Goal: Information Seeking & Learning: Learn about a topic

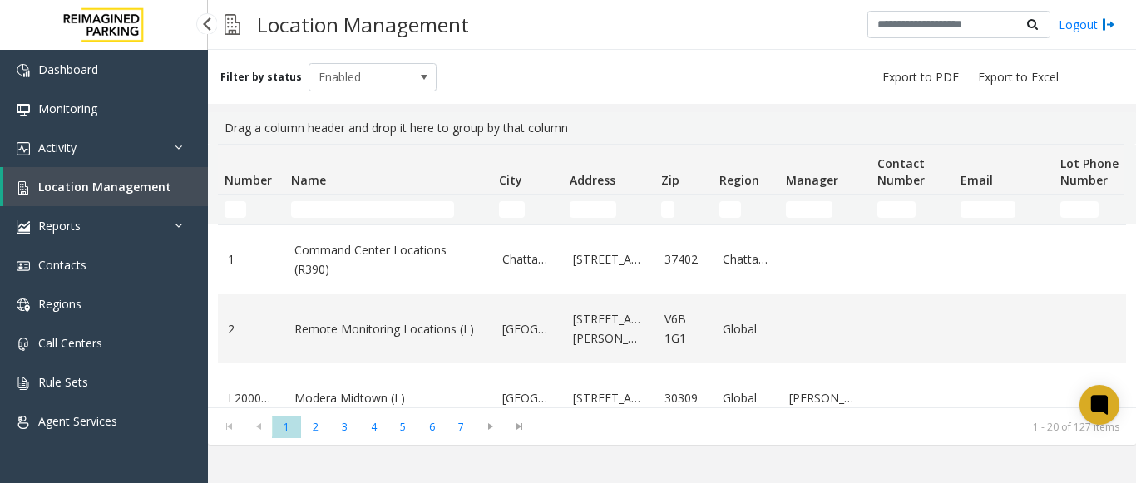
click at [130, 188] on span "Location Management" at bounding box center [104, 187] width 133 height 16
click at [91, 158] on link "Activity" at bounding box center [104, 147] width 208 height 39
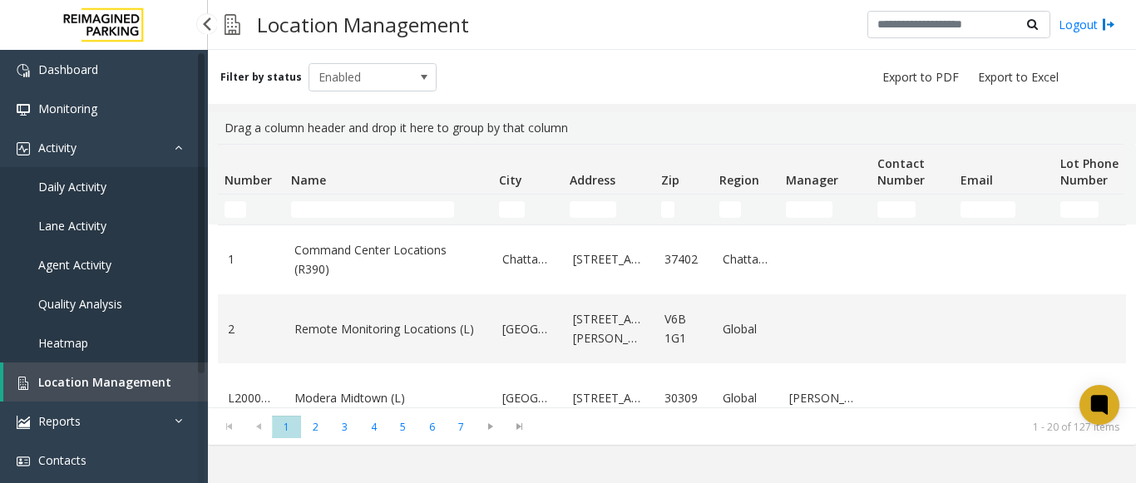
click at [88, 264] on span "Agent Activity" at bounding box center [74, 265] width 73 height 16
click at [80, 269] on span "Agent Activity" at bounding box center [74, 265] width 73 height 16
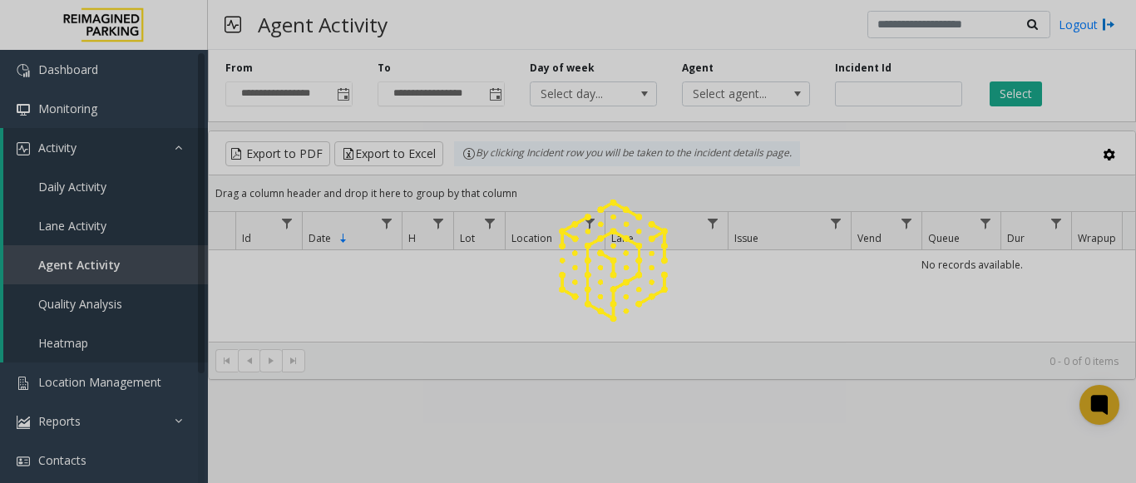
click at [857, 91] on div at bounding box center [568, 241] width 1136 height 483
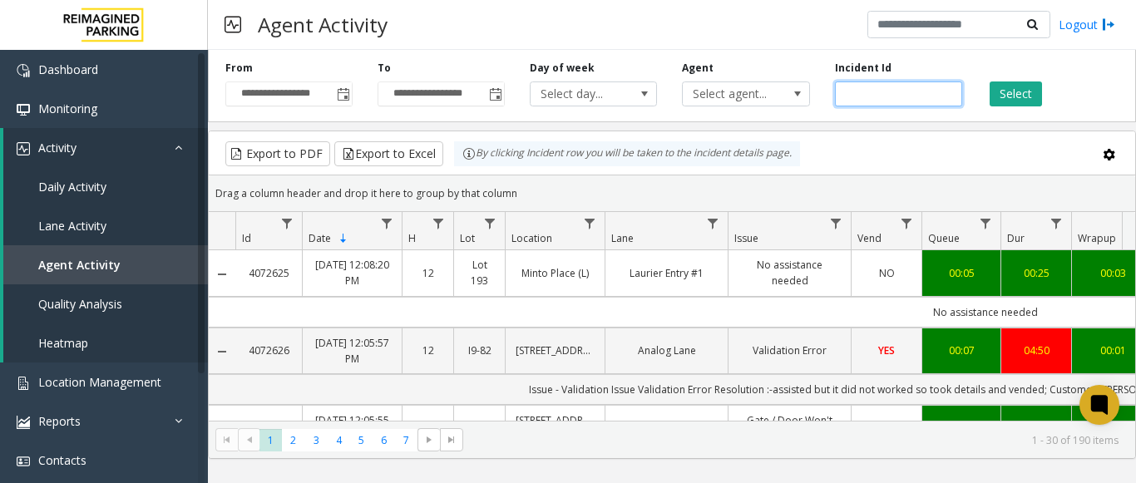
click at [863, 91] on input "number" at bounding box center [898, 94] width 127 height 25
click at [1025, 92] on button "Select" at bounding box center [1016, 94] width 52 height 25
click at [892, 95] on input "number" at bounding box center [898, 94] width 127 height 25
type input "*******"
click at [1005, 96] on button "Select" at bounding box center [1016, 94] width 52 height 25
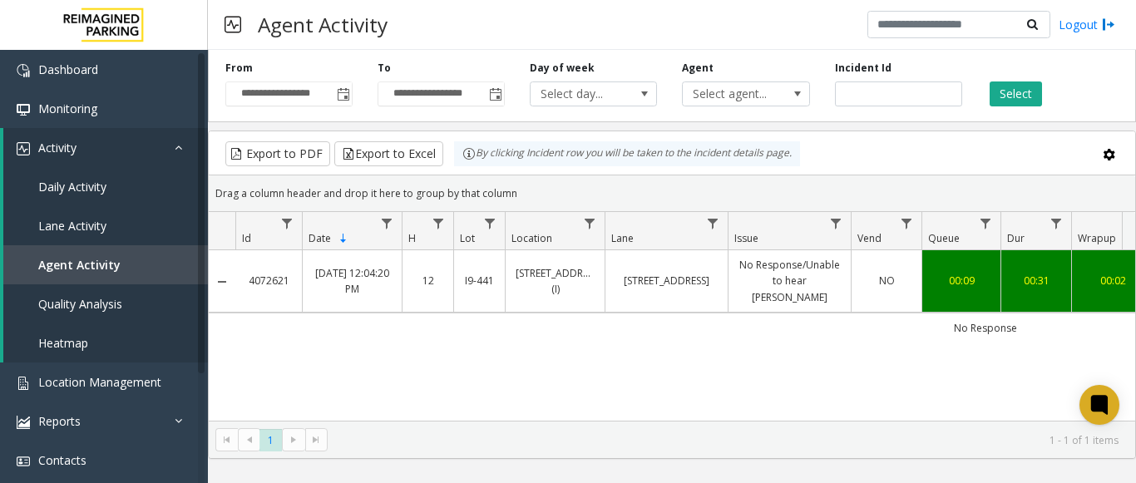
click at [874, 281] on link "NO" at bounding box center [887, 281] width 50 height 16
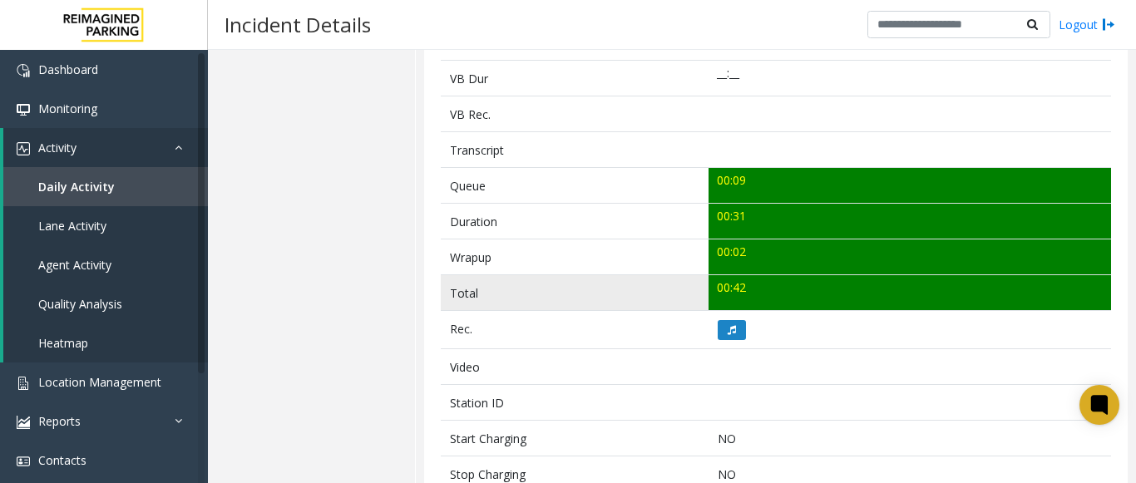
scroll to position [665, 0]
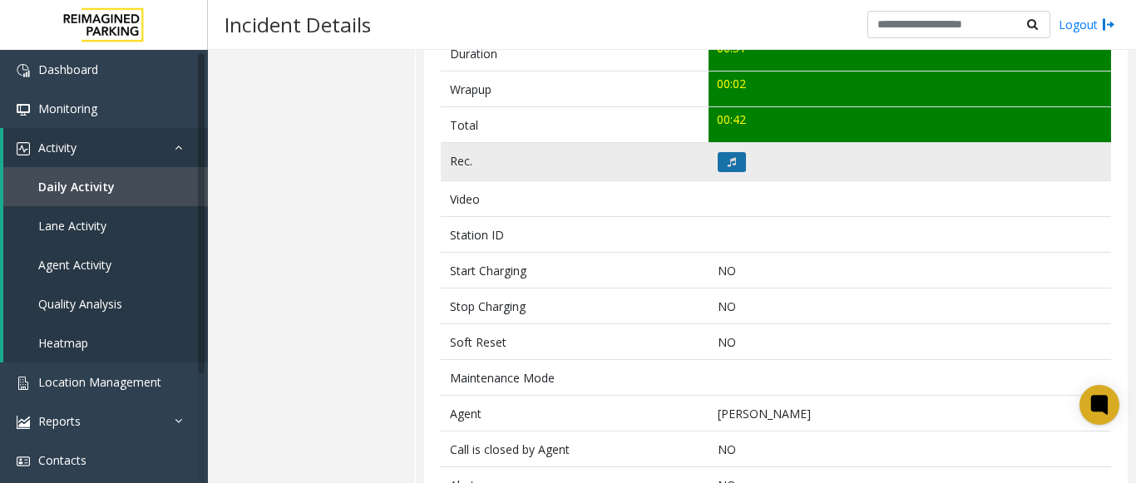
click at [728, 166] on icon at bounding box center [732, 162] width 8 height 10
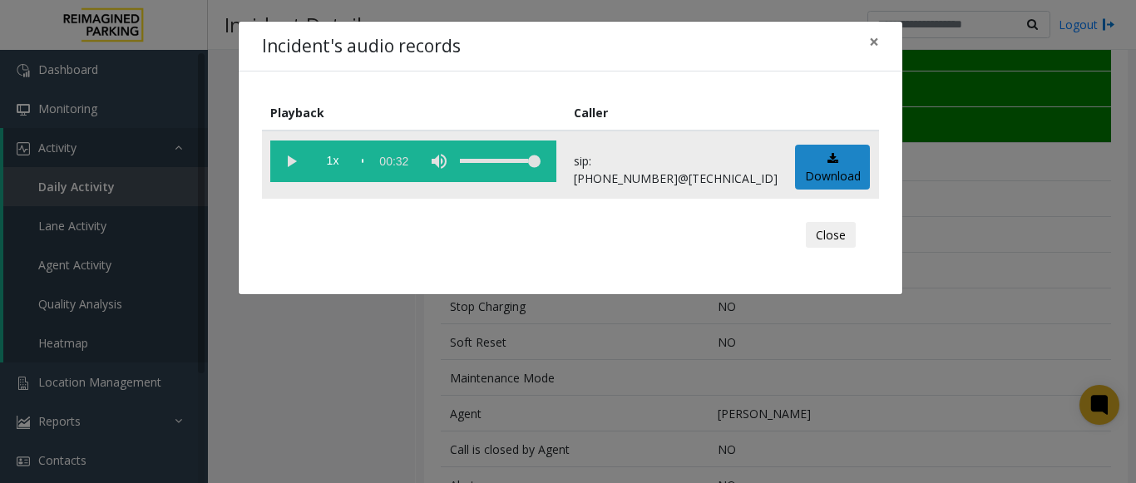
click at [291, 160] on vg-play-pause at bounding box center [291, 162] width 42 height 42
click at [415, 230] on div "Close" at bounding box center [571, 235] width 594 height 50
click at [291, 161] on vg-play-pause at bounding box center [291, 162] width 42 height 42
click at [876, 37] on span "×" at bounding box center [874, 41] width 10 height 23
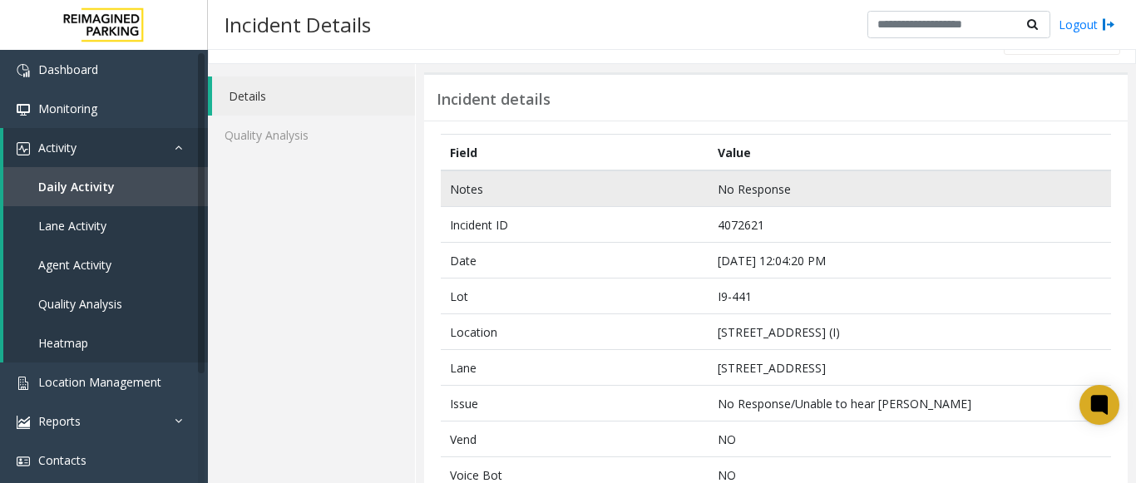
scroll to position [0, 0]
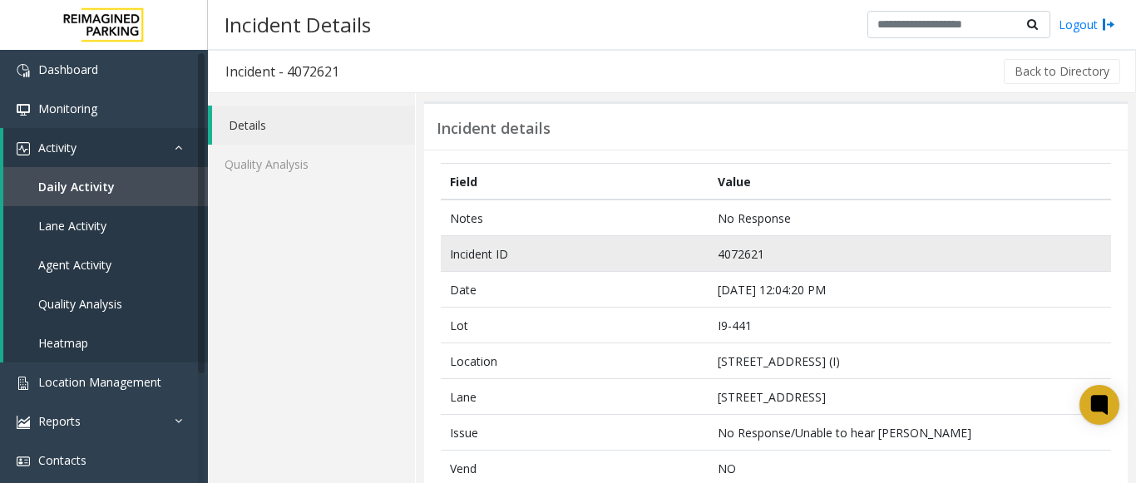
click at [739, 249] on td "4072621" at bounding box center [910, 254] width 403 height 36
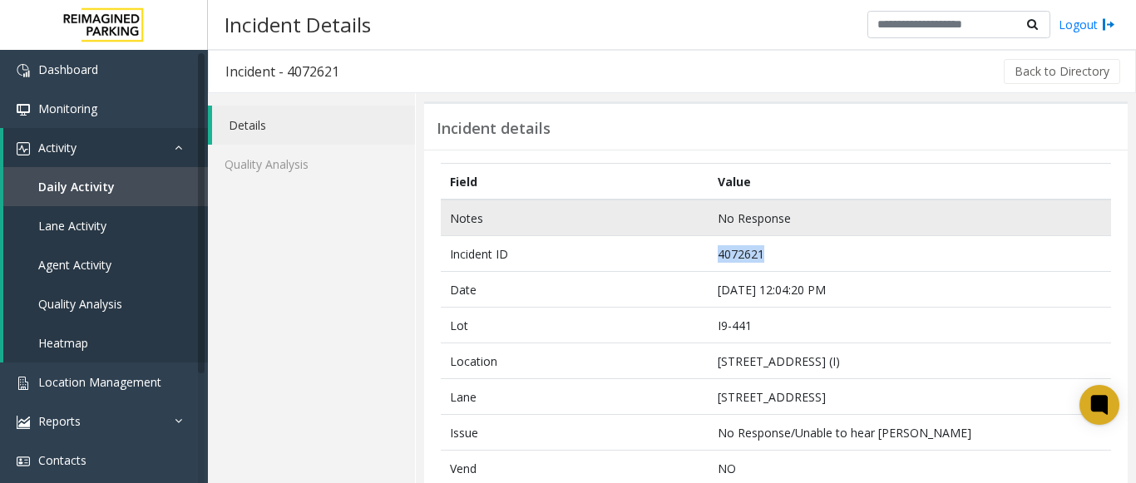
copy td "4072621"
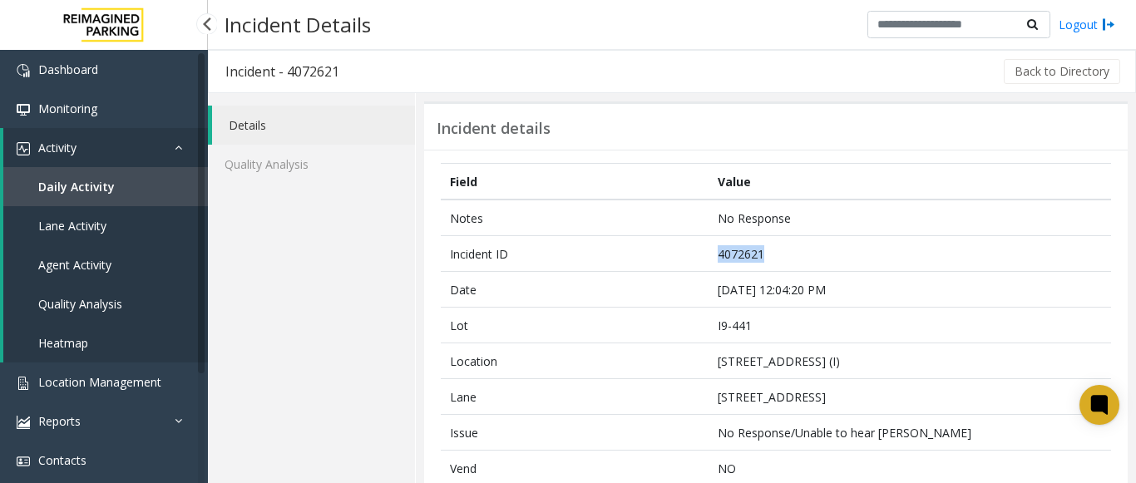
click at [83, 231] on span "Lane Activity" at bounding box center [72, 226] width 68 height 16
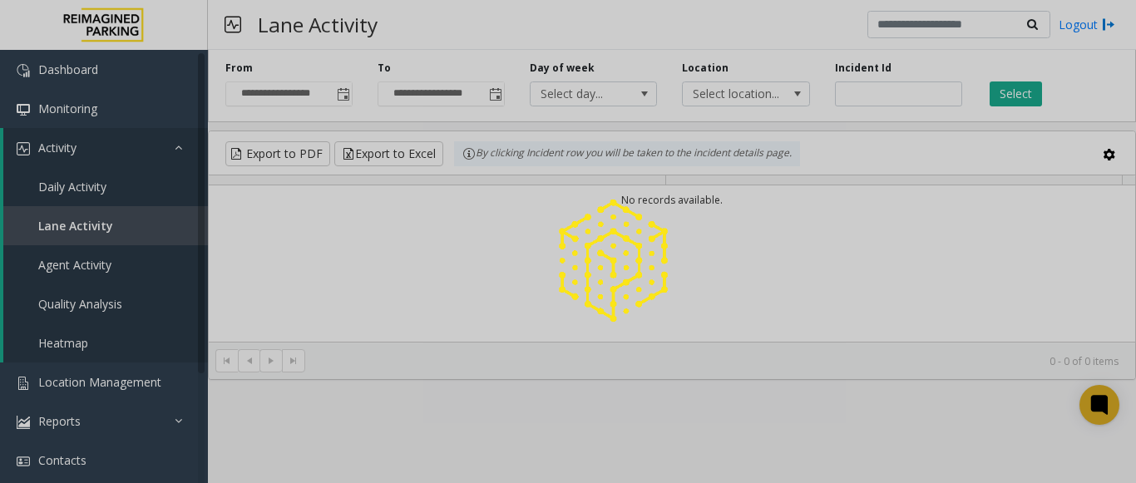
click at [91, 195] on div at bounding box center [568, 241] width 1136 height 483
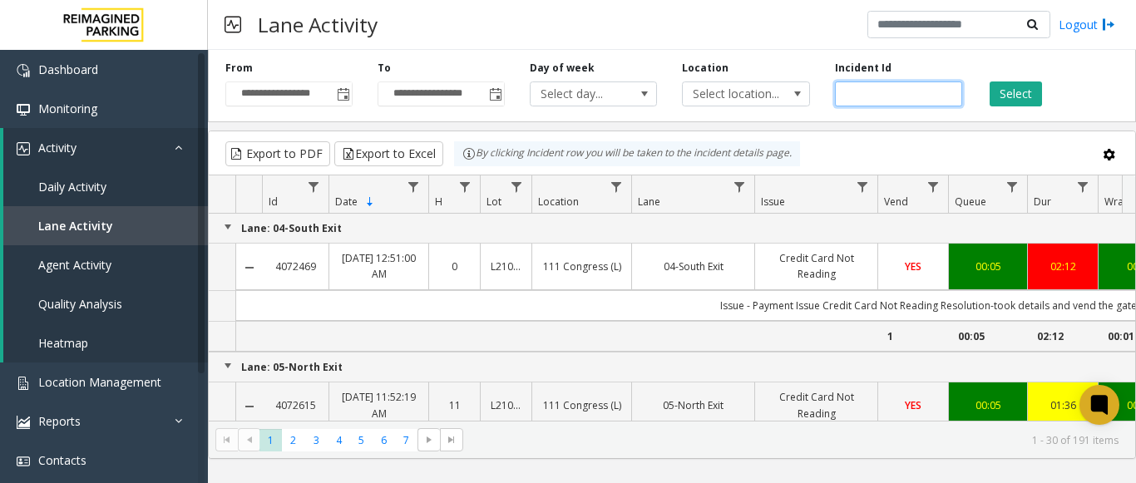
click at [858, 88] on input "number" at bounding box center [898, 94] width 127 height 25
click at [861, 83] on input "number" at bounding box center [898, 94] width 127 height 25
click at [787, 96] on span at bounding box center [797, 93] width 23 height 23
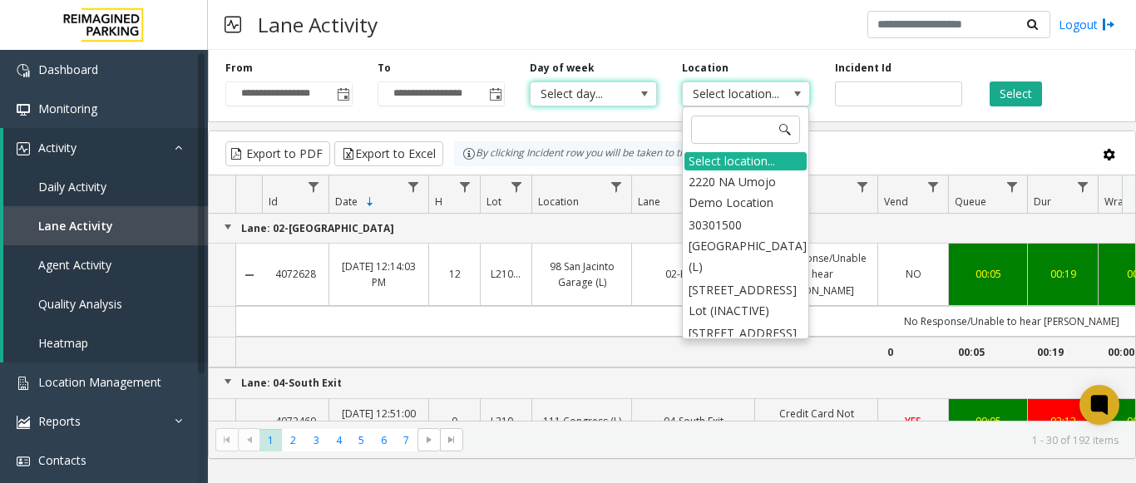
click at [600, 97] on span "Select day..." at bounding box center [581, 93] width 101 height 23
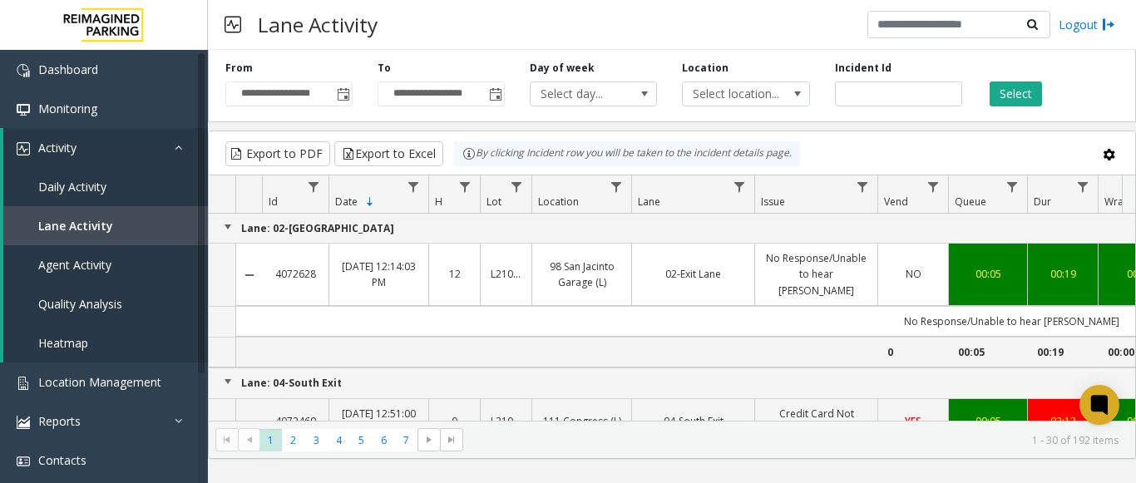
click at [489, 112] on div "**********" at bounding box center [672, 82] width 928 height 79
click at [348, 95] on span "Toggle popup" at bounding box center [343, 94] width 13 height 13
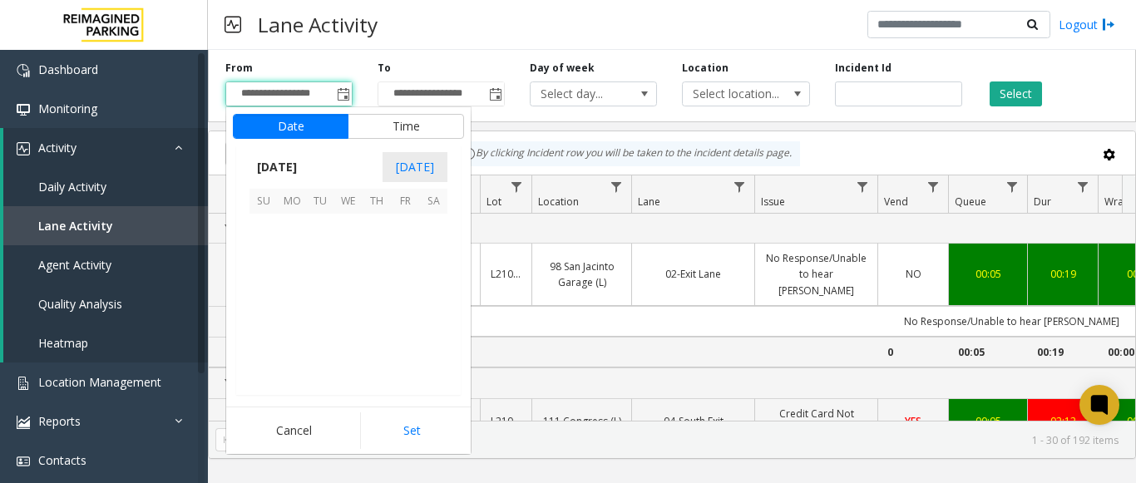
scroll to position [298489, 0]
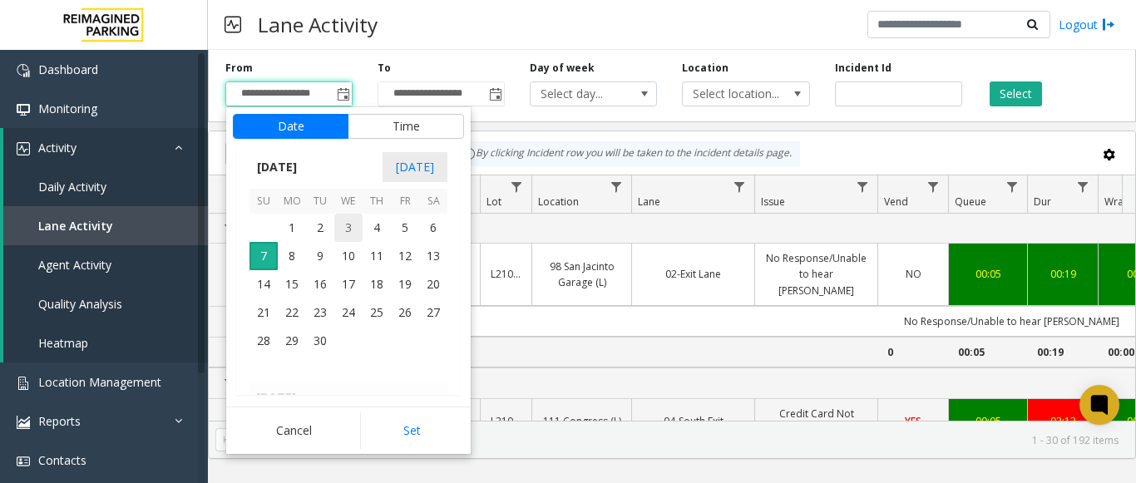
click at [334, 227] on span "3" at bounding box center [348, 228] width 28 height 28
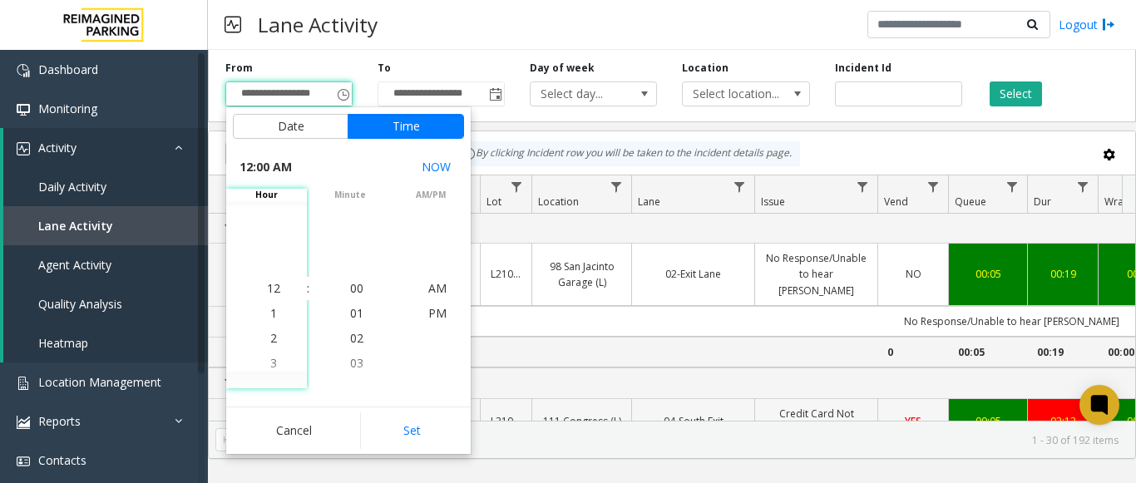
drag, startPoint x: 413, startPoint y: 433, endPoint x: 537, endPoint y: 393, distance: 131.0
click at [413, 433] on button "Set" at bounding box center [412, 431] width 105 height 37
type input "**********"
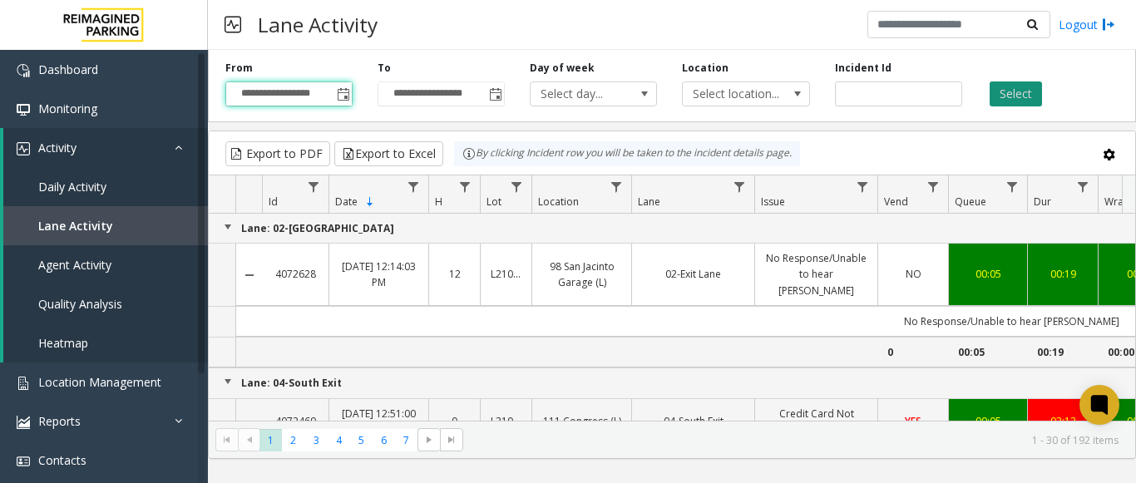
click at [1014, 94] on button "Select" at bounding box center [1016, 94] width 52 height 25
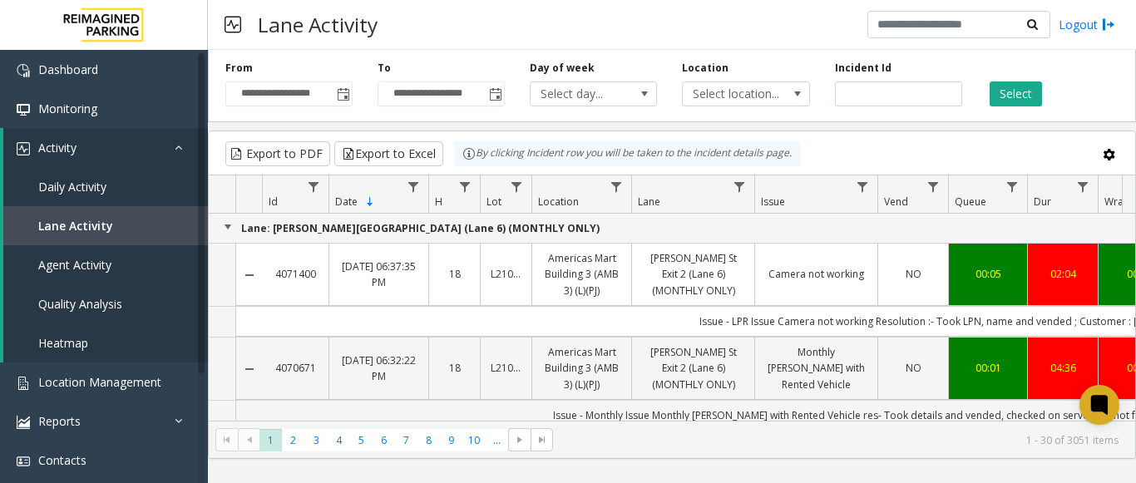
click at [783, 204] on span "Issue" at bounding box center [773, 202] width 24 height 14
click at [864, 183] on span "Data table" at bounding box center [862, 186] width 13 height 13
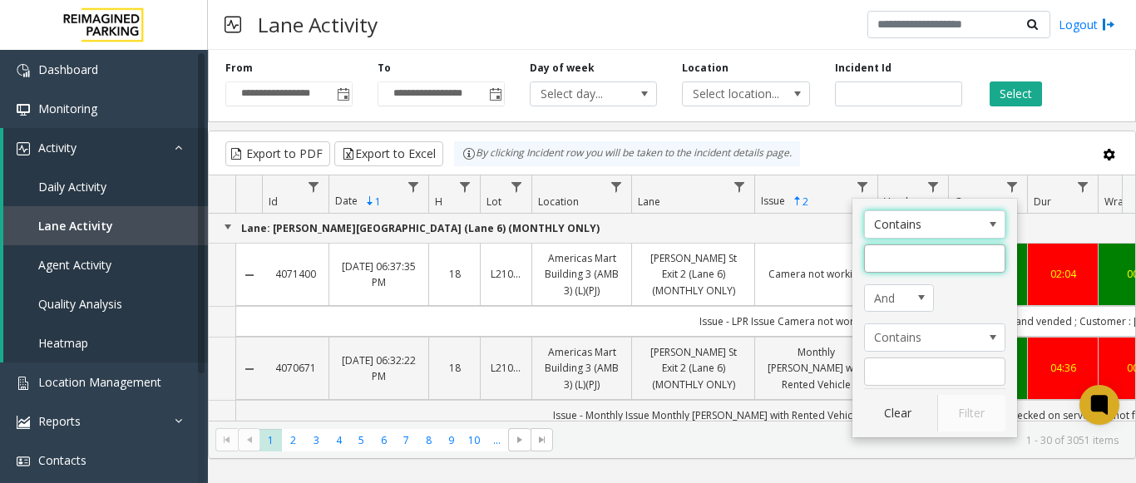
click at [892, 256] on input "Issue Filter" at bounding box center [934, 259] width 141 height 28
type input "*"
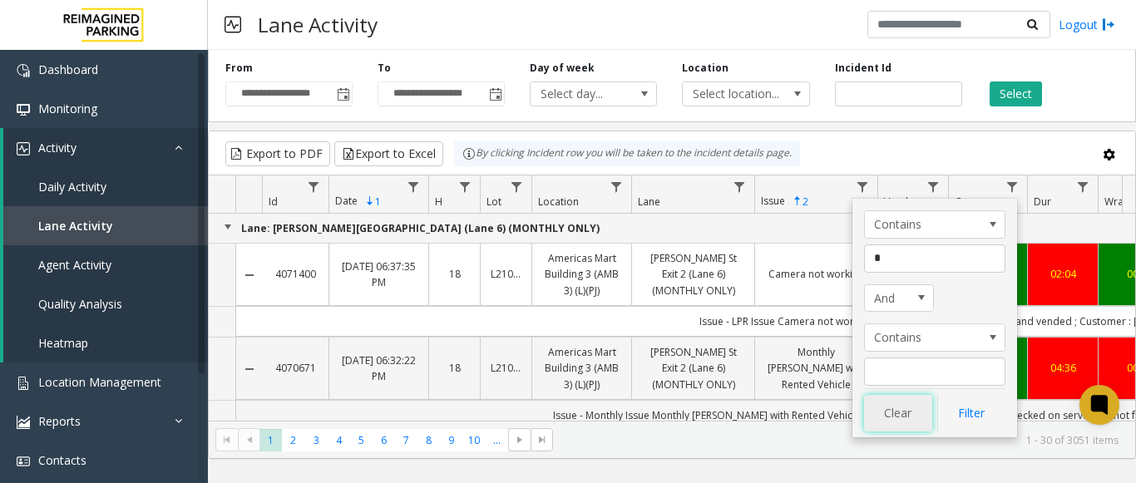
click at [897, 418] on button "Clear" at bounding box center [898, 413] width 68 height 37
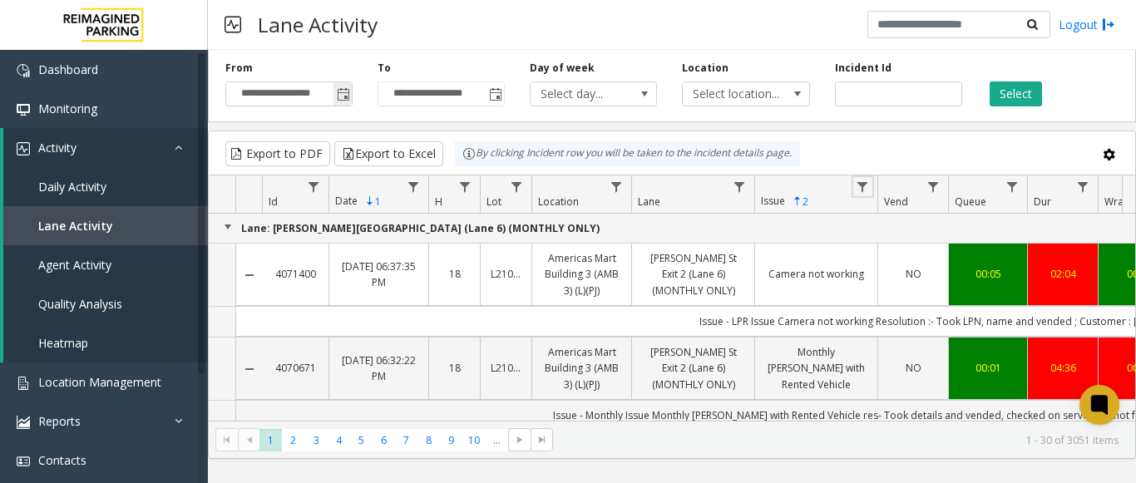
click at [342, 95] on span "Toggle popup" at bounding box center [343, 94] width 13 height 13
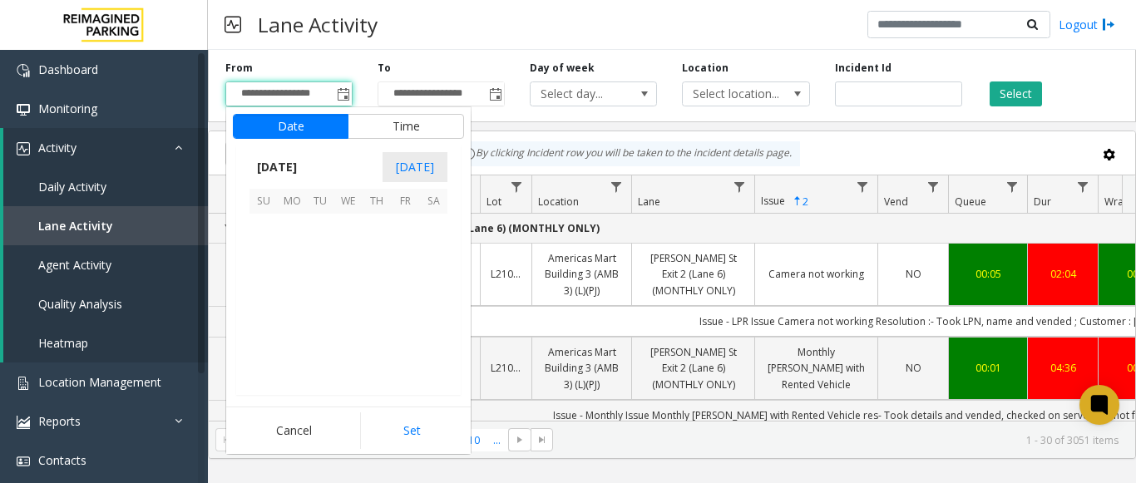
scroll to position [298489, 0]
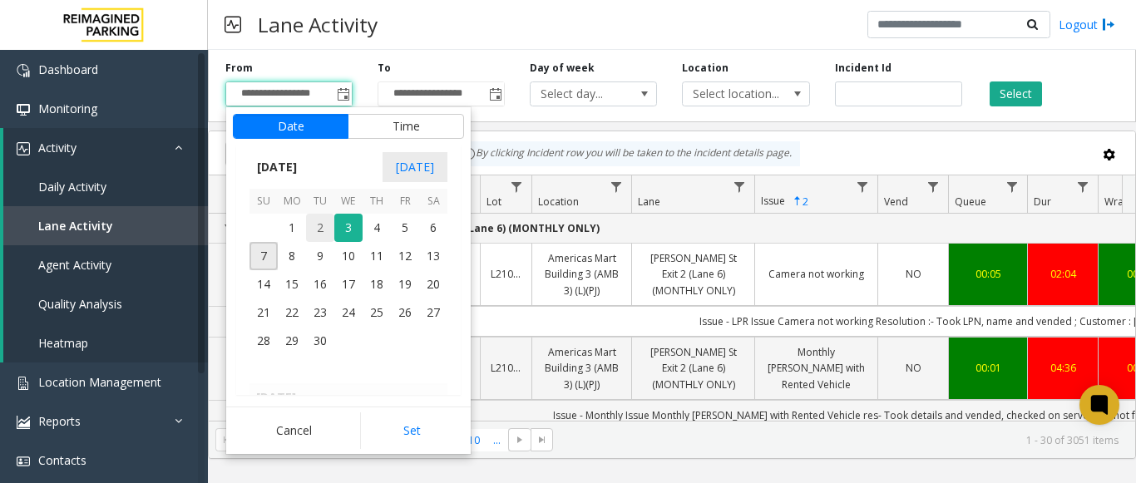
click at [322, 225] on span "2" at bounding box center [320, 228] width 28 height 28
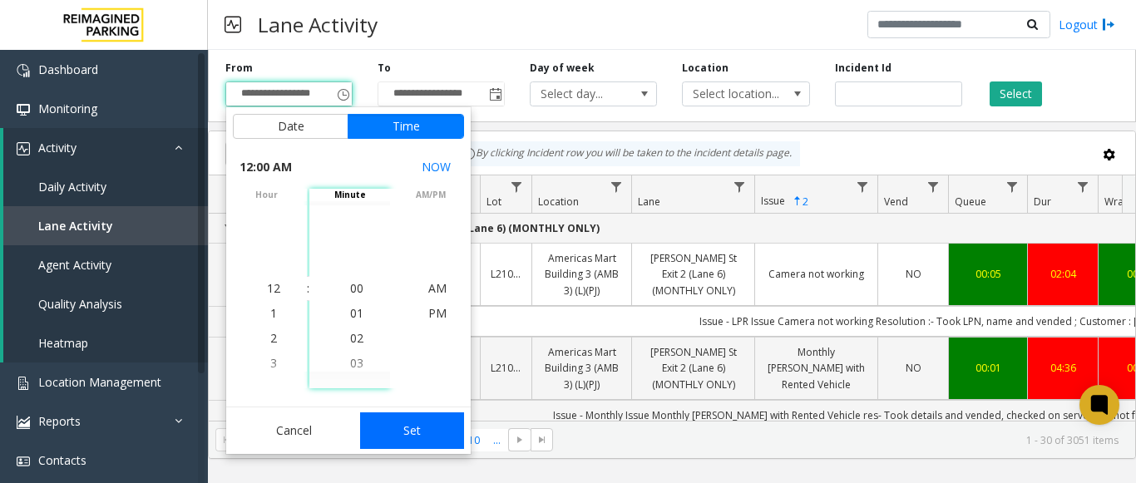
click at [398, 429] on button "Set" at bounding box center [412, 431] width 105 height 37
type input "**********"
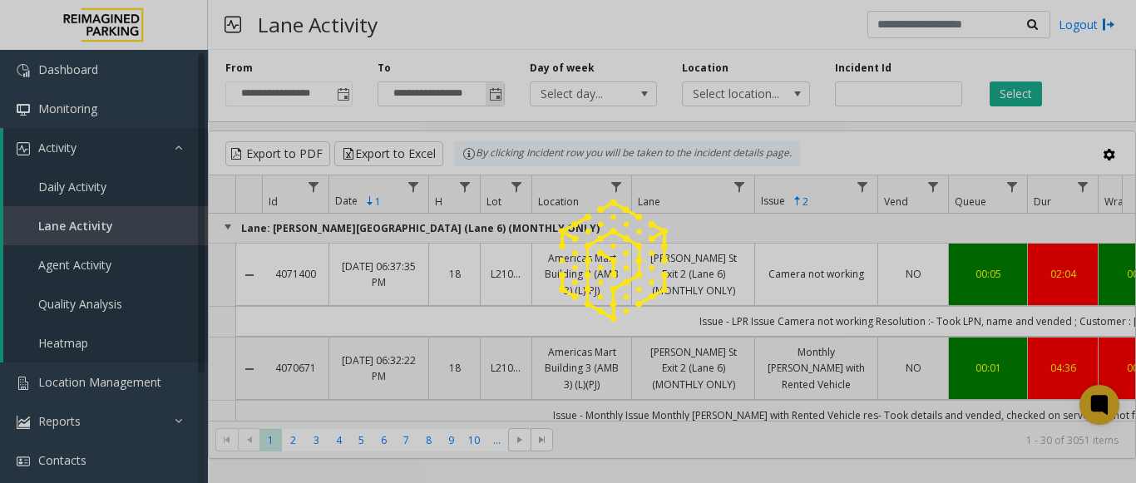
click at [494, 94] on div at bounding box center [568, 241] width 1136 height 483
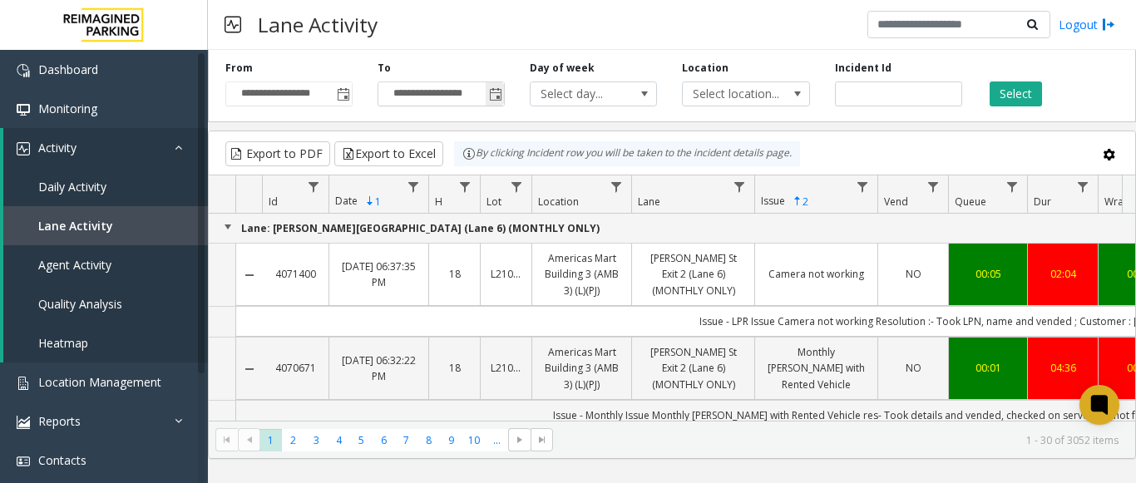
click at [497, 96] on span "Toggle popup" at bounding box center [495, 94] width 13 height 13
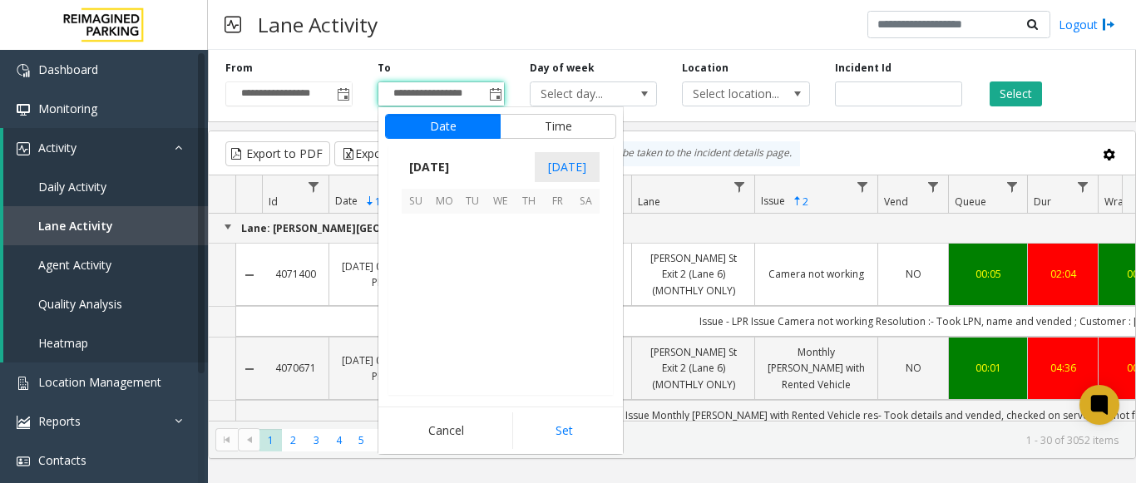
scroll to position [25, 0]
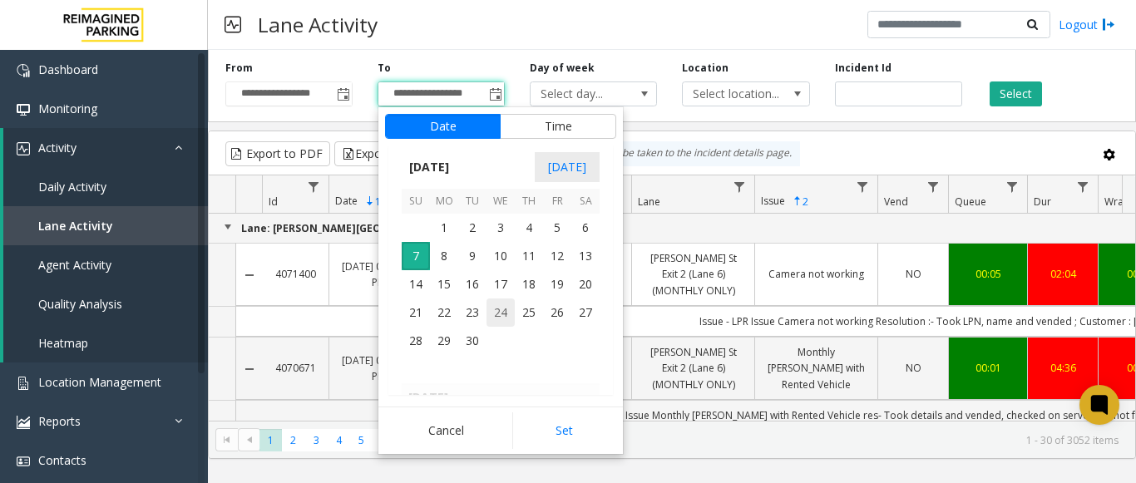
click at [509, 314] on span "24" at bounding box center [501, 313] width 28 height 28
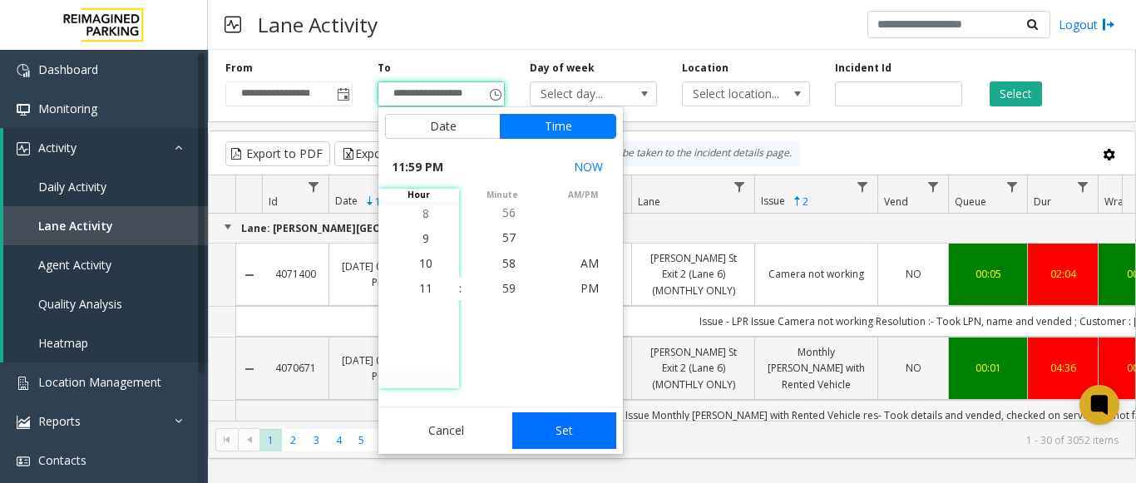
click at [571, 444] on button "Set" at bounding box center [564, 431] width 105 height 37
type input "**********"
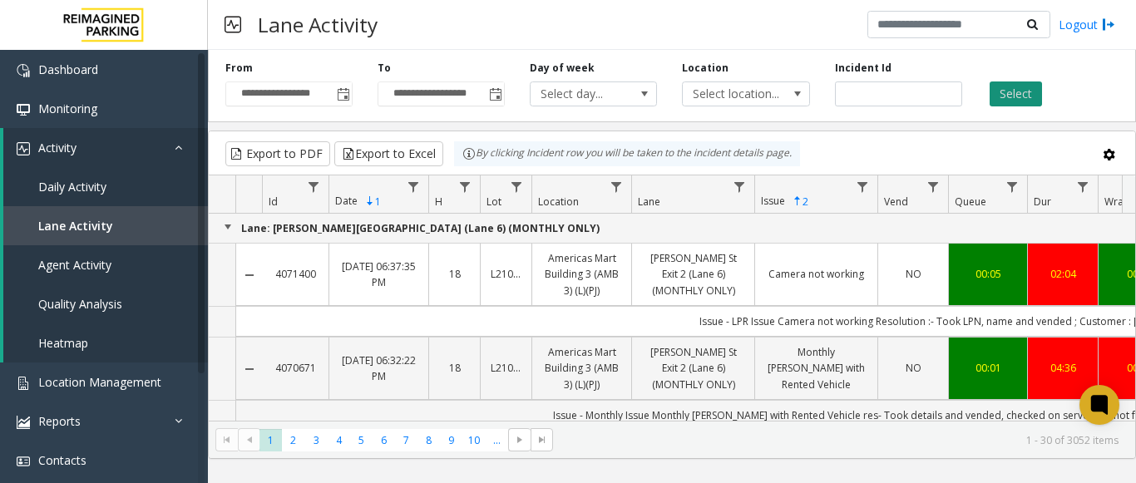
click at [1012, 89] on button "Select" at bounding box center [1016, 94] width 52 height 25
click at [863, 186] on span "Data table" at bounding box center [862, 186] width 13 height 13
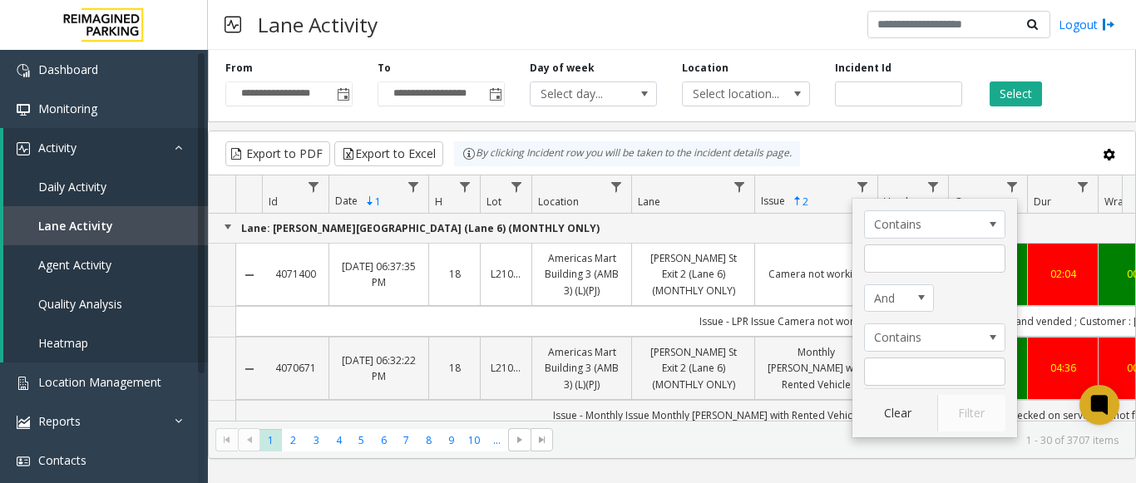
click at [655, 233] on p "Lane: Baker St Exit 2 (Lane 6) (MONTHLY ONLY)" at bounding box center [985, 228] width 1533 height 16
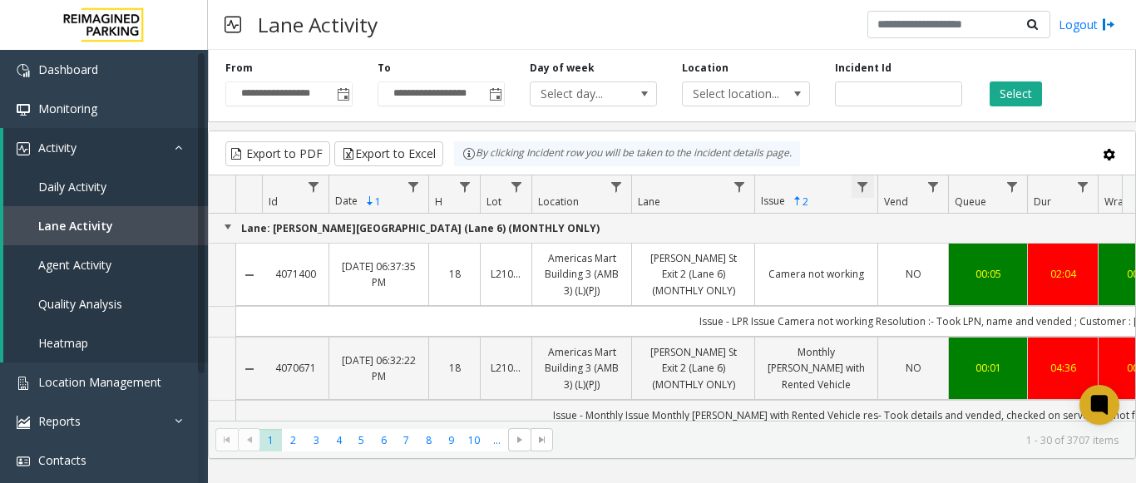
click at [862, 183] on span "Data table" at bounding box center [862, 186] width 13 height 13
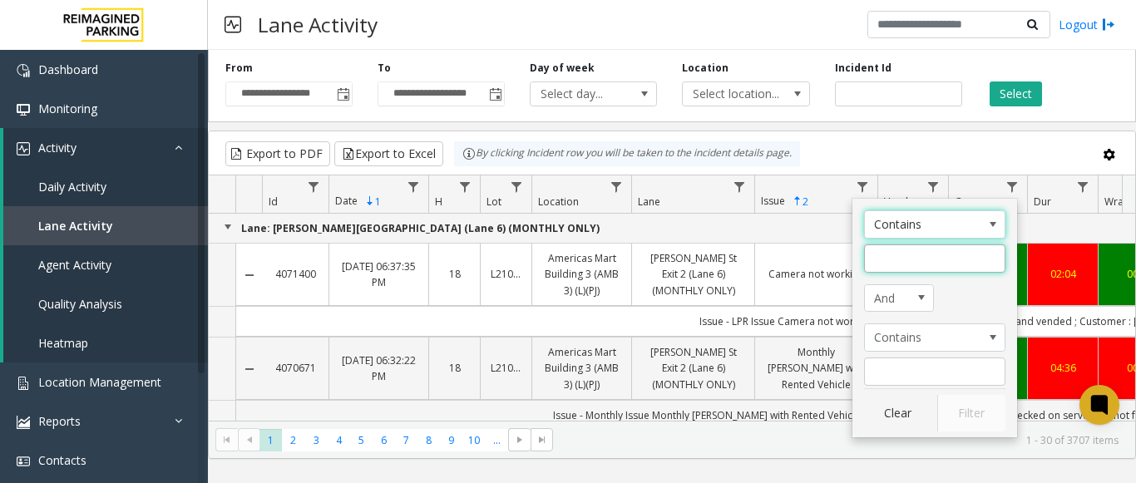
click at [891, 250] on input "Issue Filter" at bounding box center [934, 259] width 141 height 28
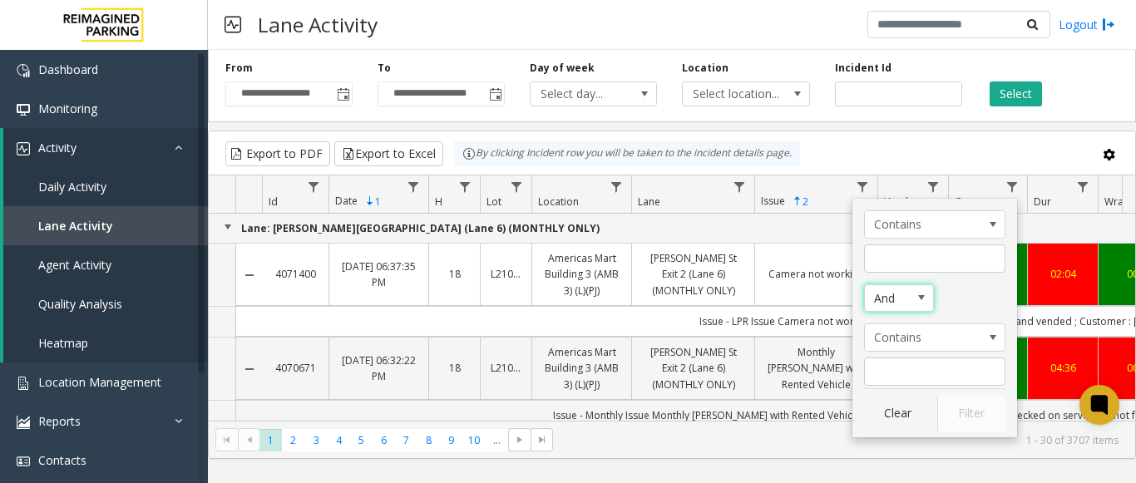
click at [917, 299] on span "Issue Filter Logic" at bounding box center [921, 297] width 13 height 13
click at [895, 325] on app-root "**********" at bounding box center [568, 241] width 1136 height 483
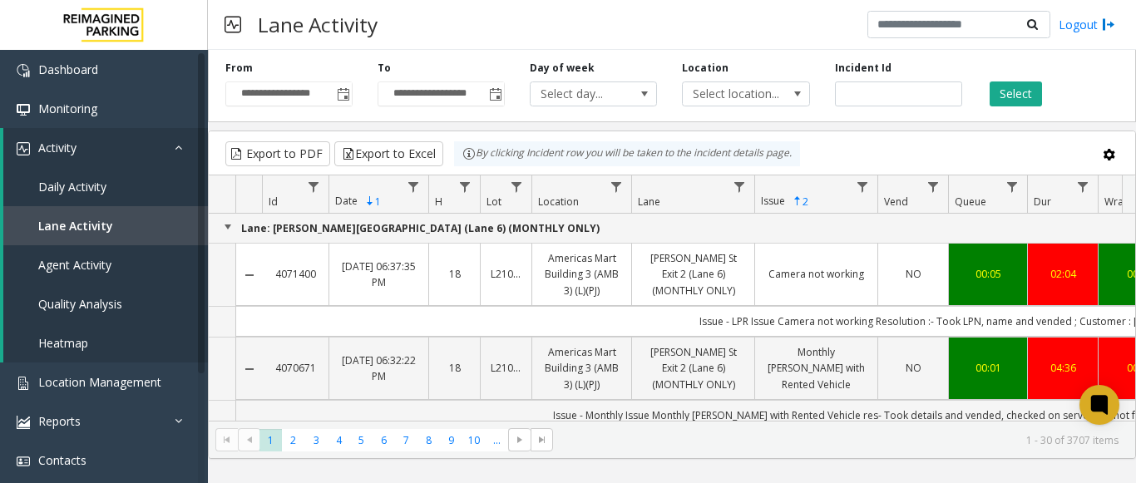
click at [864, 187] on span "Data table" at bounding box center [862, 186] width 13 height 13
click at [864, 184] on span "Data table" at bounding box center [862, 186] width 13 height 13
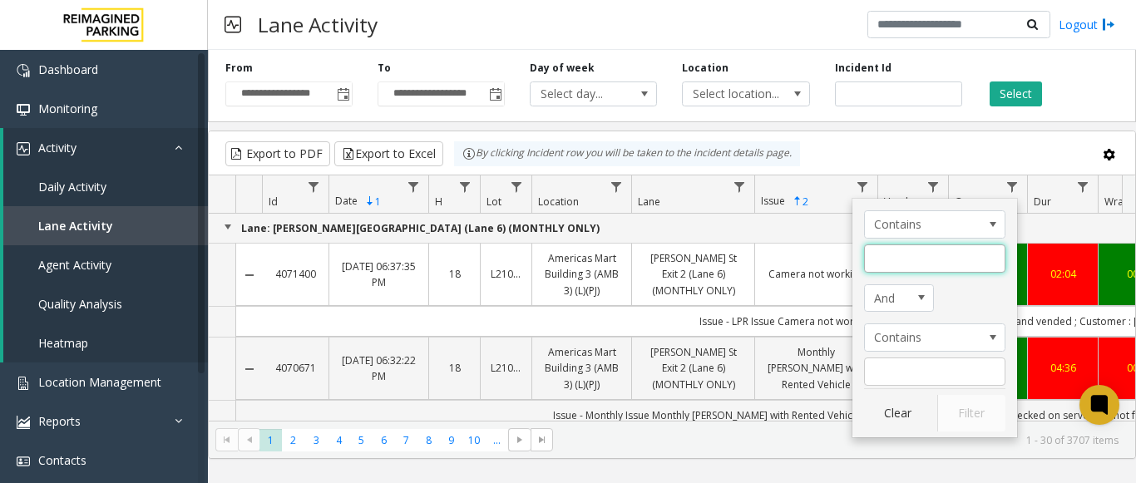
click at [882, 257] on input "Issue Filter" at bounding box center [934, 259] width 141 height 28
type input "**********"
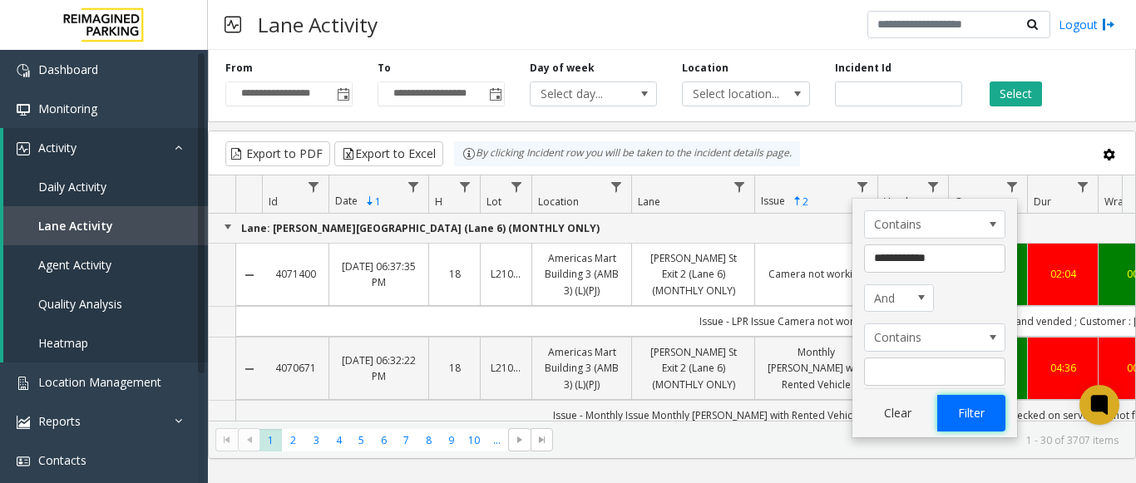
click at [962, 411] on button "Filter" at bounding box center [971, 413] width 68 height 37
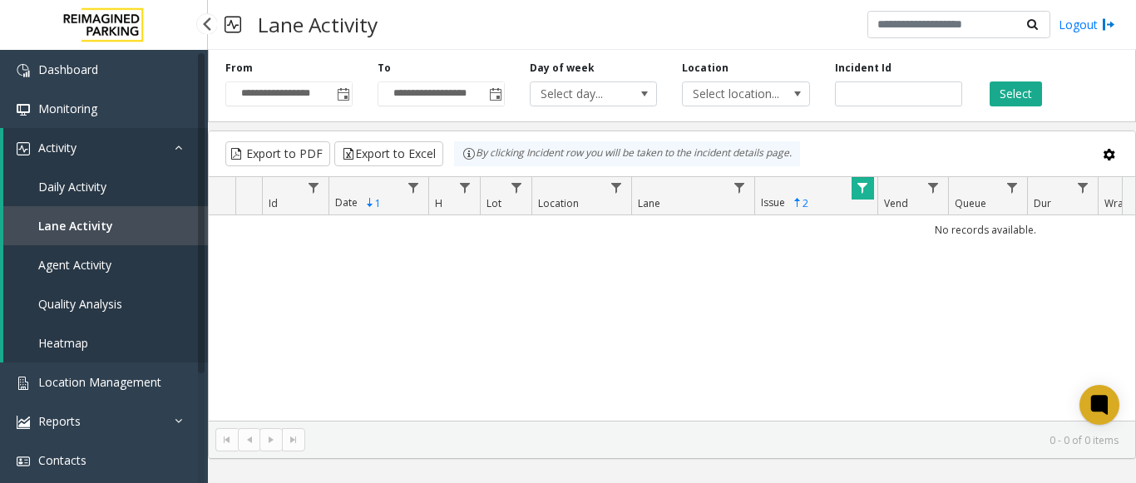
click at [76, 165] on link "Activity" at bounding box center [105, 147] width 205 height 39
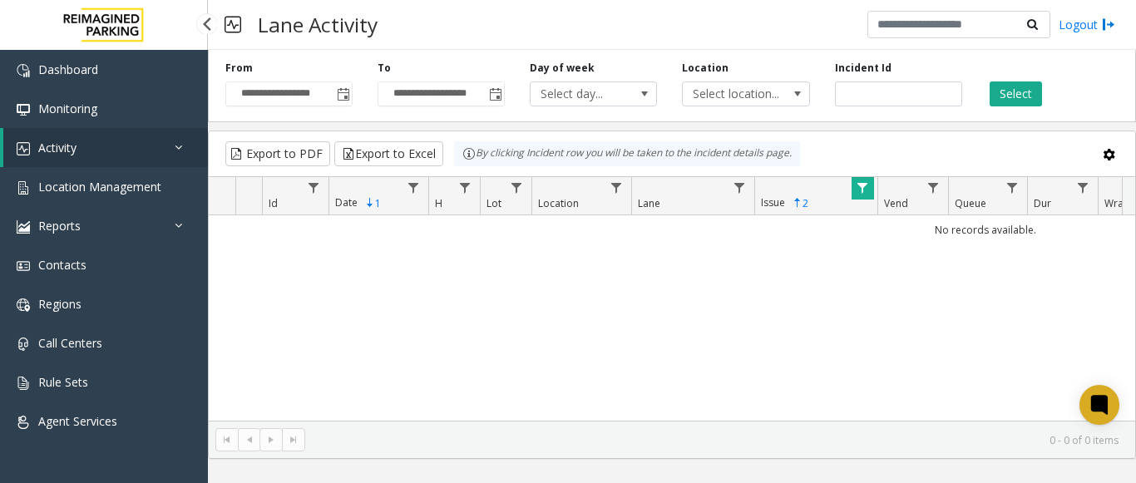
click at [76, 148] on span "Activity" at bounding box center [57, 148] width 38 height 16
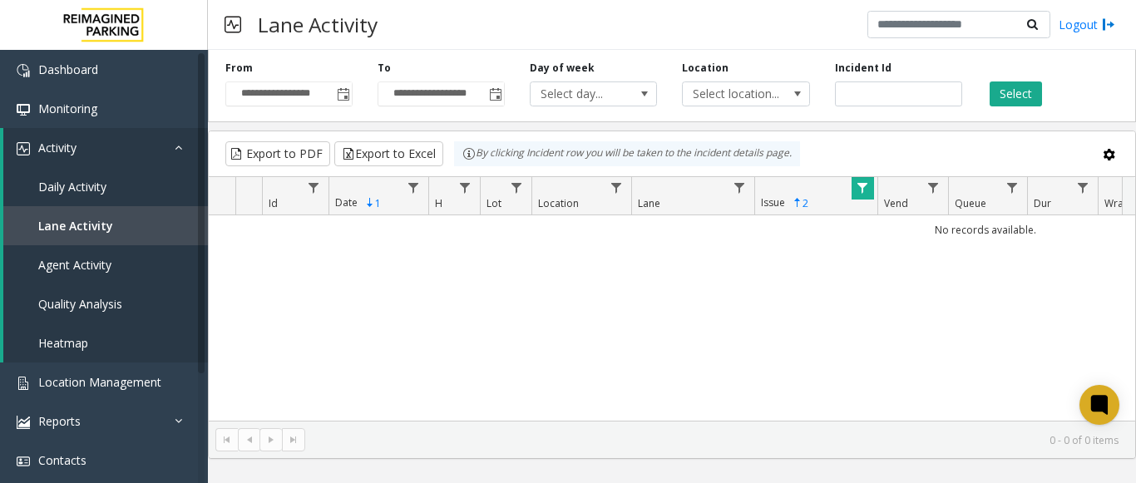
click at [864, 184] on span "Data table" at bounding box center [862, 187] width 13 height 13
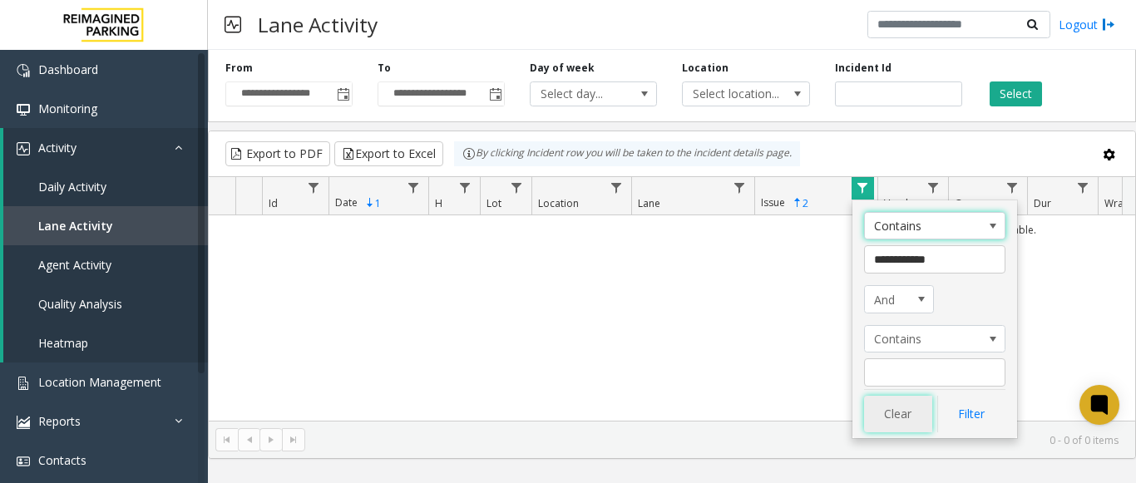
click at [900, 408] on button "Clear" at bounding box center [898, 414] width 68 height 37
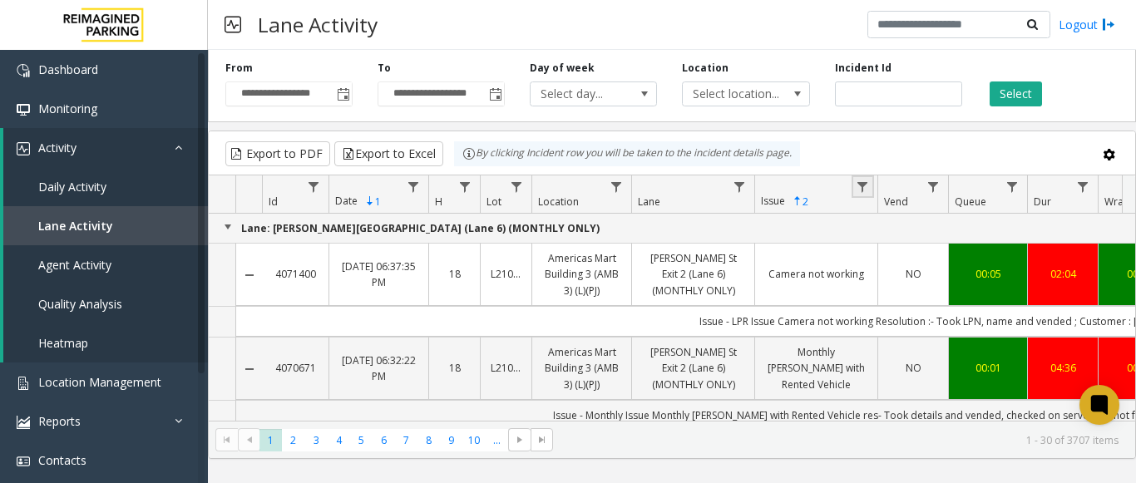
click at [862, 190] on span "Data table" at bounding box center [862, 186] width 13 height 13
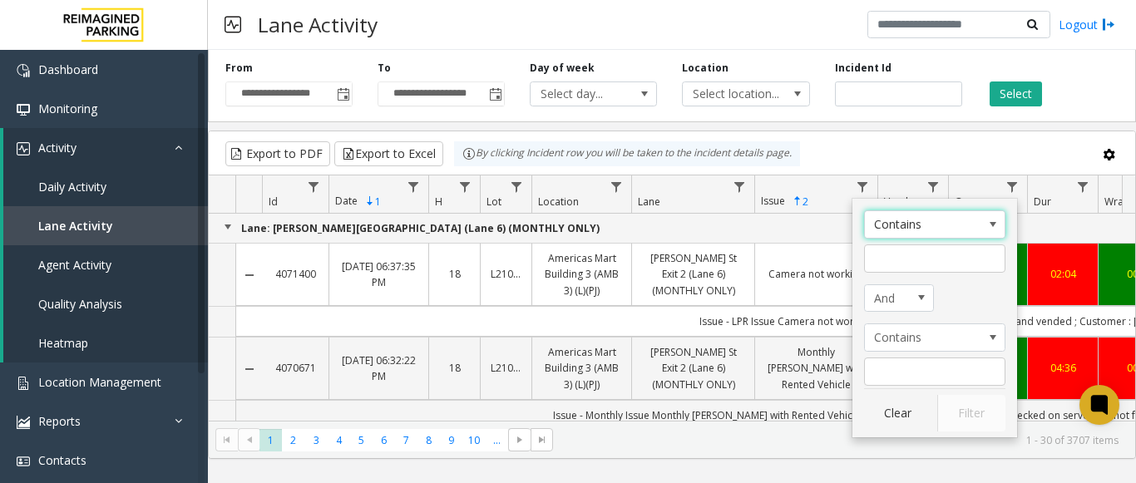
click at [782, 232] on p "Lane: Baker St Exit 2 (Lane 6) (MONTHLY ONLY)" at bounding box center [985, 228] width 1533 height 16
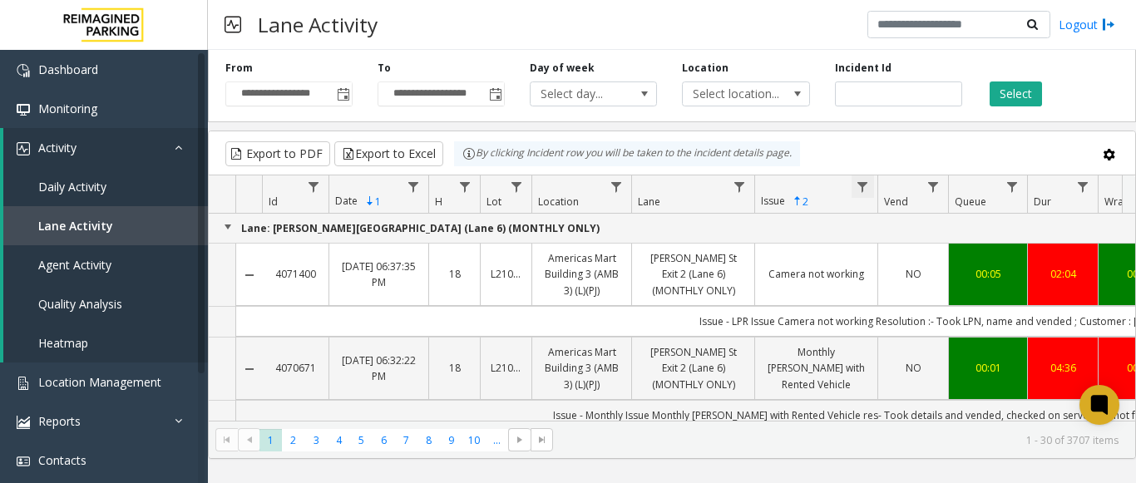
click at [860, 185] on span "Data table" at bounding box center [862, 186] width 13 height 13
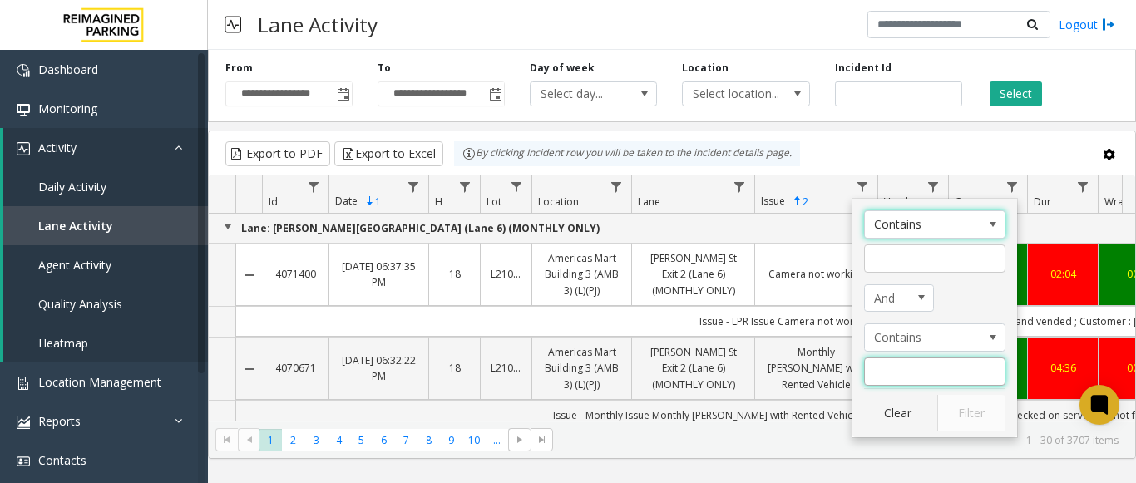
click at [891, 379] on input "Issue Filter" at bounding box center [934, 372] width 141 height 28
type input "**********"
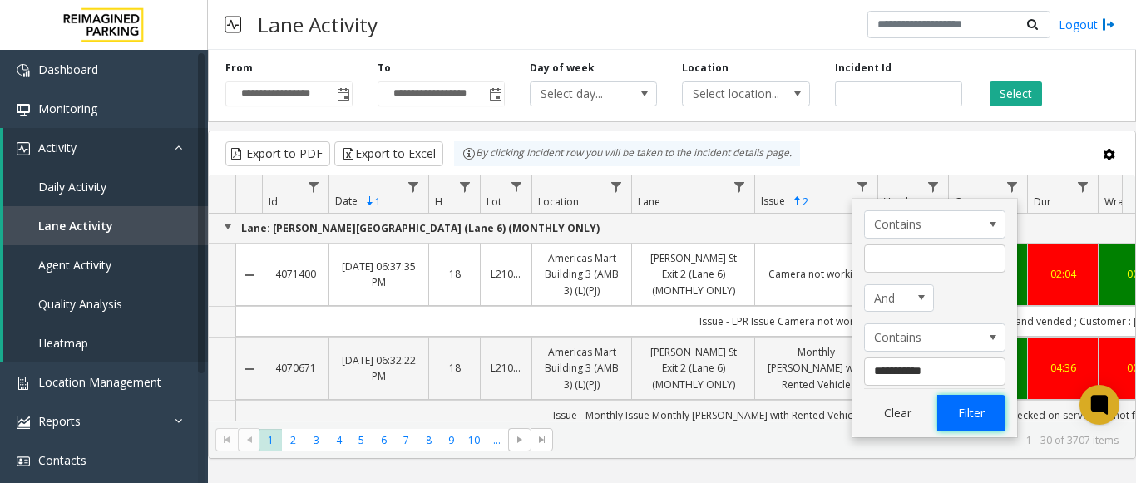
click at [983, 411] on button "Filter" at bounding box center [971, 413] width 68 height 37
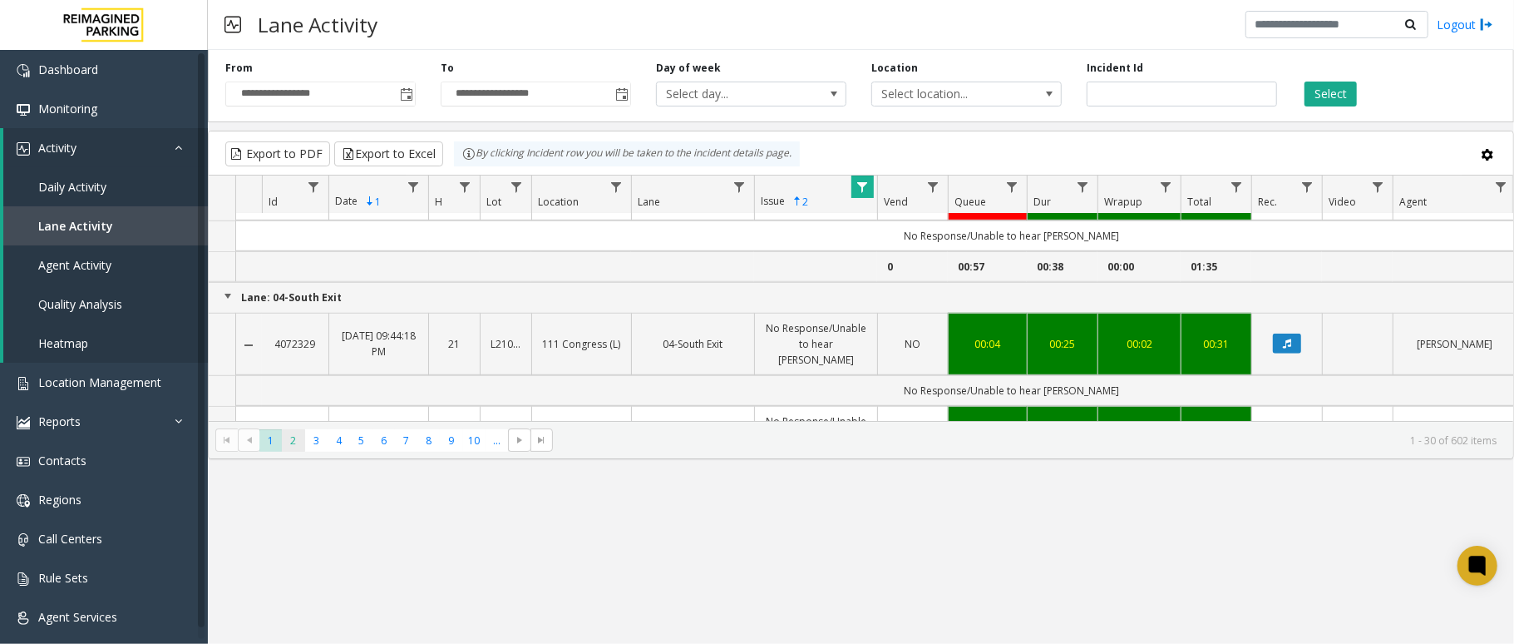
click at [298, 442] on span "2" at bounding box center [293, 440] width 22 height 22
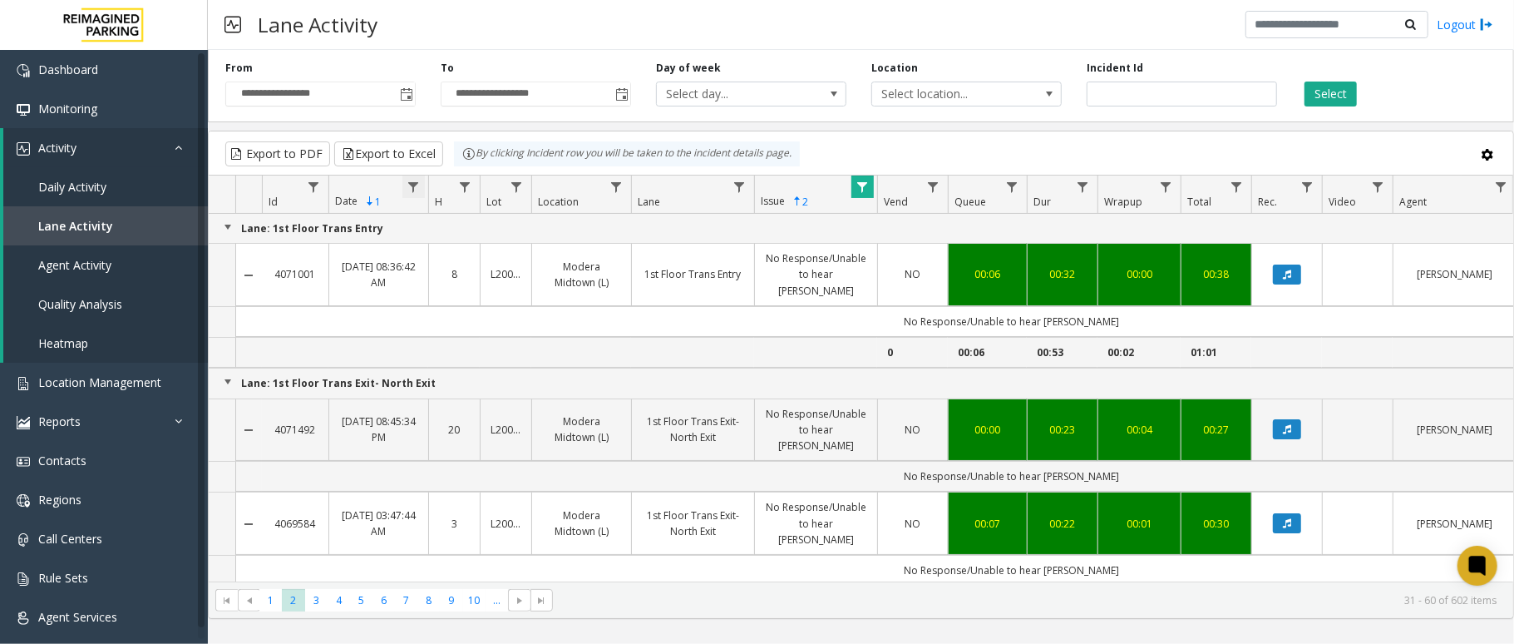
click at [416, 183] on span "Data table" at bounding box center [413, 186] width 13 height 13
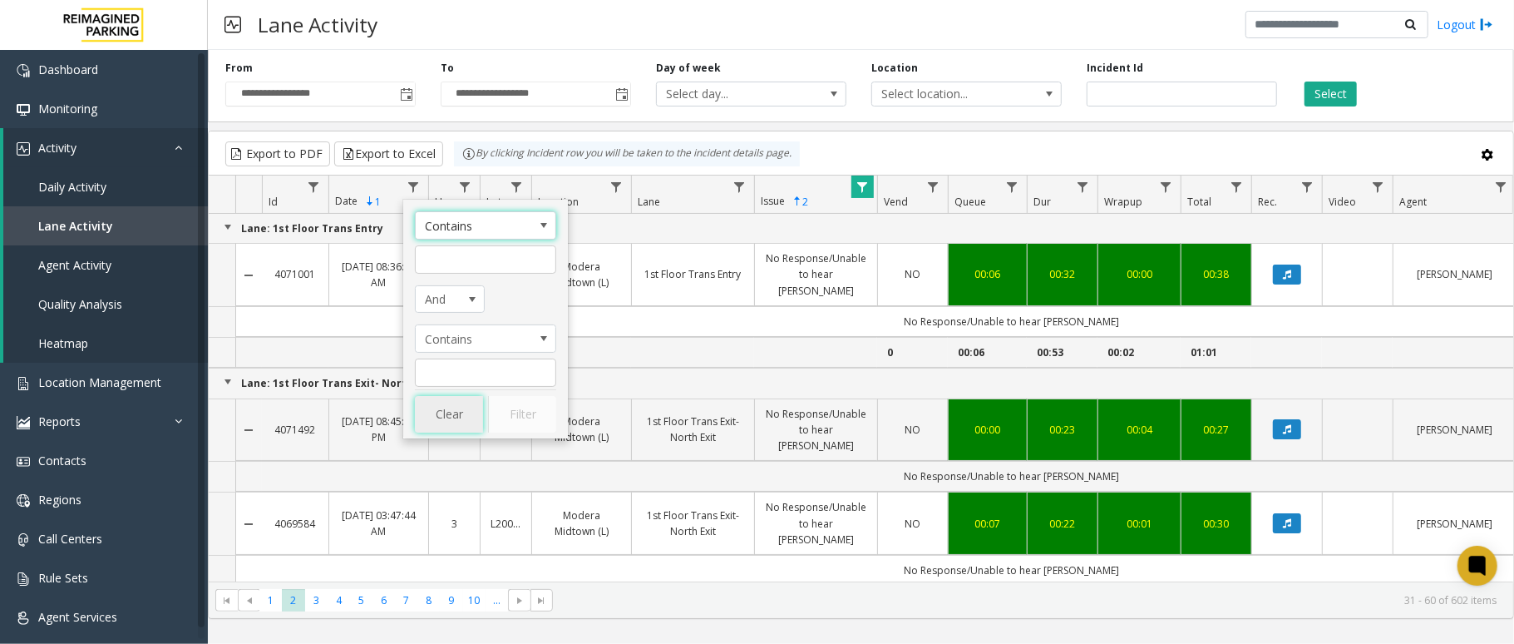
click at [446, 413] on button "Clear" at bounding box center [449, 414] width 68 height 37
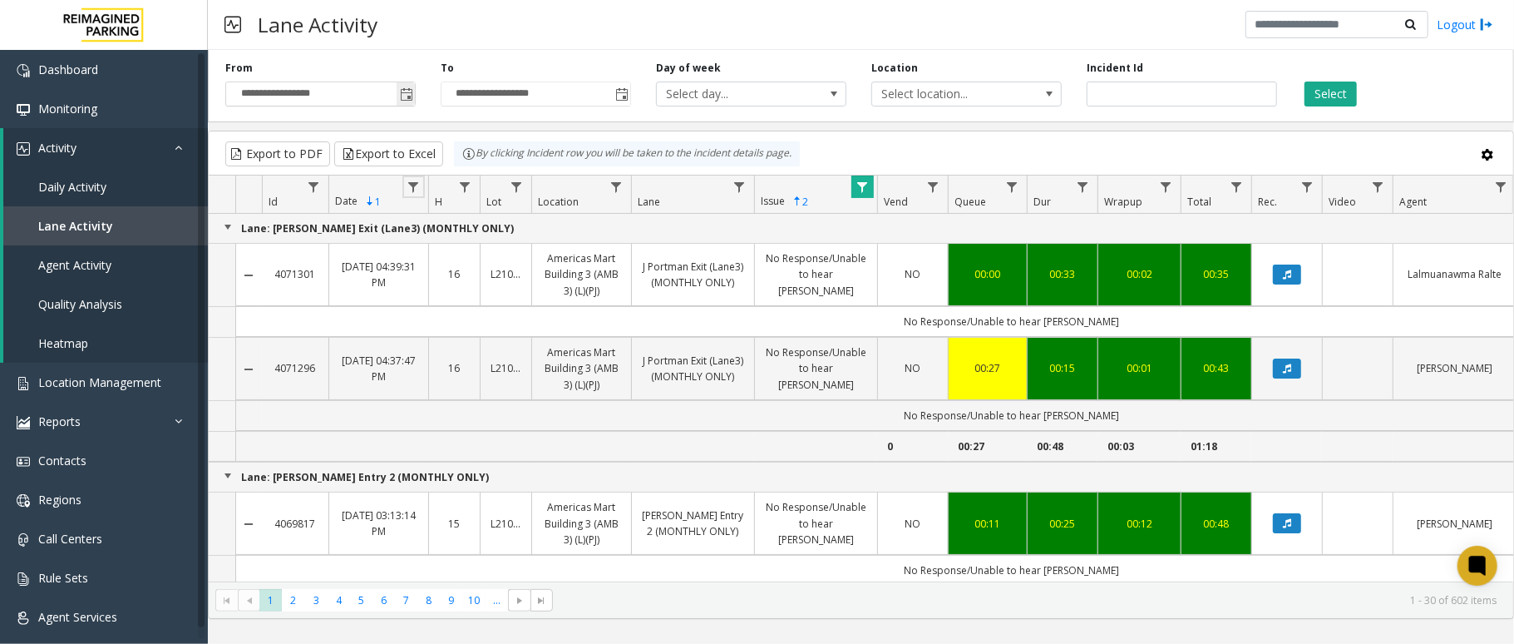
click at [403, 100] on span "Toggle popup" at bounding box center [406, 94] width 13 height 13
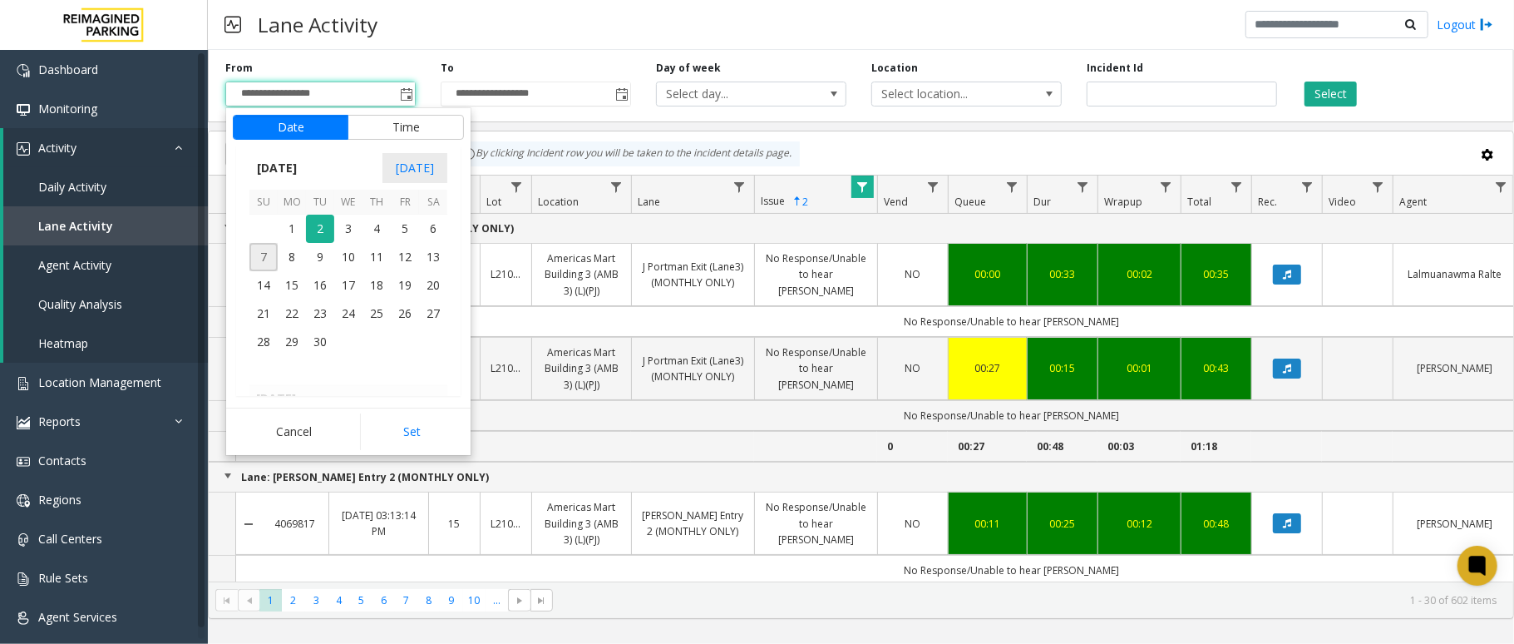
click at [260, 257] on span "7" at bounding box center [264, 257] width 28 height 28
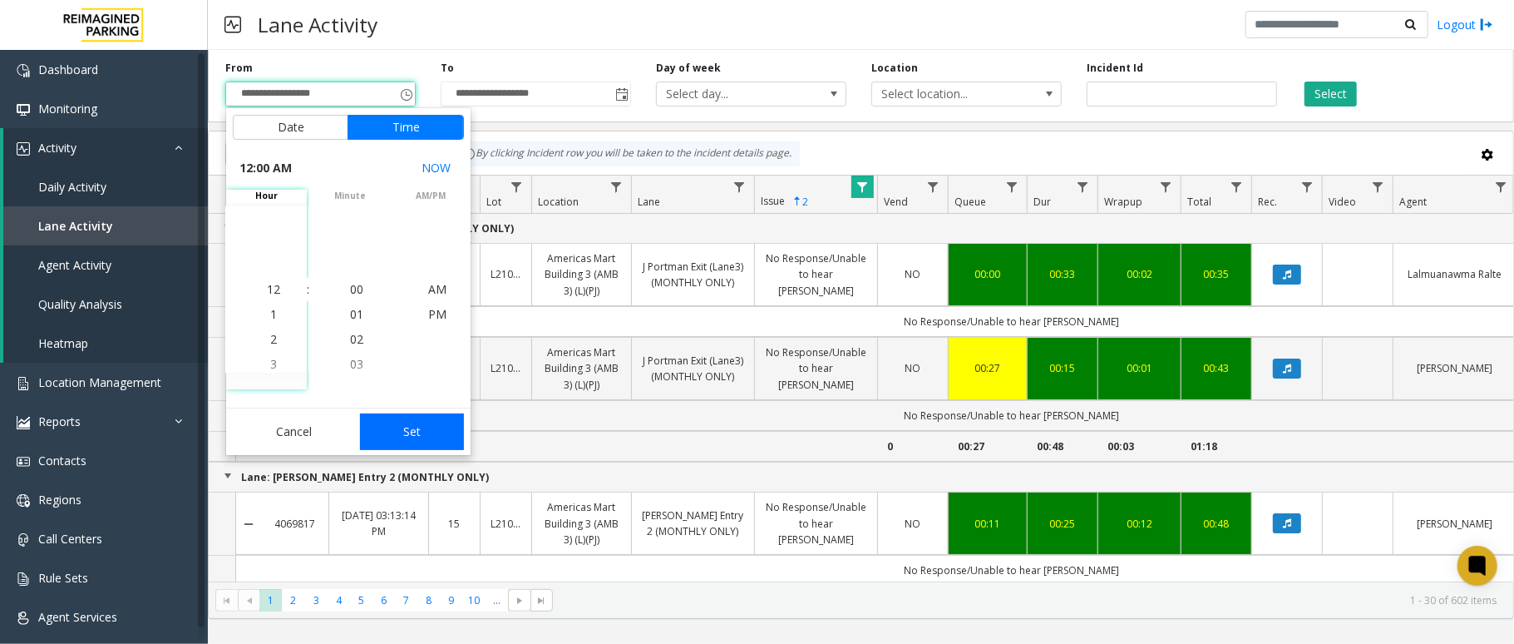
click at [414, 447] on button "Set" at bounding box center [412, 431] width 105 height 37
type input "**********"
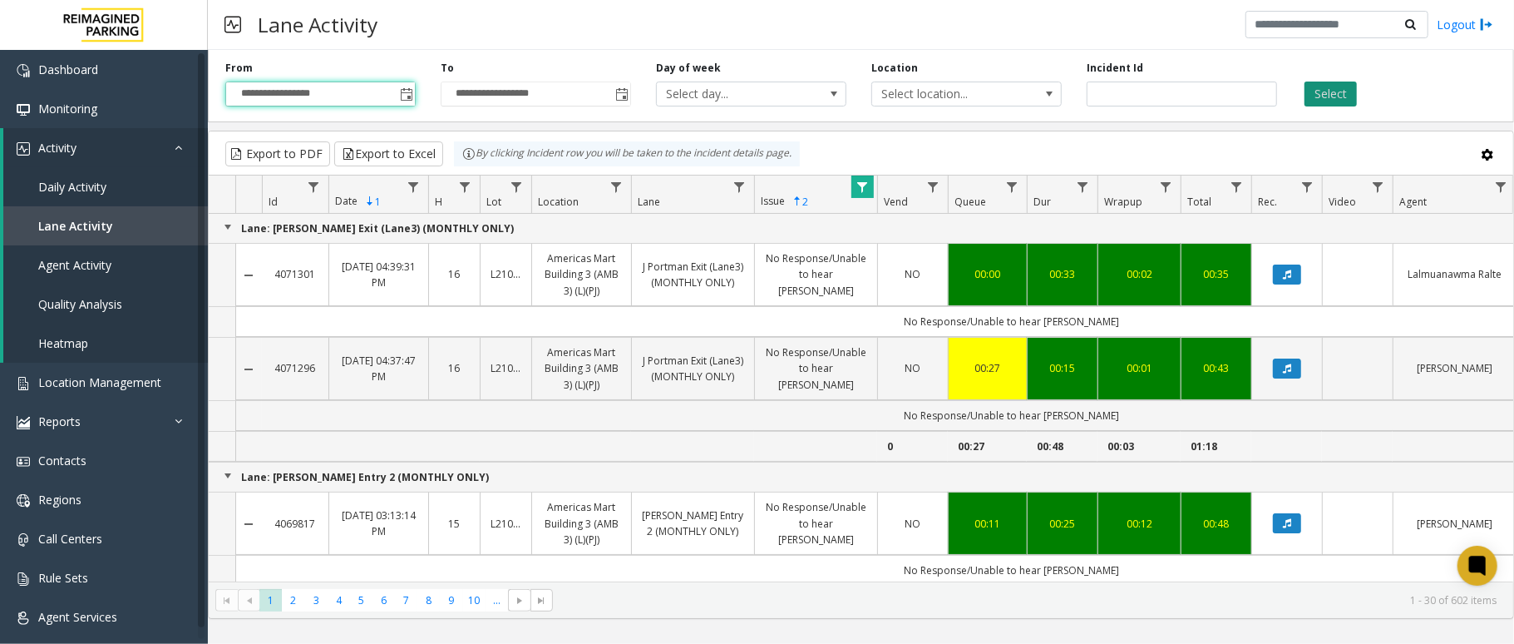
click at [1135, 96] on button "Select" at bounding box center [1331, 94] width 52 height 25
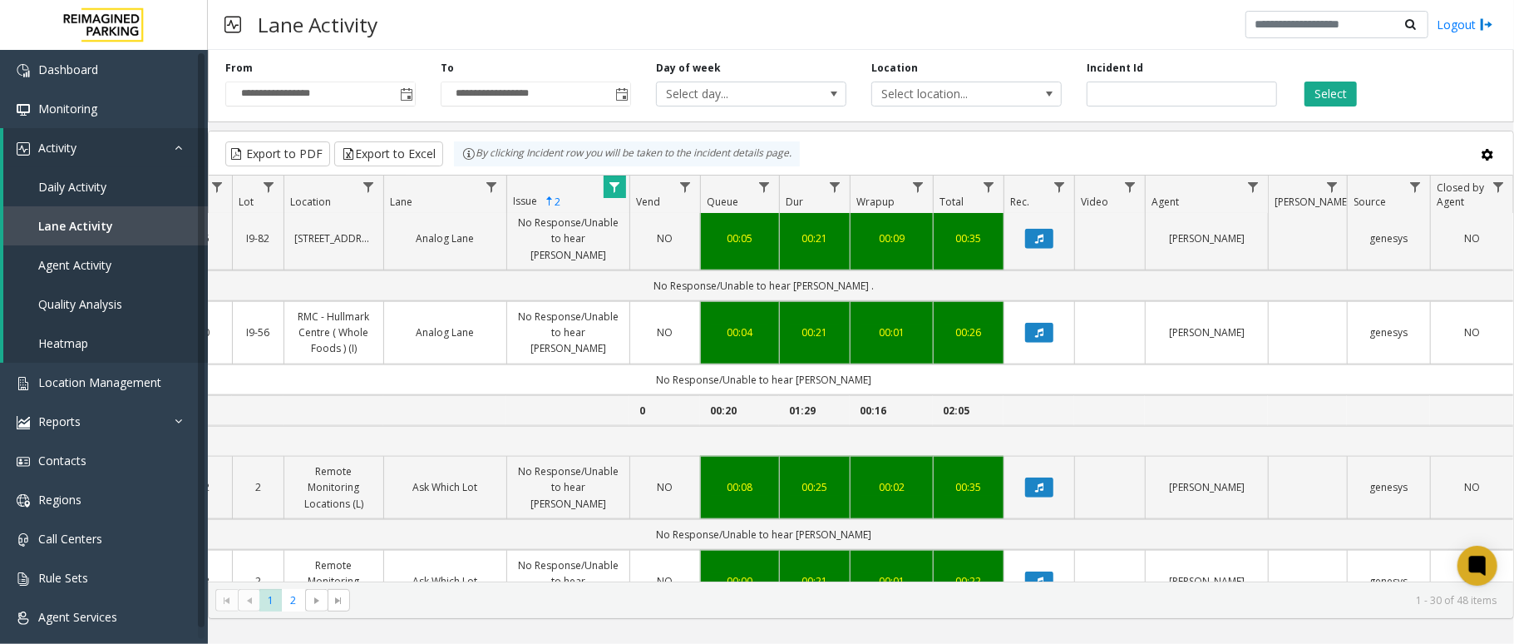
scroll to position [1041, 264]
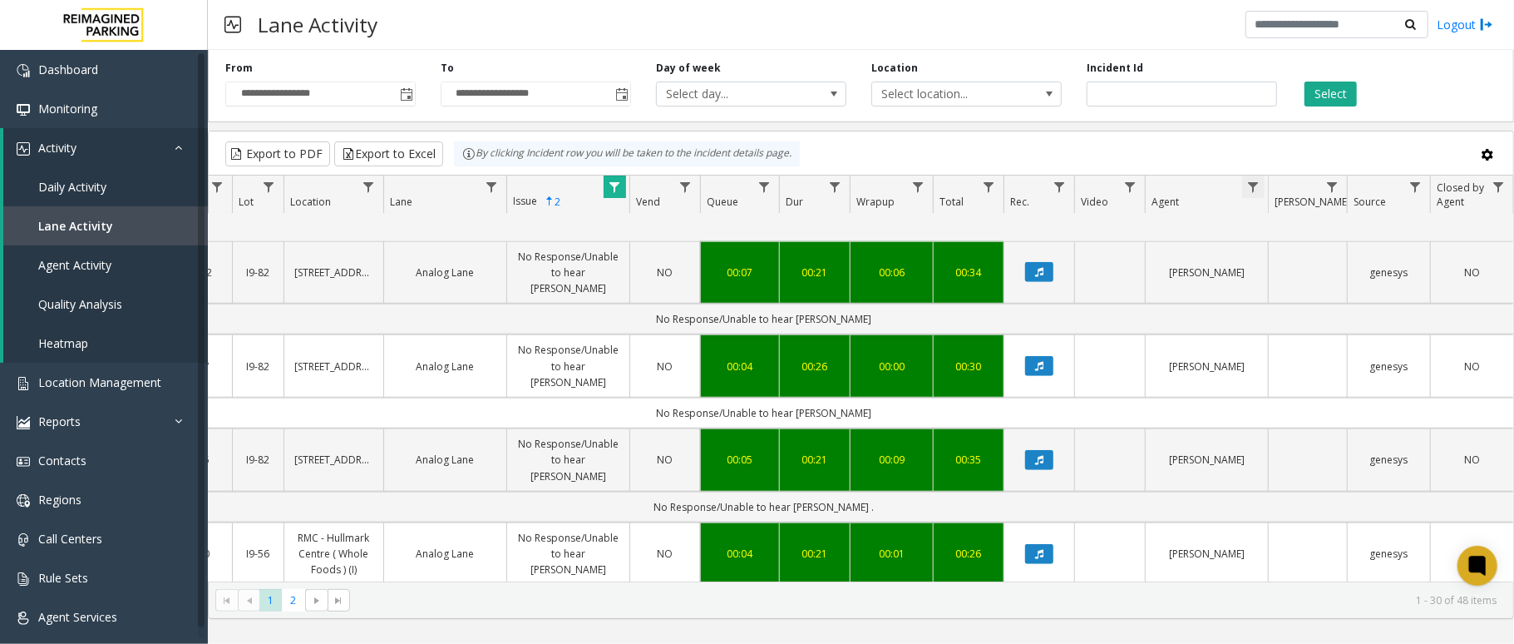
click at [1135, 181] on span "Data table" at bounding box center [1253, 186] width 13 height 13
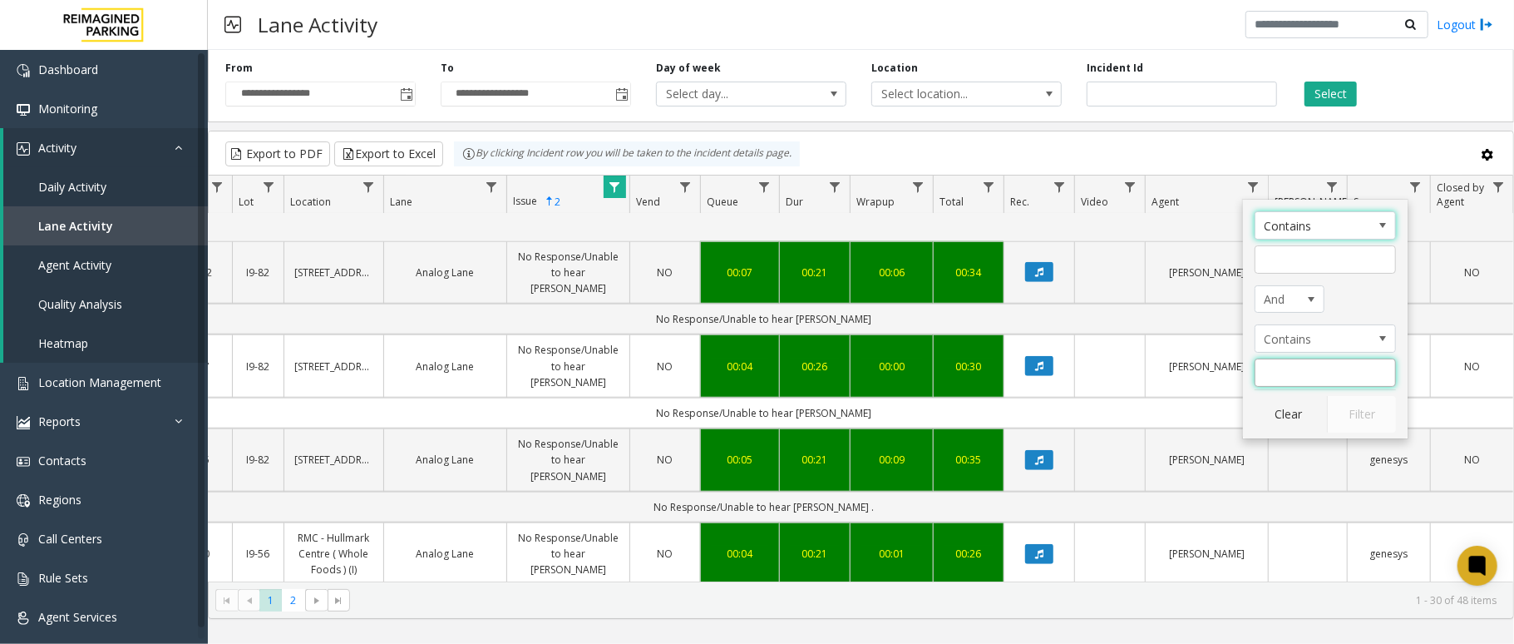
click at [1135, 371] on input "Agent Filter" at bounding box center [1325, 372] width 141 height 28
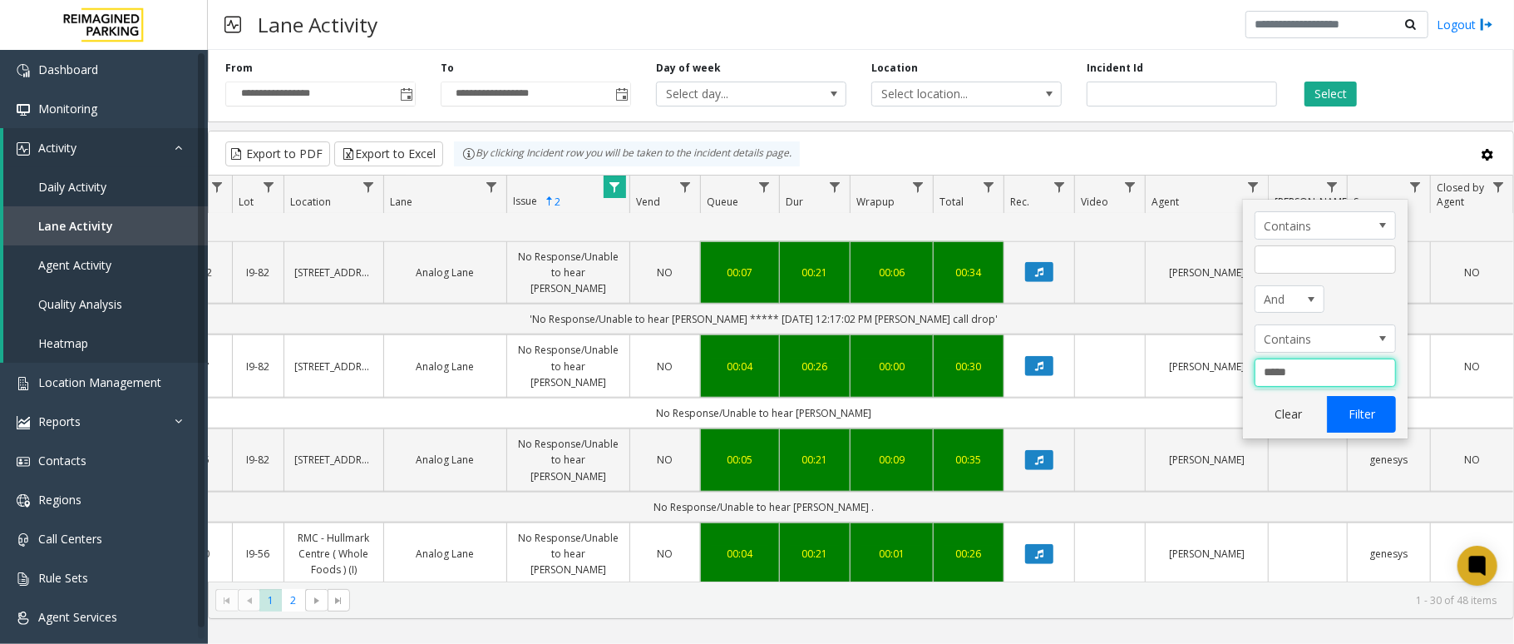
type input "*****"
click at [1135, 401] on button "Filter" at bounding box center [1361, 414] width 68 height 37
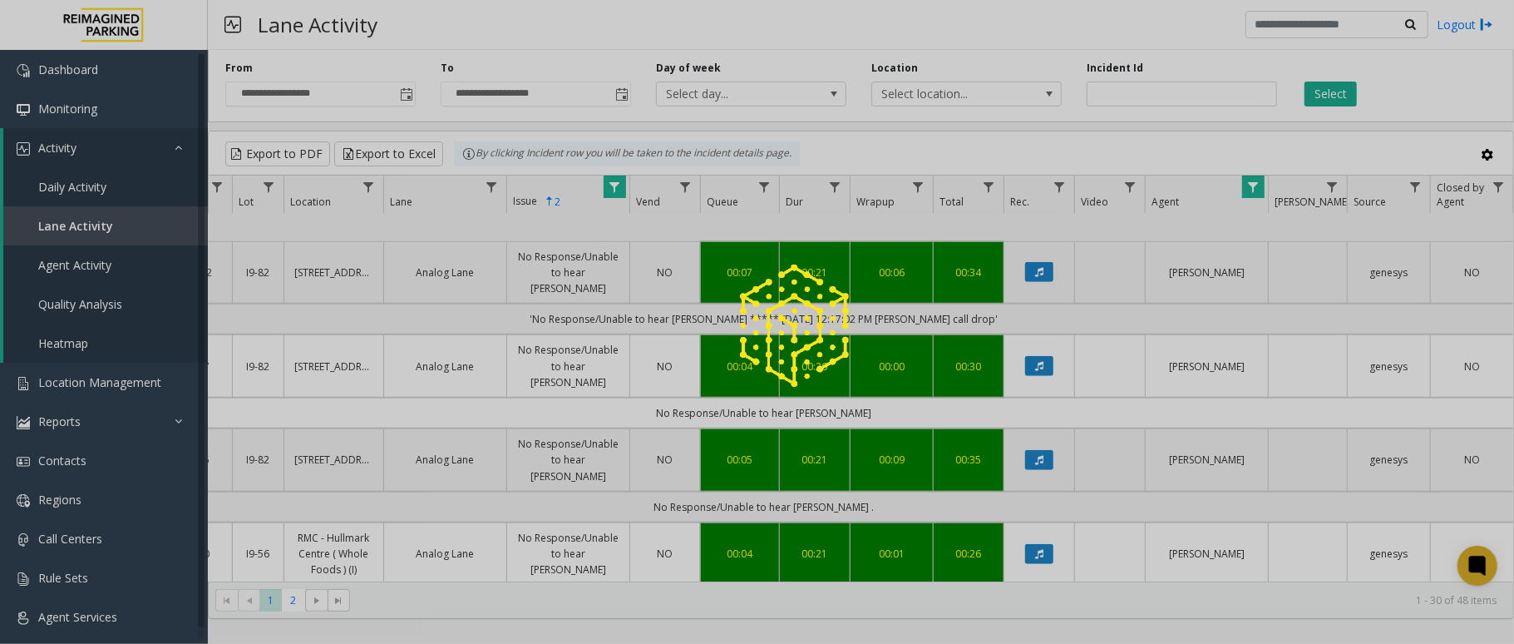
drag, startPoint x: 1001, startPoint y: 566, endPoint x: 966, endPoint y: 566, distance: 34.9
click at [966, 482] on div at bounding box center [757, 322] width 1514 height 644
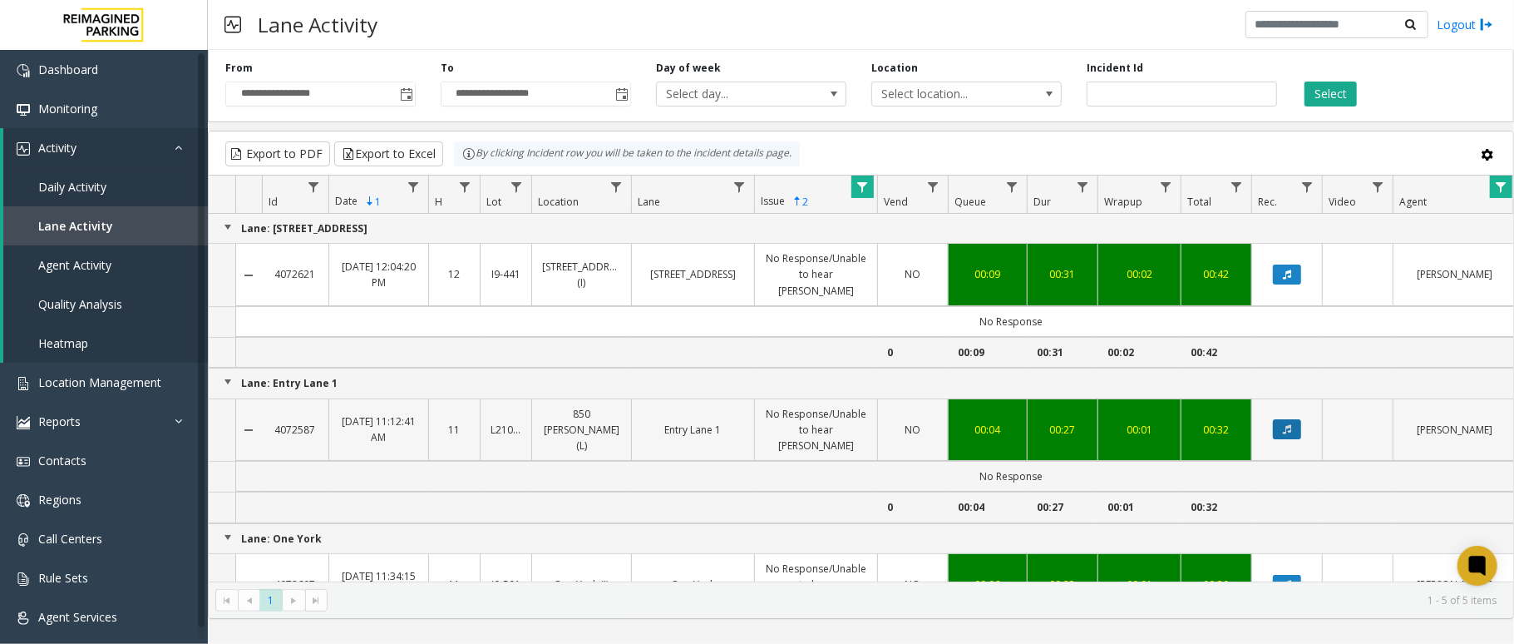
click at [1135, 419] on button "Data table" at bounding box center [1287, 429] width 28 height 20
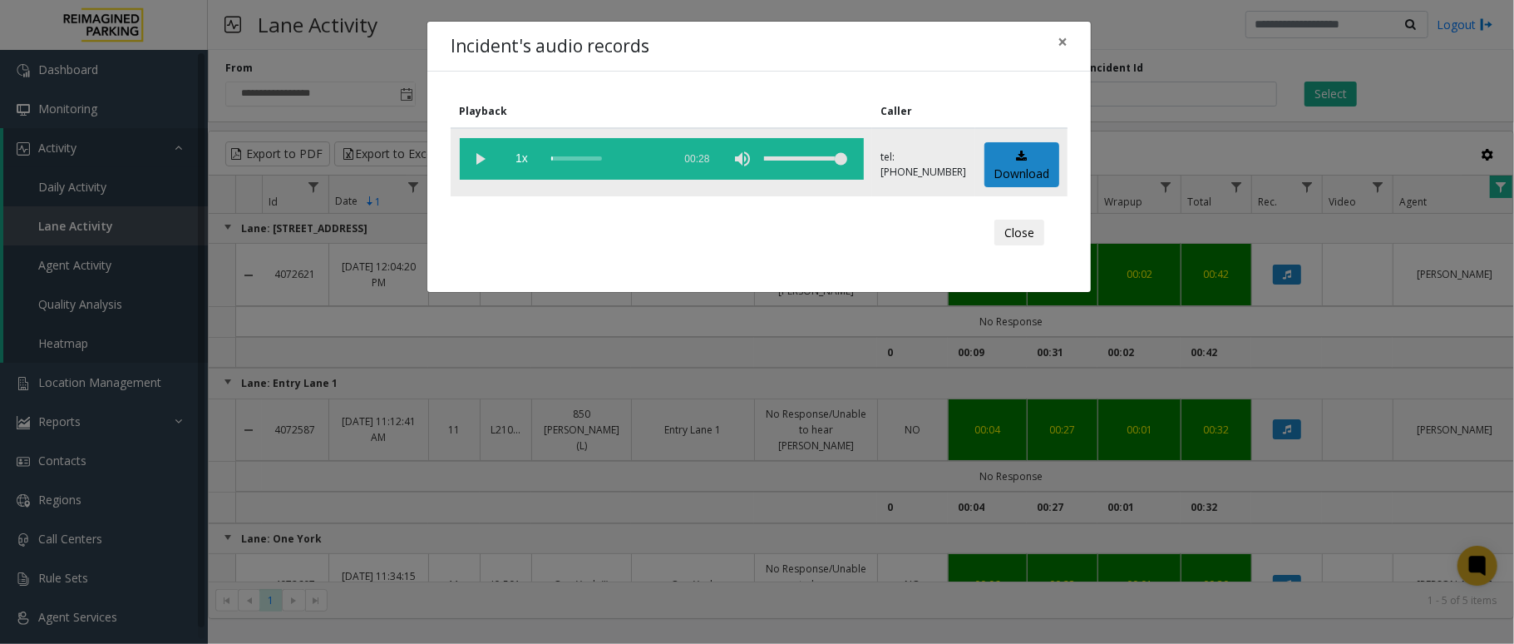
click at [460, 158] on vg-play-pause at bounding box center [481, 159] width 42 height 42
click at [1058, 41] on span "×" at bounding box center [1063, 41] width 10 height 23
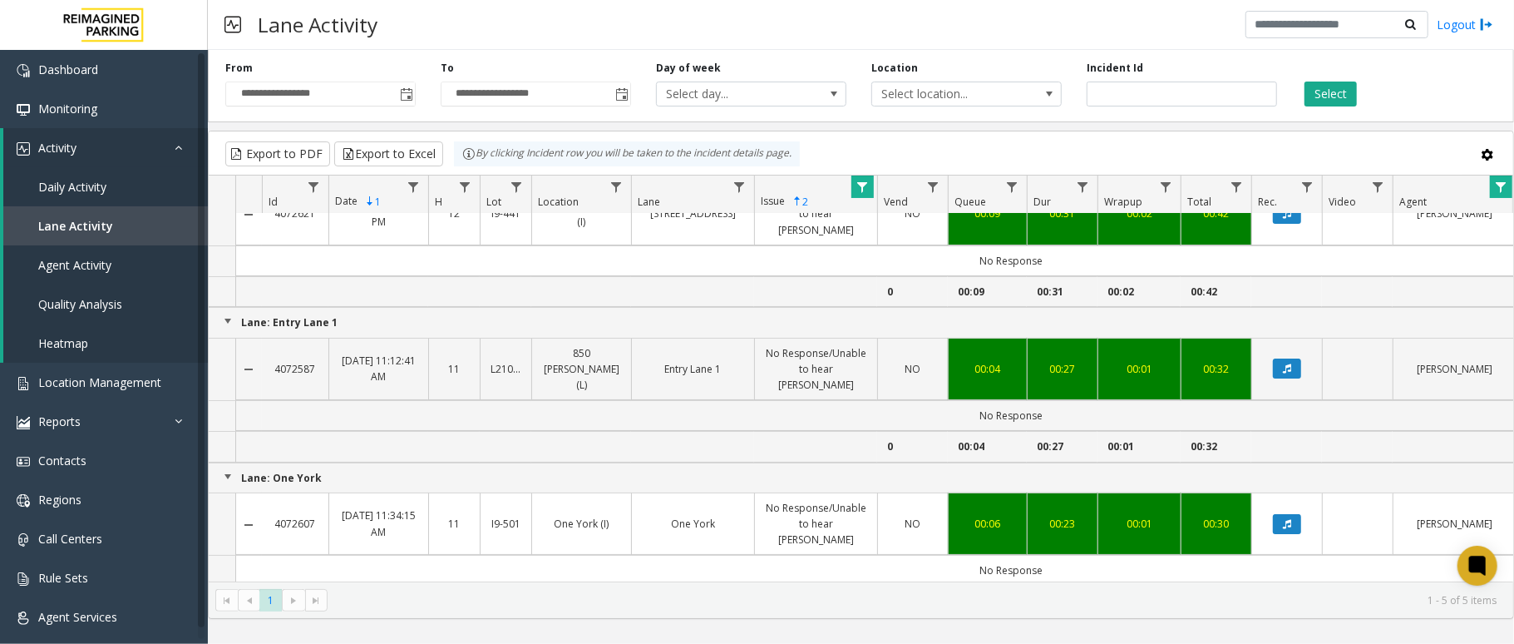
scroll to position [111, 0]
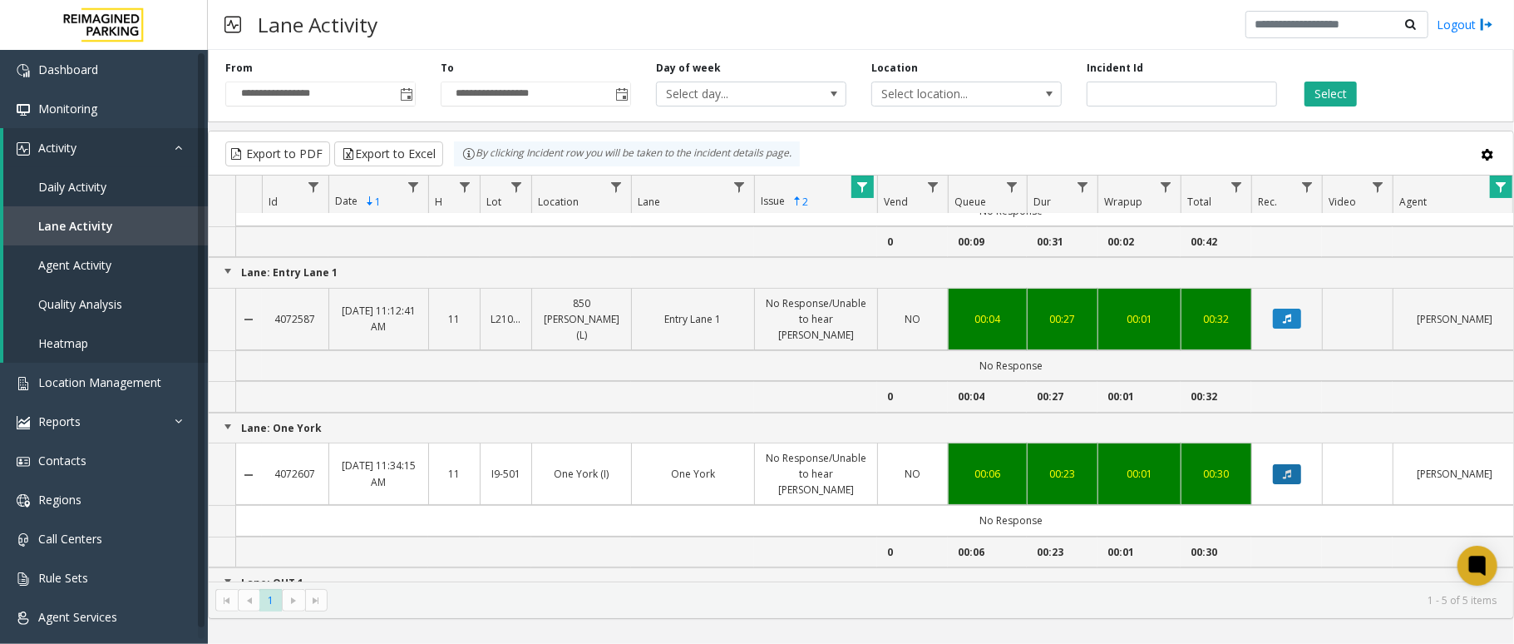
click at [1135, 469] on icon "Data table" at bounding box center [1287, 474] width 8 height 10
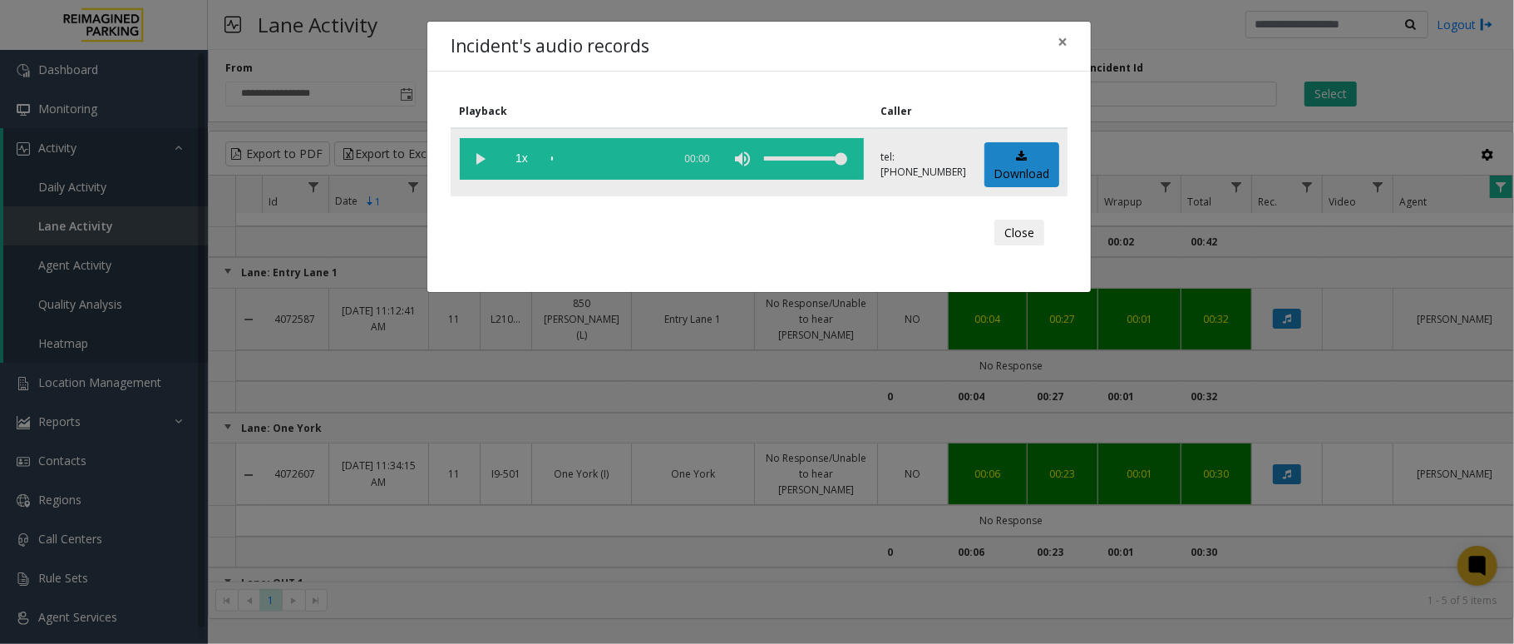
click at [473, 155] on vg-play-pause at bounding box center [481, 159] width 42 height 42
drag, startPoint x: 477, startPoint y: 158, endPoint x: 512, endPoint y: 155, distance: 35.1
click at [477, 158] on vg-play-pause at bounding box center [481, 159] width 42 height 42
click at [1068, 38] on button "×" at bounding box center [1062, 42] width 33 height 41
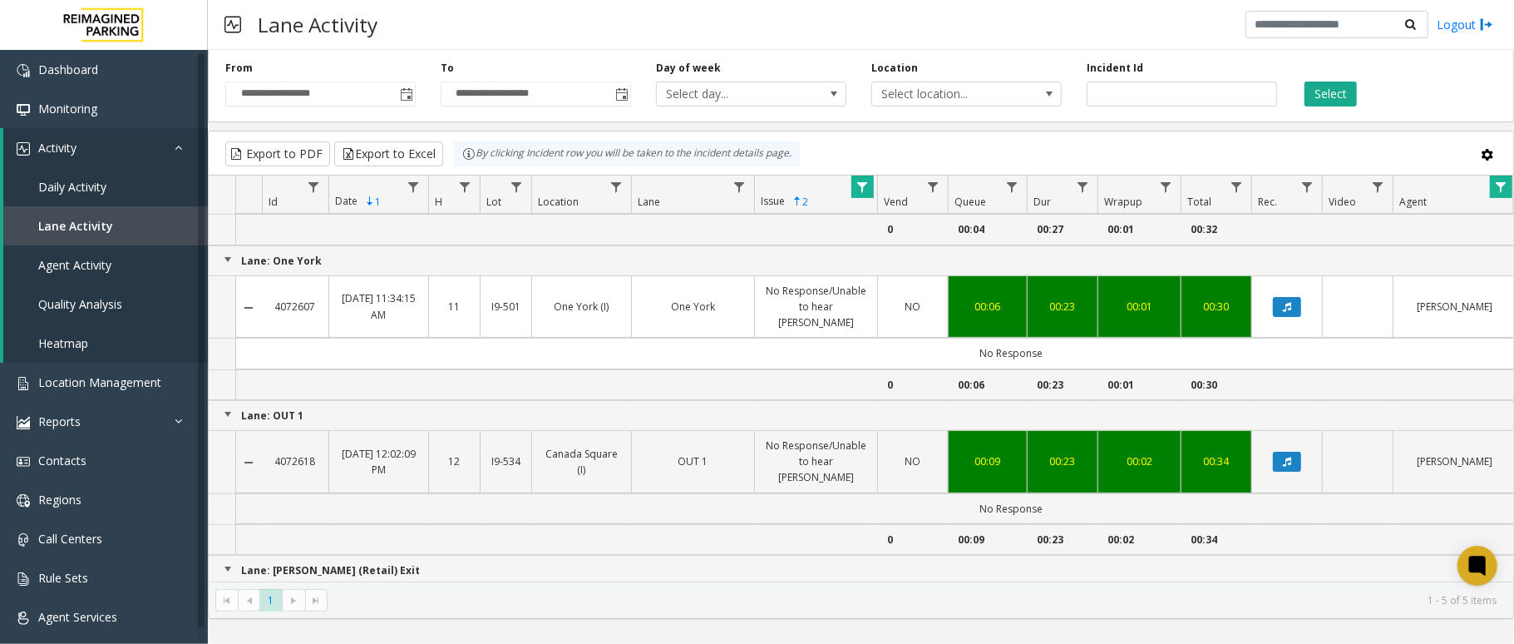
scroll to position [333, 0]
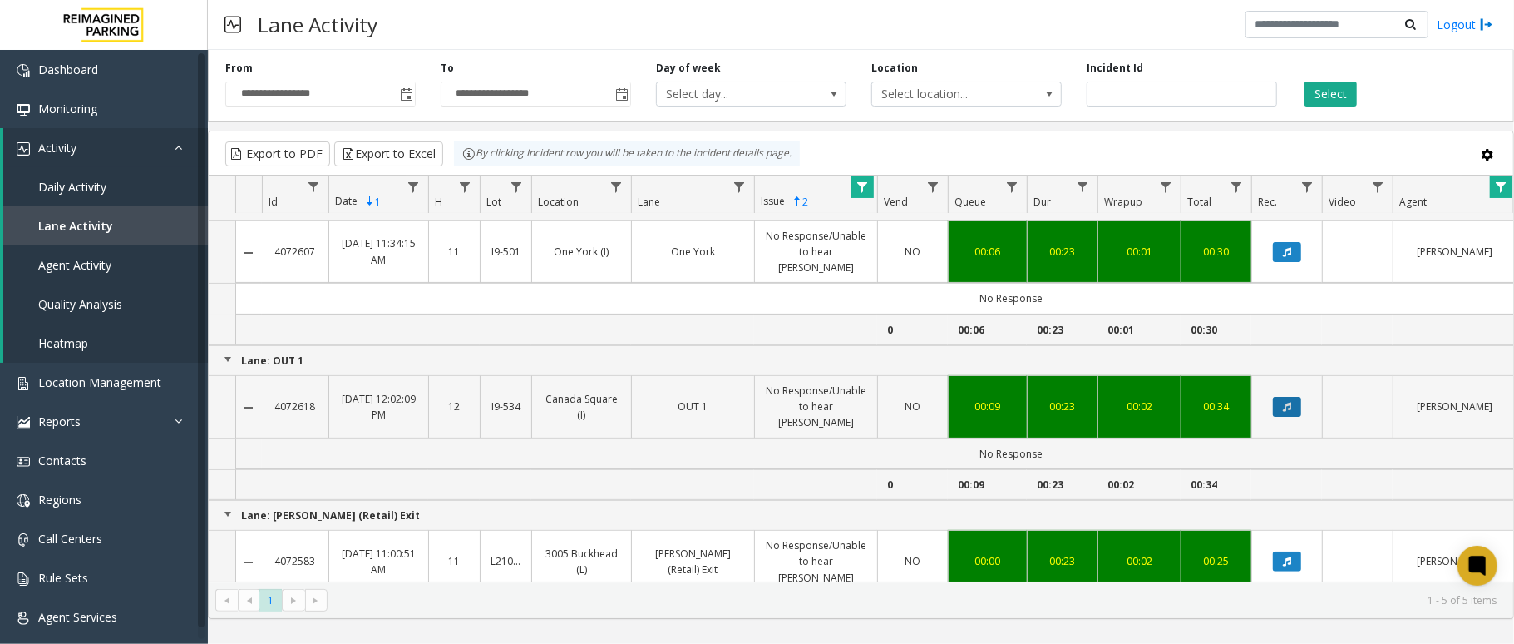
click at [1135, 402] on icon "Data table" at bounding box center [1287, 407] width 8 height 10
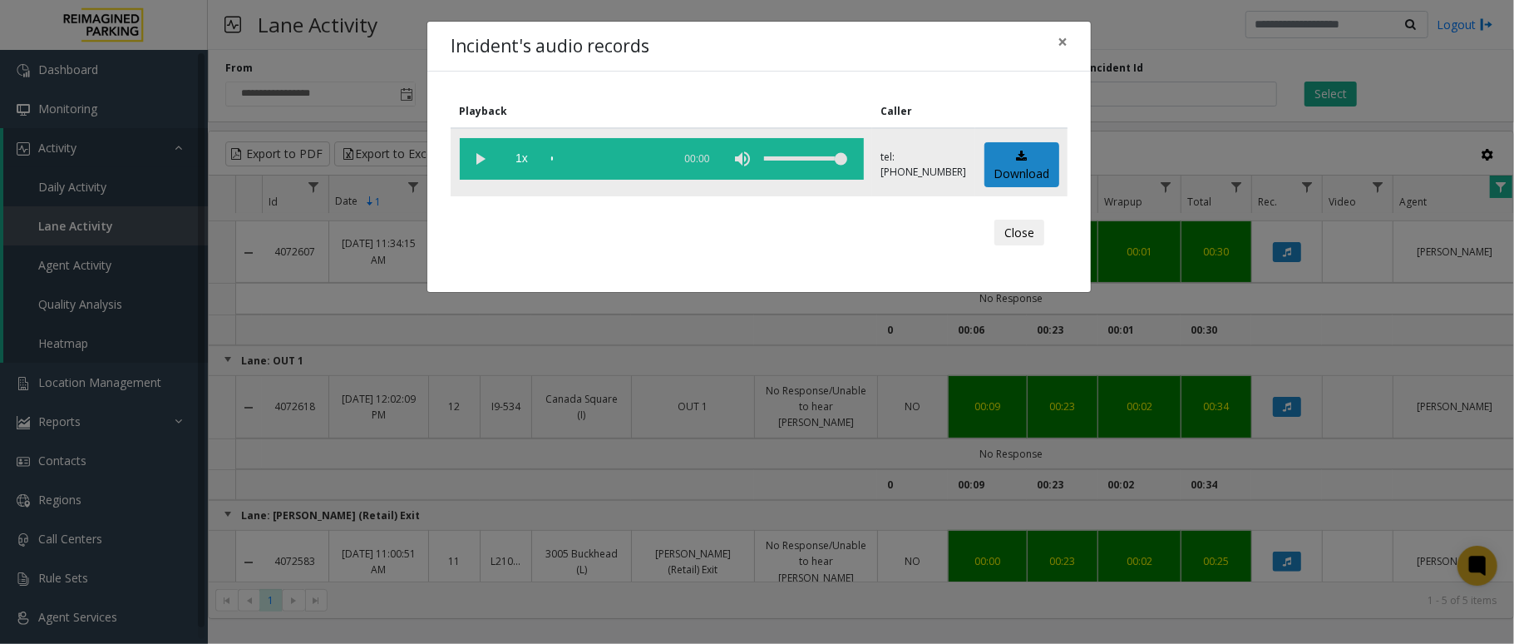
click at [481, 158] on vg-play-pause at bounding box center [481, 159] width 42 height 42
click at [1062, 42] on span "×" at bounding box center [1063, 41] width 10 height 23
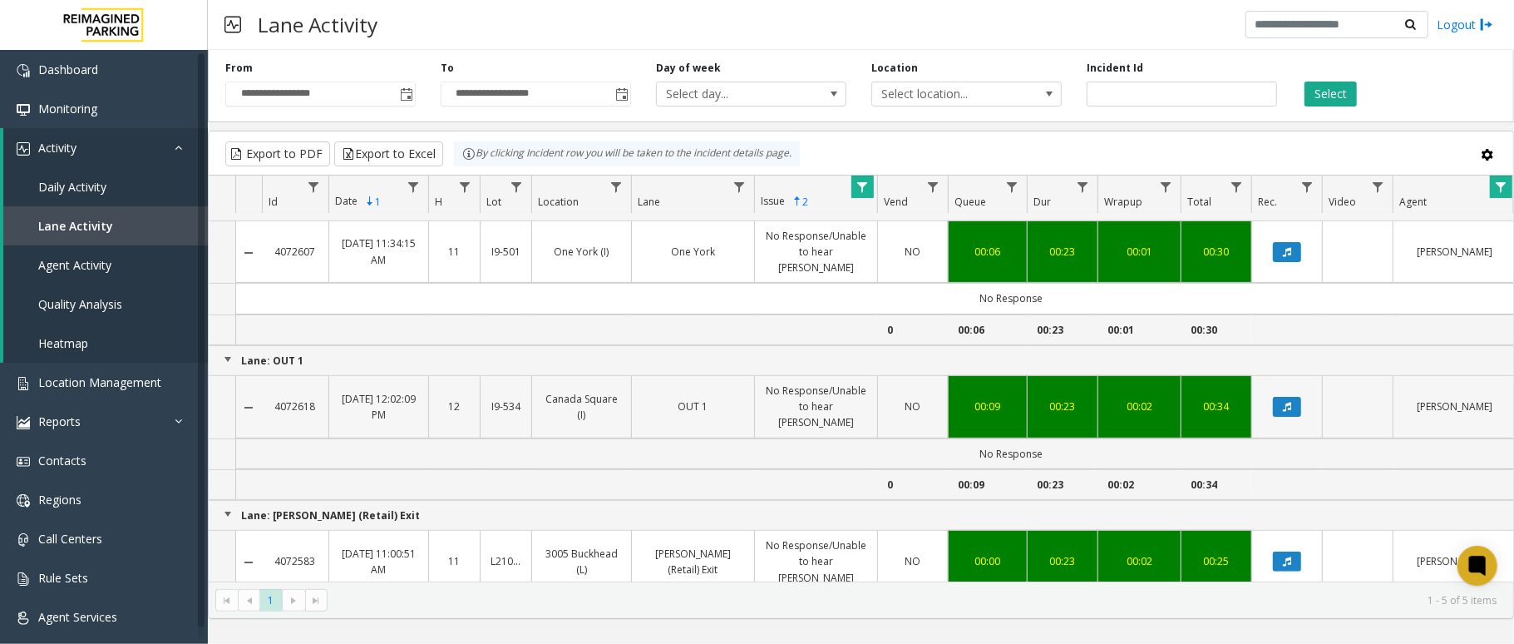
click at [288, 398] on link "4072618" at bounding box center [295, 406] width 47 height 16
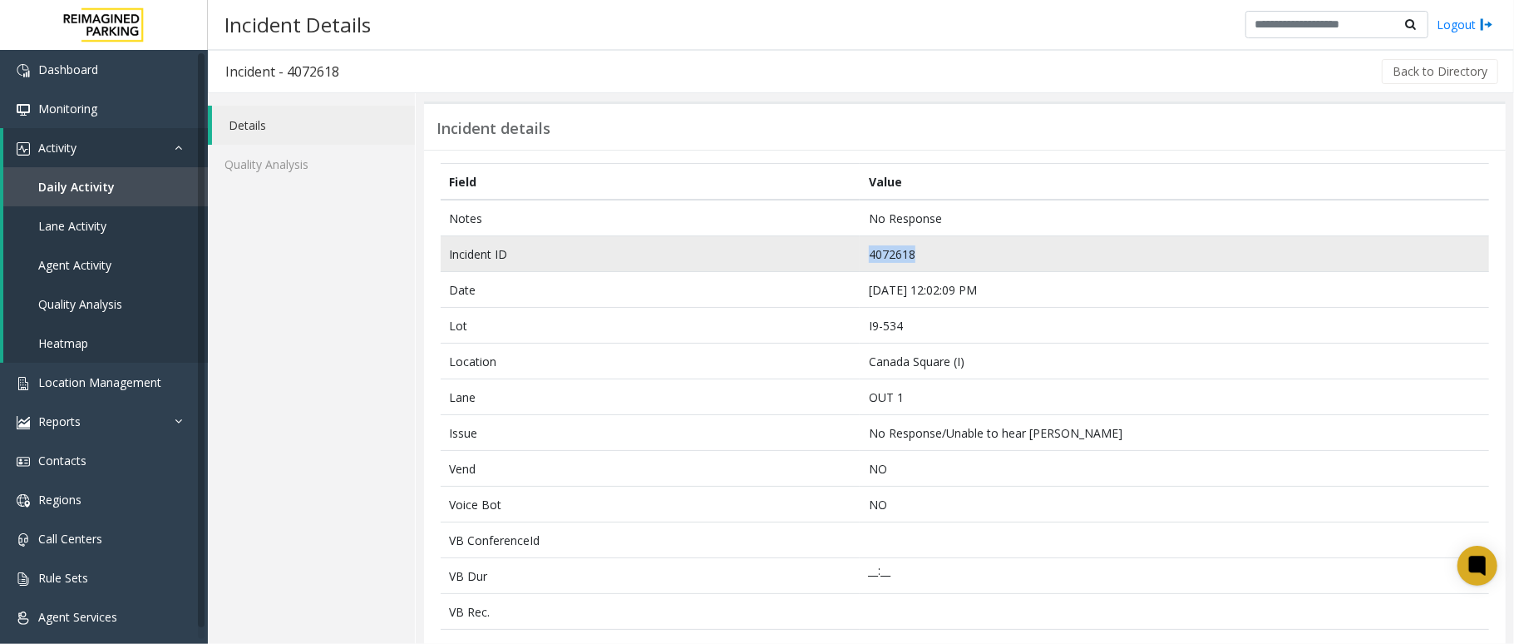
drag, startPoint x: 922, startPoint y: 256, endPoint x: 858, endPoint y: 257, distance: 64.0
click at [860, 257] on td "4072618" at bounding box center [1175, 254] width 630 height 36
copy td "4072618"
click at [878, 251] on td "4072618" at bounding box center [1175, 254] width 630 height 36
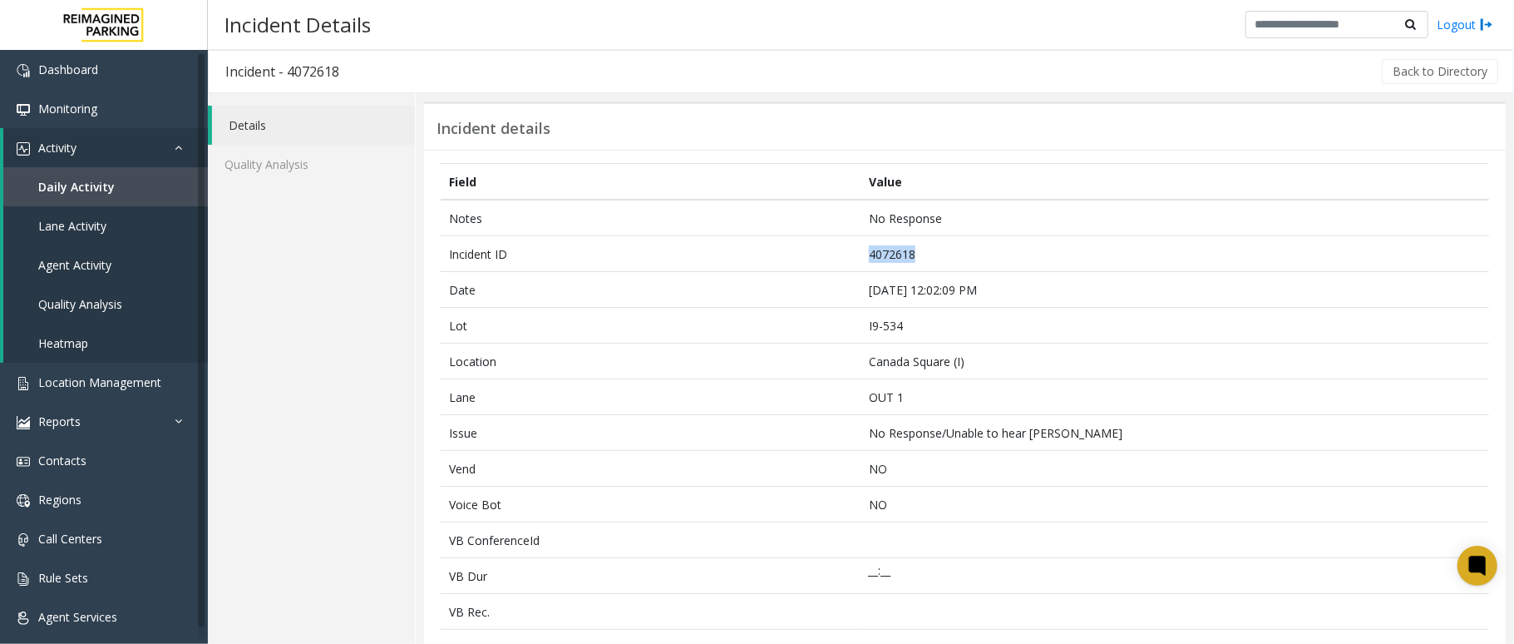
click at [243, 124] on link "Details" at bounding box center [313, 125] width 203 height 39
click at [243, 168] on link "Quality Analysis" at bounding box center [311, 164] width 207 height 39
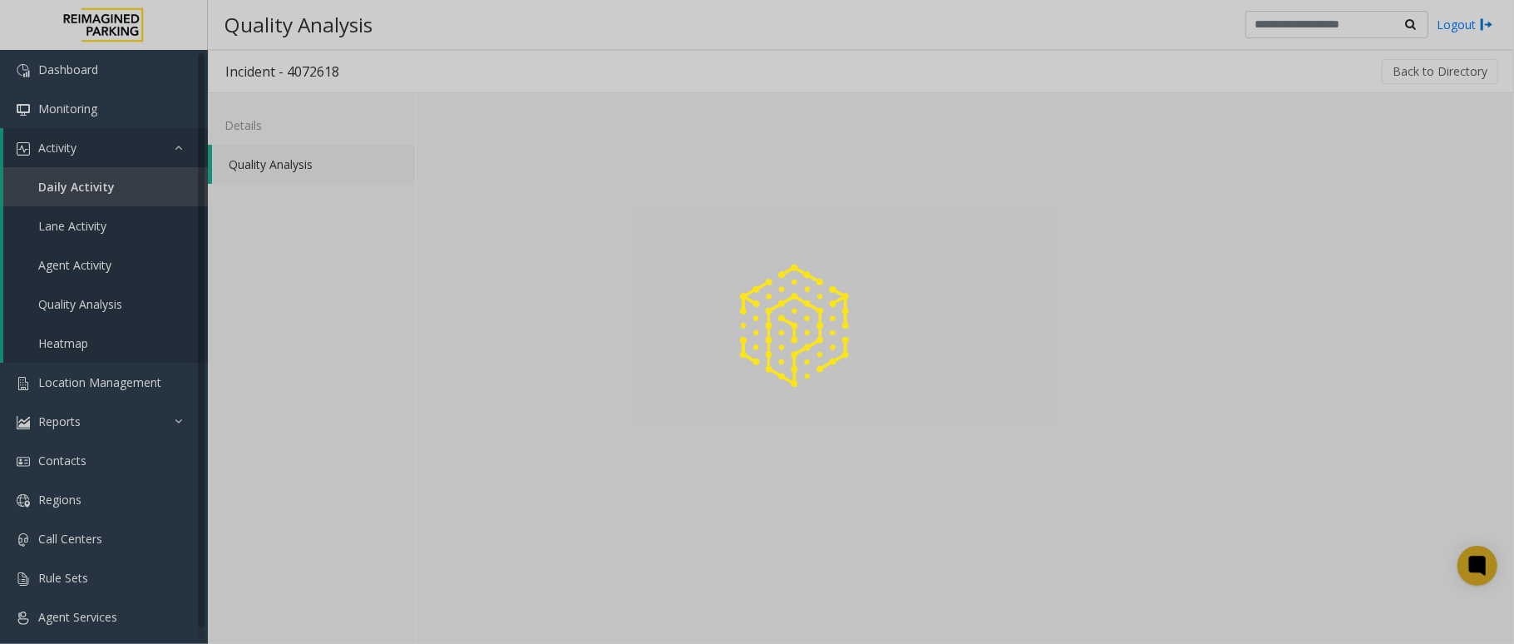
click at [250, 67] on div at bounding box center [757, 322] width 1514 height 644
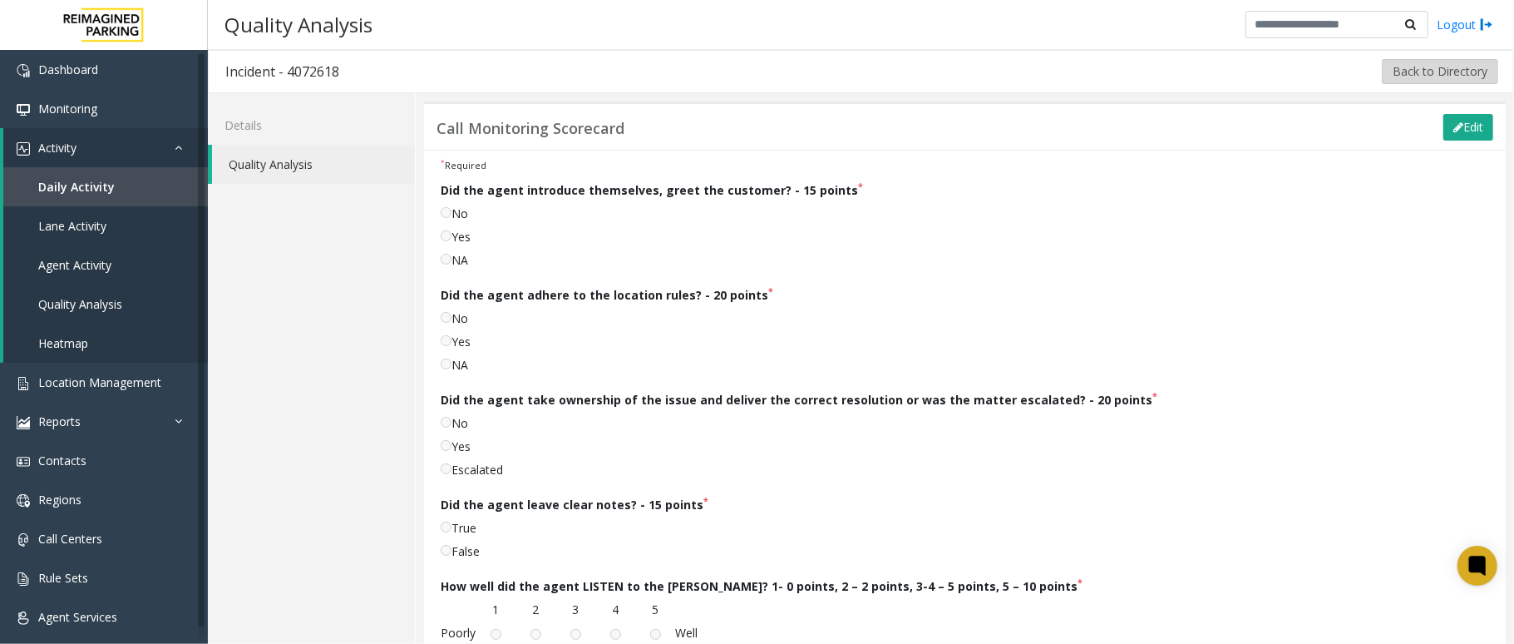
click at [1135, 72] on button "Back to Directory" at bounding box center [1440, 71] width 116 height 25
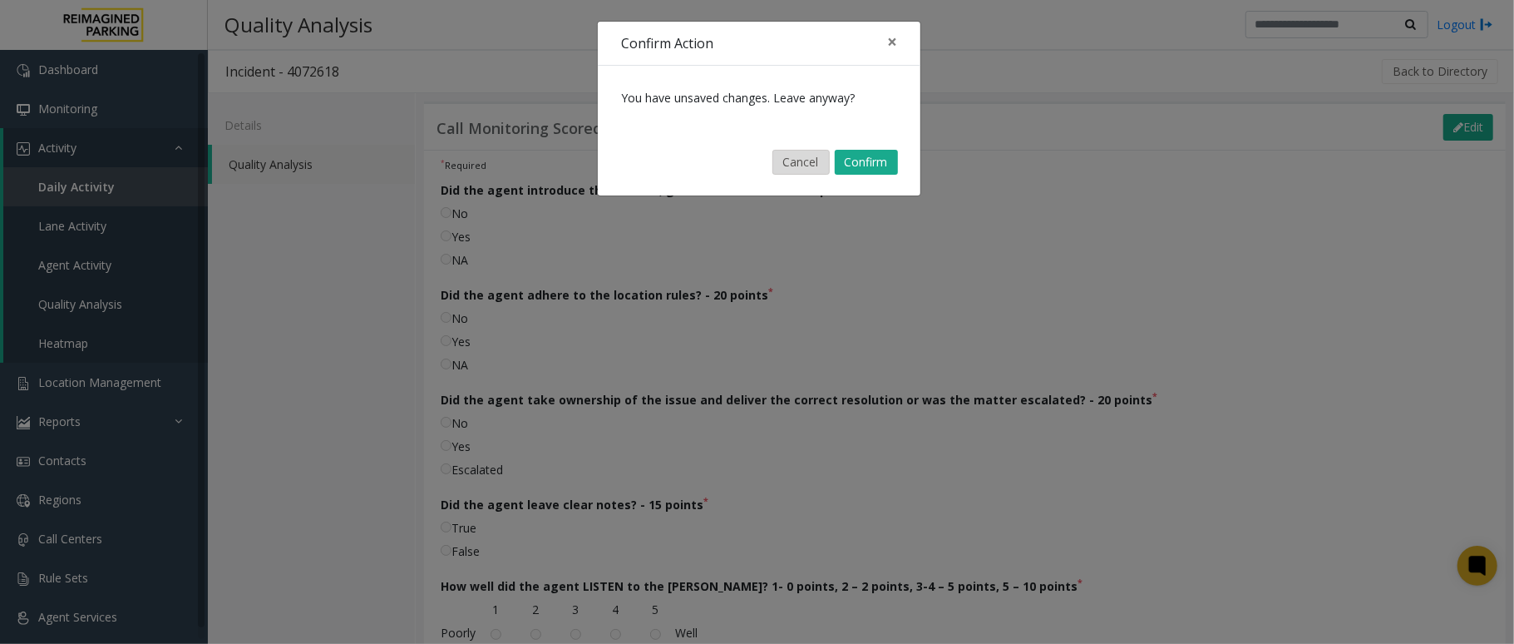
click at [803, 157] on button "Cancel" at bounding box center [801, 162] width 57 height 25
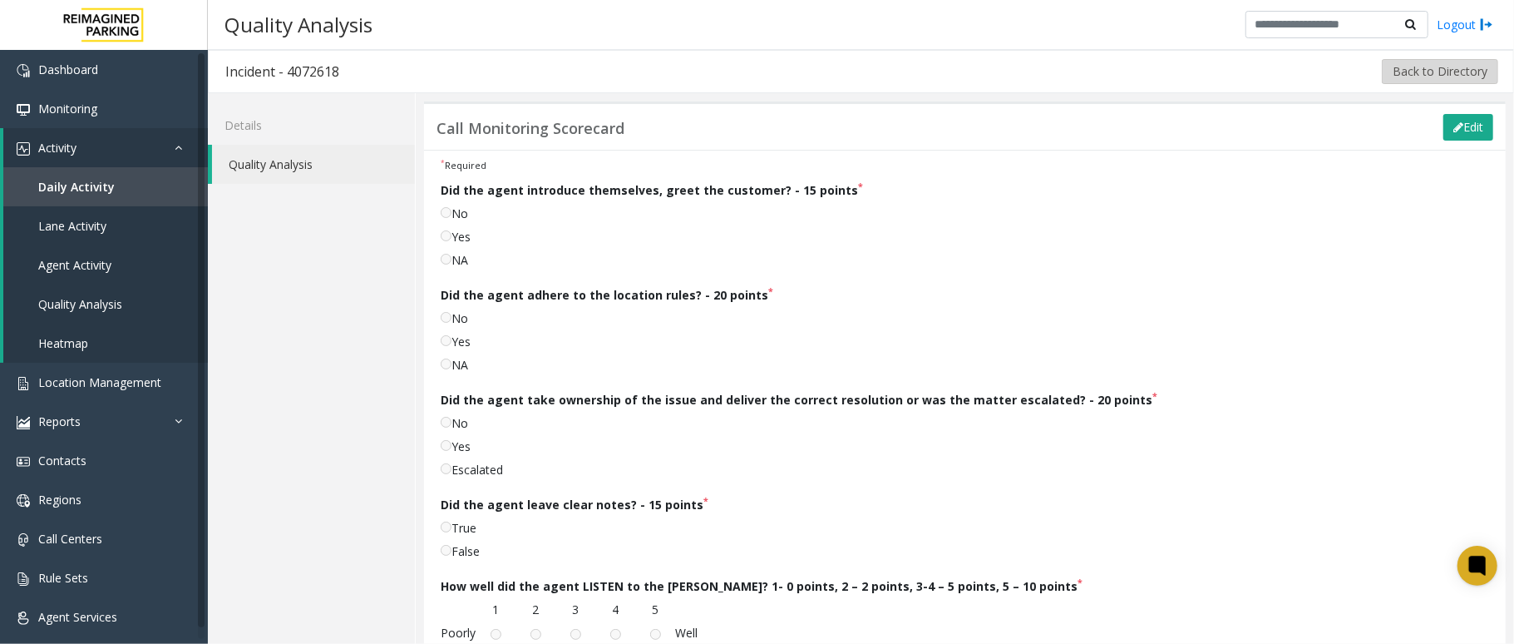
click at [1135, 73] on button "Back to Directory" at bounding box center [1440, 71] width 116 height 25
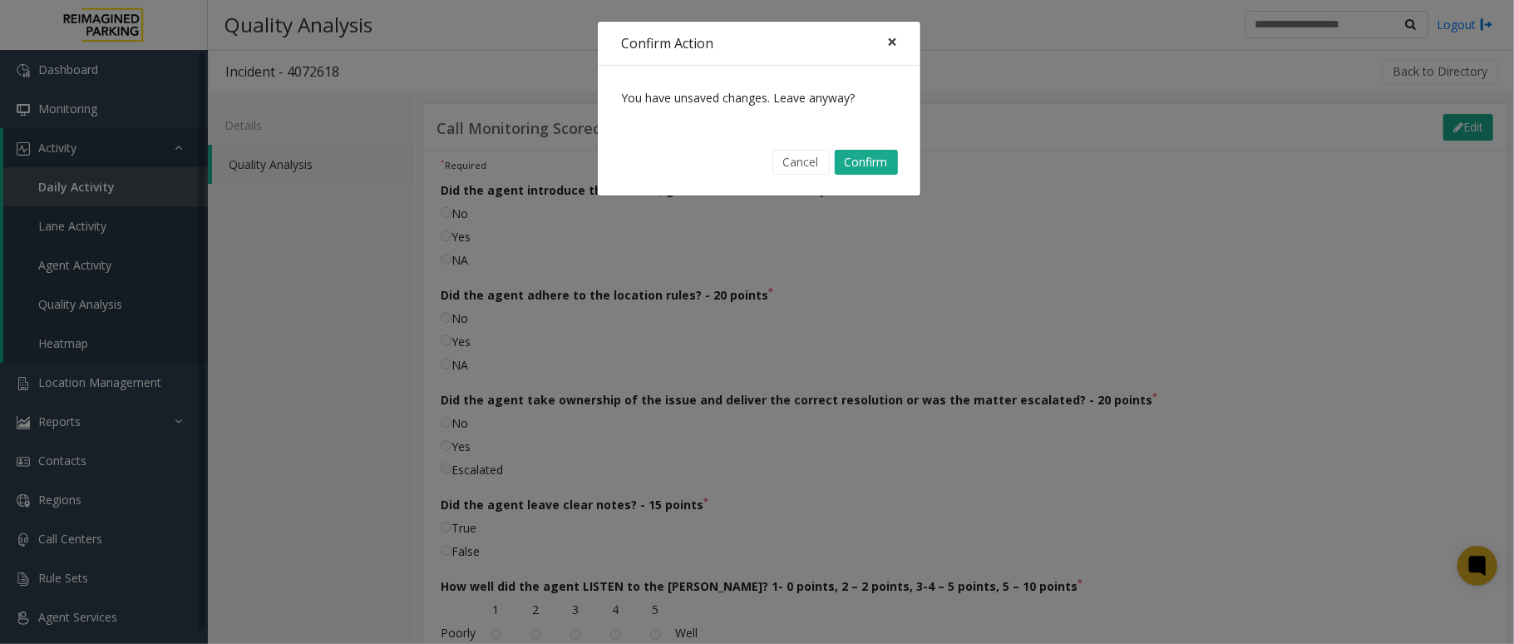
click at [886, 47] on button "×" at bounding box center [892, 42] width 33 height 41
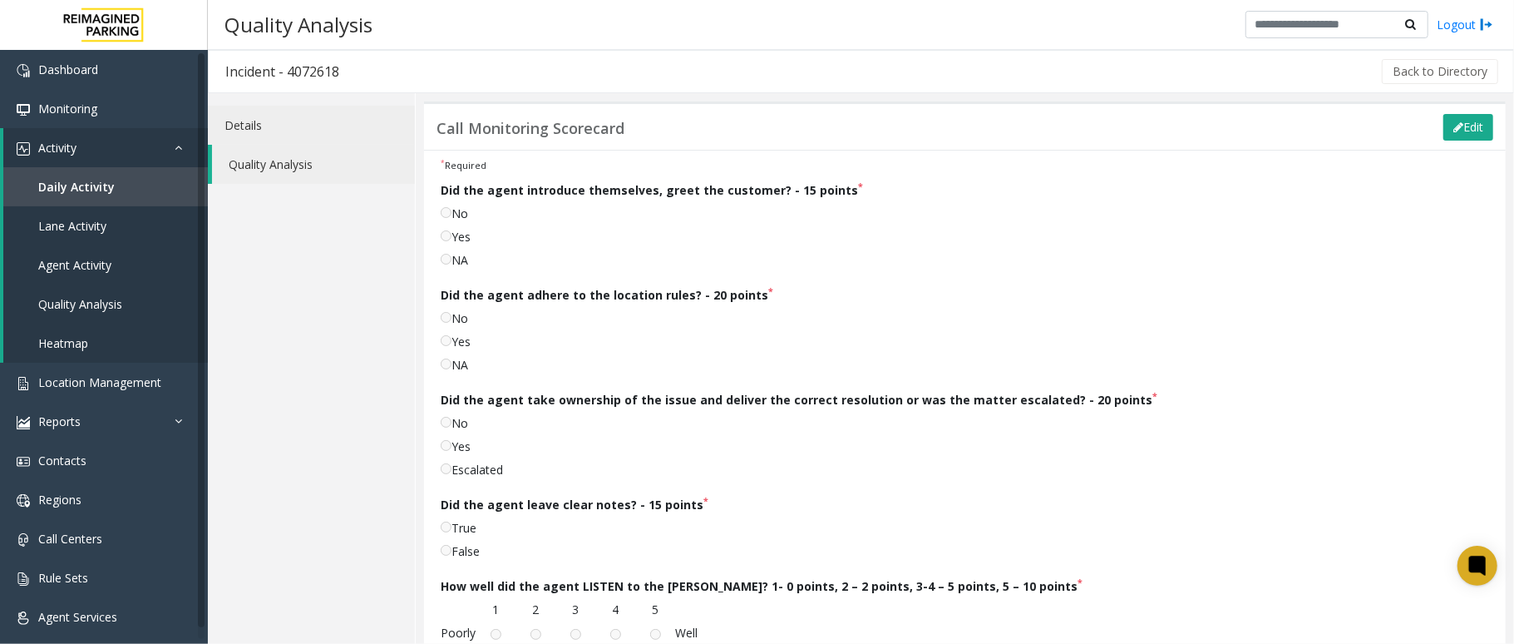
click at [228, 128] on link "Details" at bounding box center [311, 125] width 207 height 39
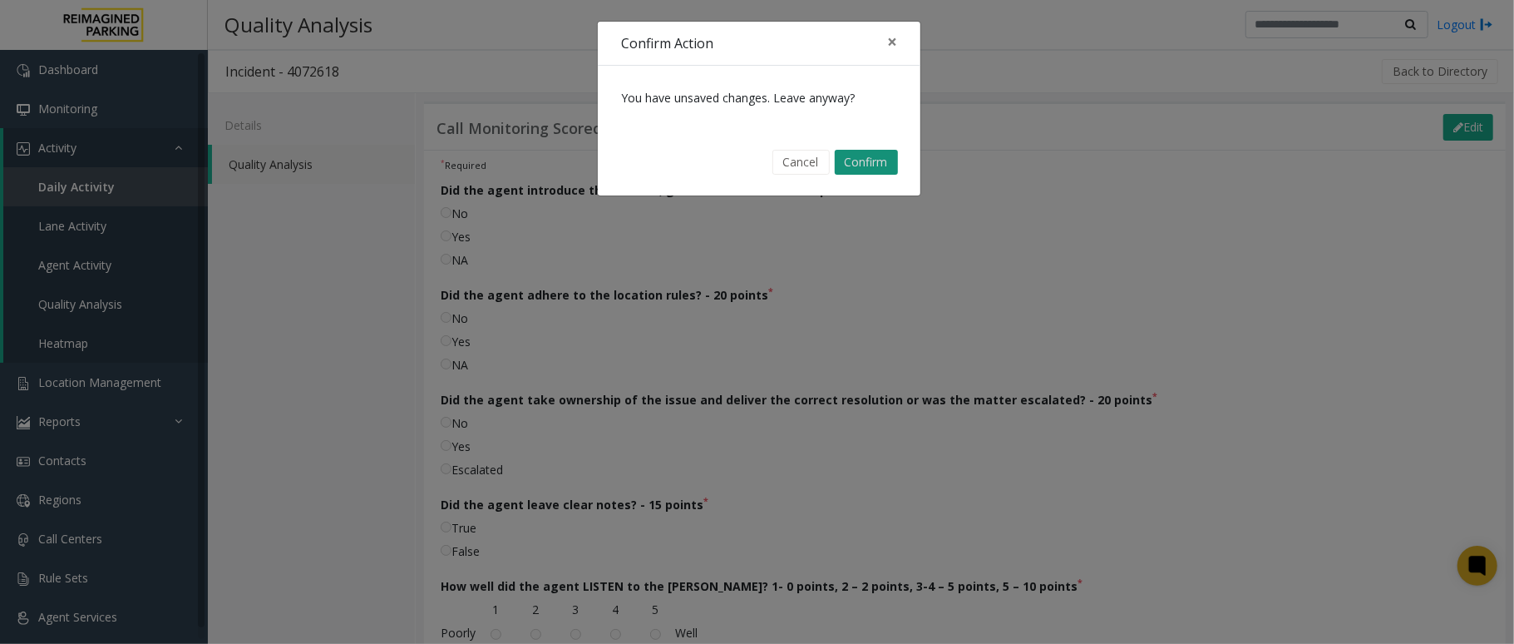
click at [858, 166] on button "Confirm" at bounding box center [866, 162] width 63 height 25
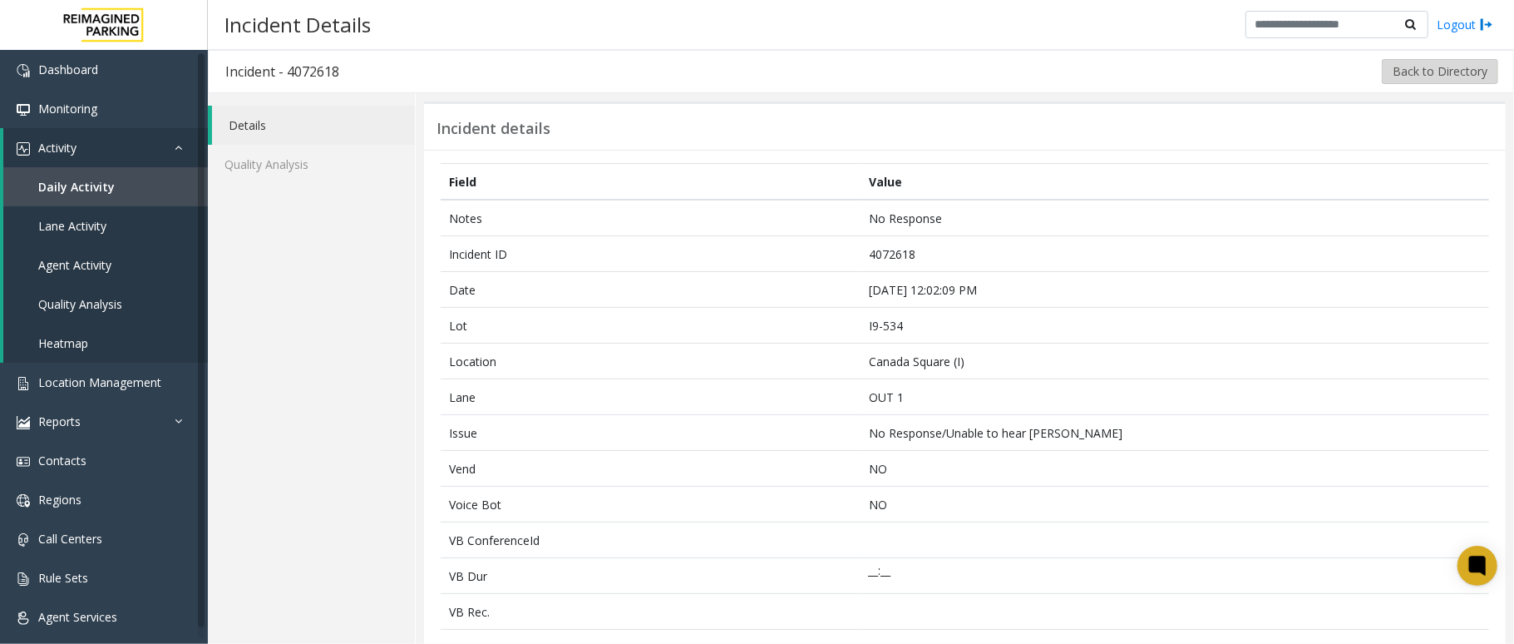
click at [1135, 77] on button "Back to Directory" at bounding box center [1440, 71] width 116 height 25
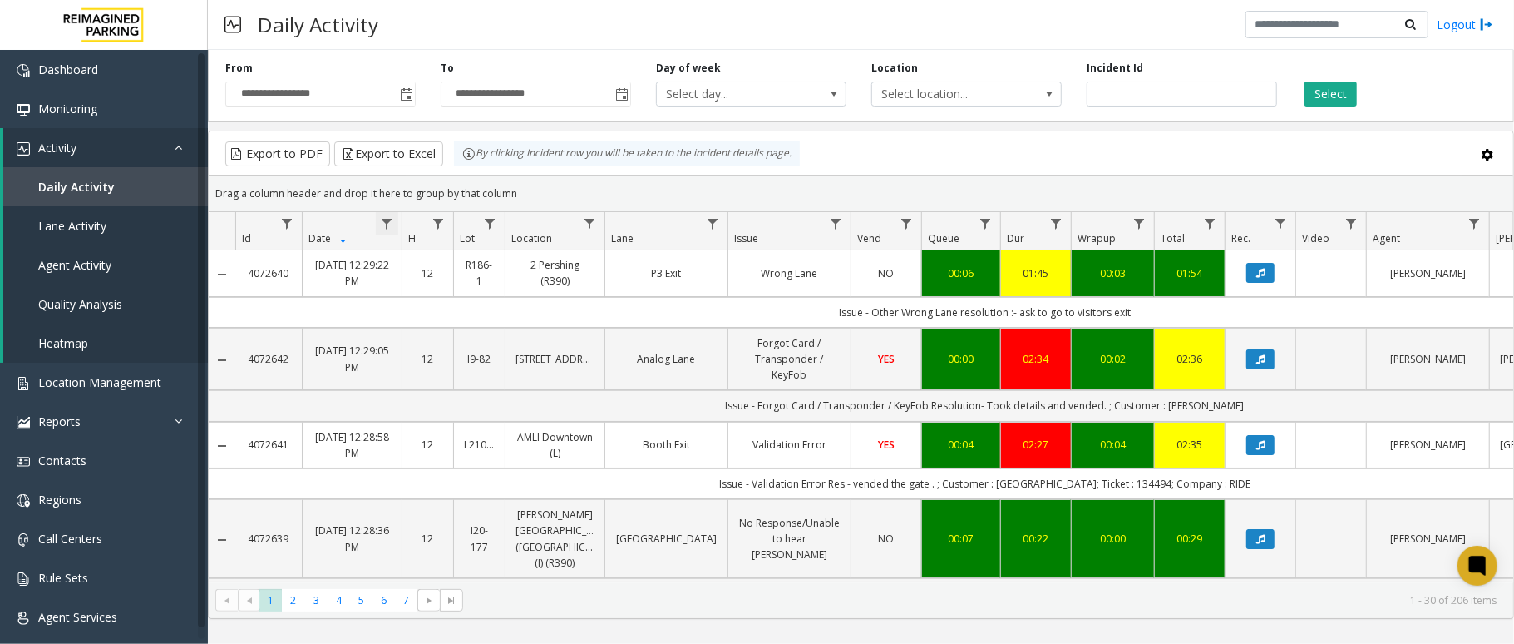
click at [387, 223] on span "Data table" at bounding box center [386, 223] width 13 height 13
click at [437, 413] on input "Date Filter" at bounding box center [458, 409] width 141 height 28
click at [403, 93] on span "Toggle popup" at bounding box center [406, 94] width 13 height 13
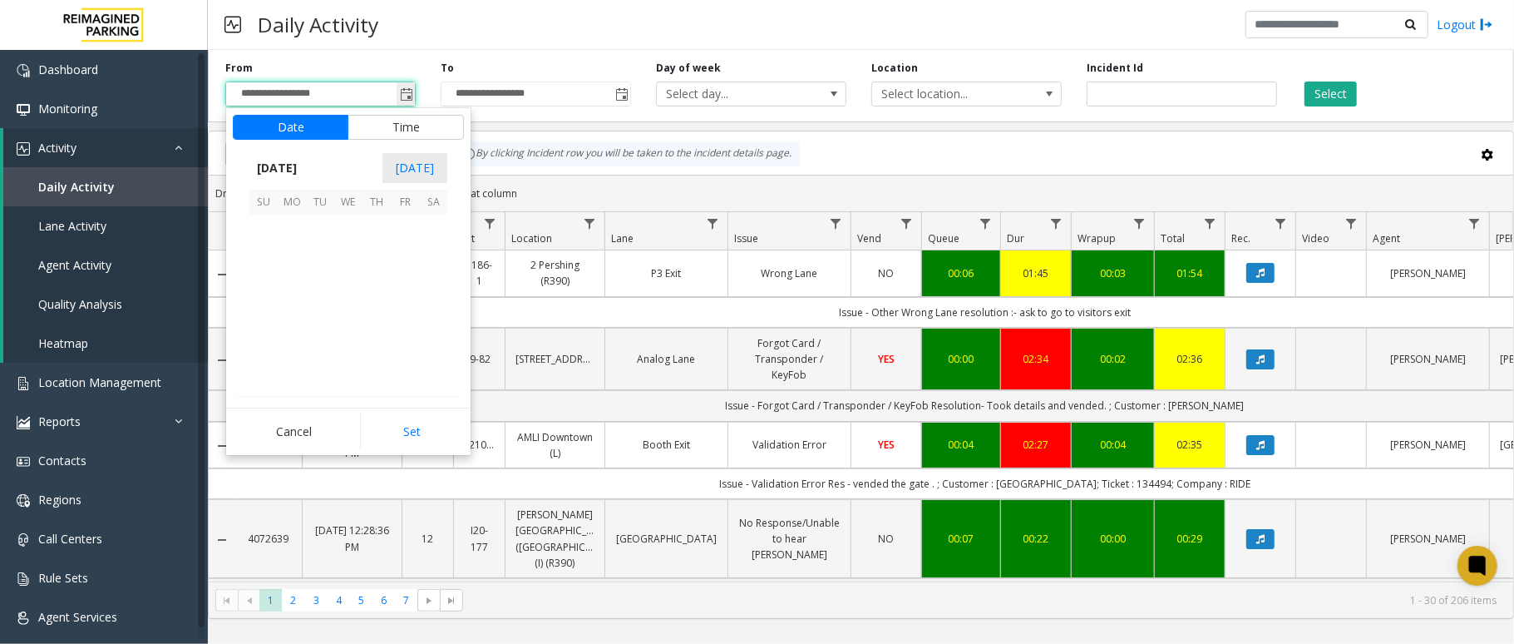
scroll to position [298489, 0]
click at [254, 254] on span "7" at bounding box center [264, 257] width 28 height 28
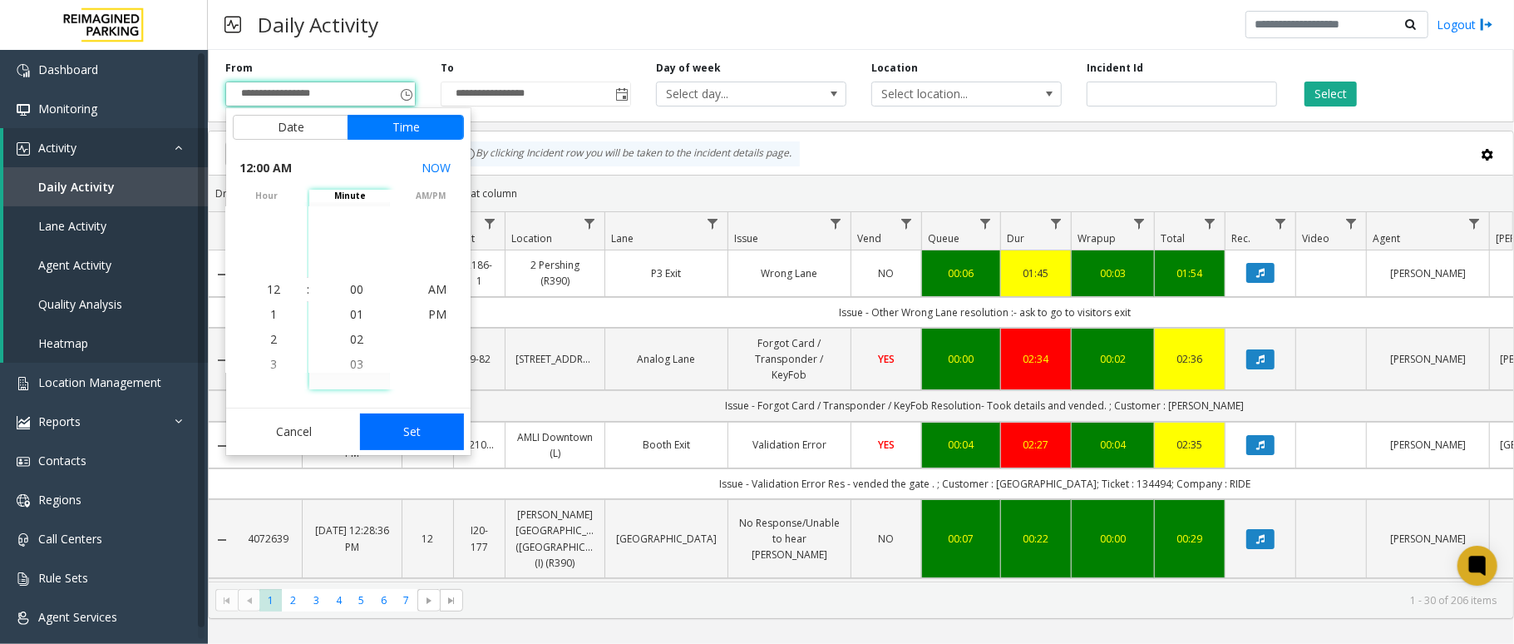
click at [404, 427] on button "Set" at bounding box center [412, 431] width 105 height 37
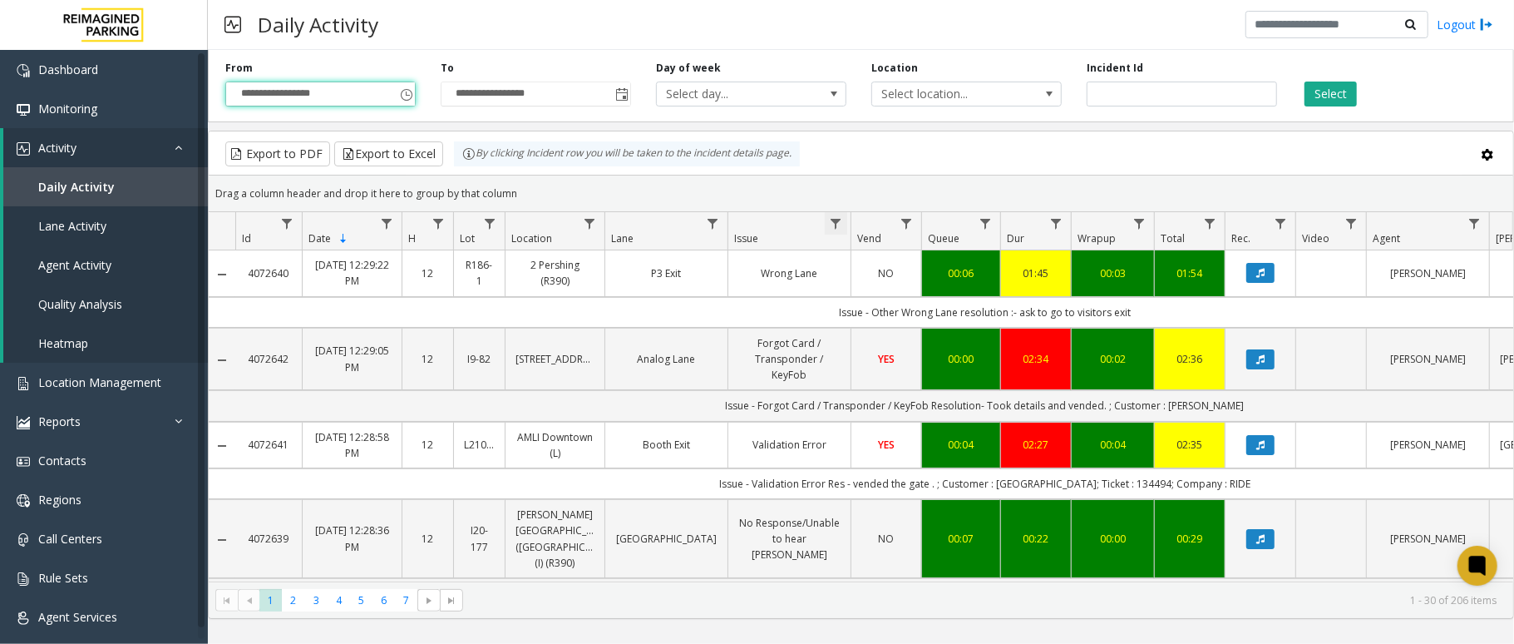
click at [832, 226] on span "Data table" at bounding box center [835, 223] width 13 height 13
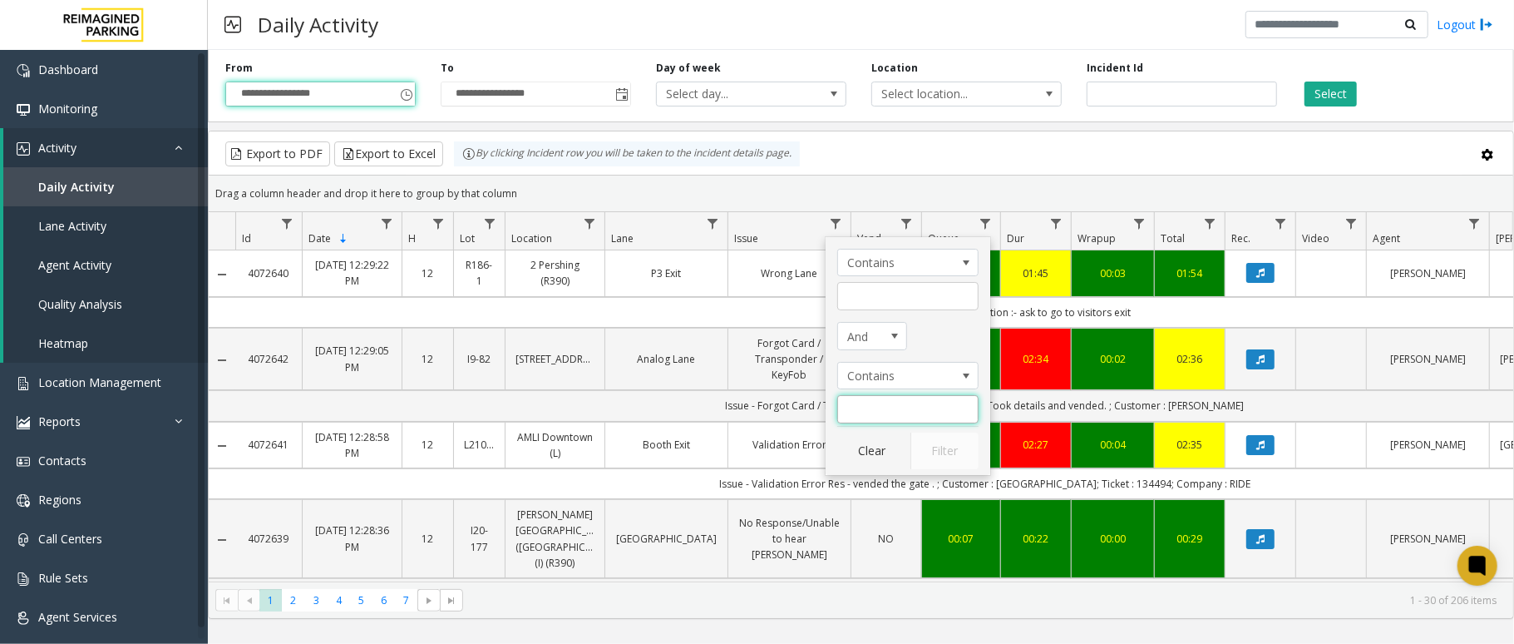
click at [856, 409] on input "Issue Filter" at bounding box center [907, 409] width 141 height 28
type input "**********"
click at [948, 451] on button "Filter" at bounding box center [945, 450] width 68 height 37
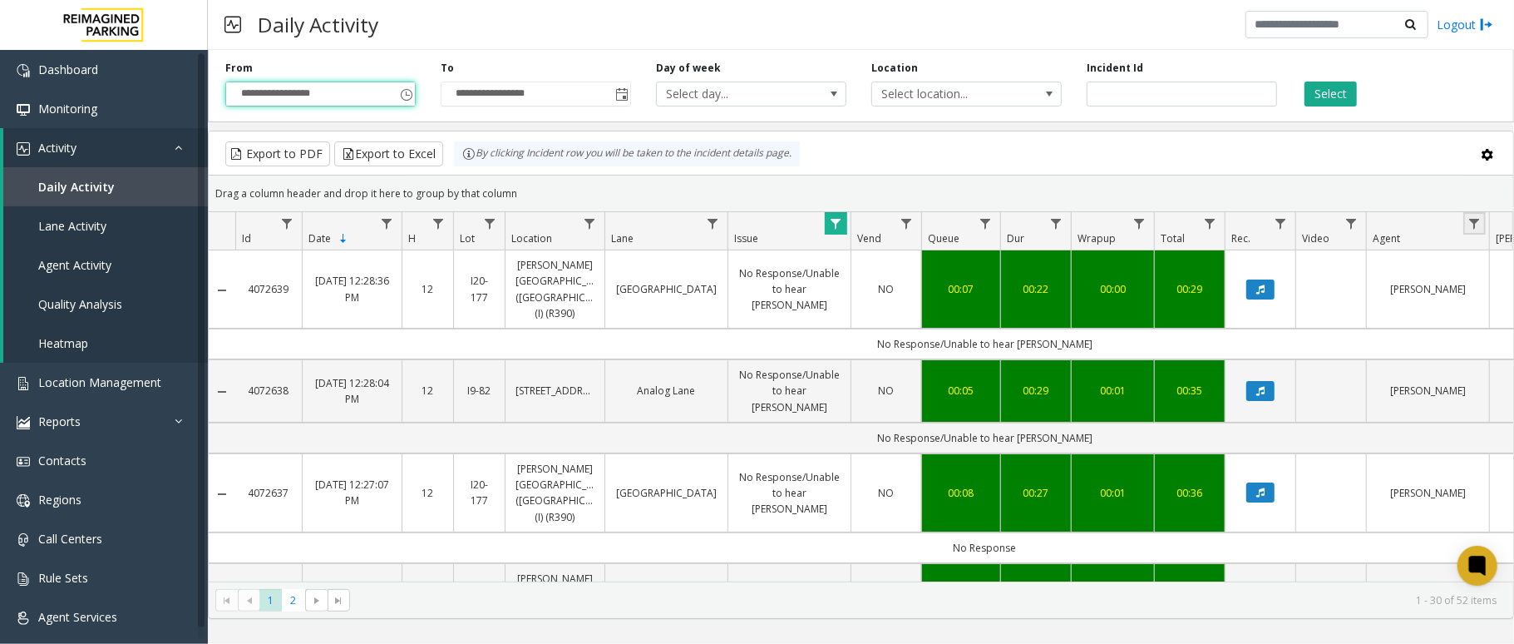
click at [1135, 216] on link "Data table" at bounding box center [1475, 223] width 22 height 22
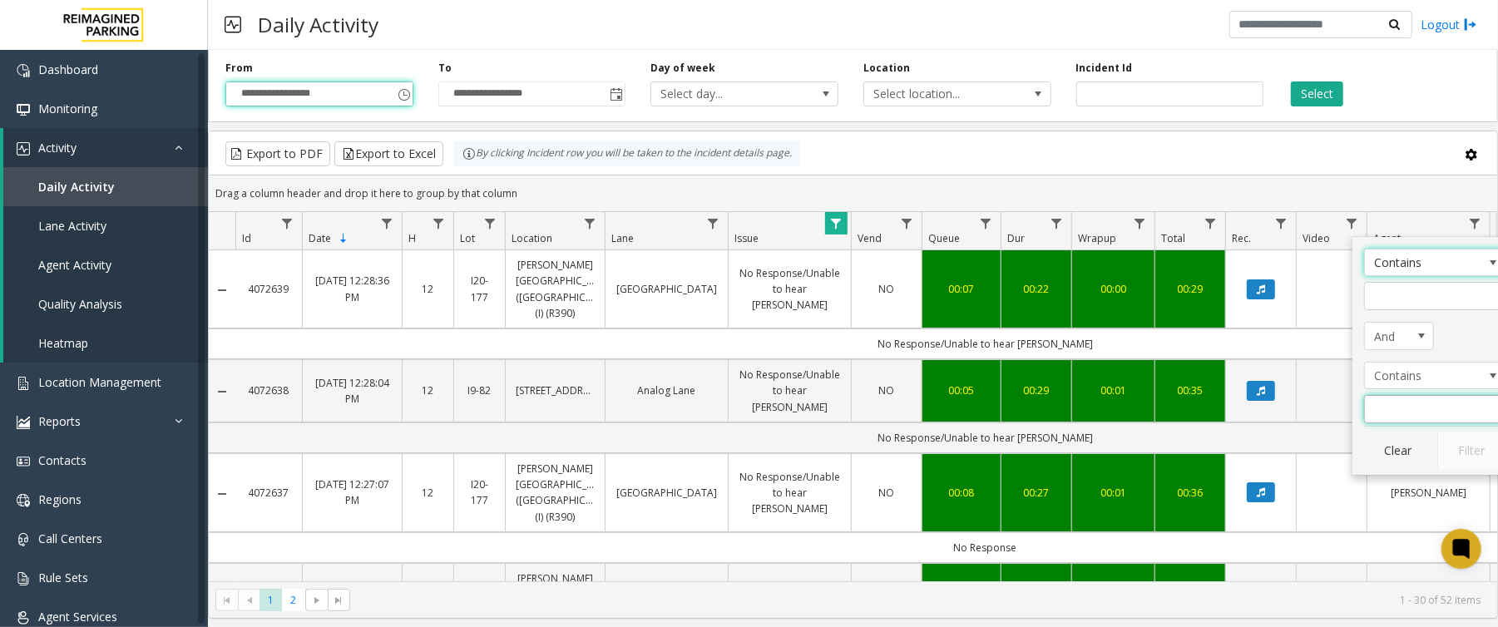
click at [1135, 410] on input "Agent Filter" at bounding box center [1434, 409] width 141 height 28
type input "*****"
click at [1135, 457] on button "Filter" at bounding box center [1471, 450] width 68 height 37
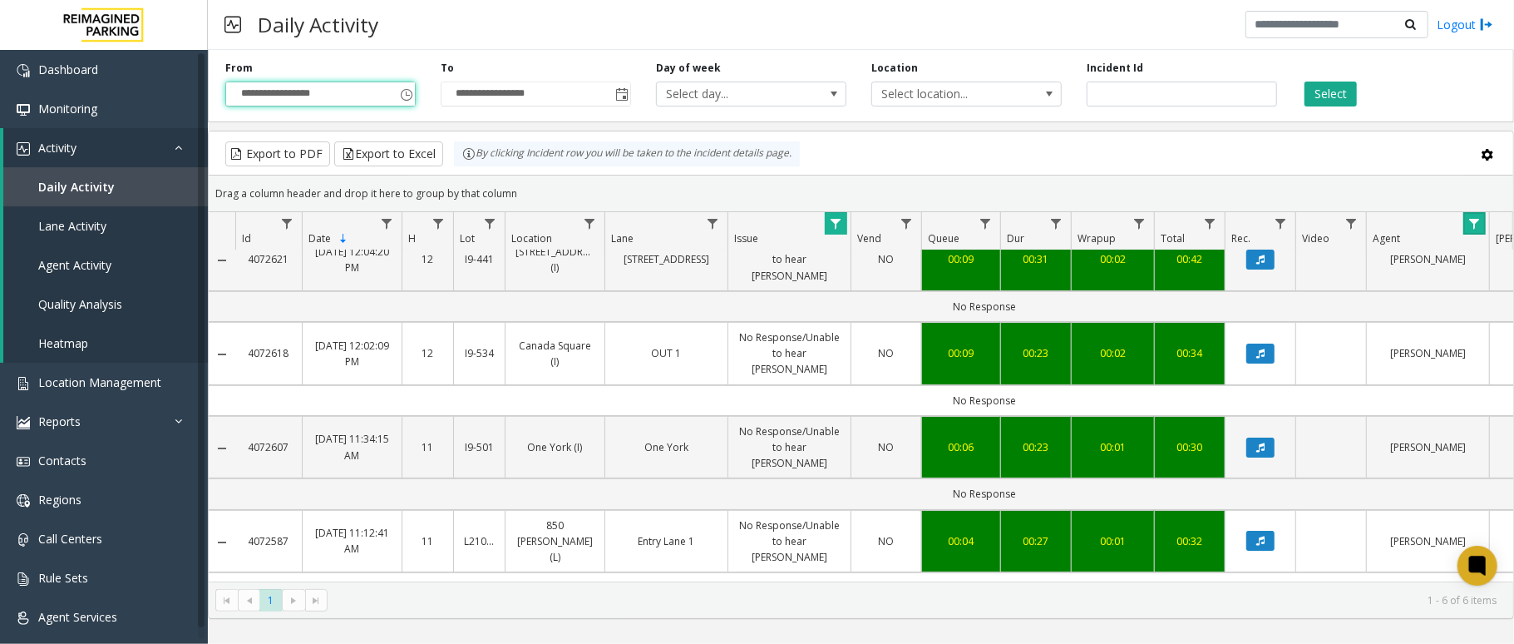
scroll to position [175, 0]
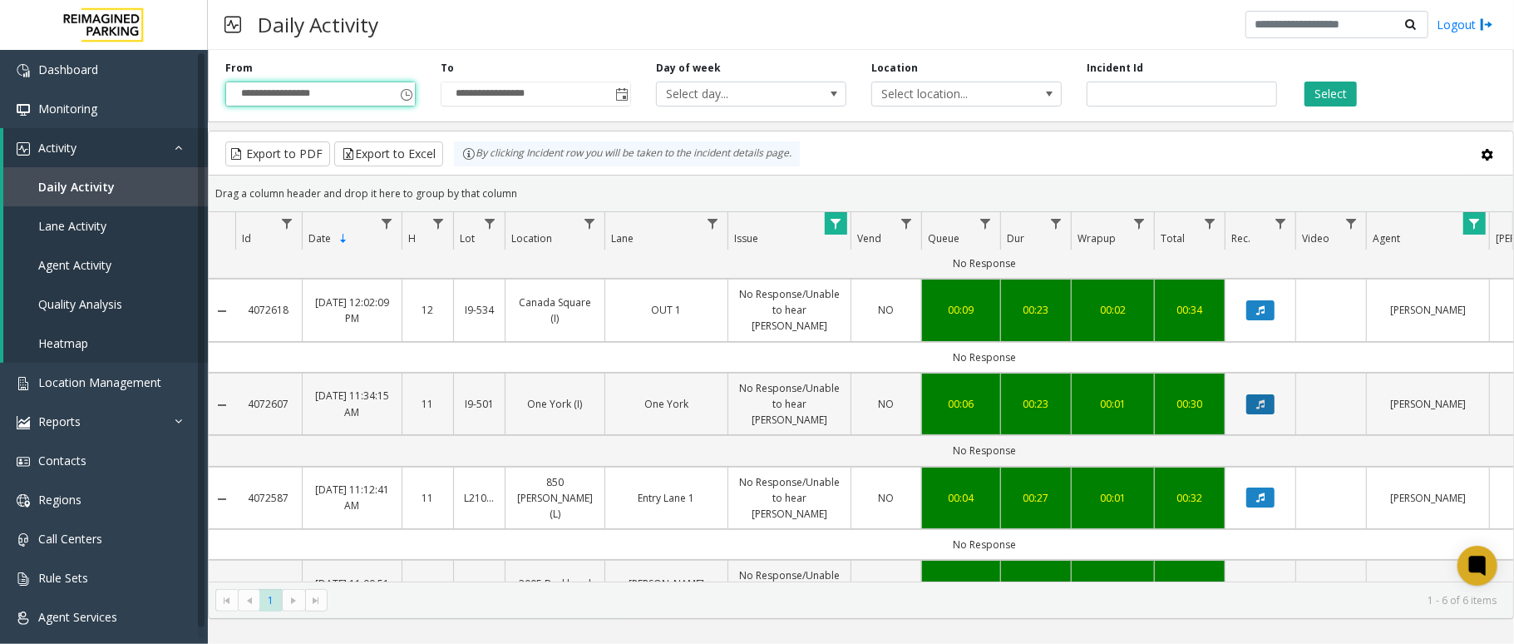
click at [1135, 399] on icon "Data table" at bounding box center [1261, 404] width 8 height 10
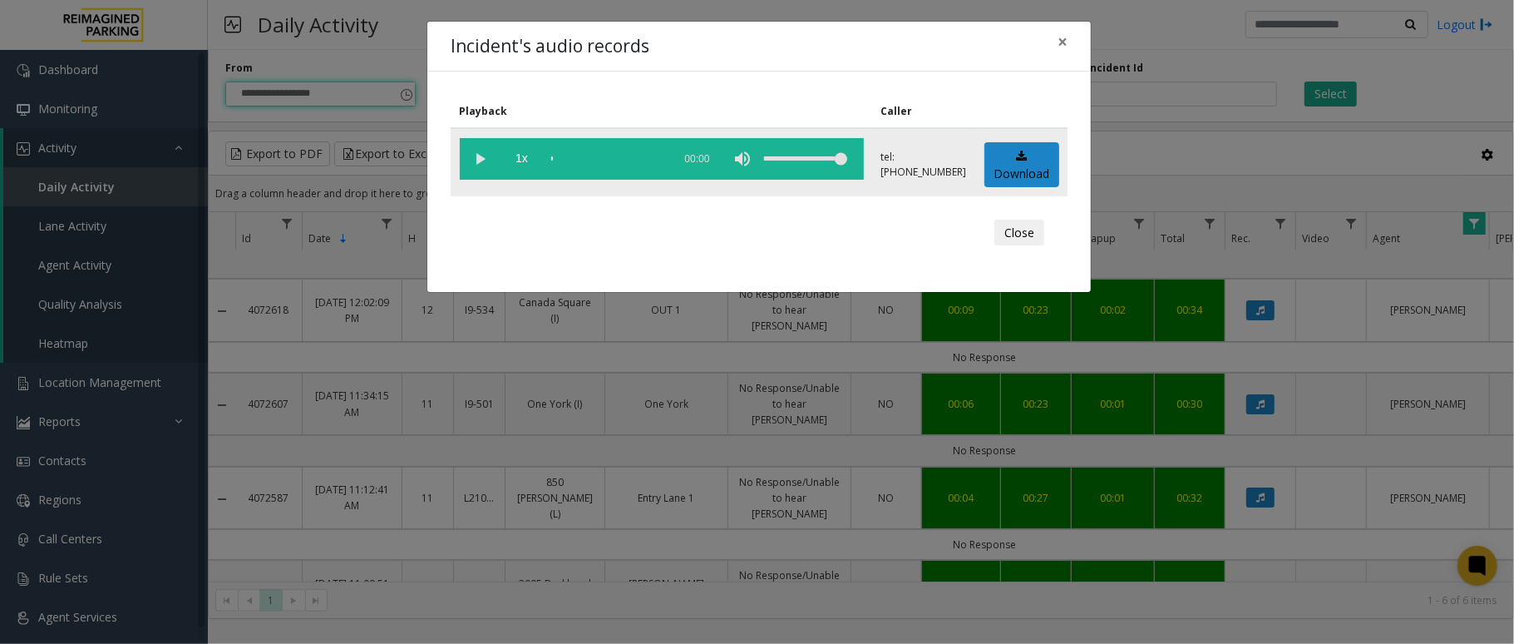
click at [479, 158] on vg-play-pause at bounding box center [481, 159] width 42 height 42
click at [477, 161] on vg-play-pause at bounding box center [481, 159] width 42 height 42
click at [1055, 43] on button "×" at bounding box center [1062, 42] width 33 height 41
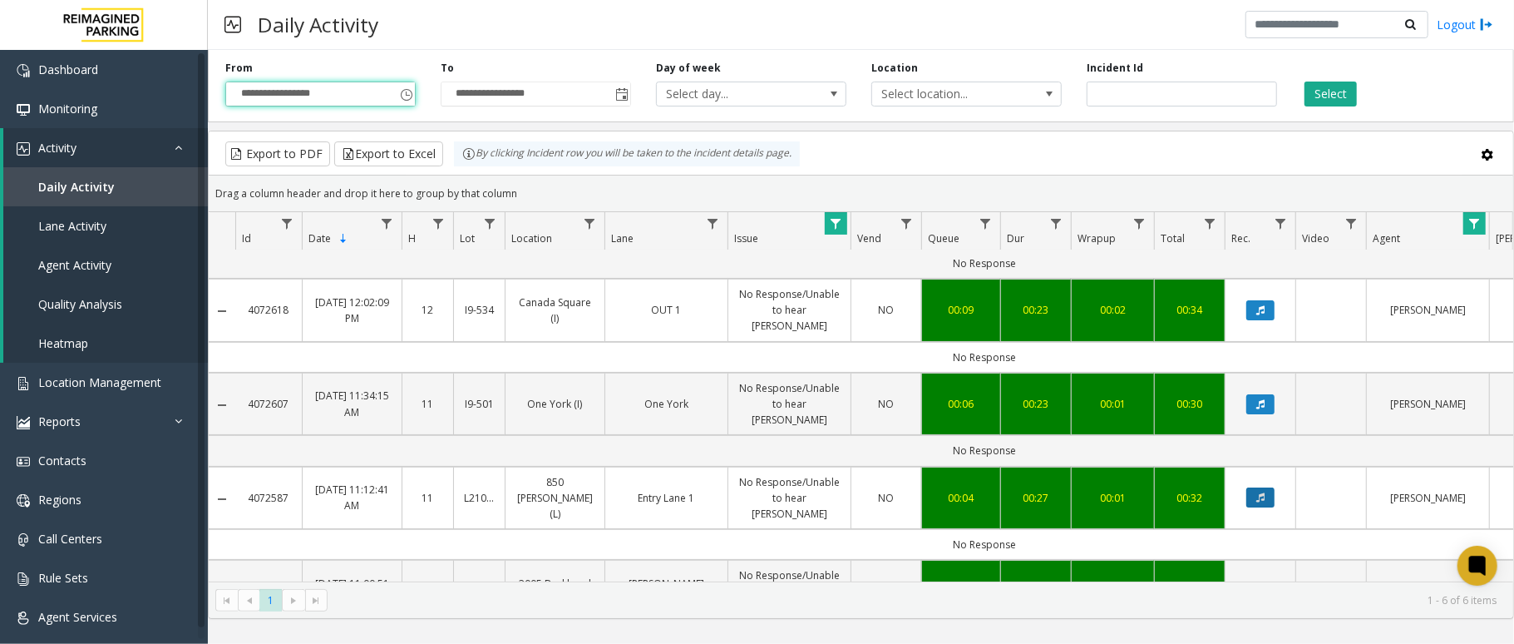
click at [1135, 482] on button "Data table" at bounding box center [1261, 497] width 28 height 20
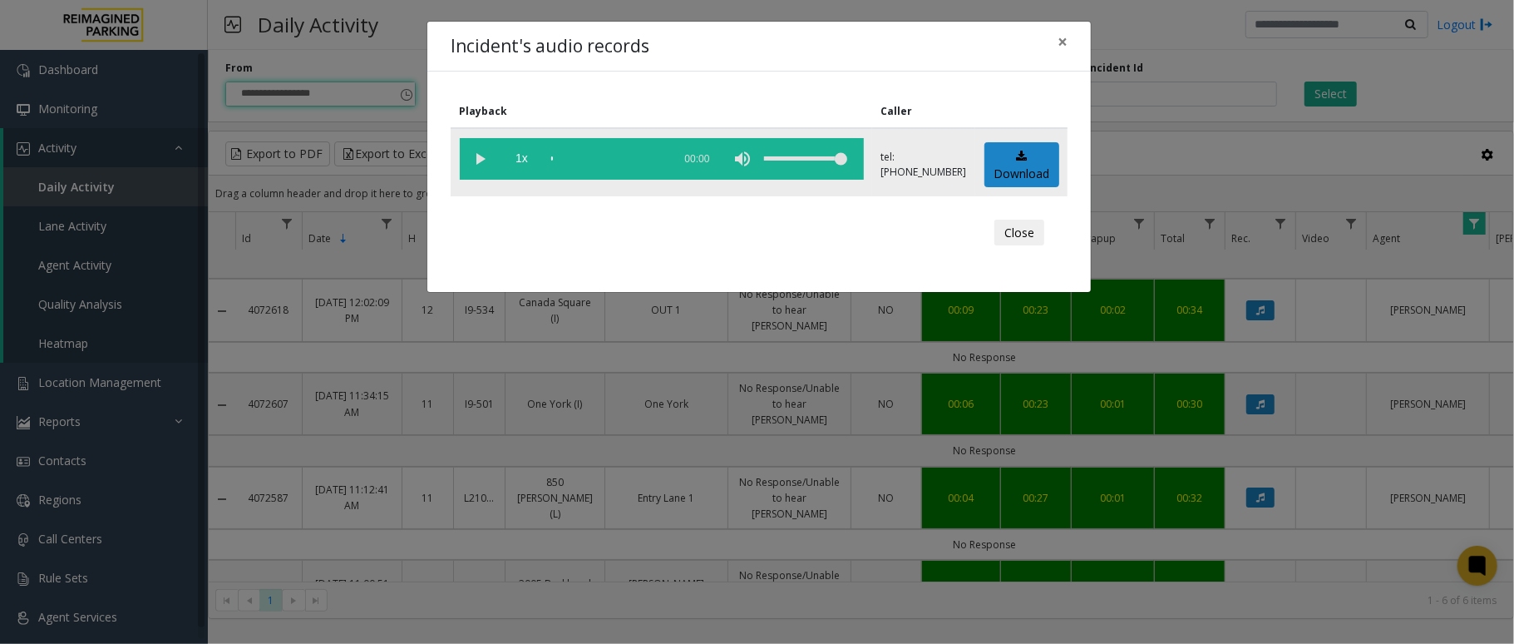
click at [474, 158] on vg-play-pause at bounding box center [481, 159] width 42 height 42
drag, startPoint x: 477, startPoint y: 151, endPoint x: 559, endPoint y: 140, distance: 83.2
click at [477, 151] on vg-play-pause at bounding box center [481, 159] width 42 height 42
click at [1063, 34] on span "×" at bounding box center [1063, 41] width 10 height 23
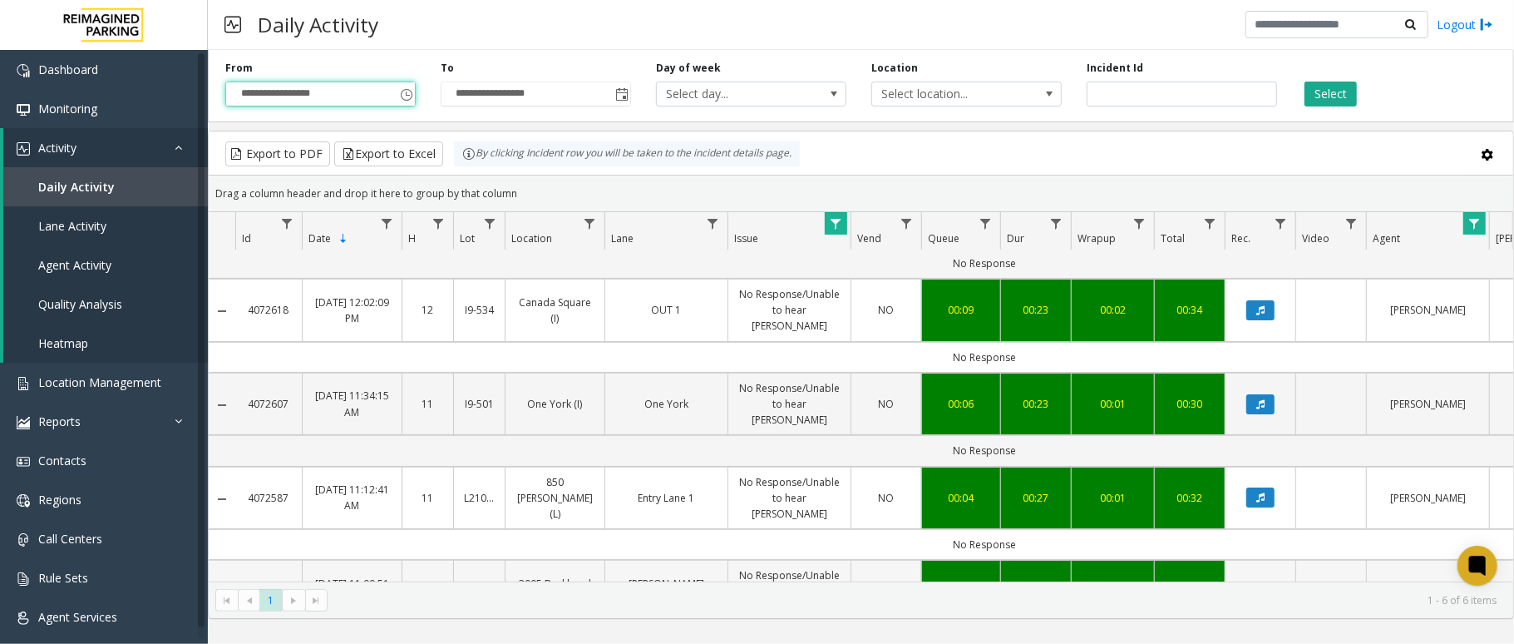
click at [1135, 482] on icon "Data table" at bounding box center [1261, 591] width 8 height 10
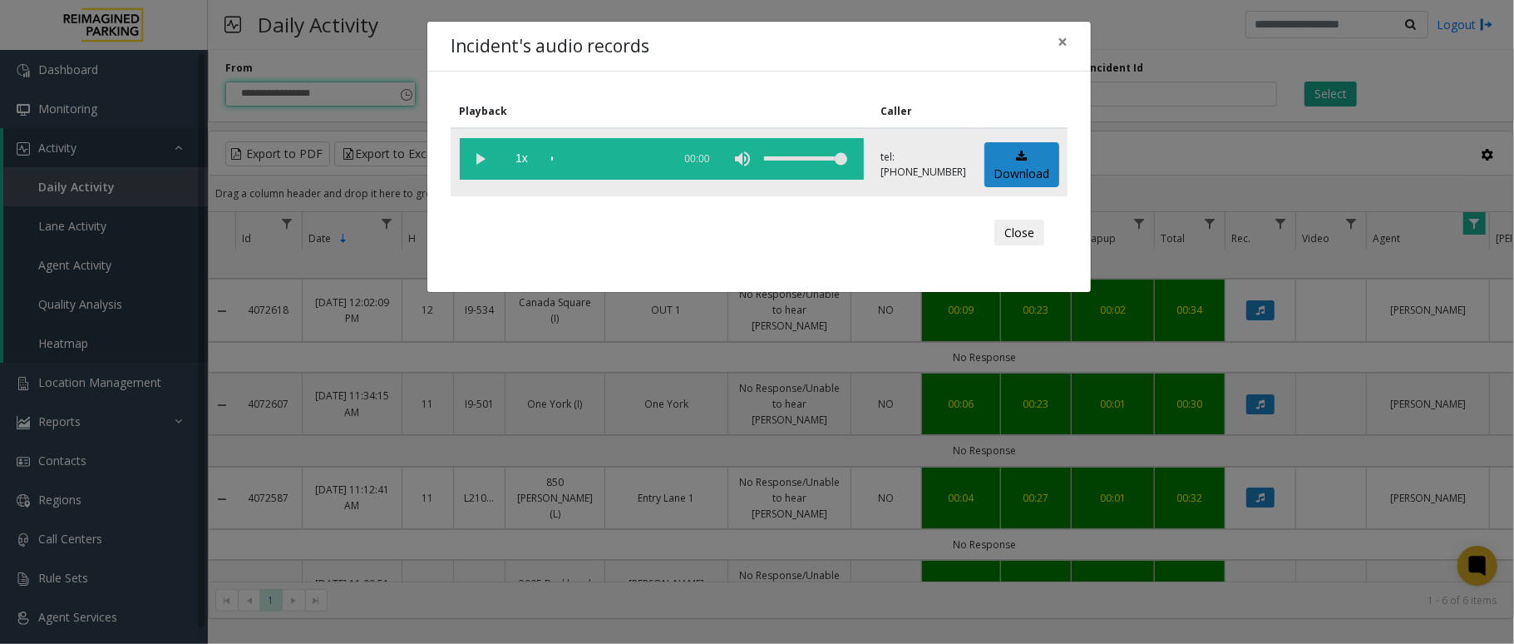
click at [472, 160] on vg-play-pause at bounding box center [481, 159] width 42 height 42
click at [477, 157] on vg-play-pause at bounding box center [481, 159] width 42 height 42
click at [1051, 37] on button "×" at bounding box center [1062, 42] width 33 height 41
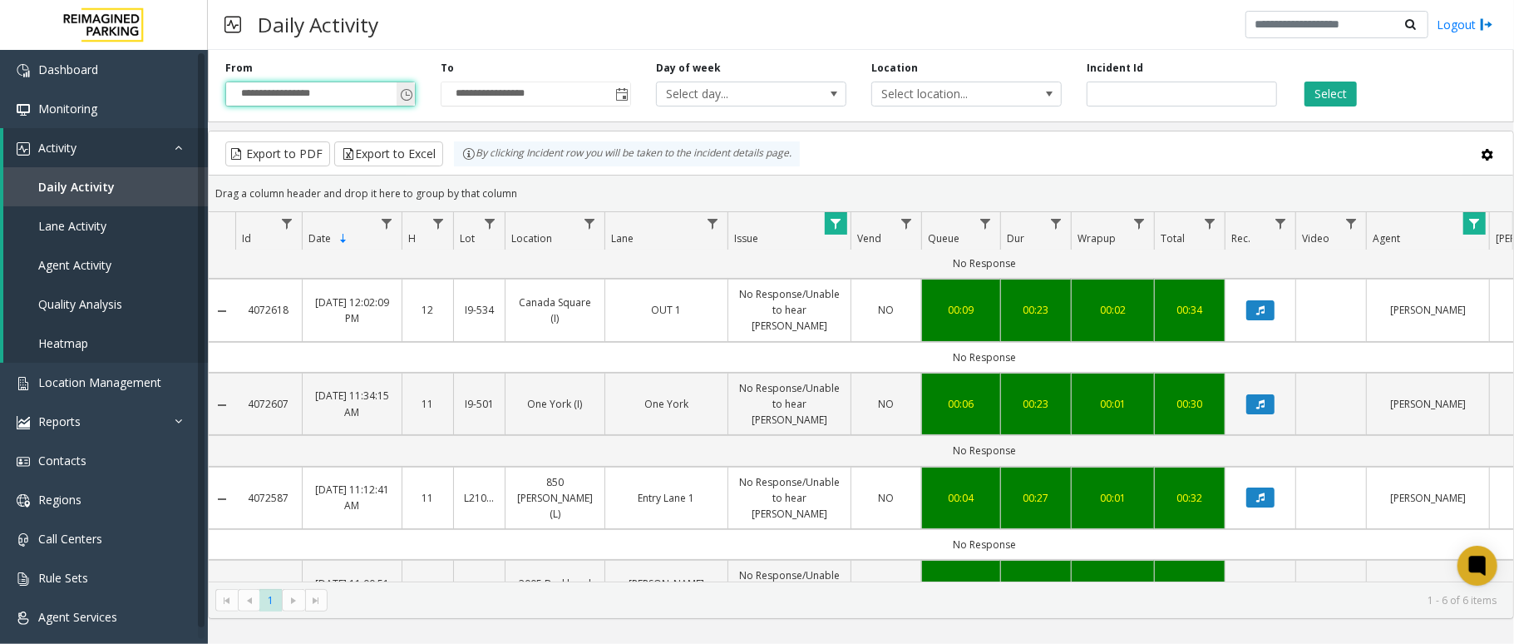
click at [327, 96] on input "**********" at bounding box center [320, 93] width 189 height 23
click at [404, 96] on span "Toggle popup" at bounding box center [406, 94] width 13 height 13
click at [408, 95] on span "Toggle popup" at bounding box center [406, 94] width 13 height 13
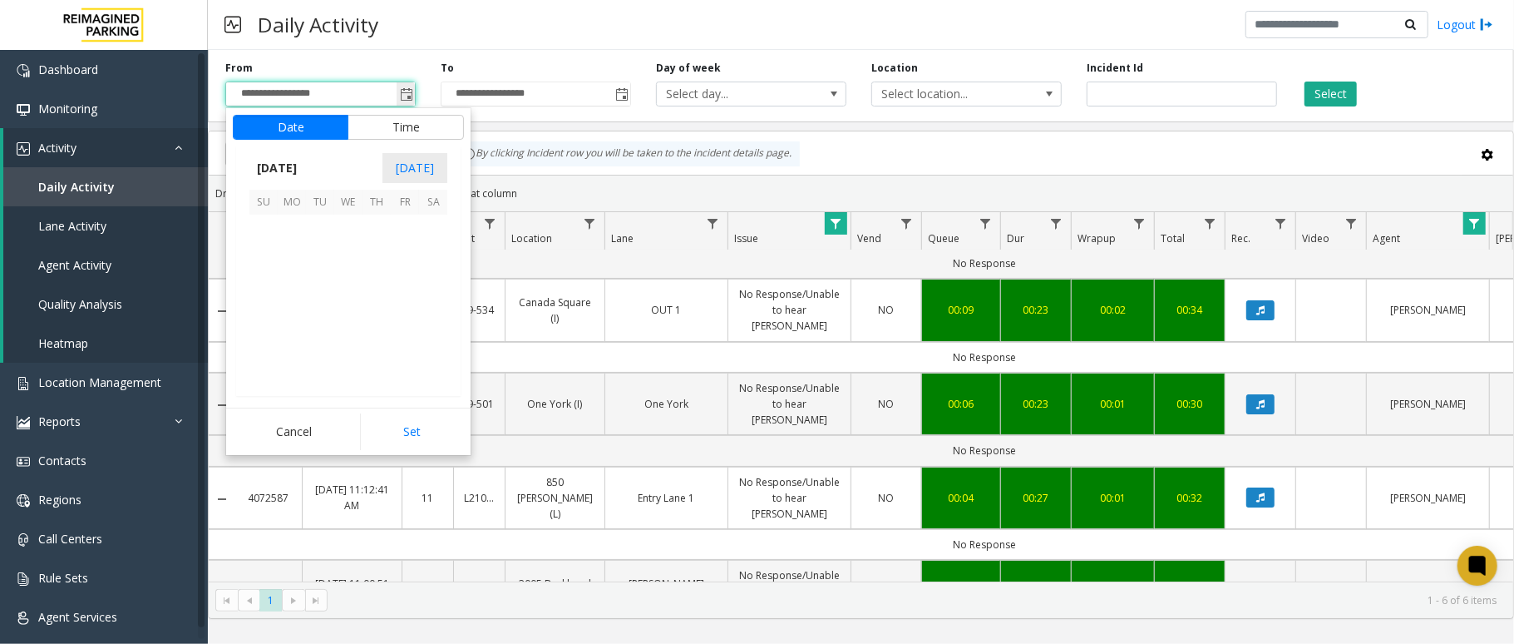
scroll to position [298489, 0]
click at [419, 225] on span "6" at bounding box center [433, 229] width 28 height 28
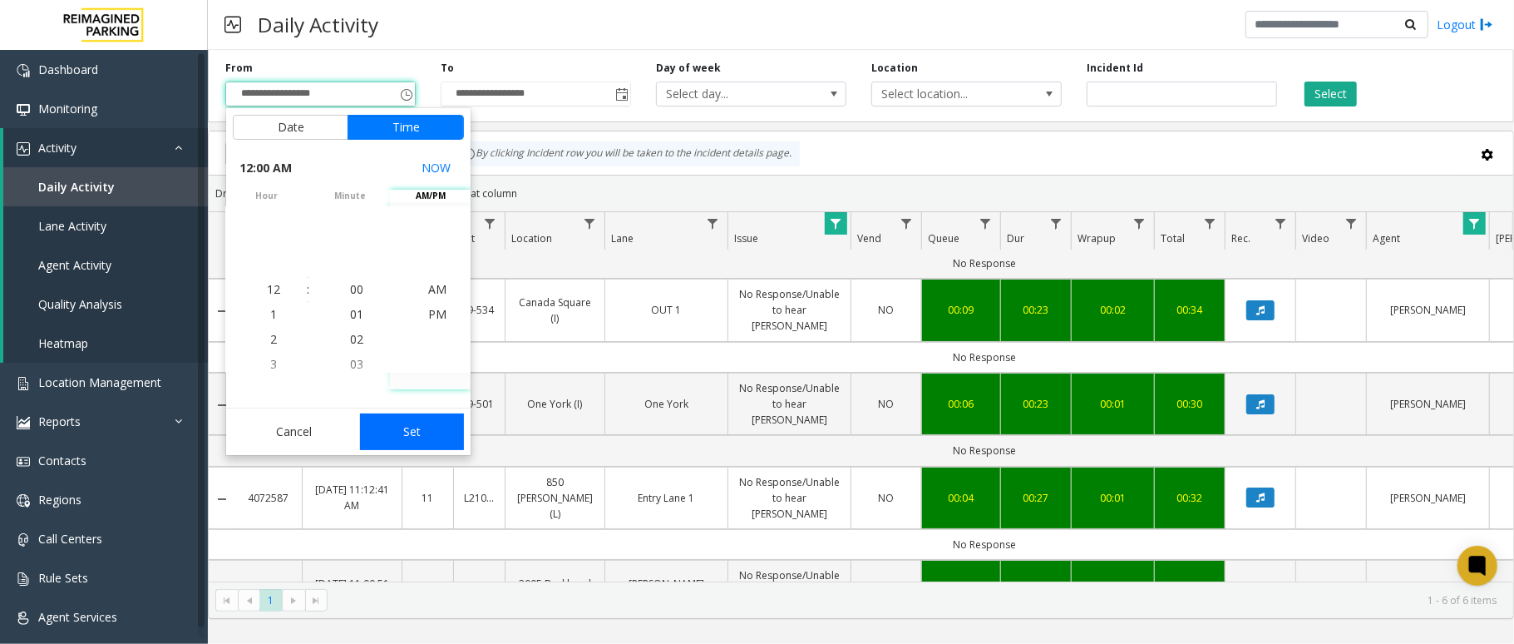
click at [427, 437] on button "Set" at bounding box center [412, 431] width 105 height 37
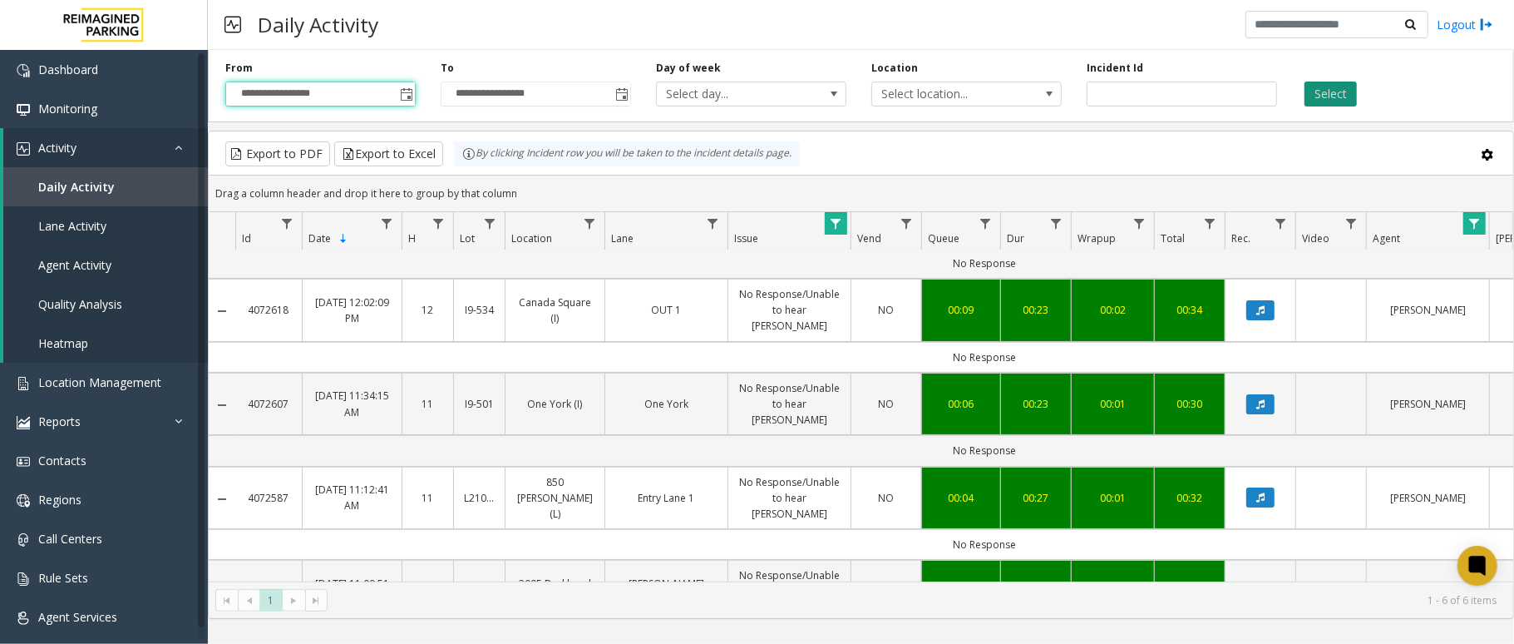
click at [1135, 93] on button "Select" at bounding box center [1331, 94] width 52 height 25
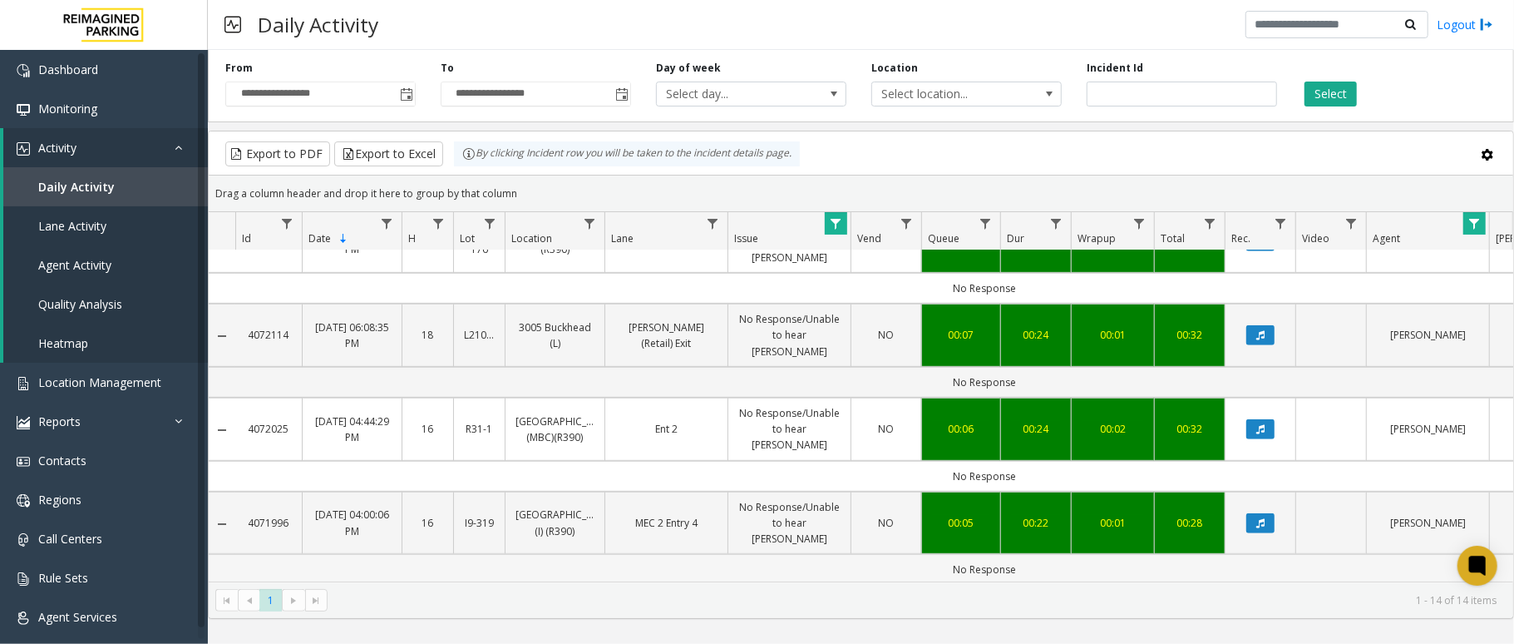
scroll to position [507, 0]
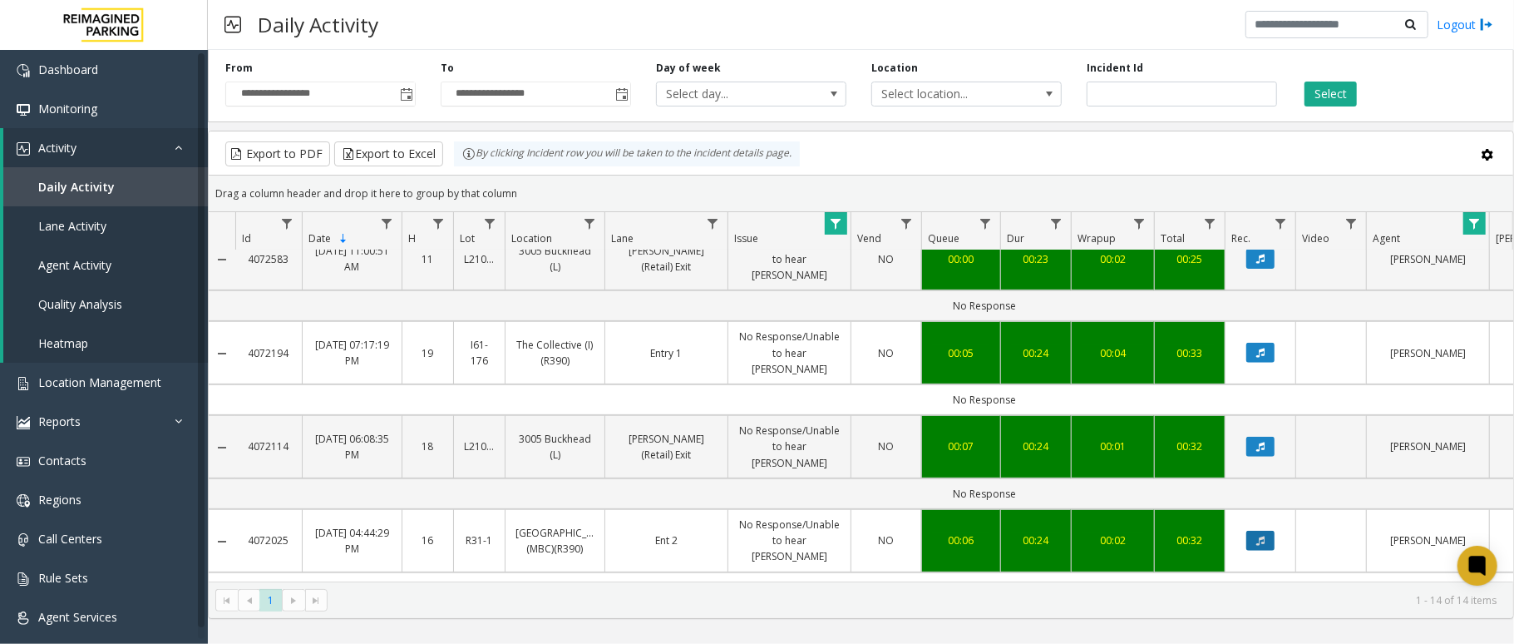
click at [1135, 482] on icon "Data table" at bounding box center [1261, 541] width 8 height 10
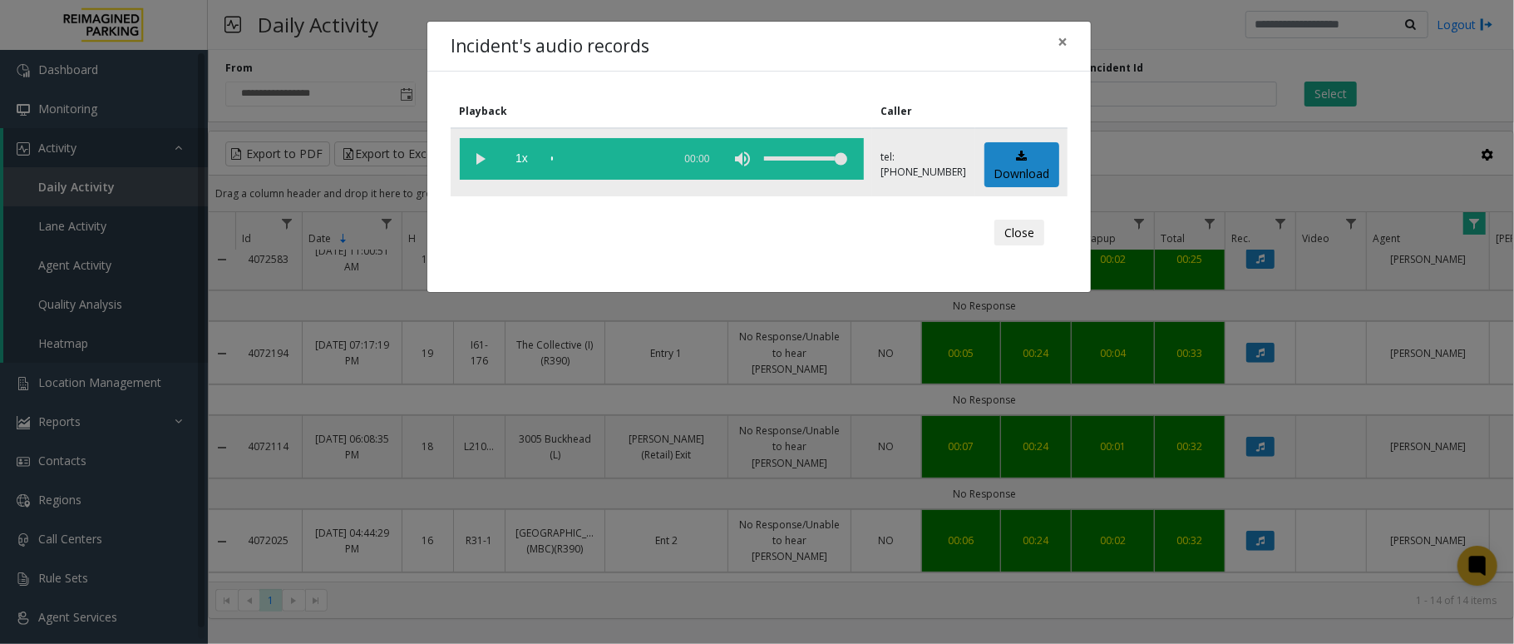
click at [474, 154] on vg-play-pause at bounding box center [481, 159] width 42 height 42
click at [480, 154] on vg-play-pause at bounding box center [481, 159] width 42 height 42
click at [1063, 44] on span "×" at bounding box center [1063, 41] width 10 height 23
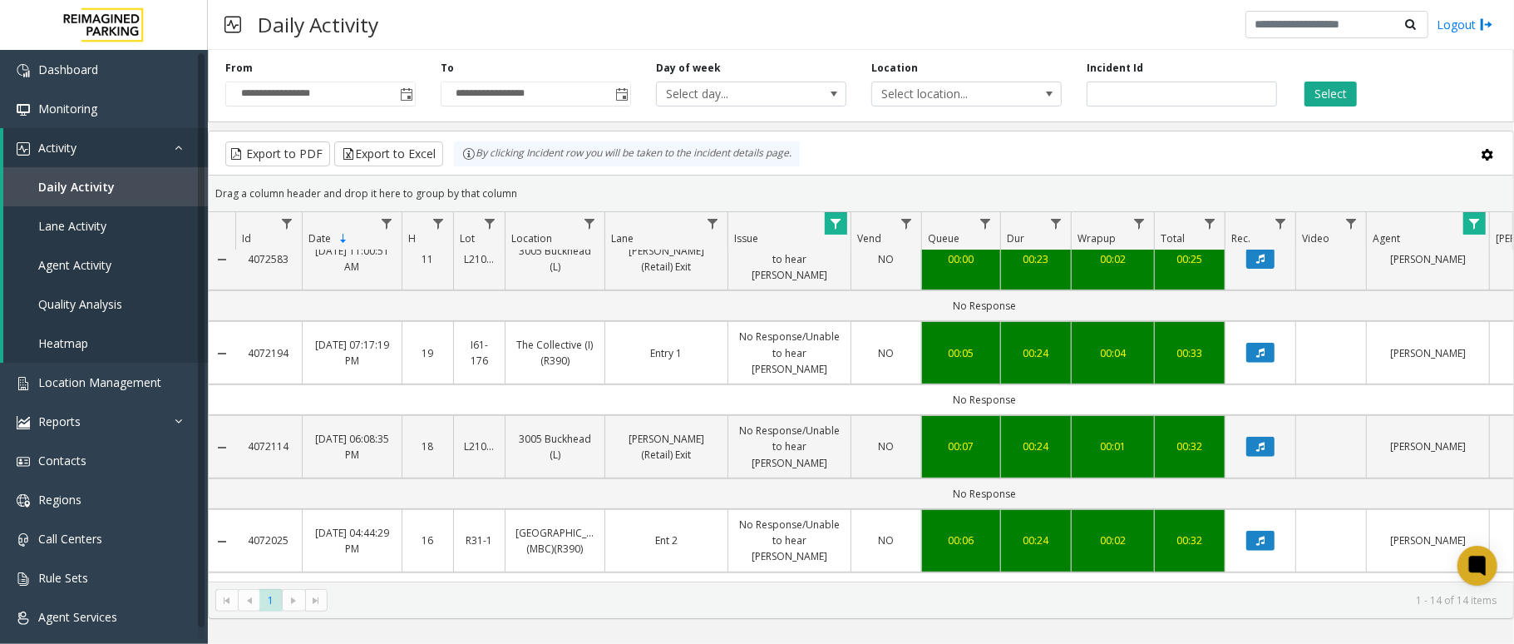
scroll to position [619, 0]
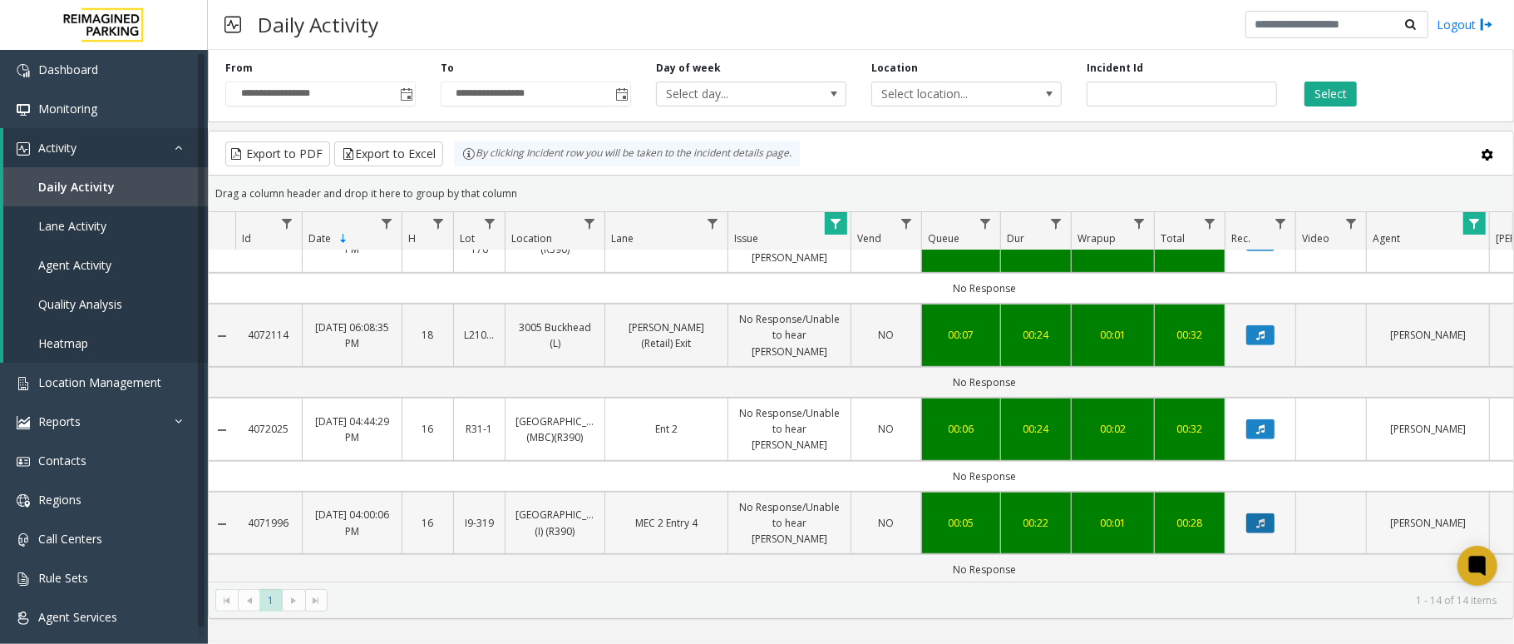
click at [1135, 482] on icon "Data table" at bounding box center [1261, 523] width 8 height 10
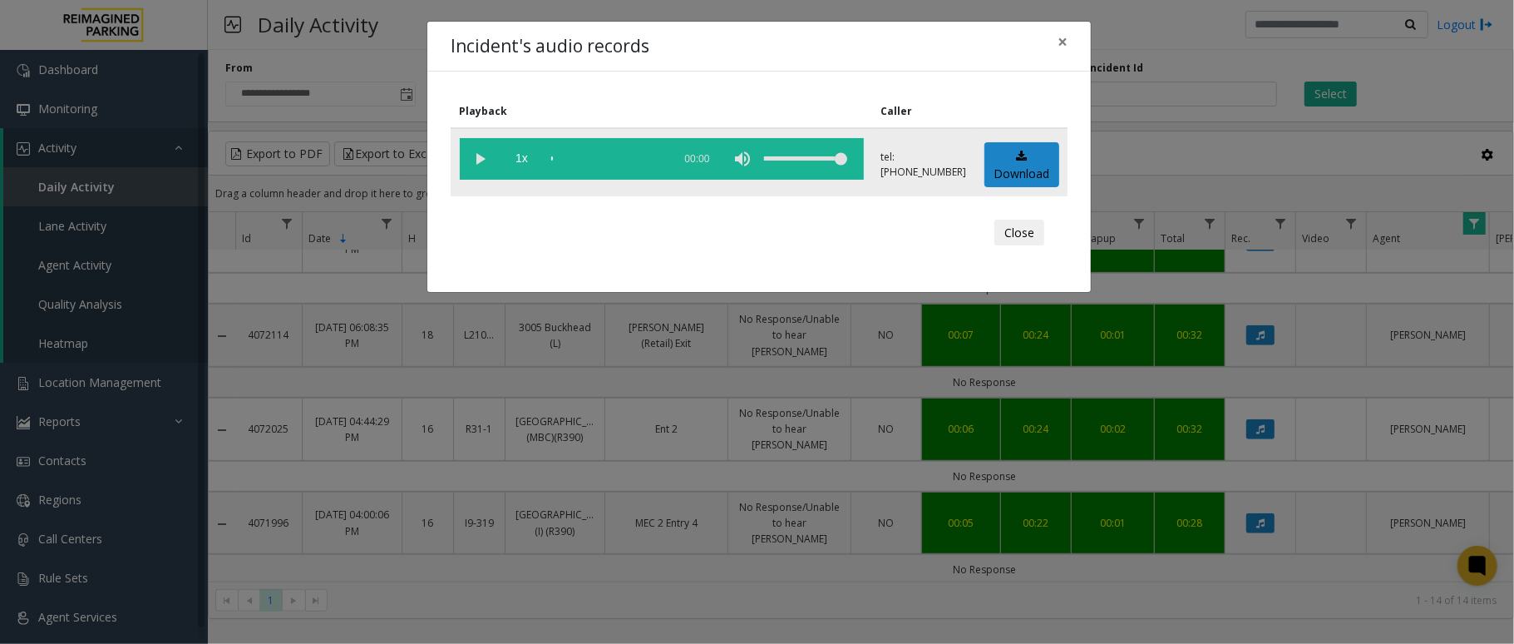
click at [476, 158] on vg-play-pause at bounding box center [481, 159] width 42 height 42
click at [482, 157] on vg-play-pause at bounding box center [481, 159] width 42 height 42
click at [1062, 41] on span "×" at bounding box center [1063, 41] width 10 height 23
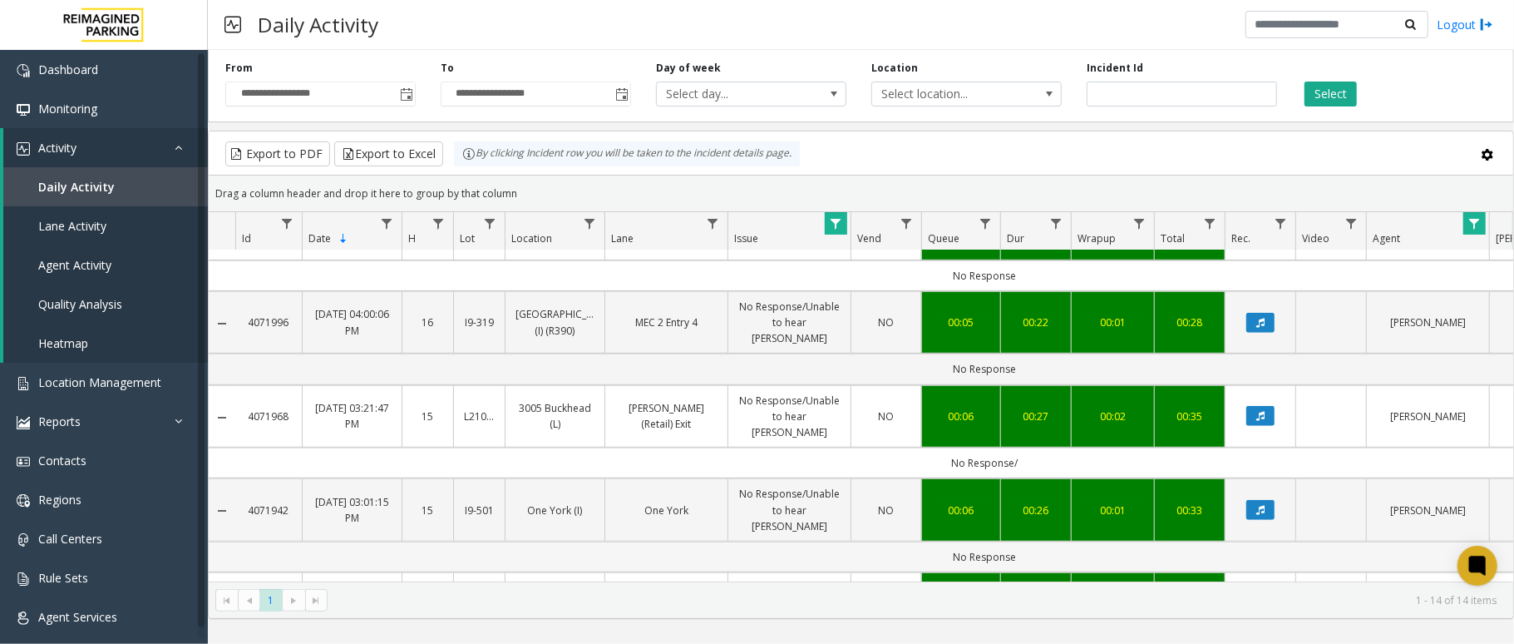
scroll to position [840, 0]
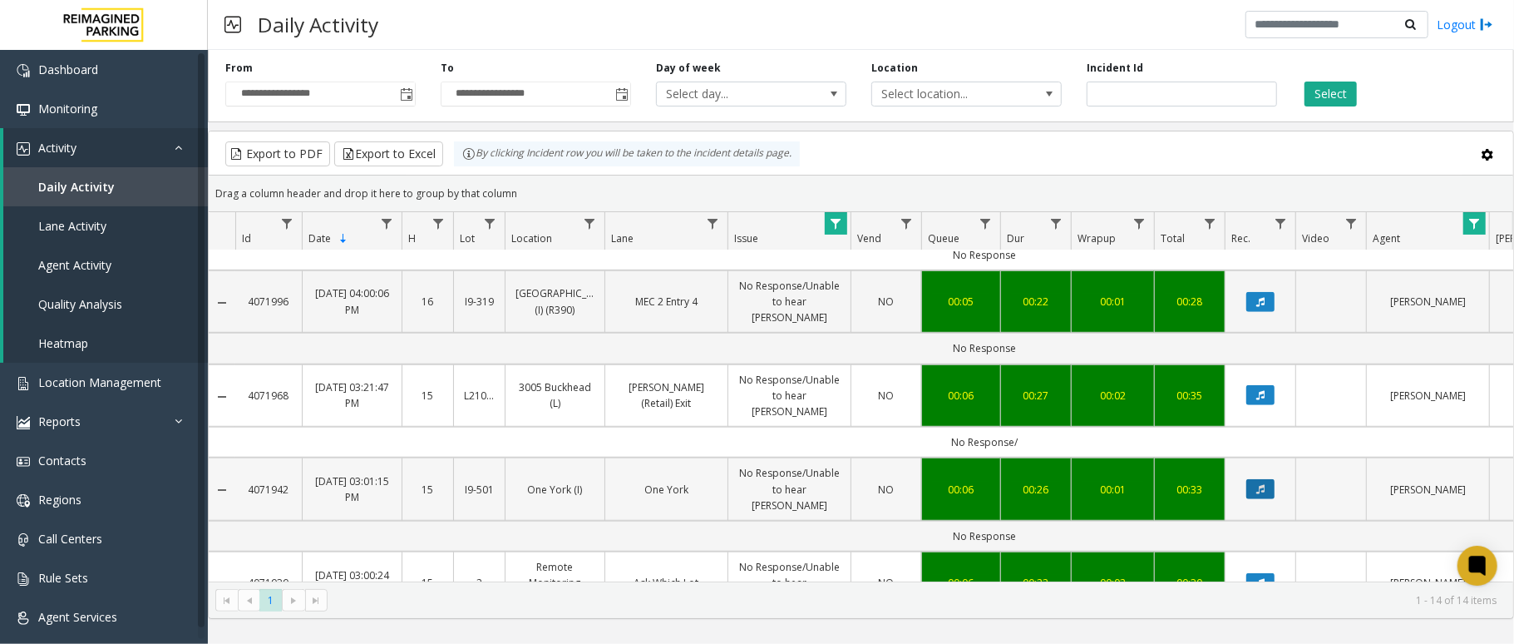
click at [1135, 479] on button "Data table" at bounding box center [1261, 489] width 28 height 20
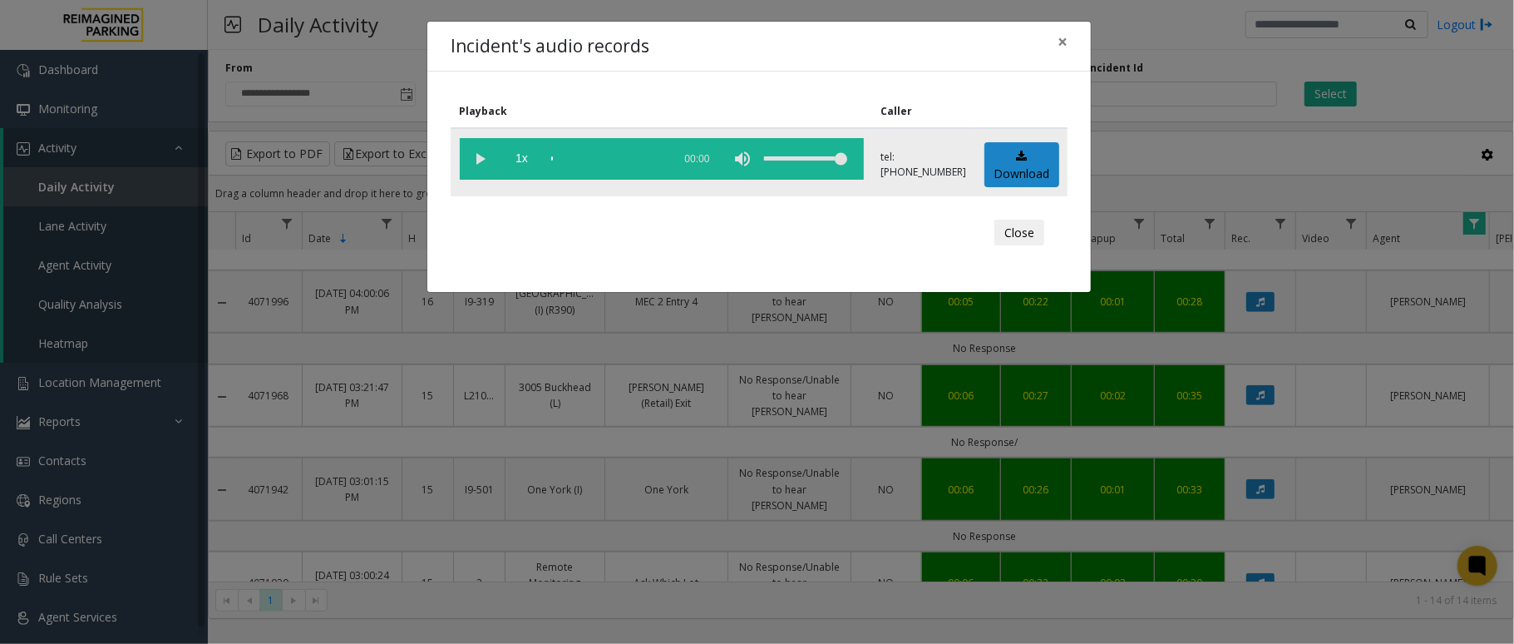
click at [471, 155] on vg-play-pause at bounding box center [481, 159] width 42 height 42
click at [473, 156] on vg-play-pause at bounding box center [481, 159] width 42 height 42
click at [479, 157] on vg-play-pause at bounding box center [481, 159] width 42 height 42
click at [482, 153] on vg-play-pause at bounding box center [481, 159] width 42 height 42
click at [1065, 43] on span "×" at bounding box center [1063, 41] width 10 height 23
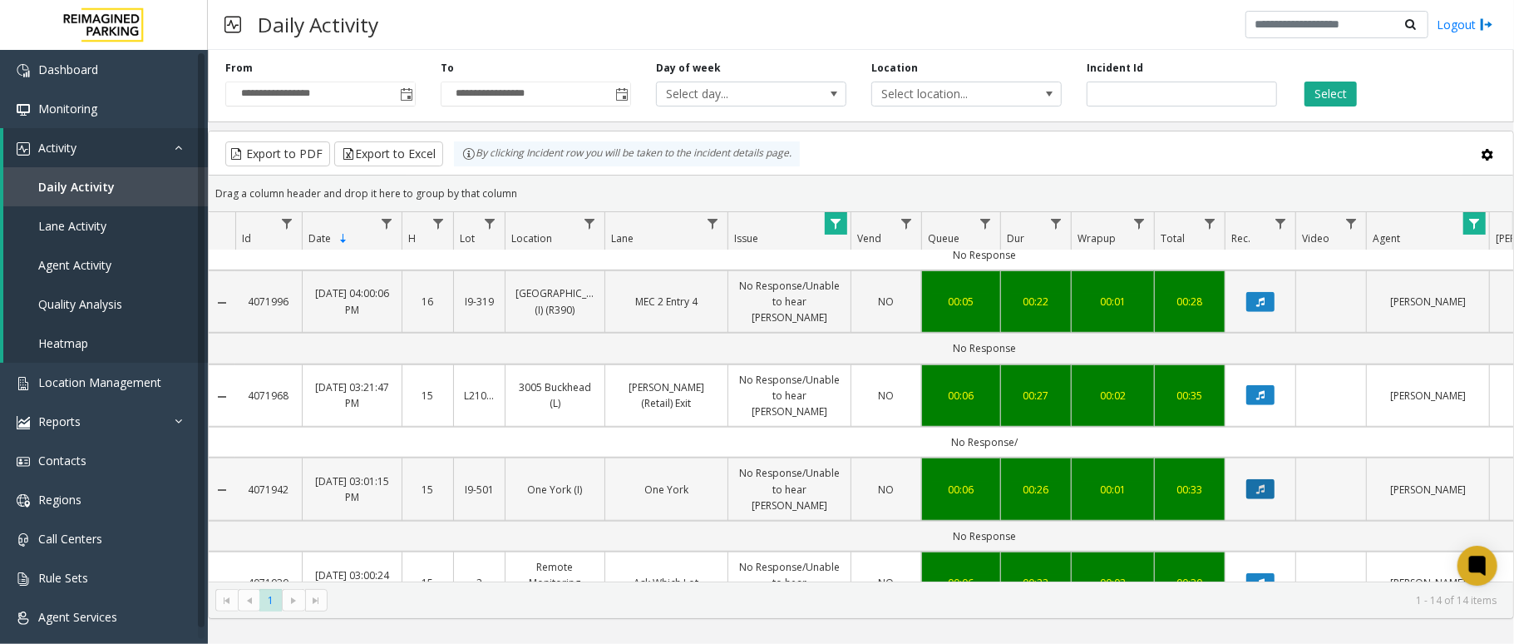
click at [1135, 482] on icon "Data table" at bounding box center [1261, 489] width 8 height 10
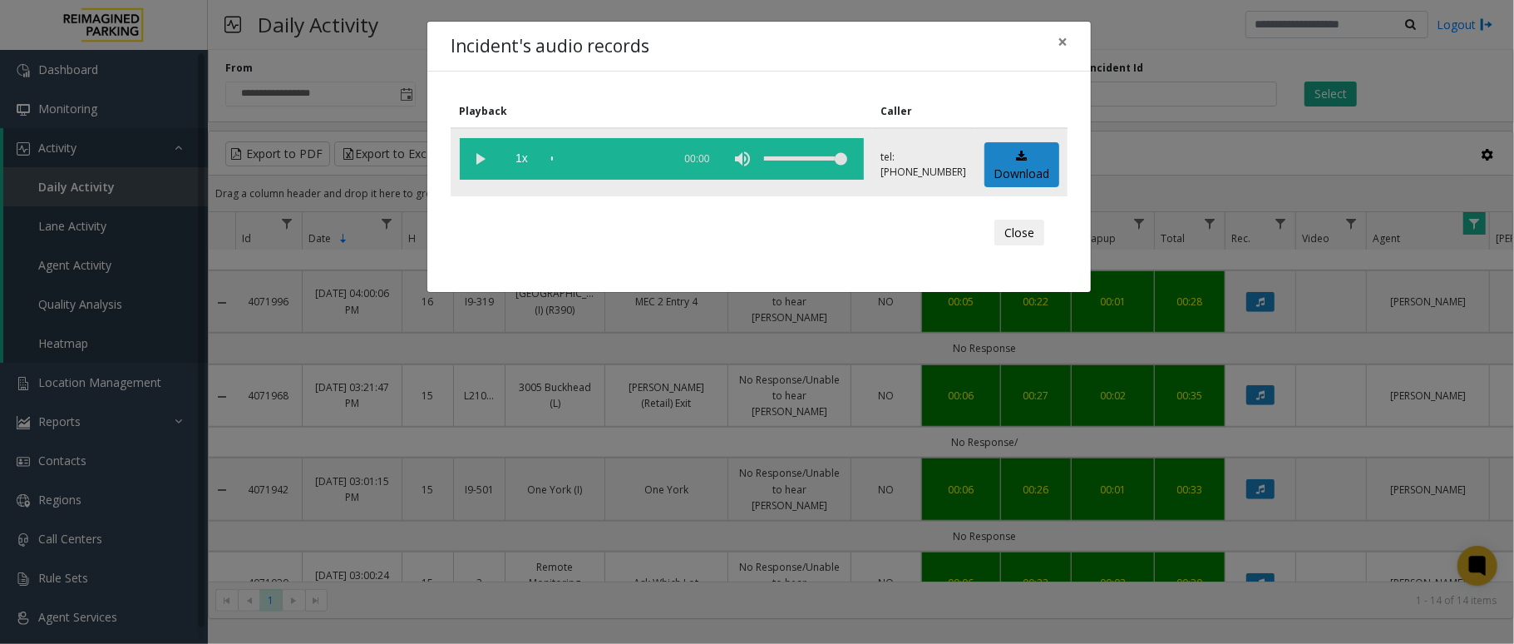
click at [480, 155] on vg-play-pause at bounding box center [481, 159] width 42 height 42
click at [481, 156] on vg-play-pause at bounding box center [481, 159] width 42 height 42
click at [1070, 37] on button "×" at bounding box center [1062, 42] width 33 height 41
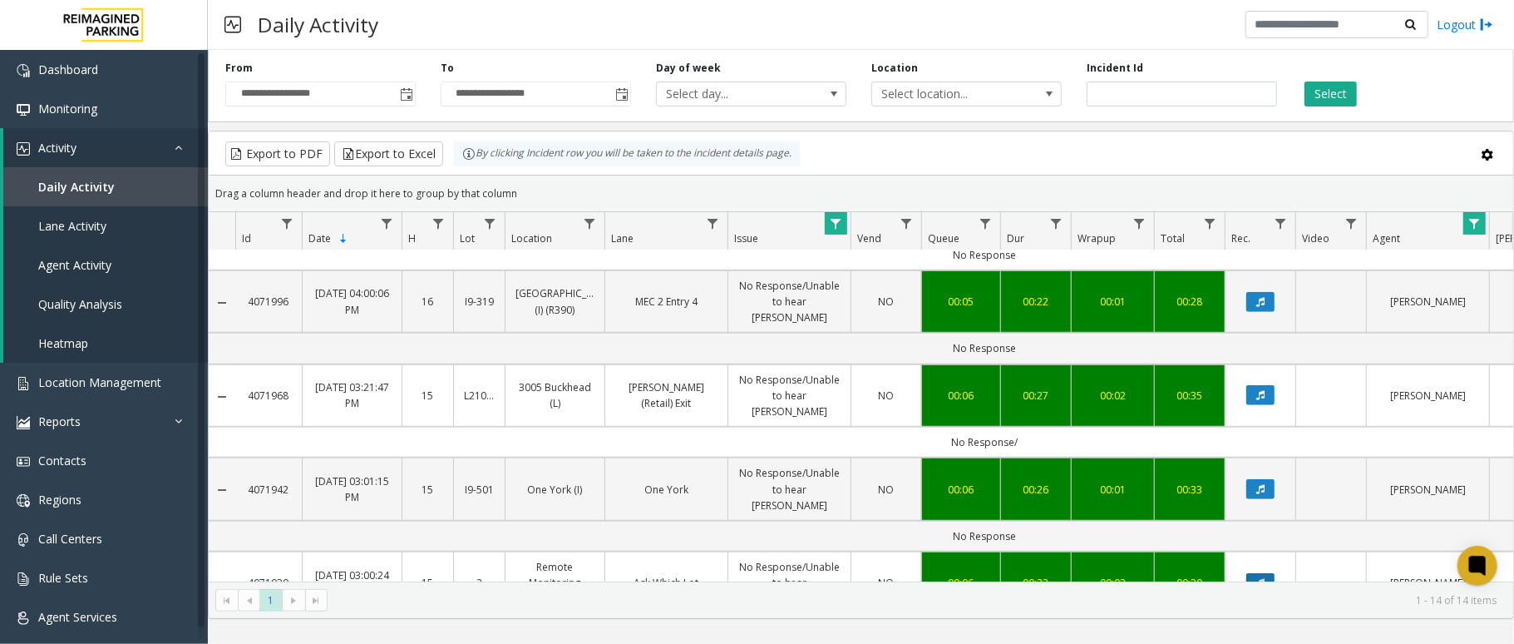
click at [1135, 482] on button "Data table" at bounding box center [1261, 583] width 28 height 20
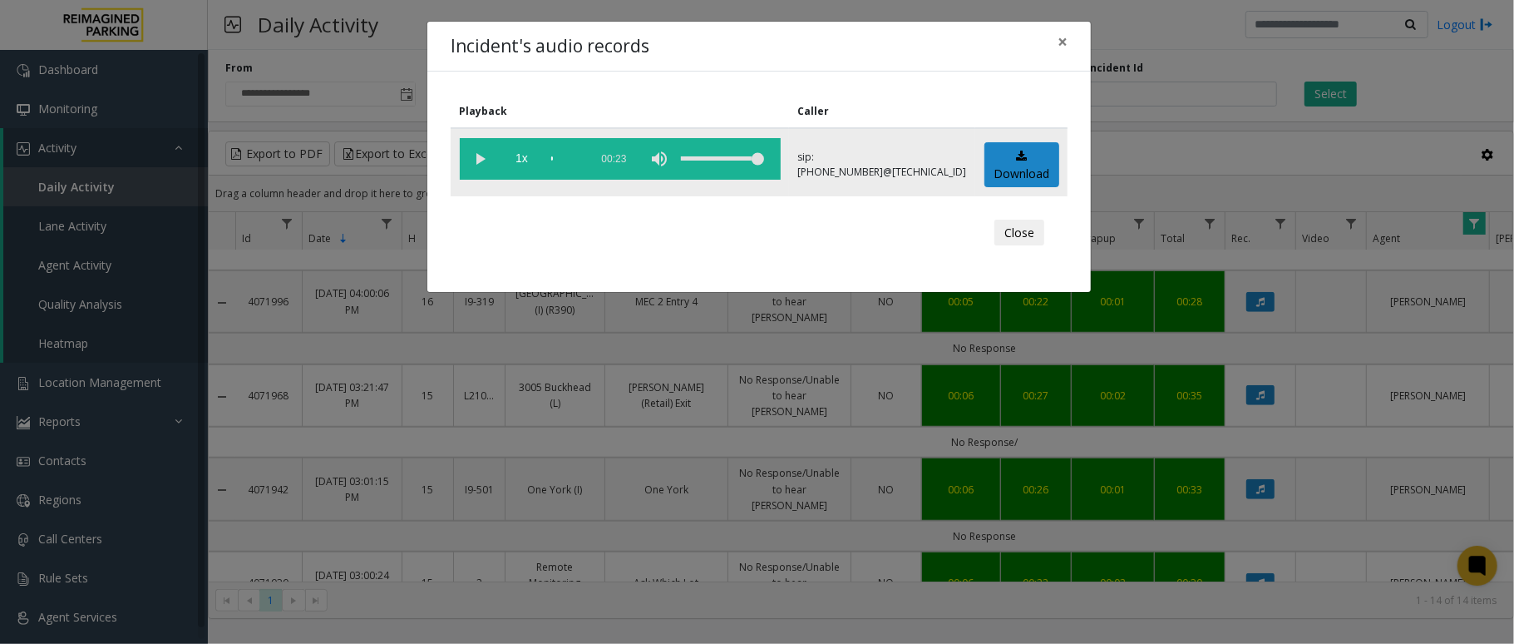
click at [482, 156] on vg-play-pause at bounding box center [481, 159] width 42 height 42
click at [477, 156] on vg-play-pause at bounding box center [481, 159] width 42 height 42
click at [1062, 41] on span "×" at bounding box center [1063, 41] width 10 height 23
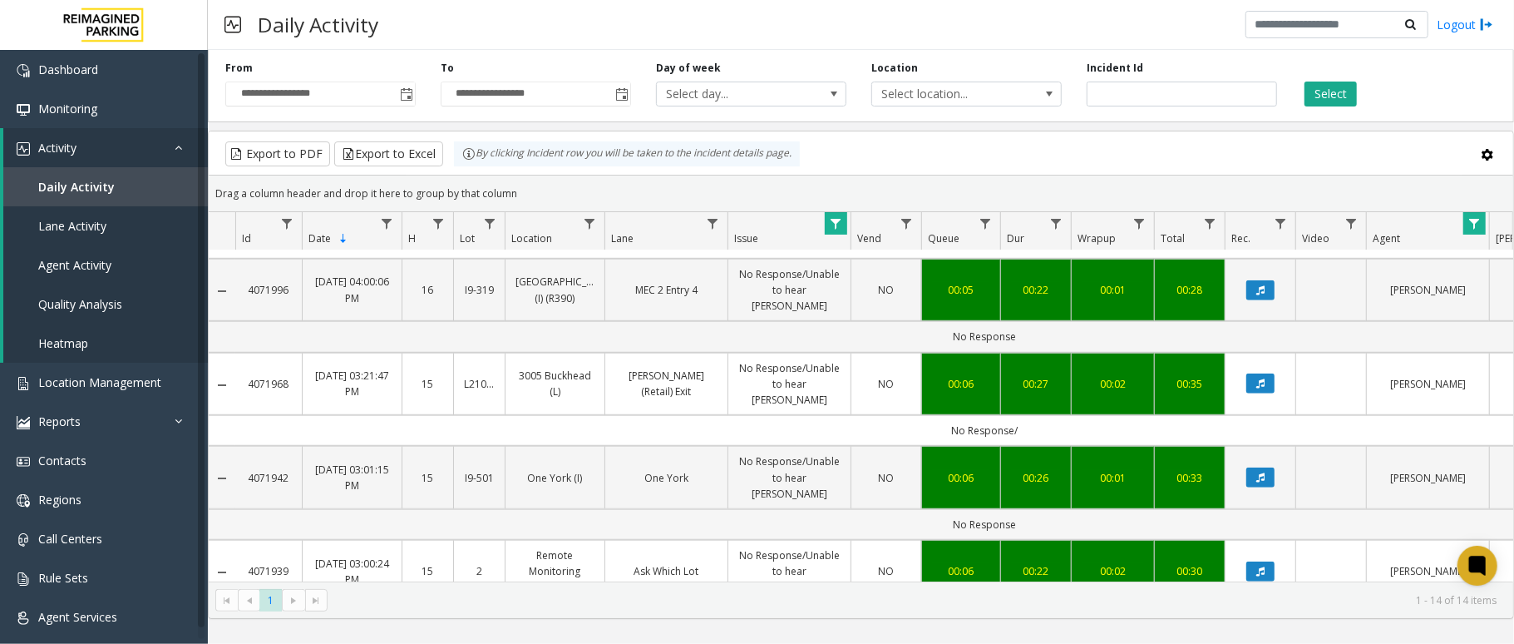
scroll to position [855, 0]
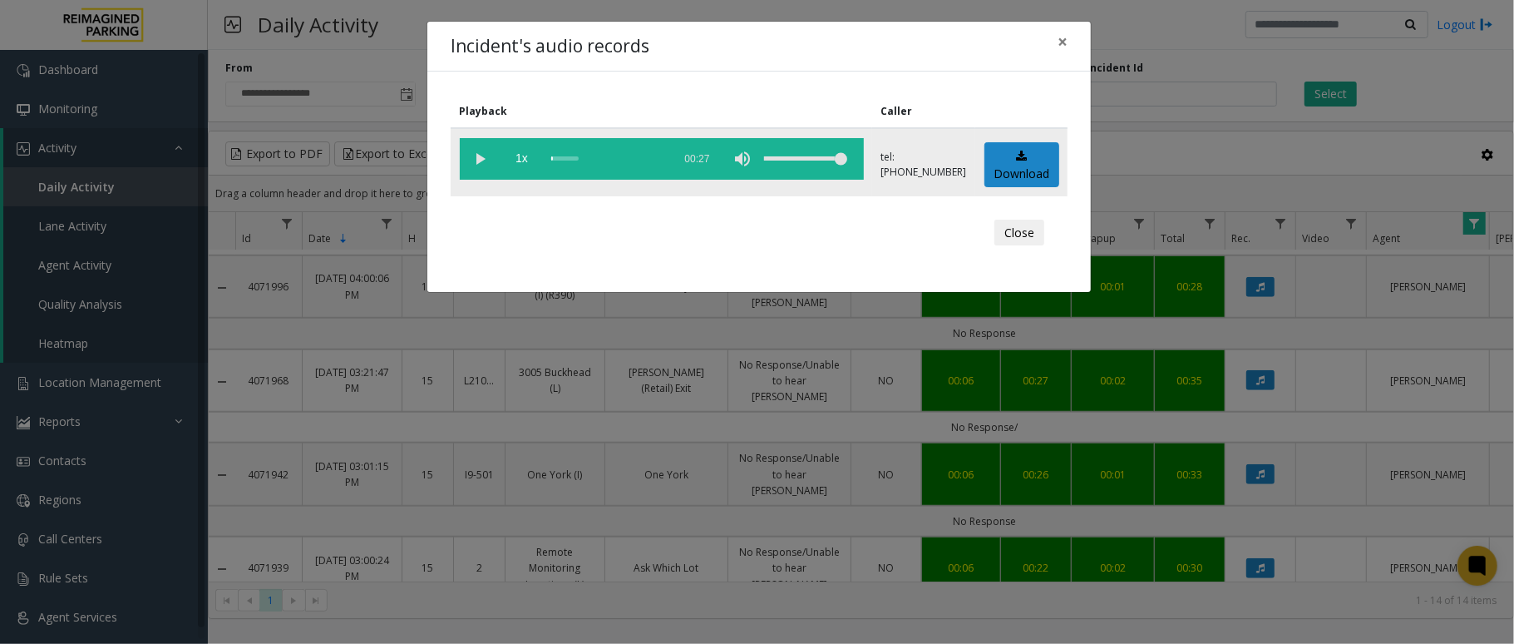
click at [477, 156] on vg-play-pause at bounding box center [481, 159] width 42 height 42
click at [480, 163] on vg-play-pause at bounding box center [481, 159] width 42 height 42
click at [1059, 35] on span "×" at bounding box center [1063, 41] width 10 height 23
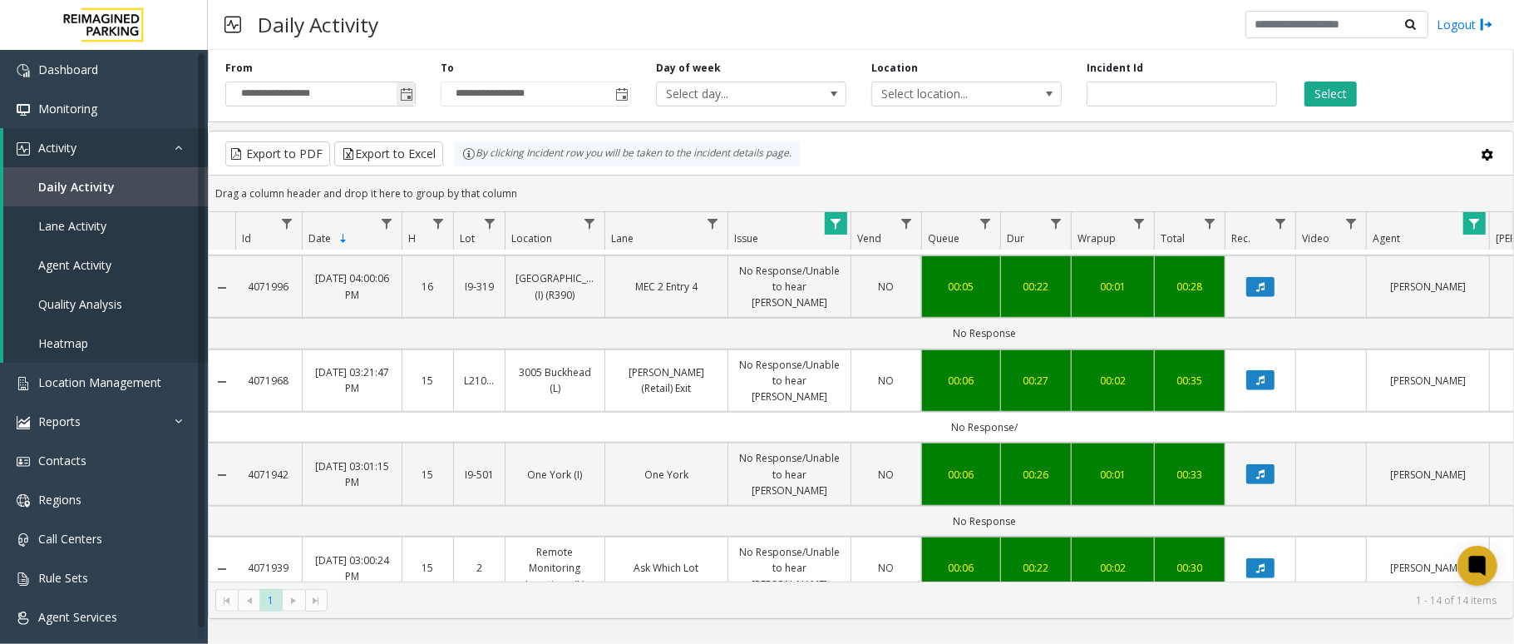
click at [411, 96] on span "Toggle popup" at bounding box center [406, 94] width 13 height 13
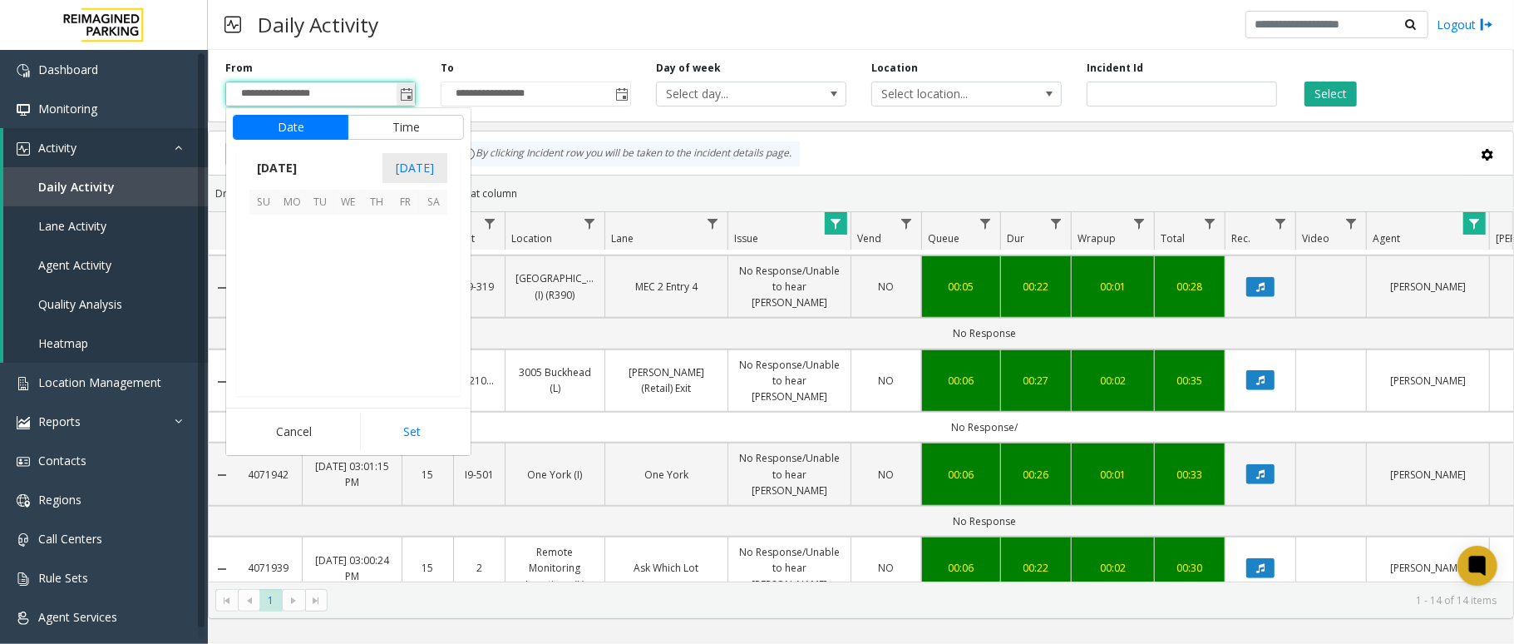
scroll to position [298489, 0]
click at [370, 231] on span "4" at bounding box center [377, 229] width 28 height 28
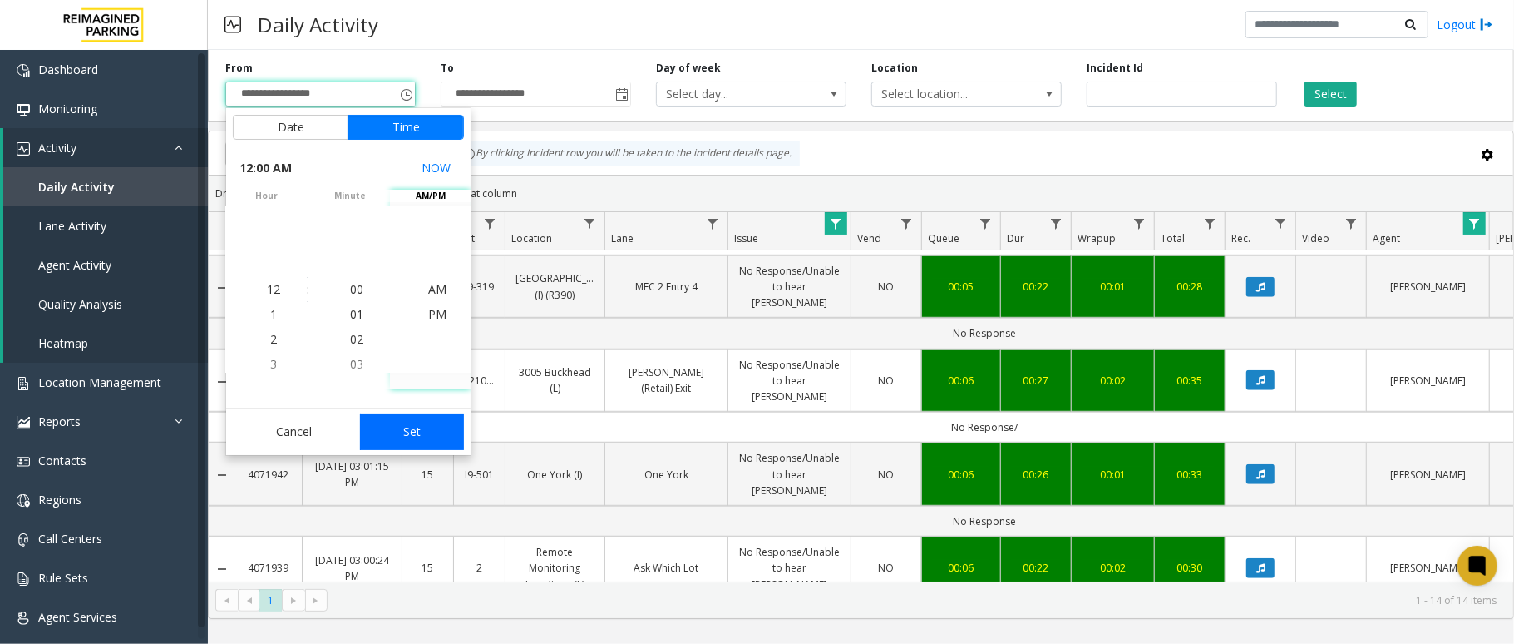
click at [408, 422] on button "Set" at bounding box center [412, 431] width 105 height 37
type input "**********"
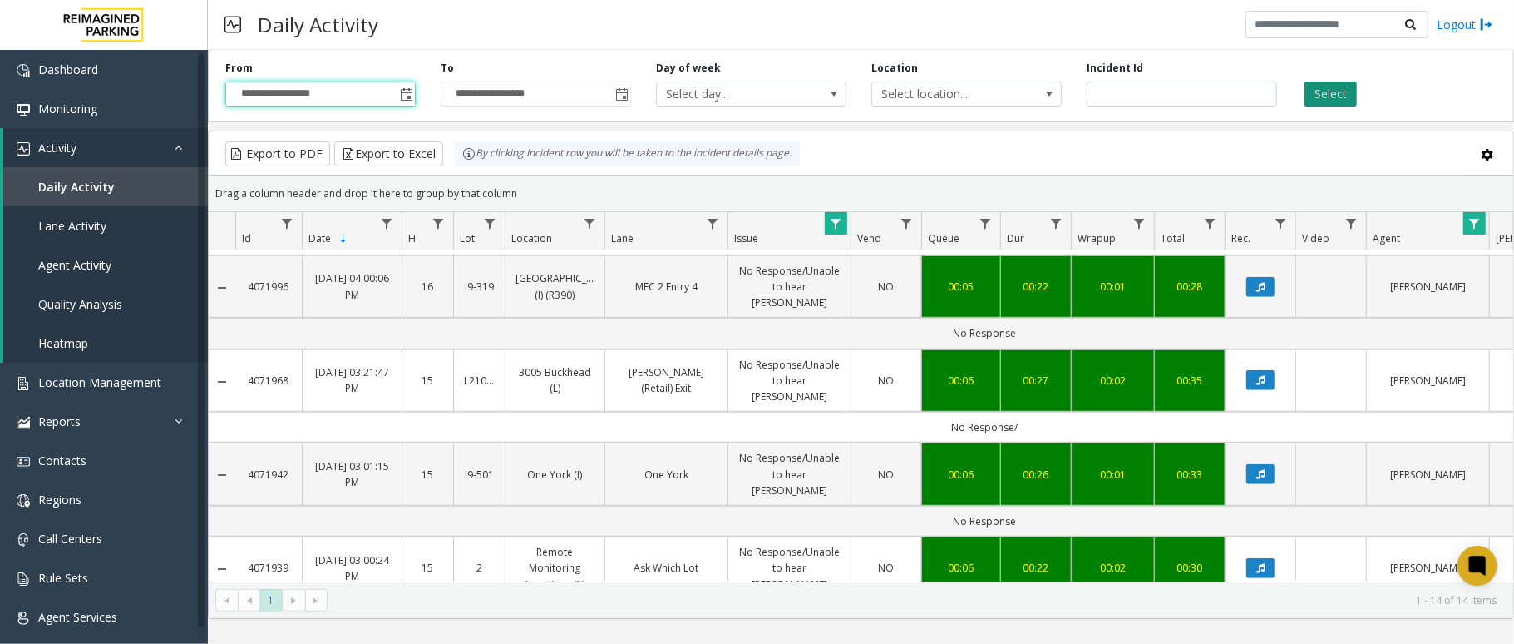
click at [1135, 87] on button "Select" at bounding box center [1331, 94] width 52 height 25
click at [617, 96] on span "Toggle popup" at bounding box center [621, 94] width 13 height 13
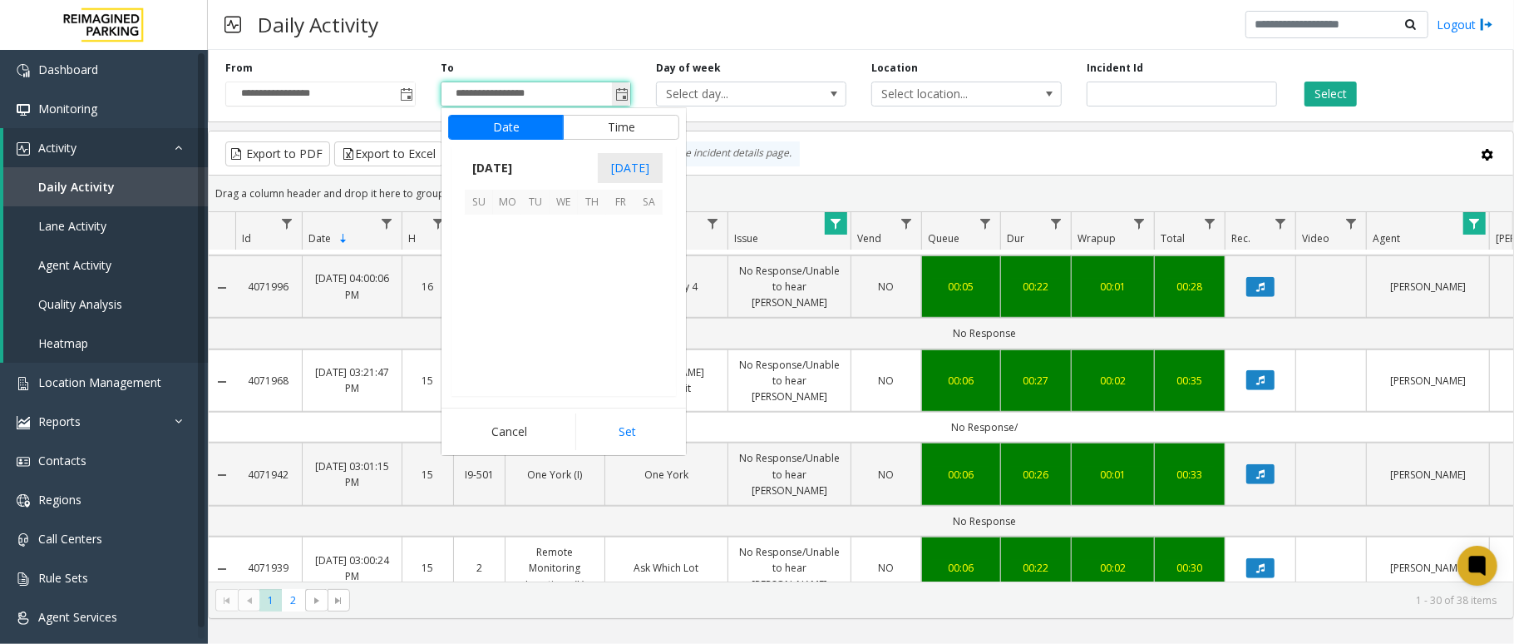
scroll to position [25, 0]
click at [510, 264] on span "8" at bounding box center [507, 257] width 28 height 28
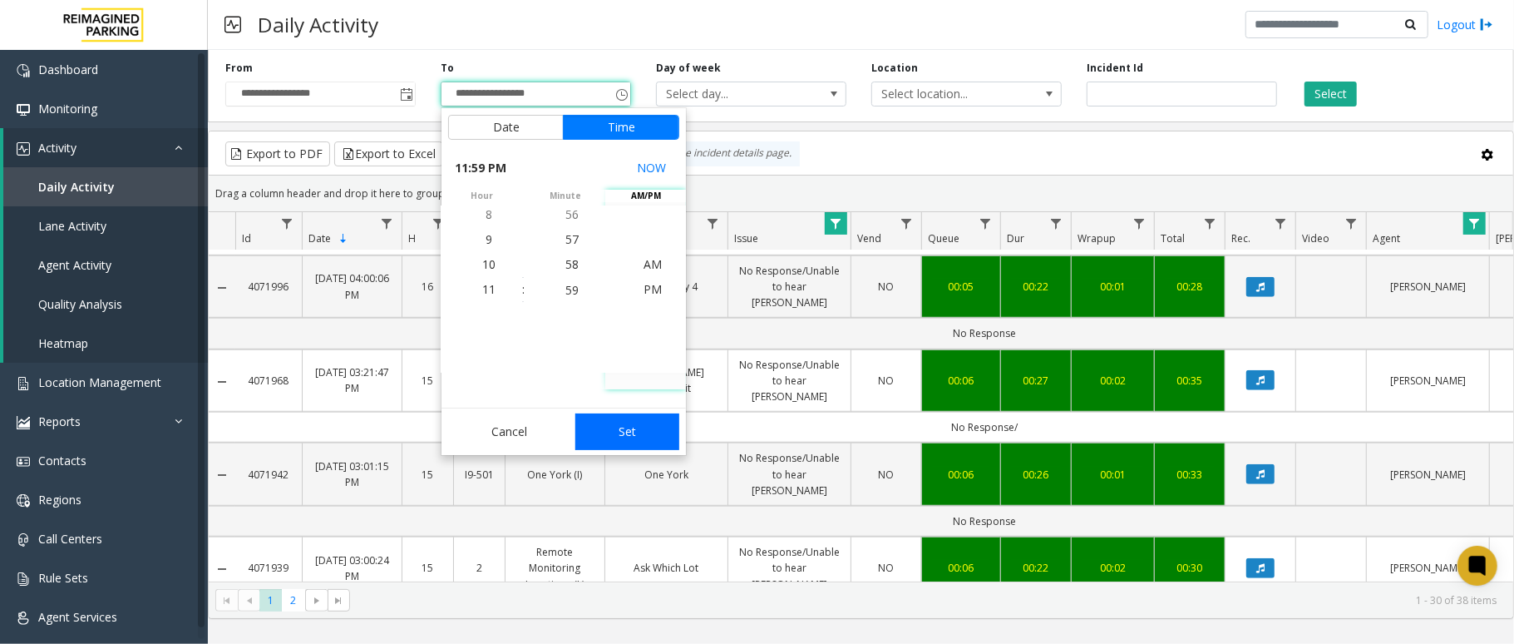
click at [627, 426] on button "Set" at bounding box center [628, 431] width 105 height 37
type input "**********"
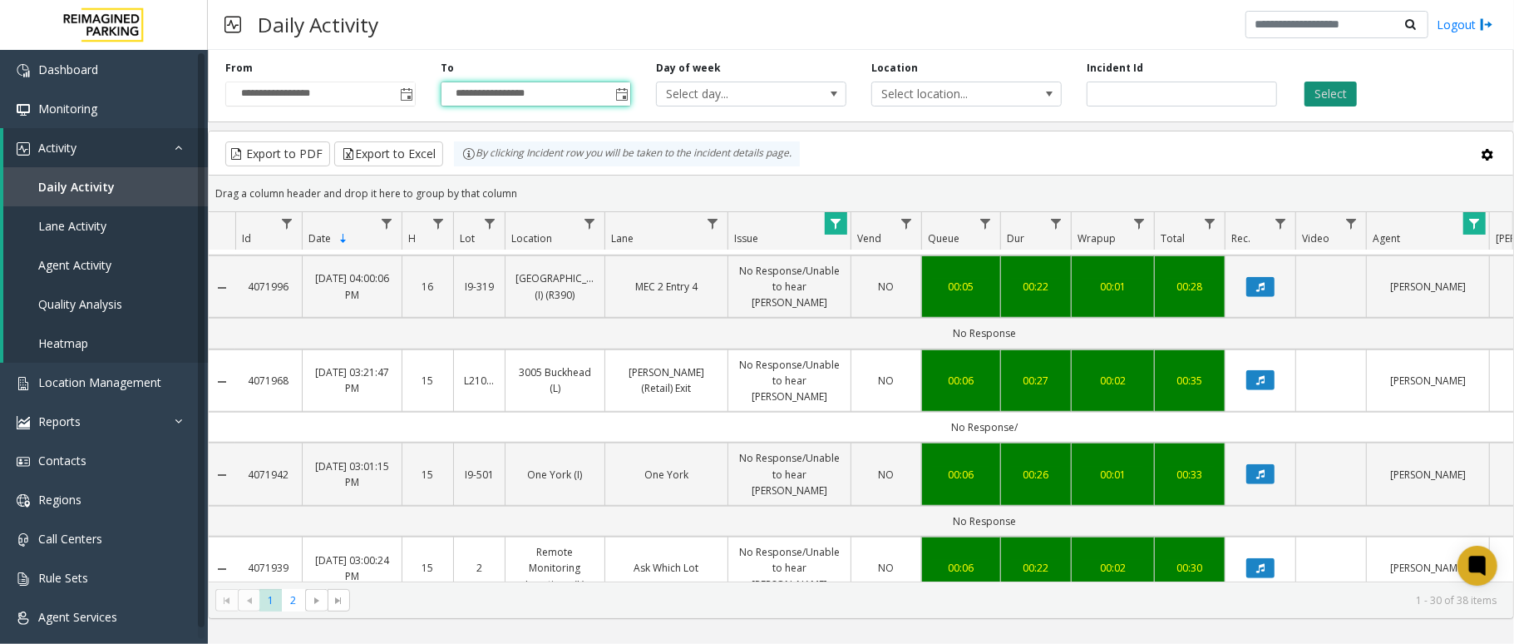
click at [1135, 98] on button "Select" at bounding box center [1331, 94] width 52 height 25
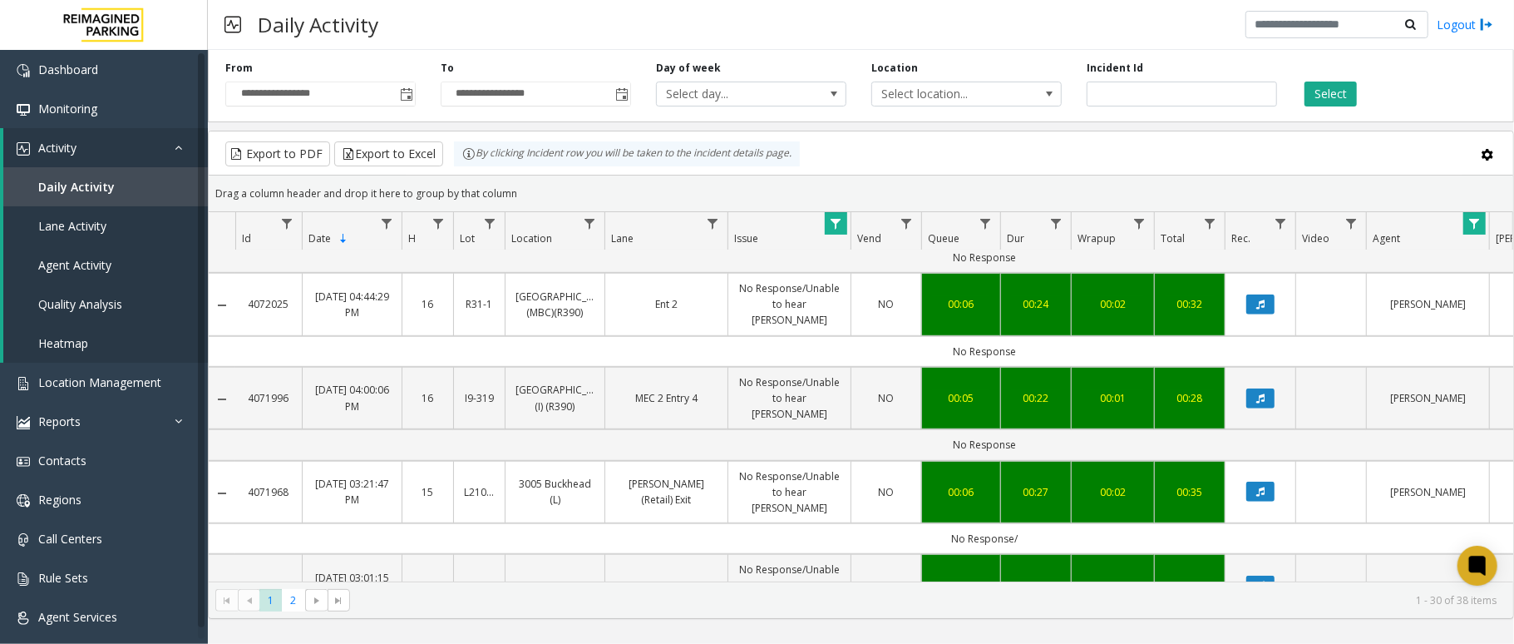
scroll to position [855, 0]
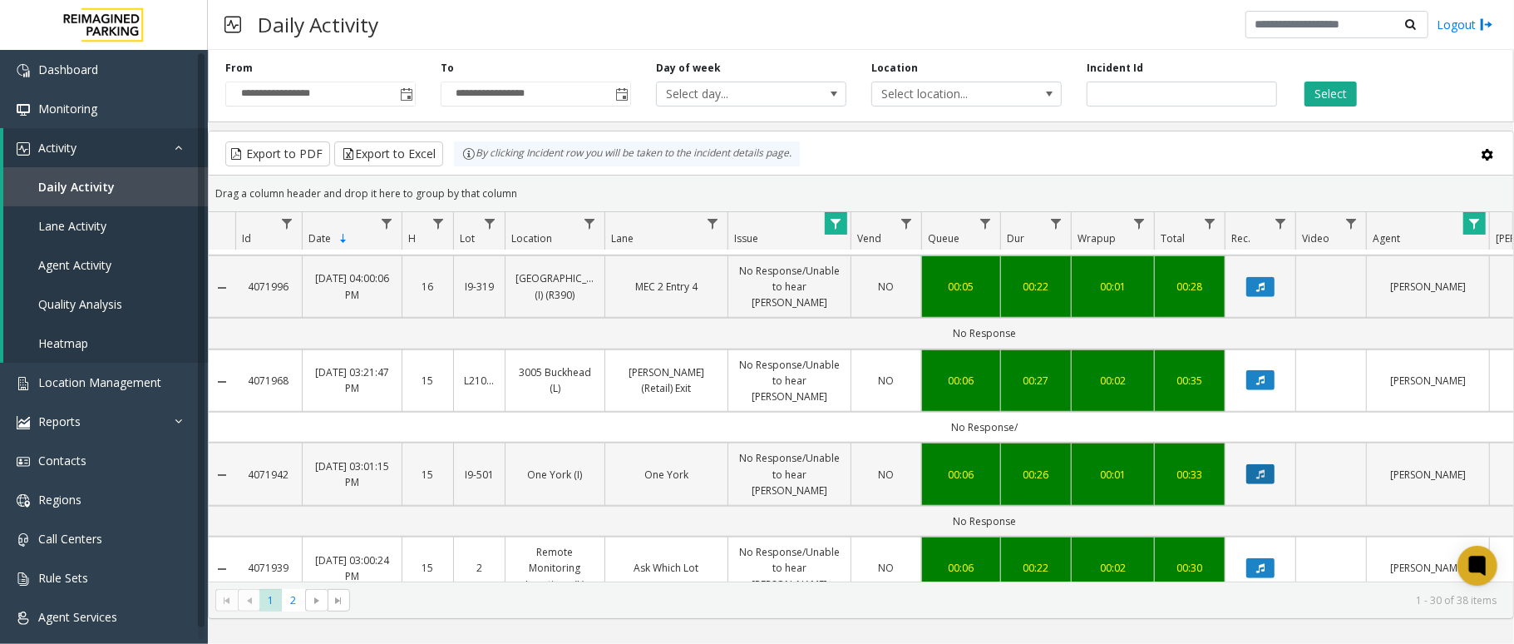
click at [1135, 464] on button "Data table" at bounding box center [1261, 474] width 28 height 20
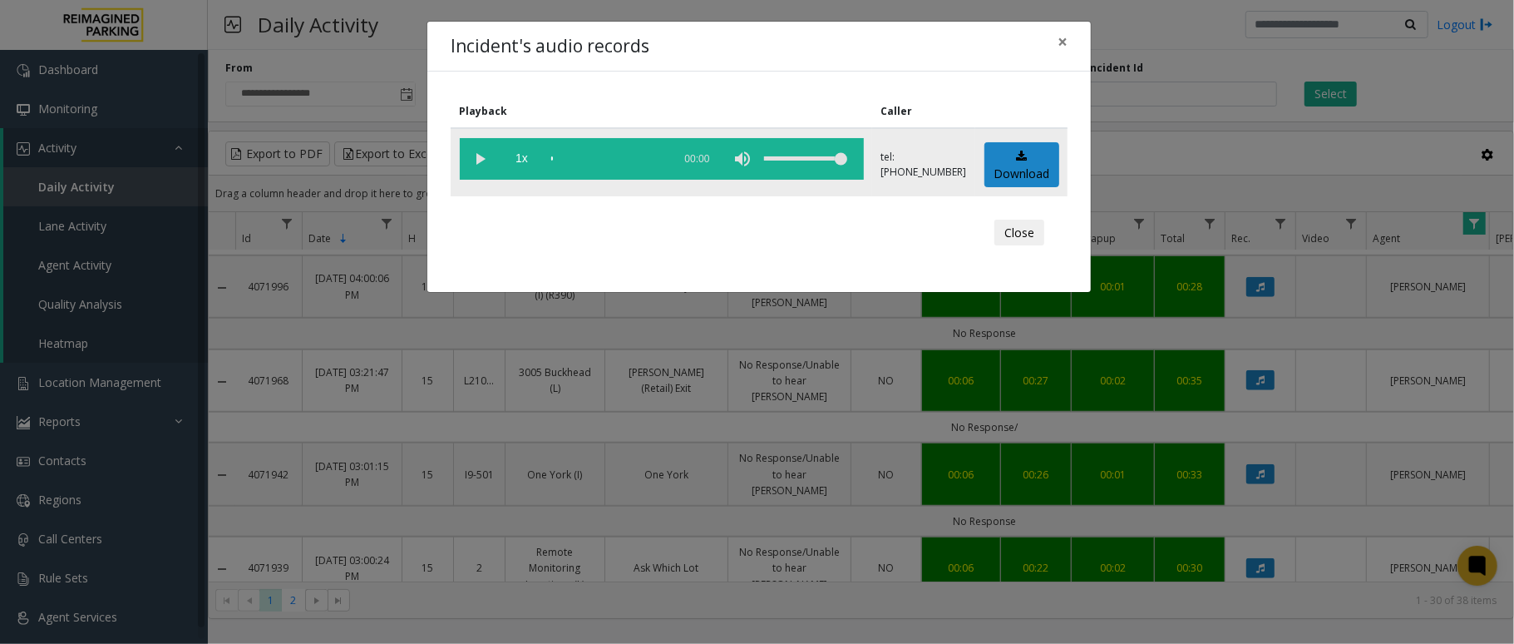
click at [479, 160] on vg-play-pause at bounding box center [481, 159] width 42 height 42
click at [1063, 44] on span "×" at bounding box center [1063, 41] width 10 height 23
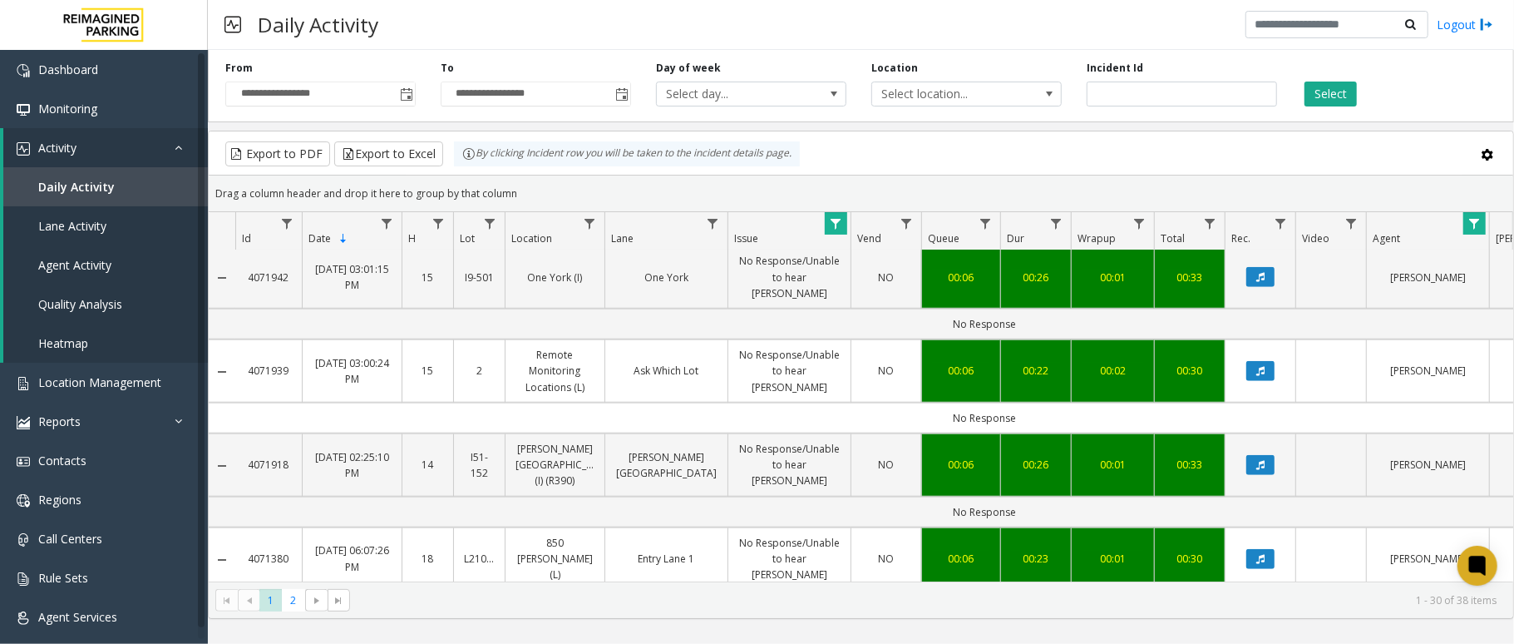
scroll to position [1076, 0]
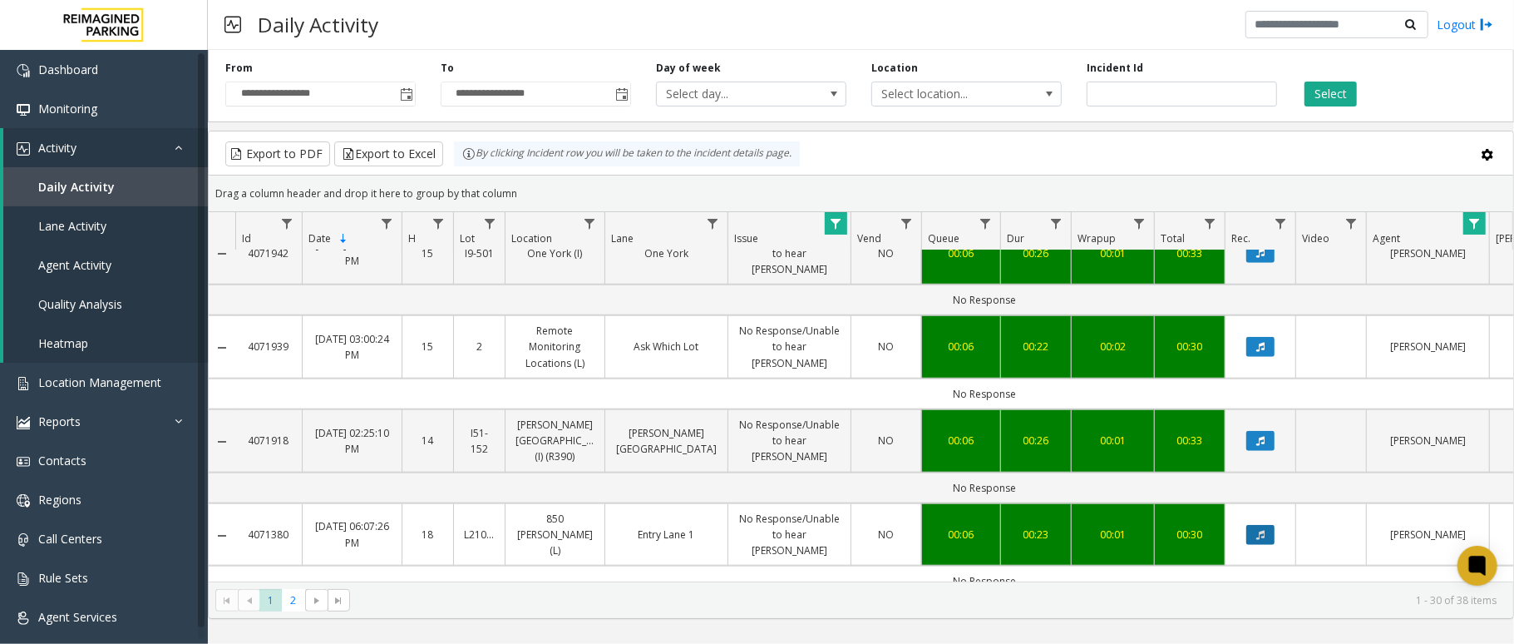
click at [1135, 482] on icon "Data table" at bounding box center [1261, 535] width 8 height 10
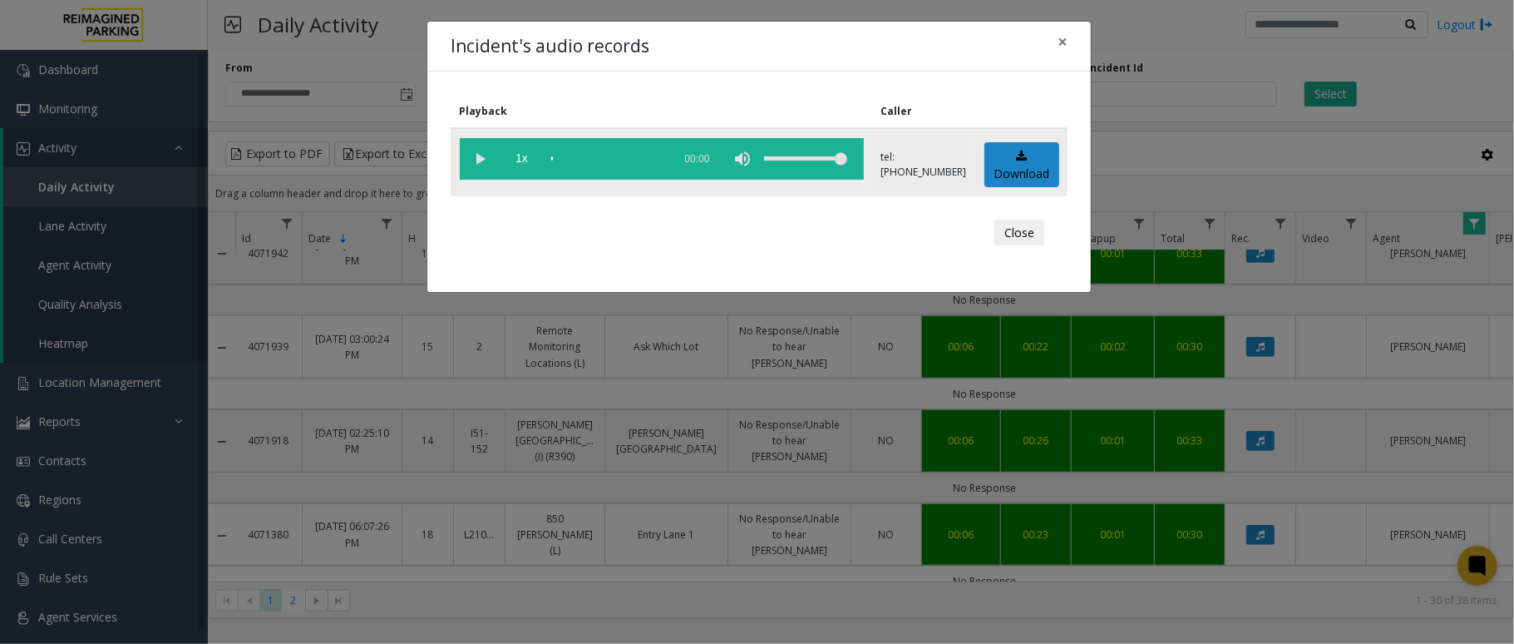
click at [464, 146] on vg-play-pause at bounding box center [481, 159] width 42 height 42
click at [481, 161] on vg-play-pause at bounding box center [481, 159] width 42 height 42
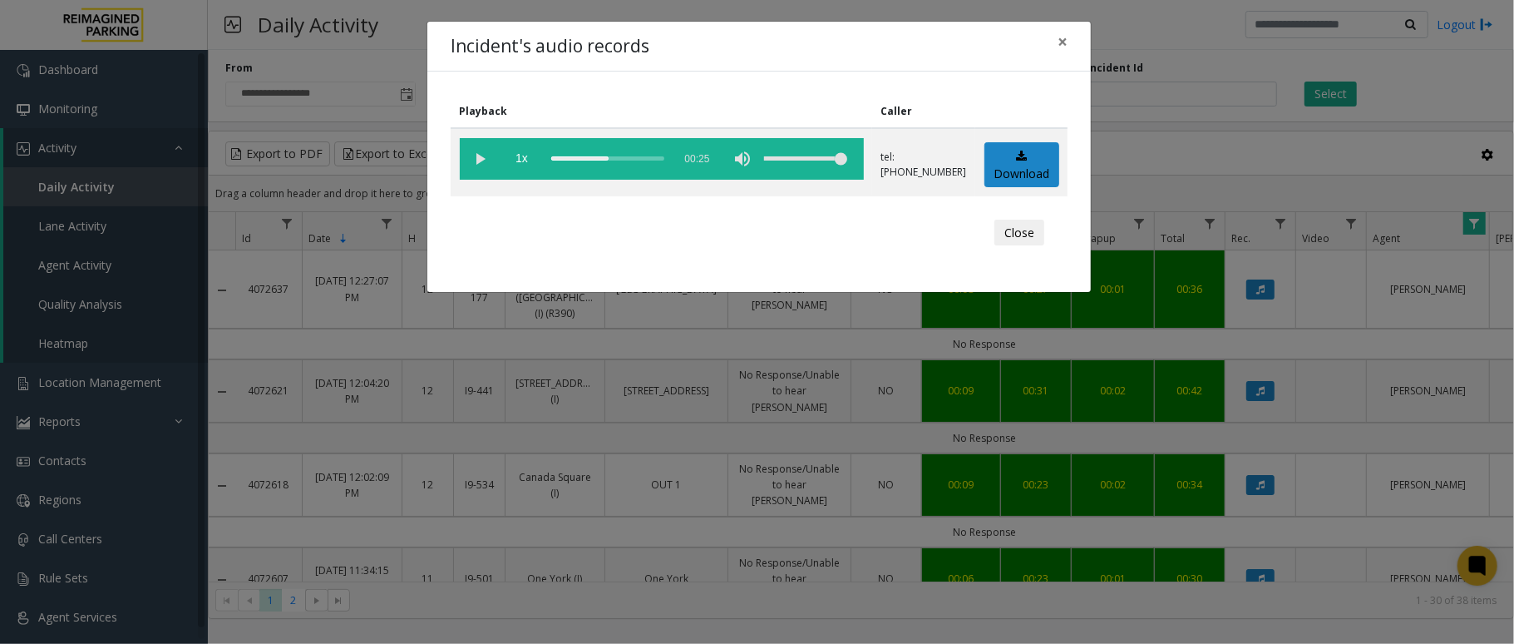
scroll to position [1076, 0]
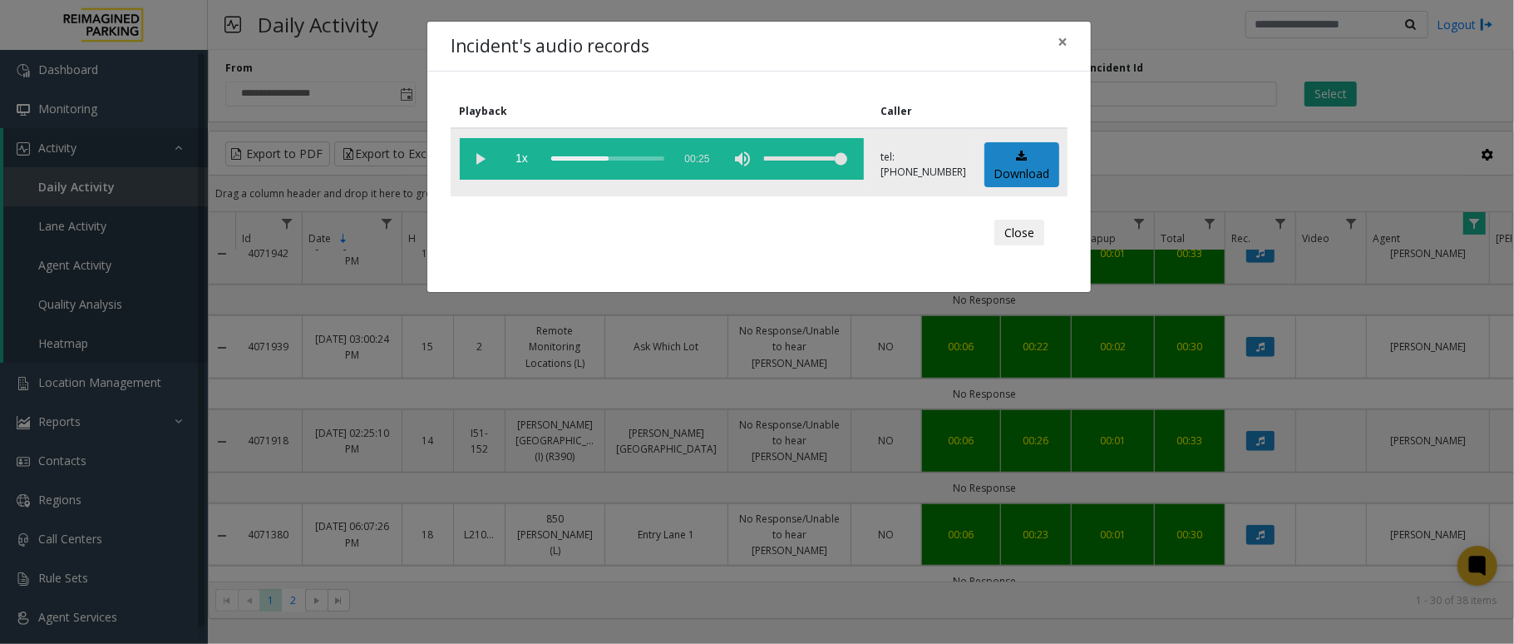
click at [483, 161] on vg-play-pause at bounding box center [481, 159] width 42 height 42
click at [828, 600] on div "Incident's audio records × Playback Caller 1x 00:25 tel:+10109169001 Download C…" at bounding box center [757, 322] width 1514 height 644
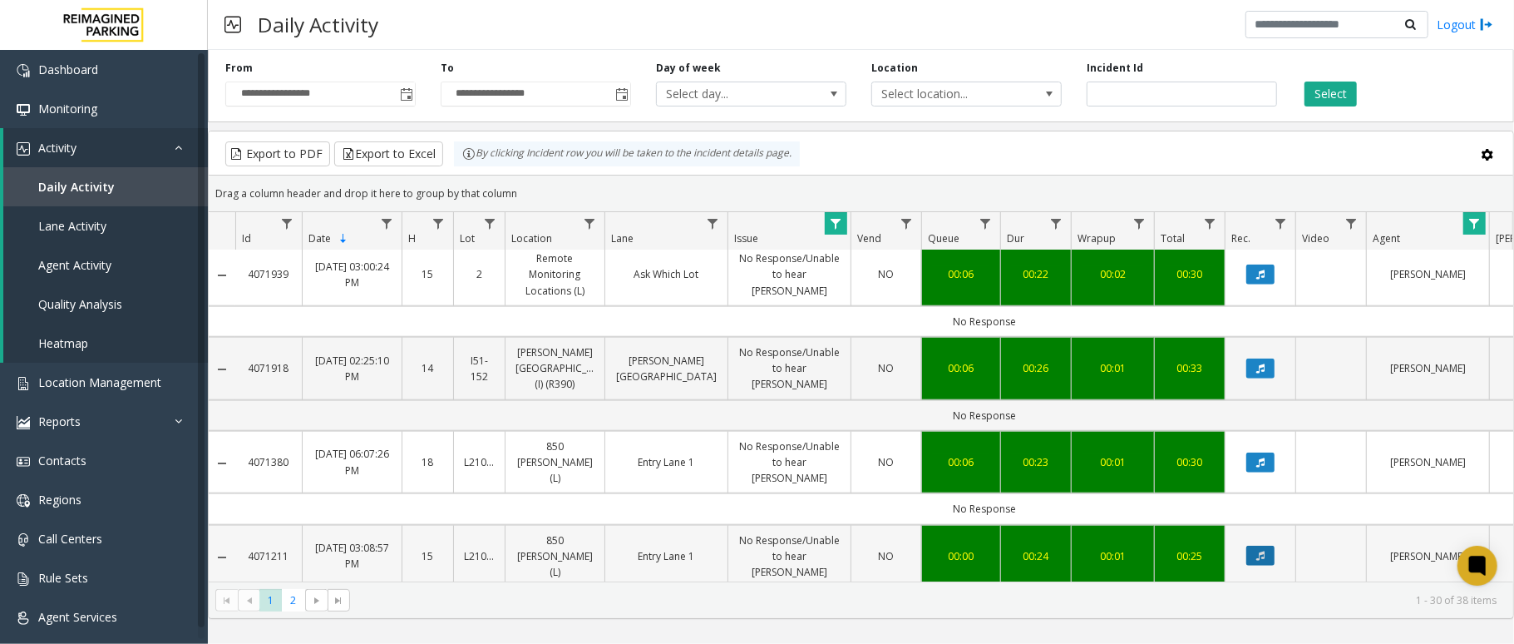
scroll to position [1188, 0]
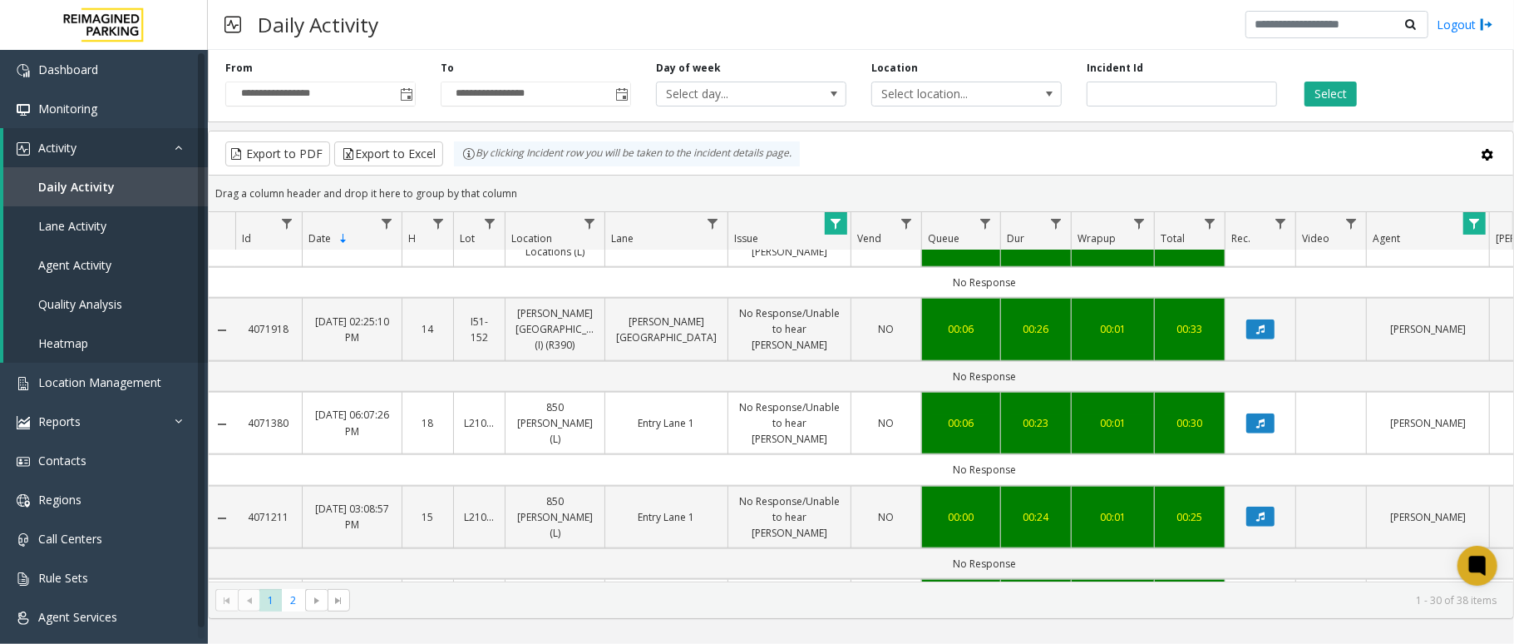
click at [1261, 605] on icon "Data table" at bounding box center [1261, 610] width 8 height 10
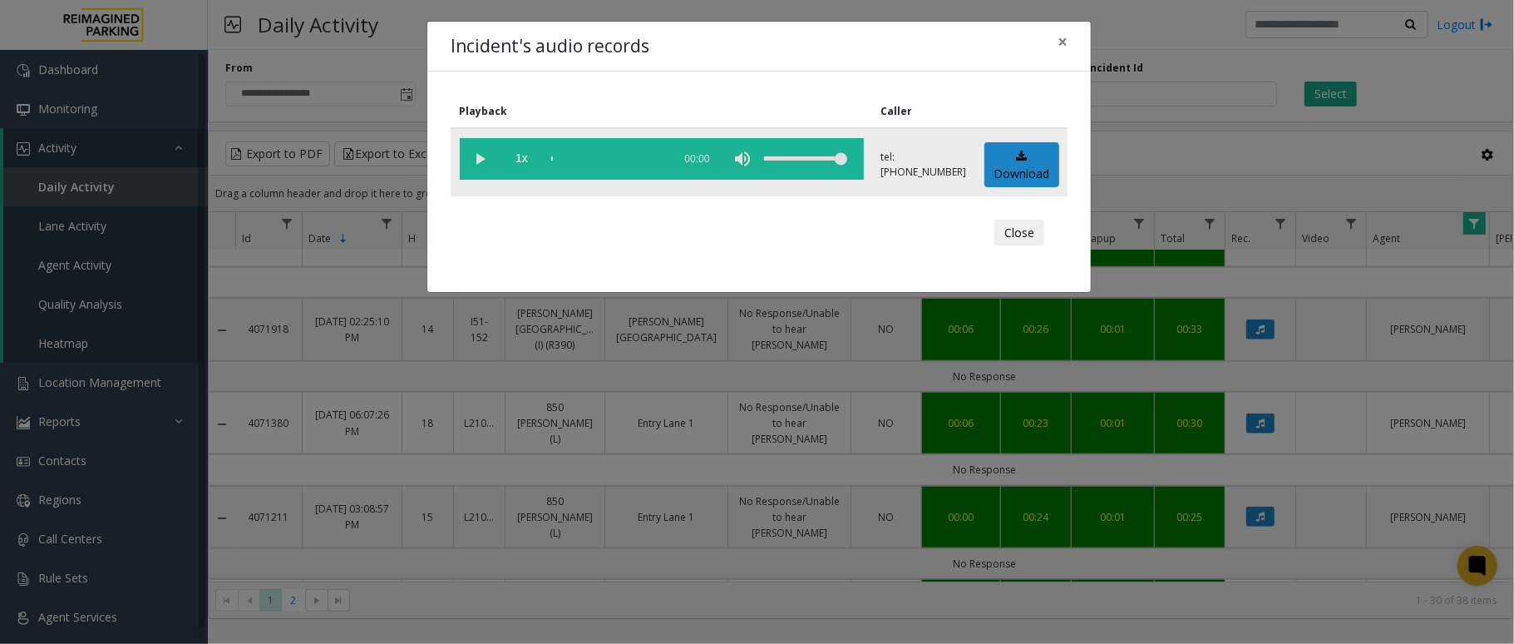
click at [489, 157] on vg-play-pause at bounding box center [481, 159] width 42 height 42
click at [483, 161] on vg-play-pause at bounding box center [481, 159] width 42 height 42
click at [1058, 43] on span "×" at bounding box center [1063, 41] width 10 height 23
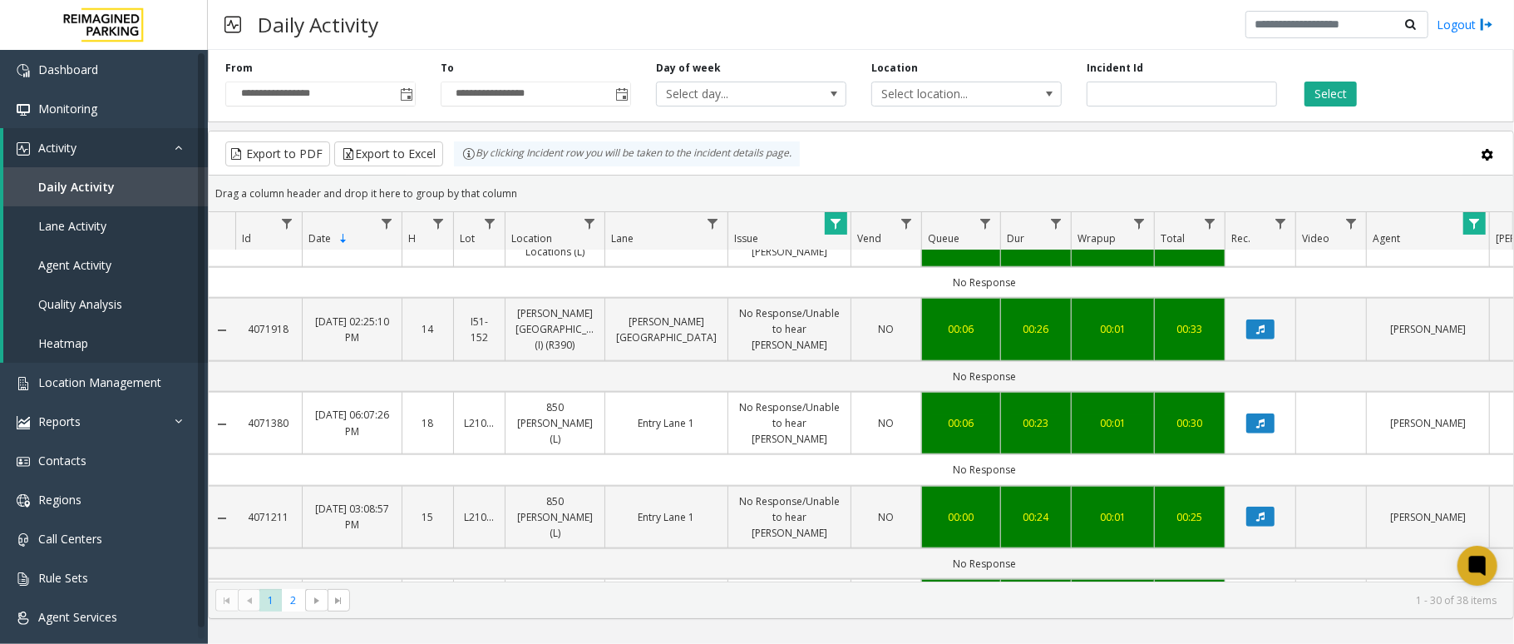
scroll to position [1298, 0]
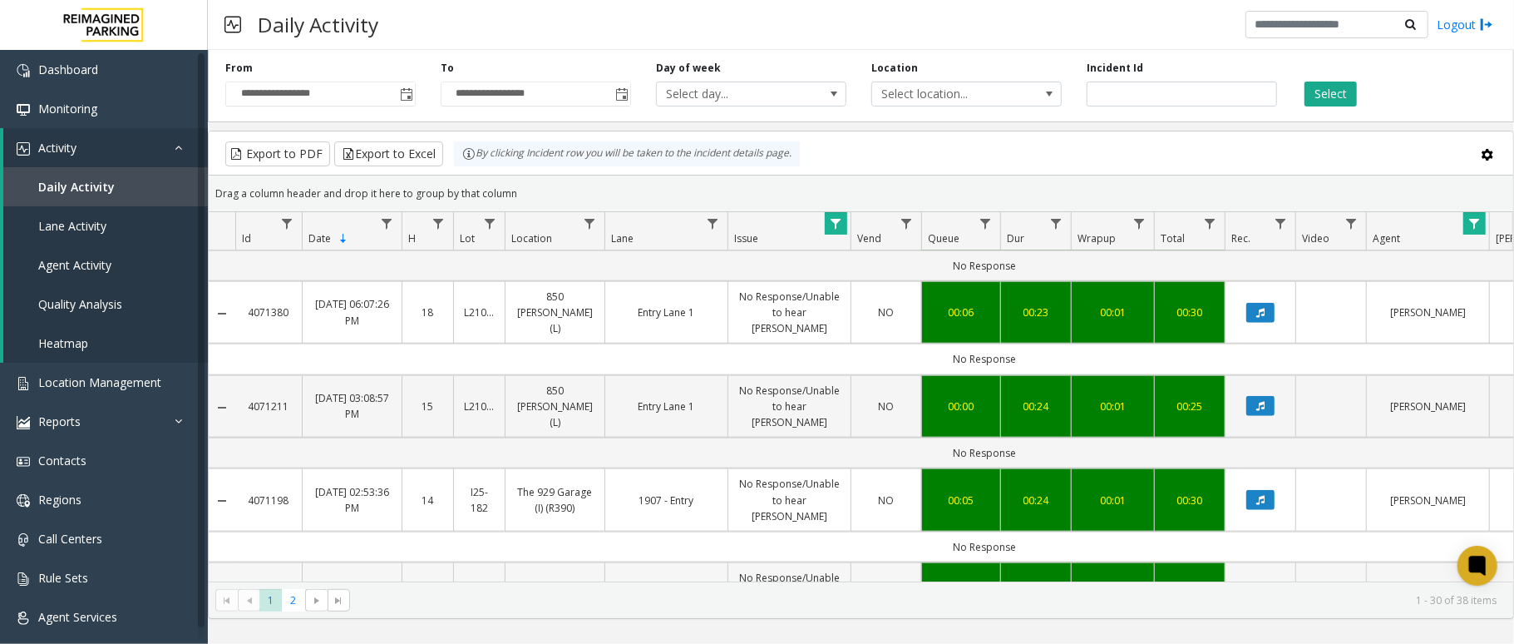
click at [1266, 584] on button "Data table" at bounding box center [1261, 594] width 28 height 20
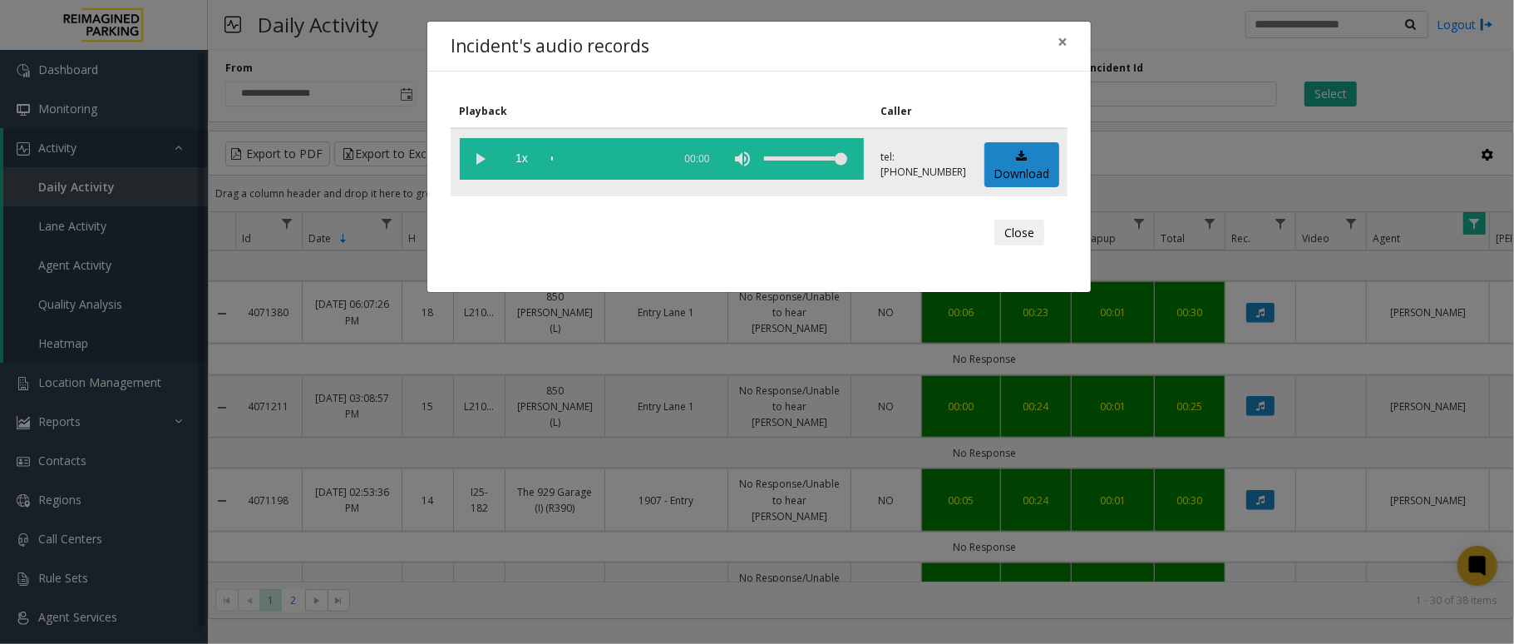
click at [481, 158] on vg-play-pause at bounding box center [481, 159] width 42 height 42
click at [1066, 38] on span "×" at bounding box center [1063, 41] width 10 height 23
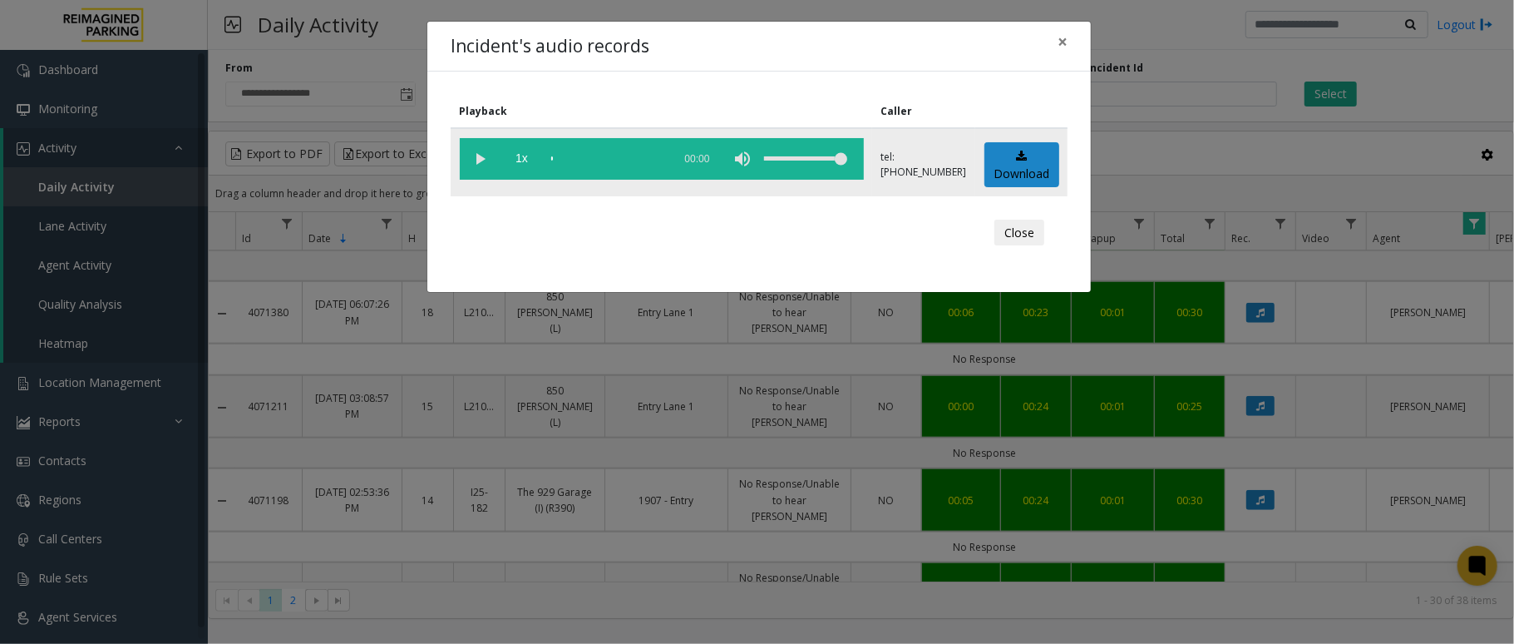
click at [472, 158] on vg-play-pause at bounding box center [481, 159] width 42 height 42
click at [473, 161] on vg-play-pause at bounding box center [481, 159] width 42 height 42
click at [1059, 37] on span "×" at bounding box center [1063, 41] width 10 height 23
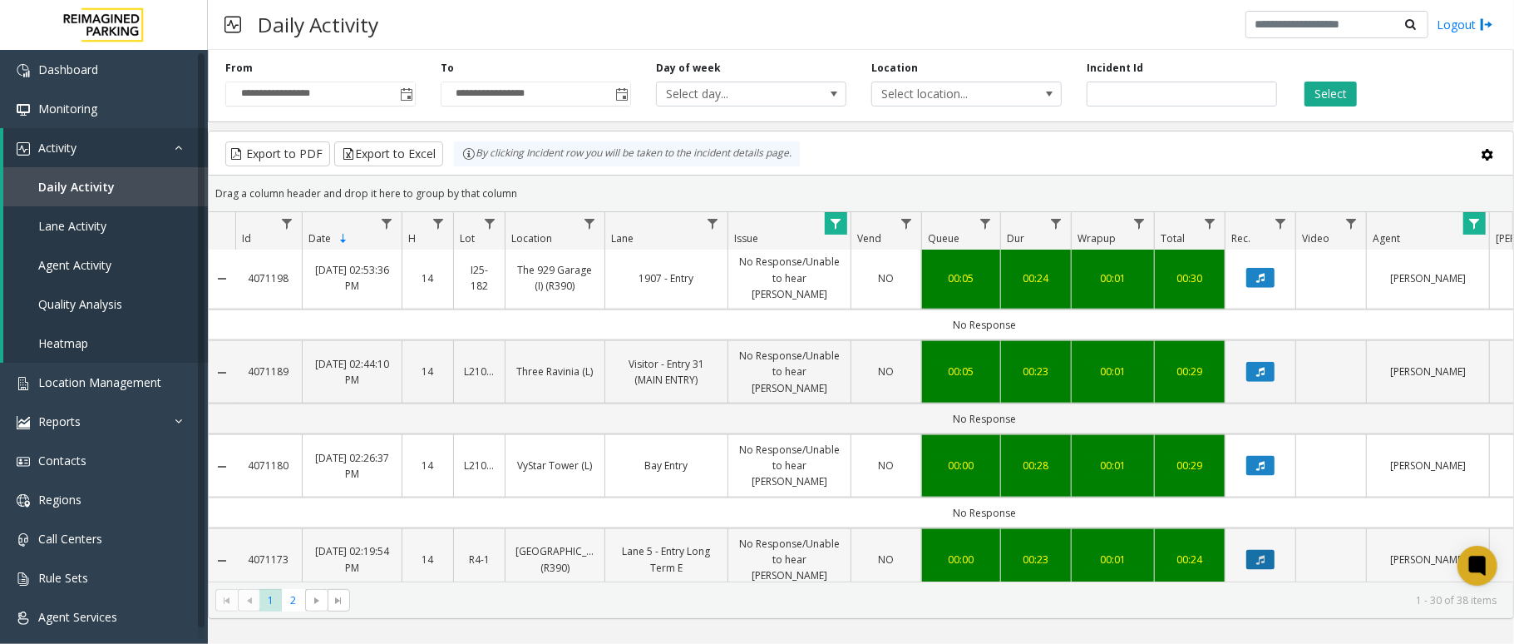
scroll to position [1631, 0]
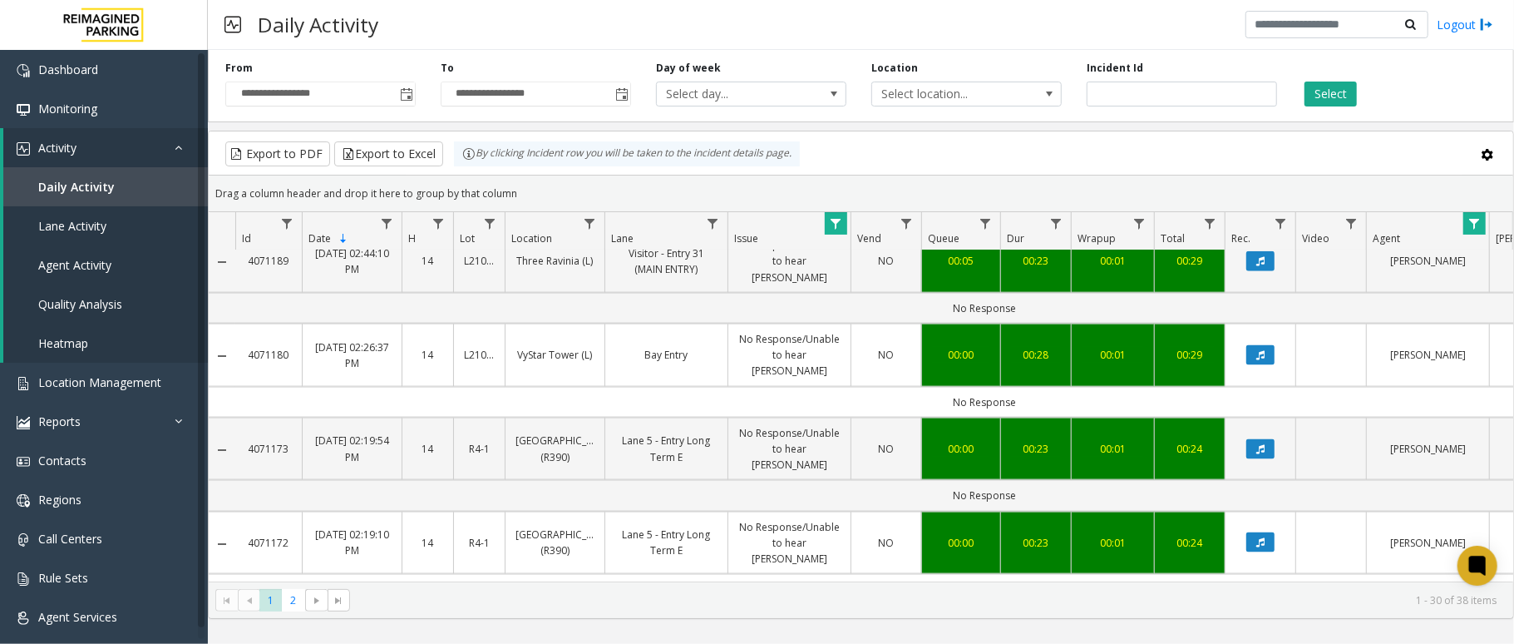
click at [1262, 640] on icon "Data table" at bounding box center [1261, 645] width 8 height 10
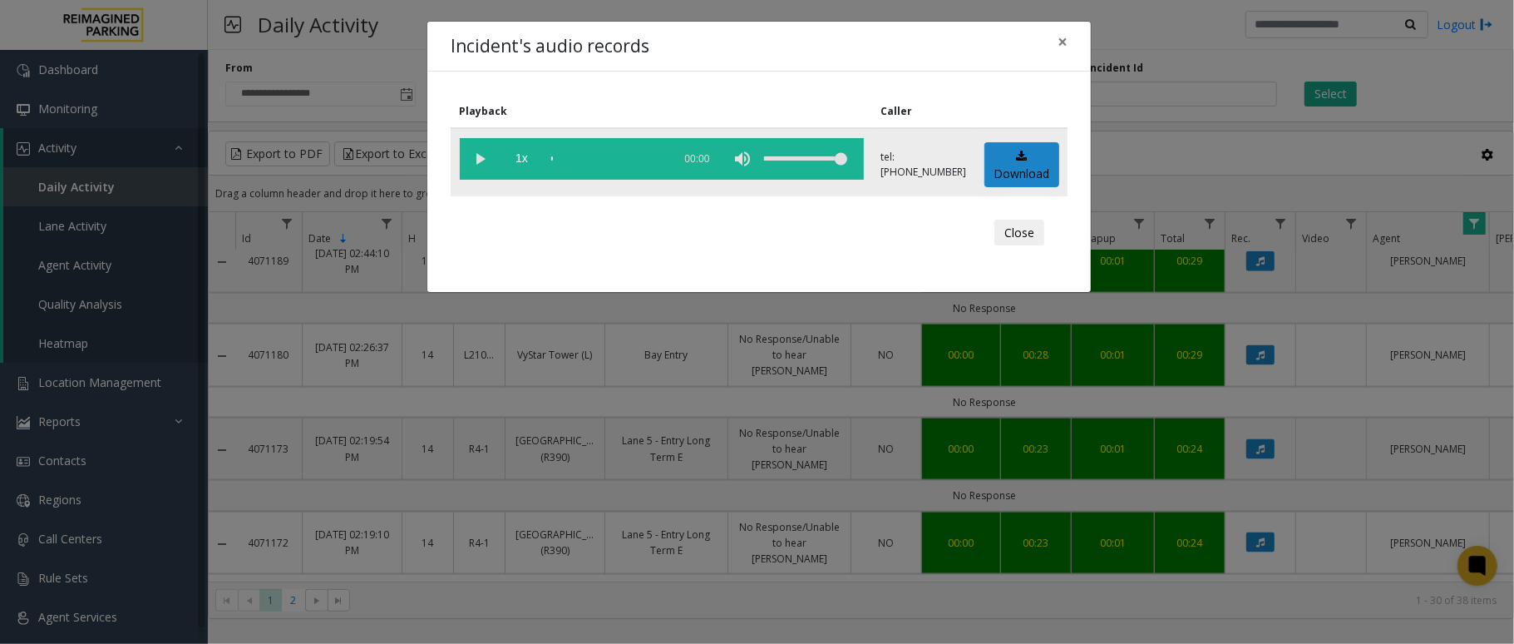
click at [474, 160] on vg-play-pause at bounding box center [481, 159] width 42 height 42
click at [472, 153] on vg-play-pause at bounding box center [481, 159] width 42 height 42
click at [1065, 32] on span "×" at bounding box center [1063, 41] width 10 height 23
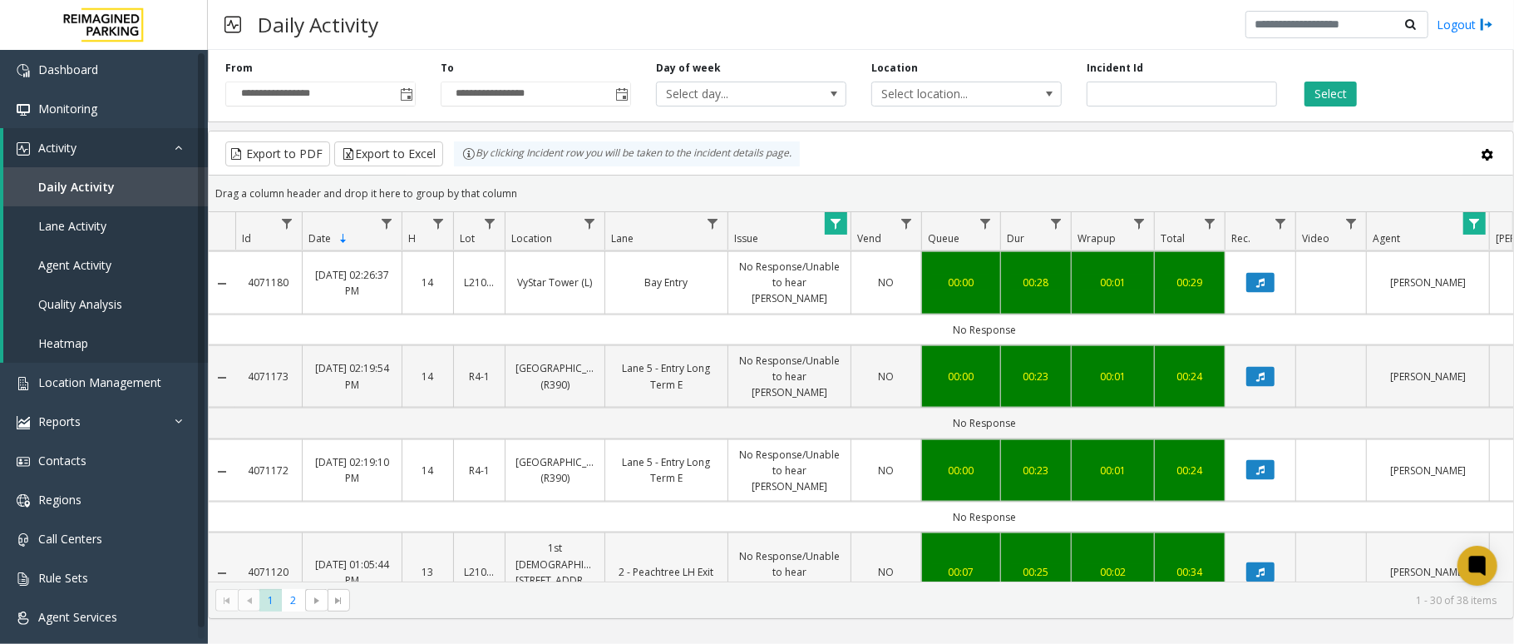
scroll to position [1742, 0]
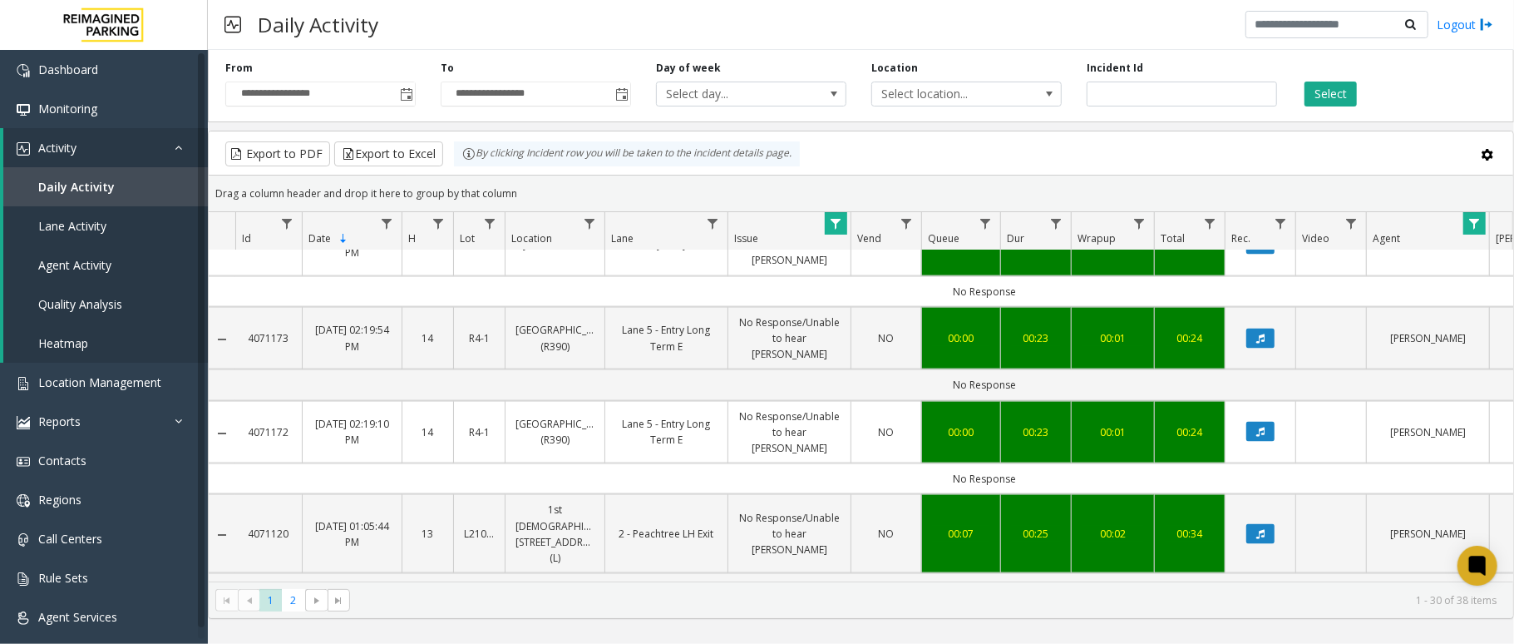
click at [1257, 625] on button "Data table" at bounding box center [1261, 635] width 28 height 20
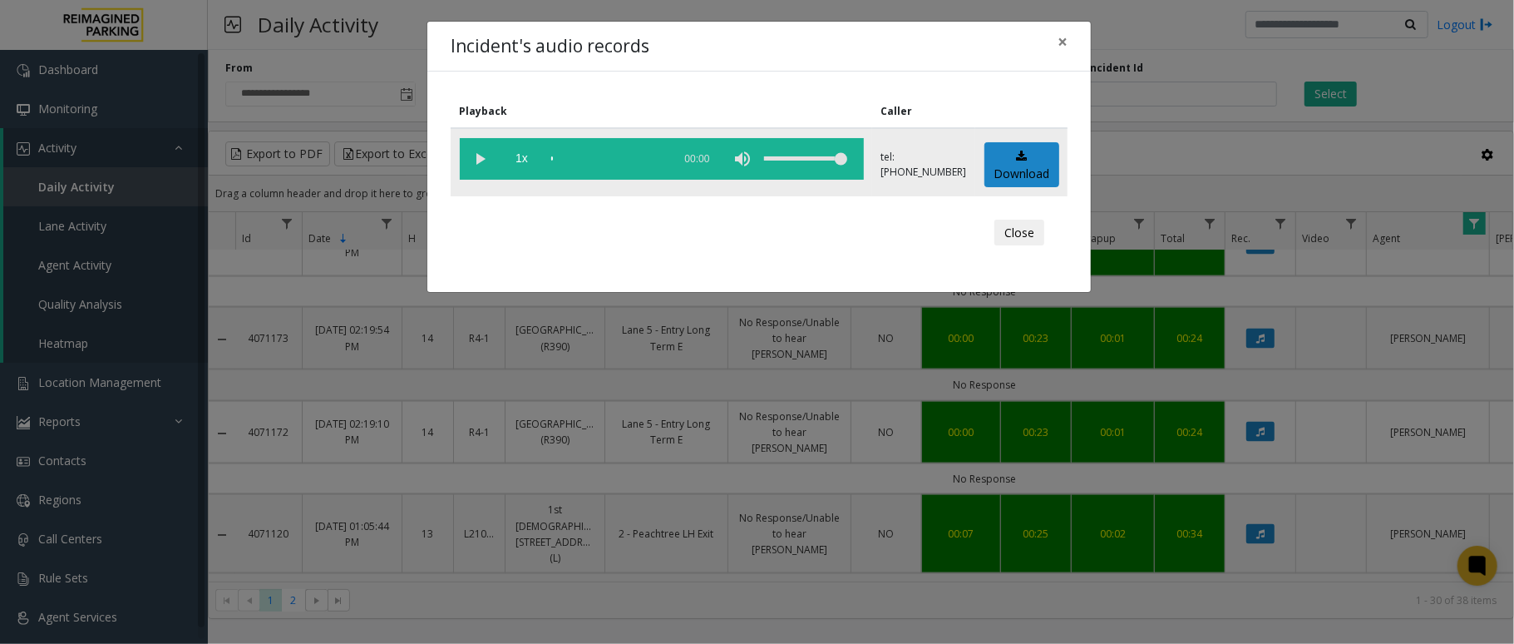
click at [481, 165] on vg-play-pause at bounding box center [481, 159] width 42 height 42
click at [477, 154] on vg-play-pause at bounding box center [481, 159] width 42 height 42
click at [1065, 42] on span "×" at bounding box center [1063, 41] width 10 height 23
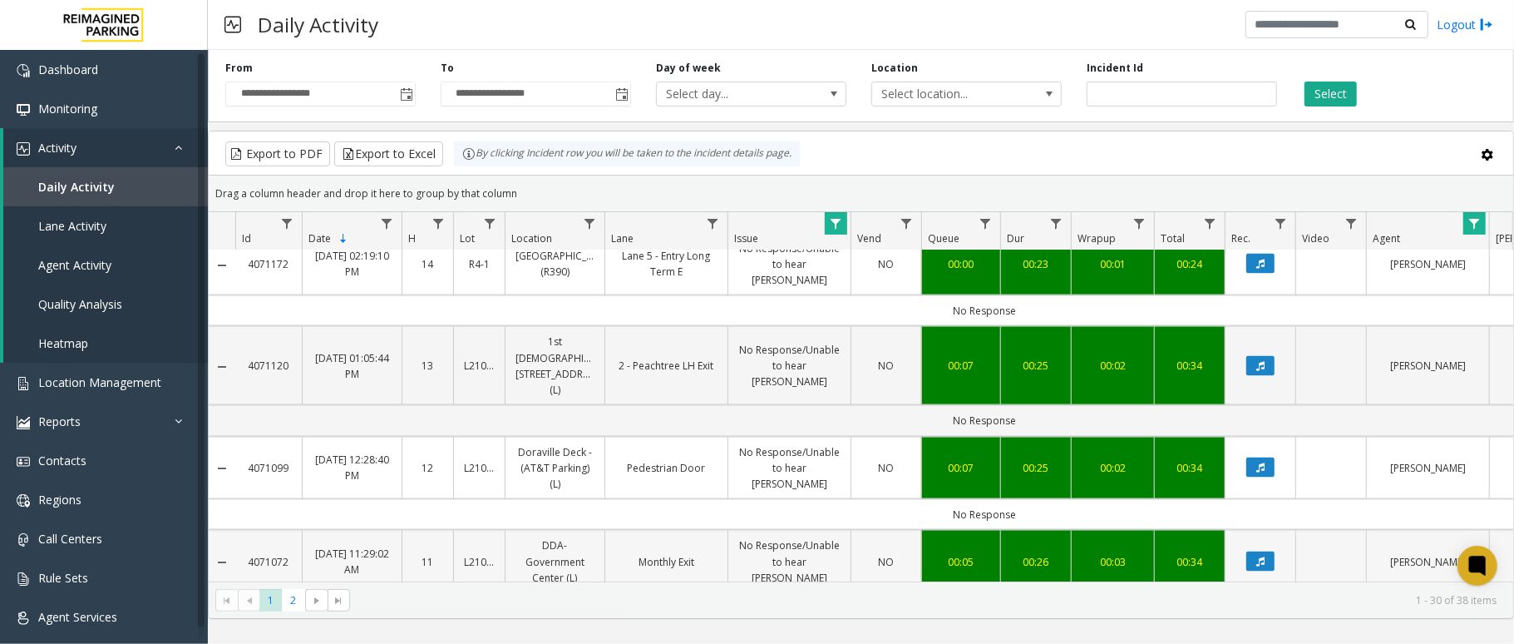
scroll to position [1964, 0]
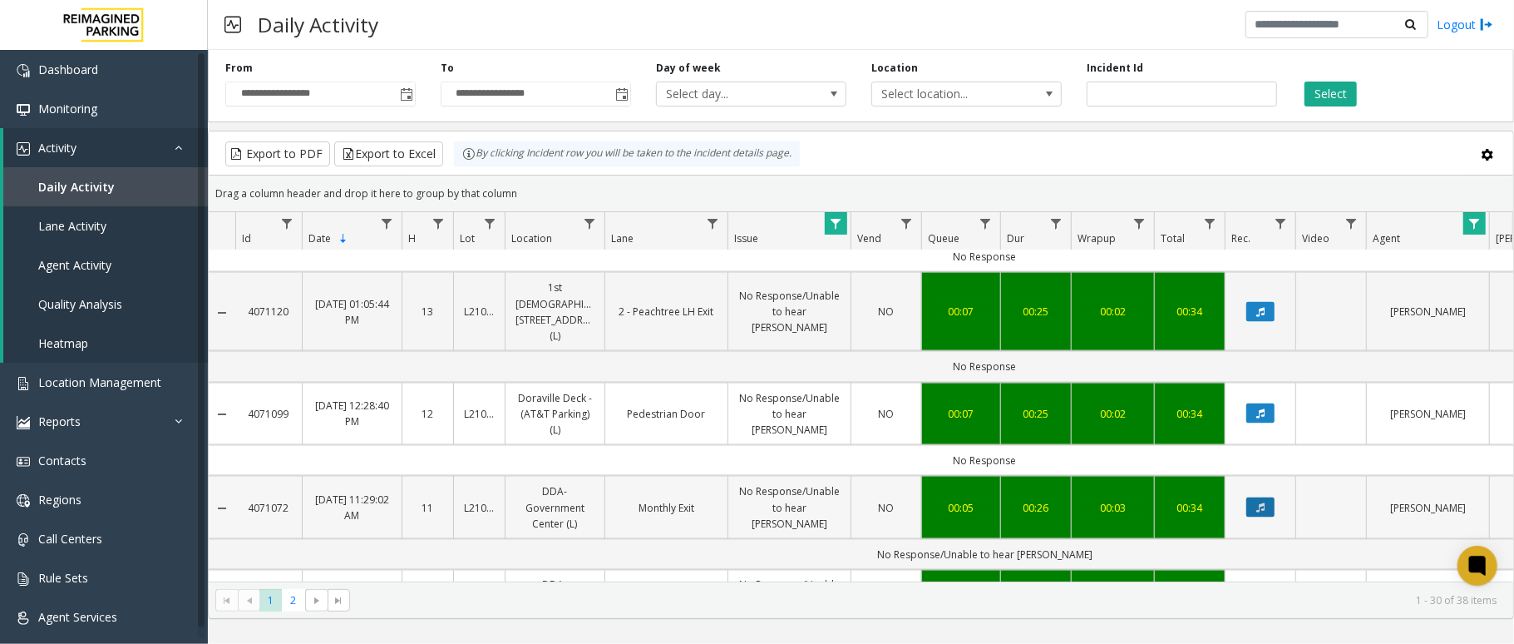
click at [1264, 502] on icon "Data table" at bounding box center [1261, 507] width 8 height 10
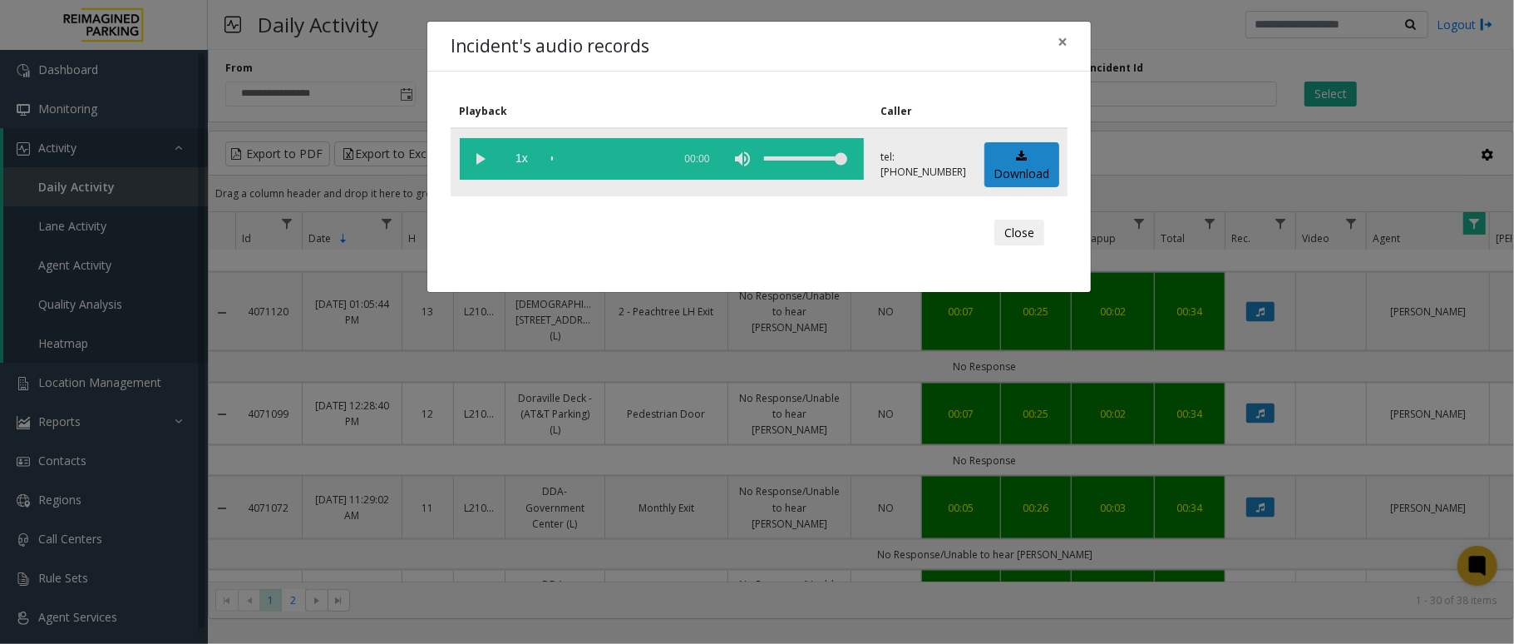
click at [487, 155] on vg-play-pause at bounding box center [481, 159] width 42 height 42
click at [477, 164] on vg-play-pause at bounding box center [481, 159] width 42 height 42
click at [1075, 42] on button "×" at bounding box center [1062, 42] width 33 height 41
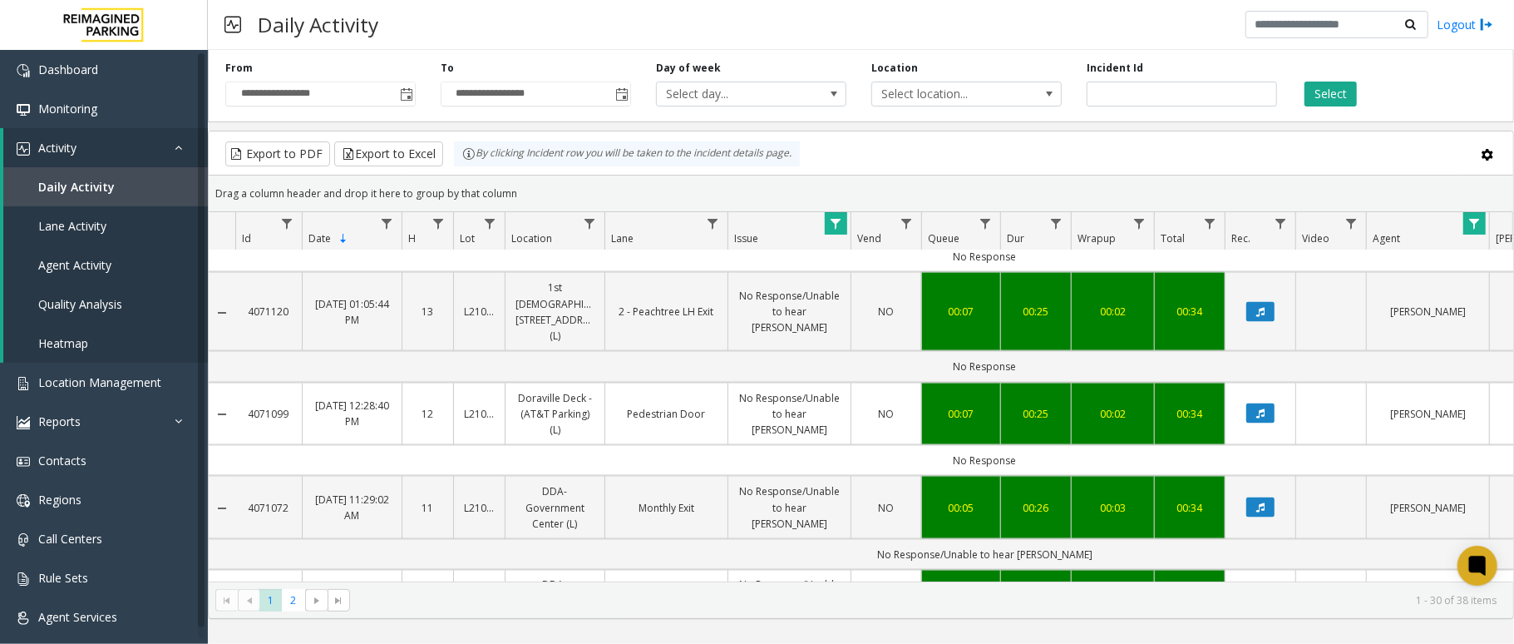
scroll to position [2074, 0]
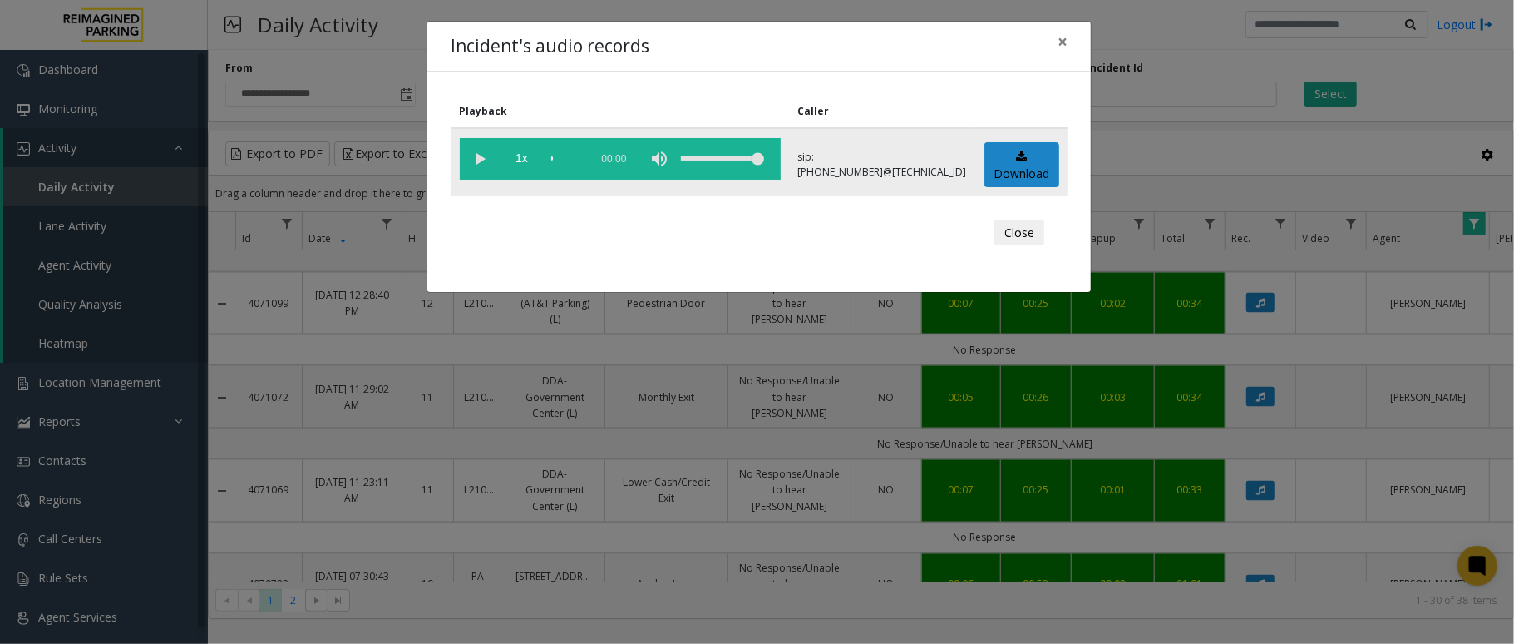
click at [479, 161] on vg-play-pause at bounding box center [481, 159] width 42 height 42
click at [477, 155] on vg-play-pause at bounding box center [481, 159] width 42 height 42
click at [1051, 41] on button "×" at bounding box center [1062, 42] width 33 height 41
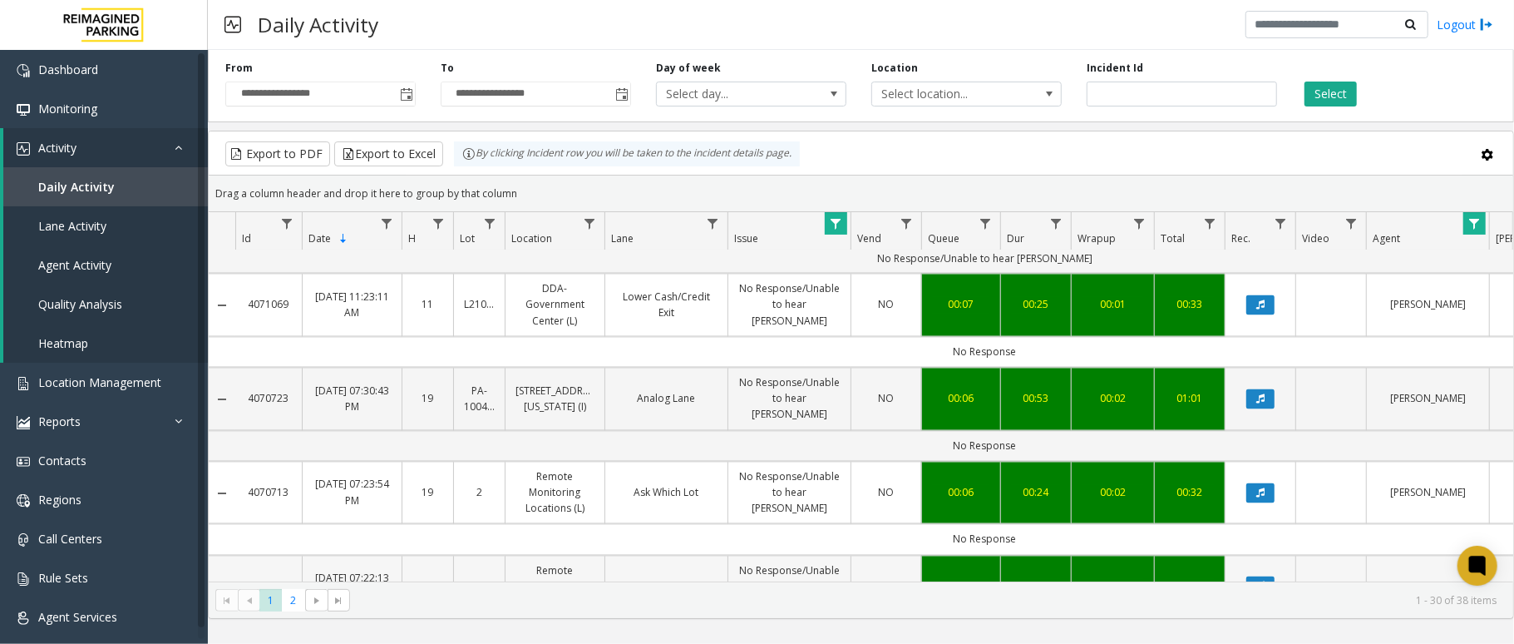
scroll to position [2262, 0]
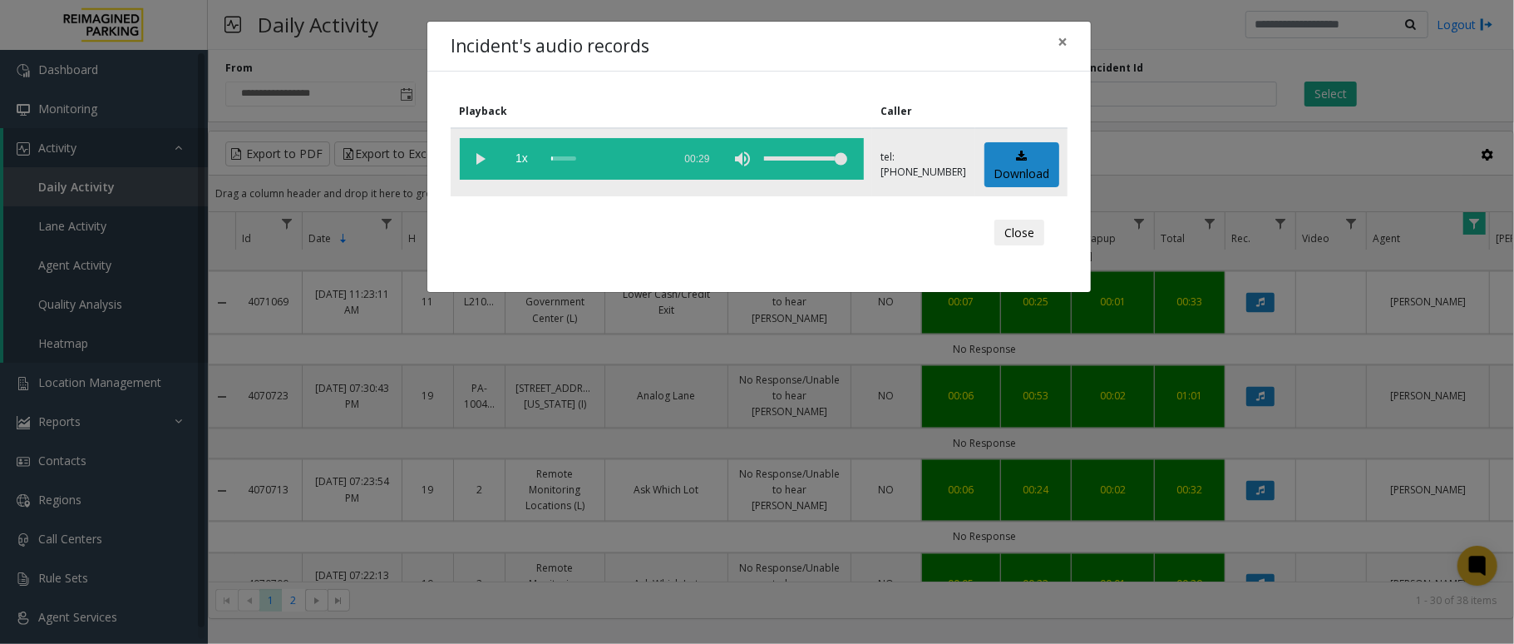
click at [479, 161] on vg-play-pause at bounding box center [481, 159] width 42 height 42
click at [477, 156] on vg-play-pause at bounding box center [481, 159] width 42 height 42
click at [473, 151] on vg-play-pause at bounding box center [481, 159] width 42 height 42
click at [477, 153] on vg-play-pause at bounding box center [481, 159] width 42 height 42
click at [1061, 47] on span "×" at bounding box center [1063, 41] width 10 height 23
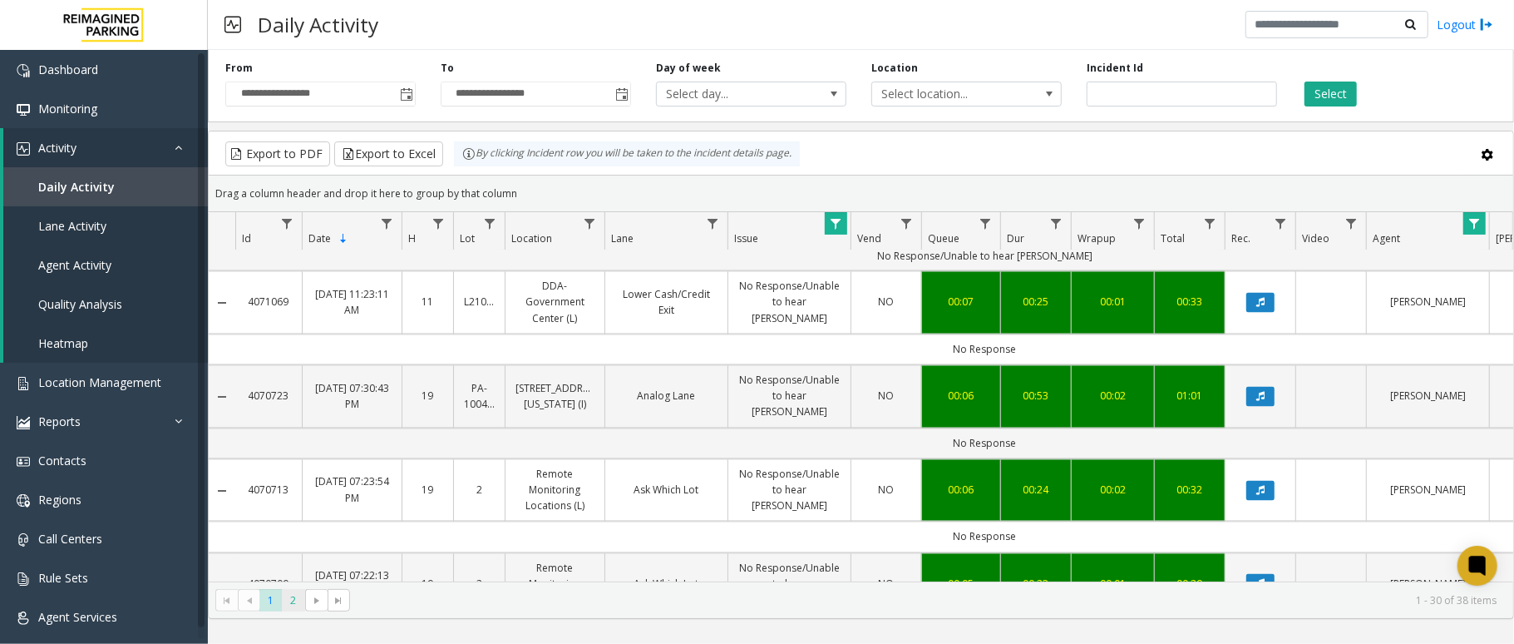
click at [288, 603] on span "2" at bounding box center [293, 600] width 22 height 22
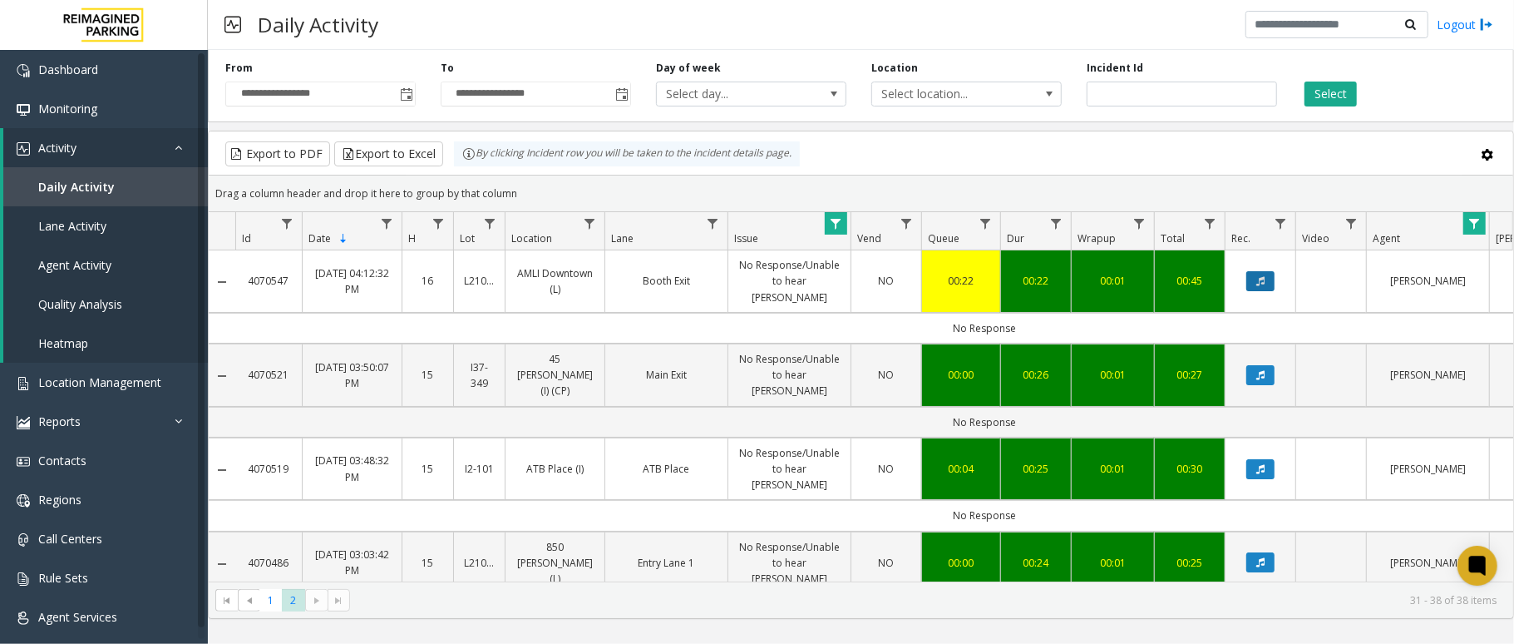
click at [1255, 278] on button "Data table" at bounding box center [1261, 281] width 28 height 20
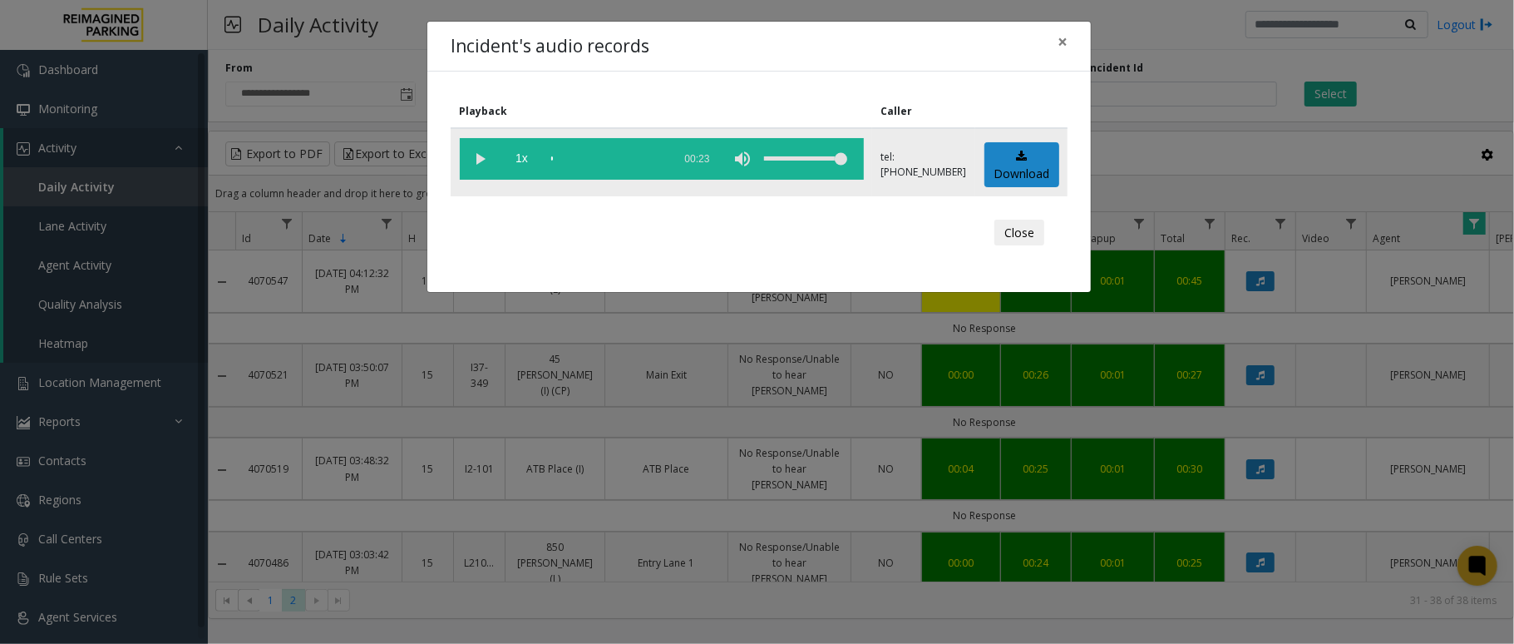
click at [477, 156] on vg-play-pause at bounding box center [481, 159] width 42 height 42
click at [471, 156] on vg-play-pause at bounding box center [481, 159] width 42 height 42
click at [1070, 34] on button "×" at bounding box center [1062, 42] width 33 height 41
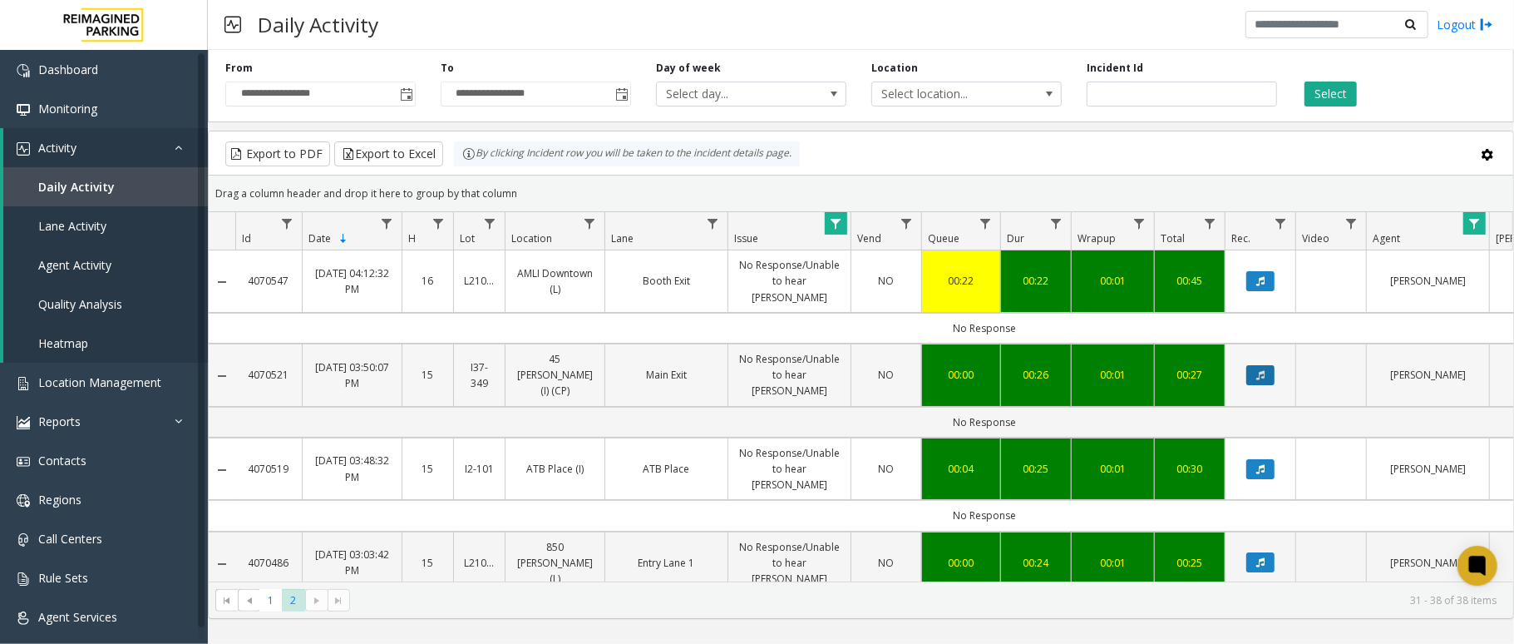
click at [1262, 370] on icon "Data table" at bounding box center [1261, 375] width 8 height 10
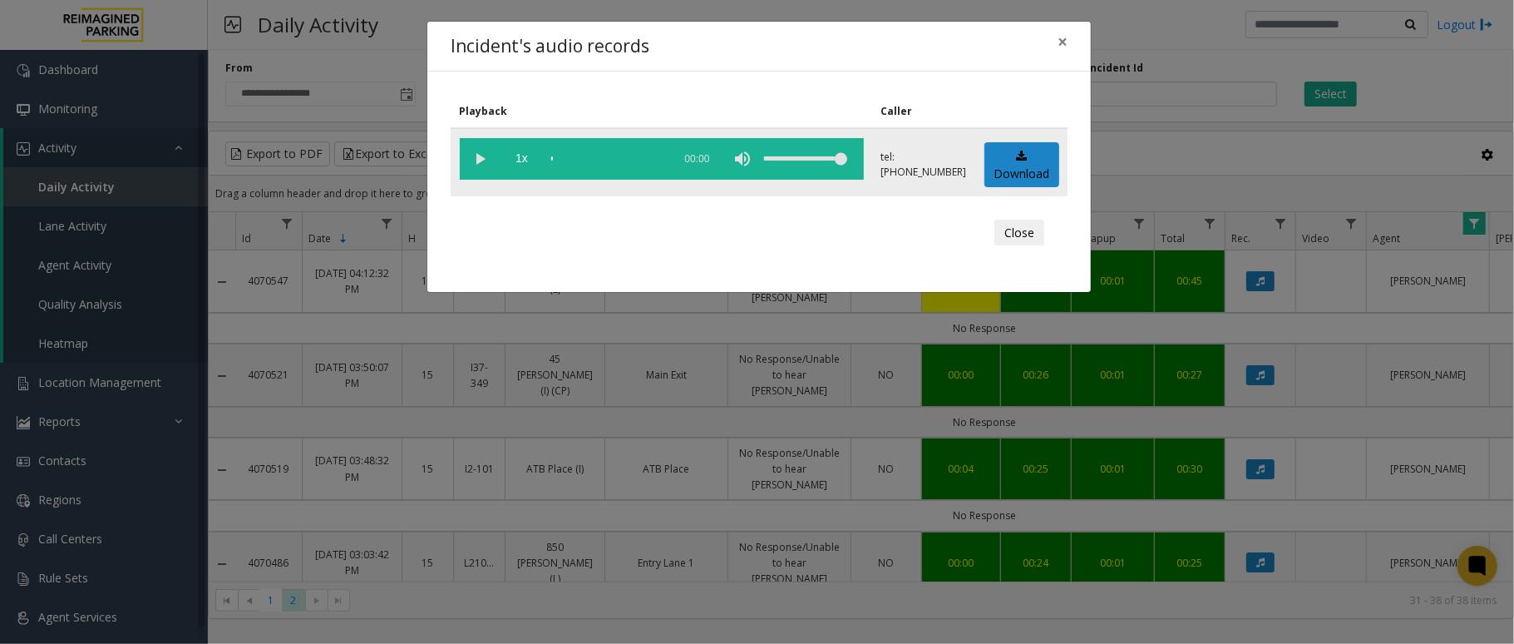
click at [481, 158] on vg-play-pause at bounding box center [481, 159] width 42 height 42
click at [481, 157] on vg-play-pause at bounding box center [481, 159] width 42 height 42
click at [1058, 37] on span "×" at bounding box center [1063, 41] width 10 height 23
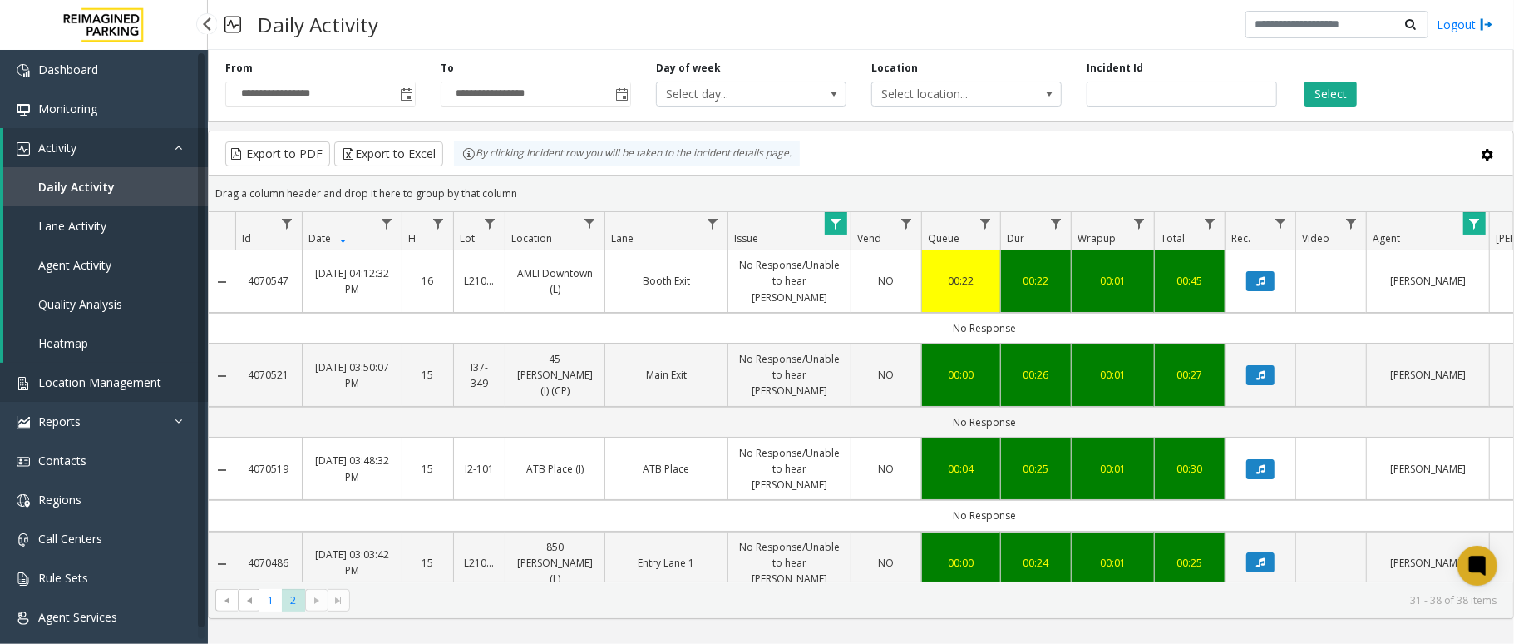
click at [106, 390] on link "Location Management" at bounding box center [104, 382] width 208 height 39
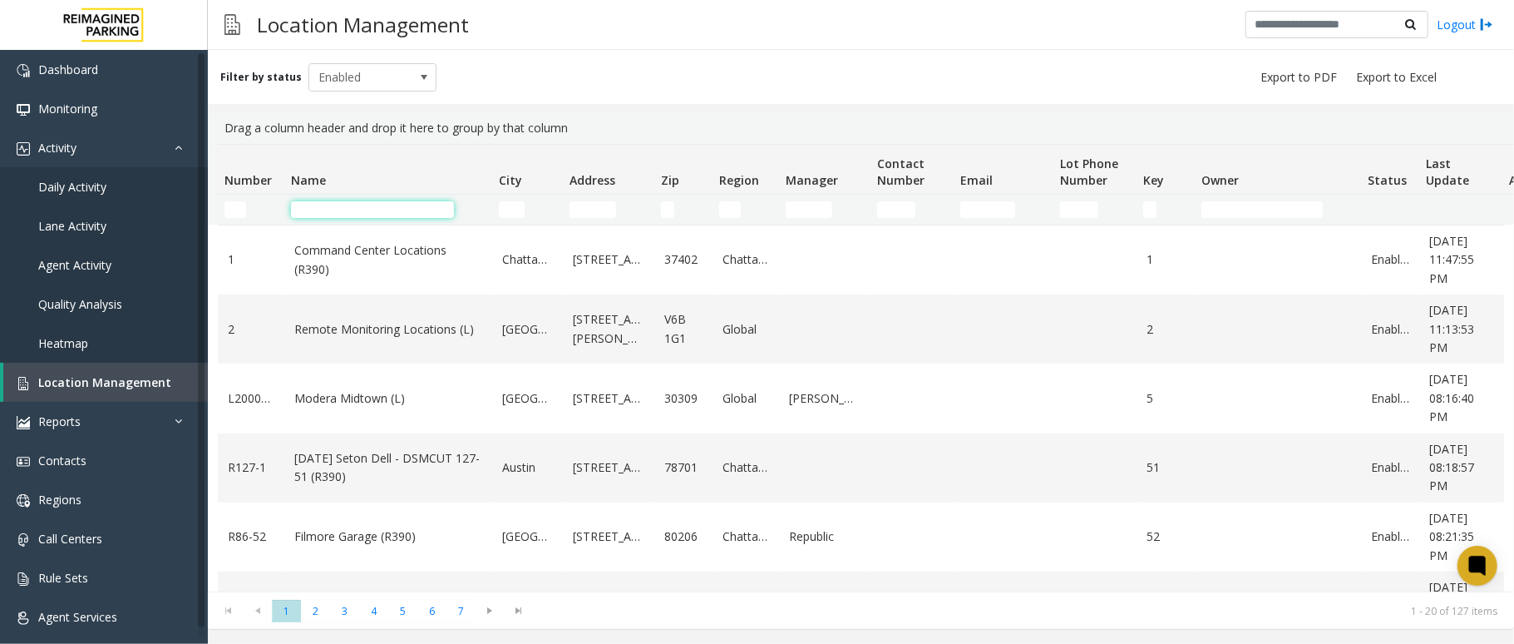
click at [364, 204] on input "Name Filter" at bounding box center [372, 209] width 163 height 17
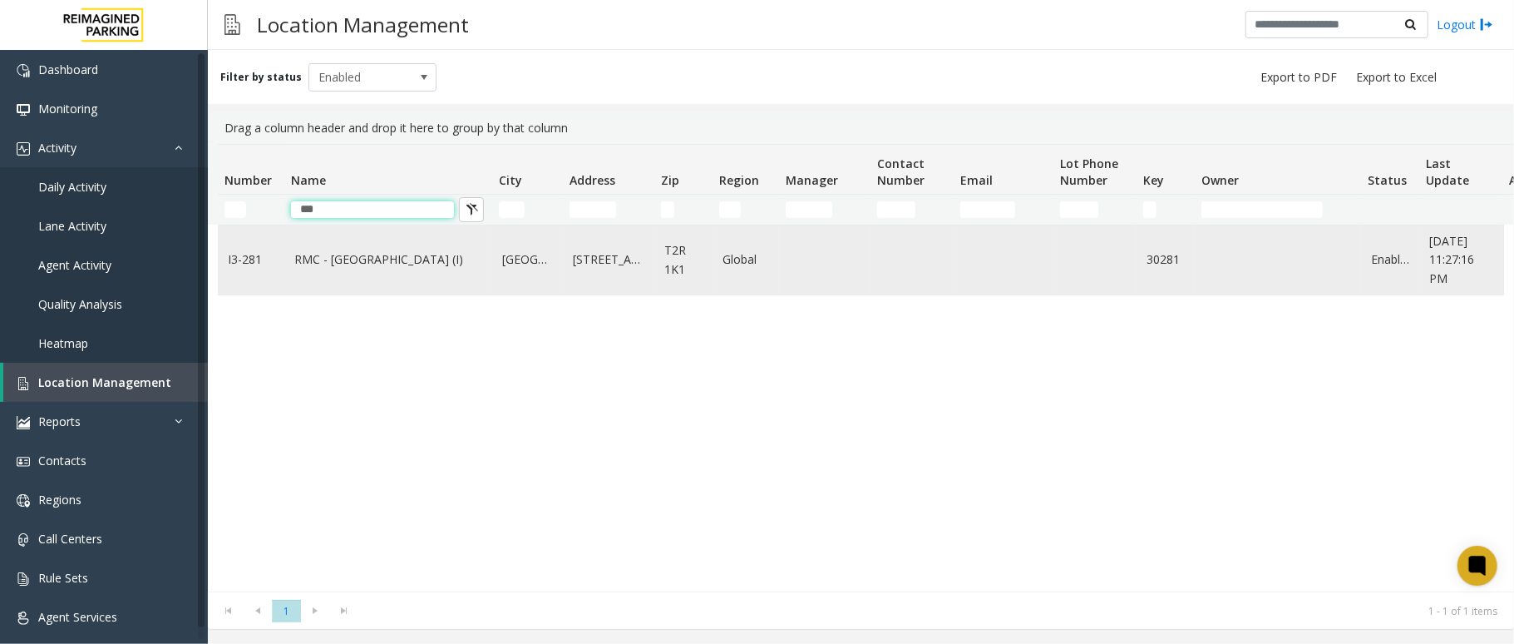
type input "***"
click at [374, 250] on td "RMC - Mount Royal Village (I)" at bounding box center [388, 259] width 208 height 69
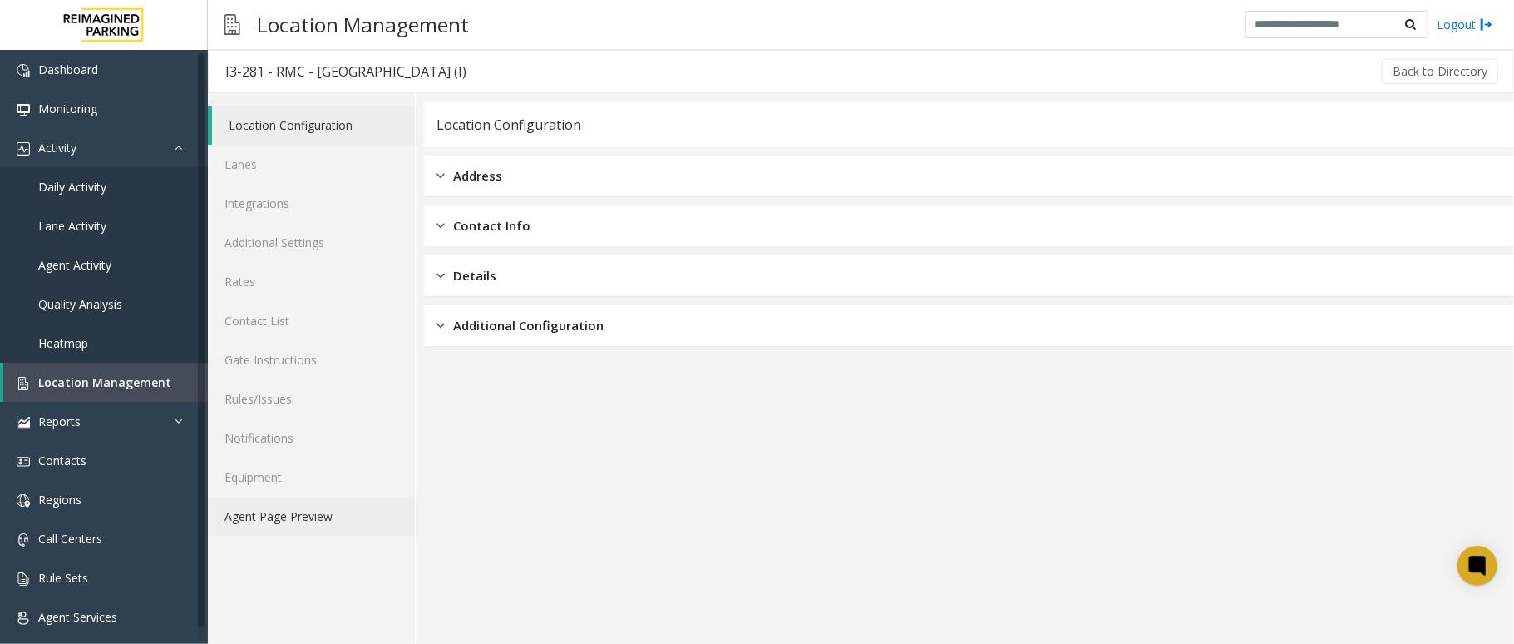
click at [293, 516] on link "Agent Page Preview" at bounding box center [311, 516] width 207 height 39
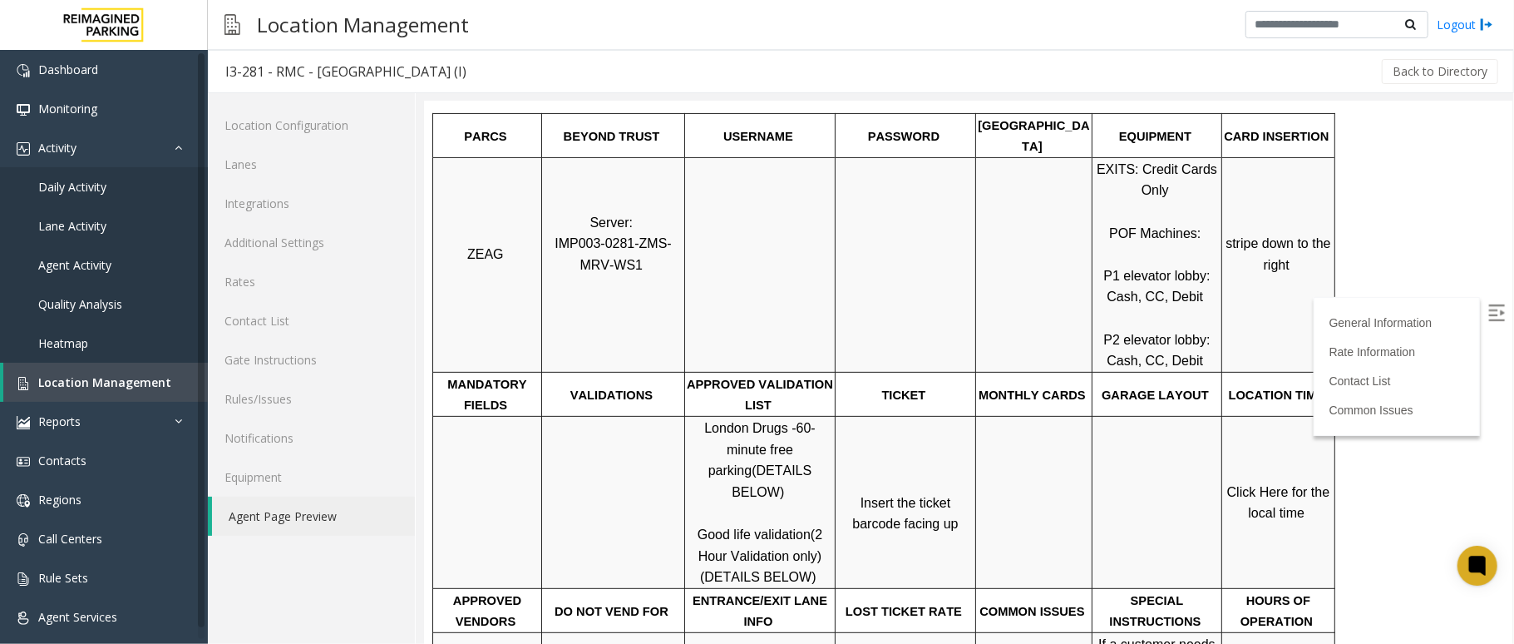
scroll to position [665, 0]
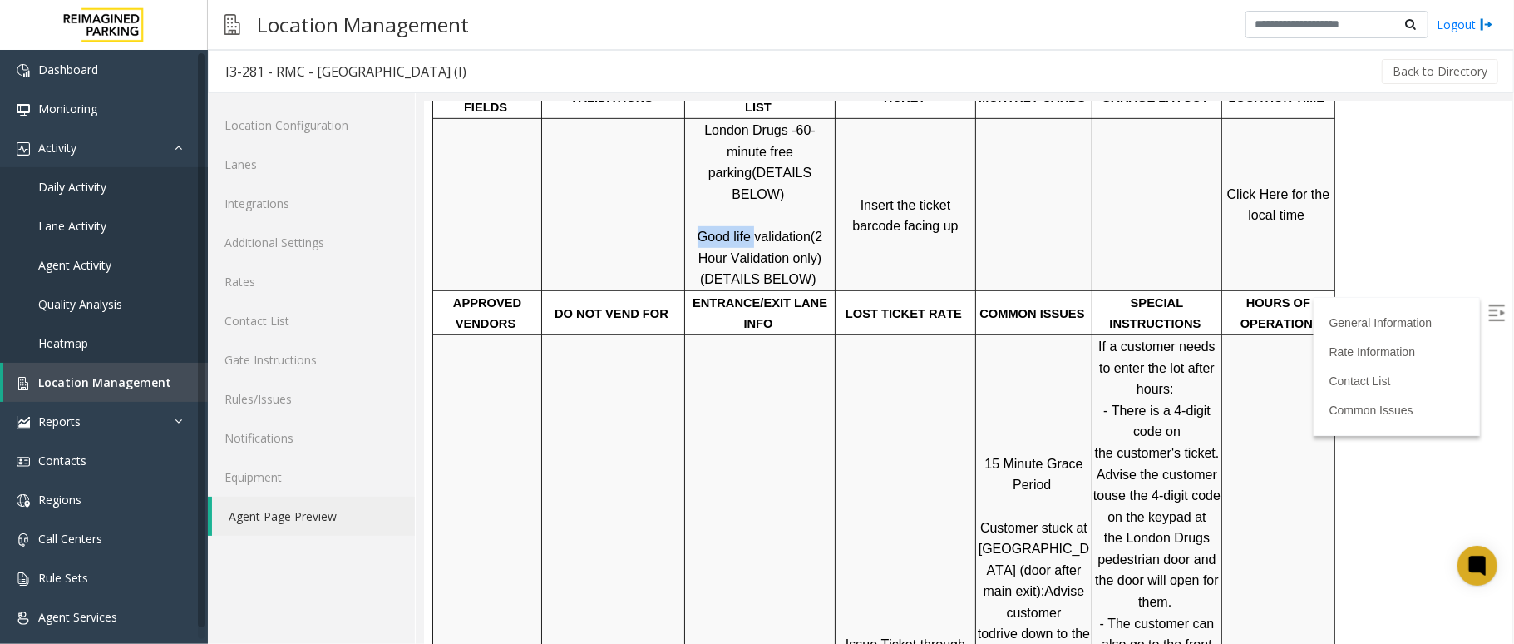
drag, startPoint x: 699, startPoint y: 168, endPoint x: 752, endPoint y: 174, distance: 53.5
click at [752, 229] on span "Good life validation" at bounding box center [753, 236] width 113 height 14
copy span "Good life"
click at [1488, 310] on img at bounding box center [1496, 312] width 17 height 17
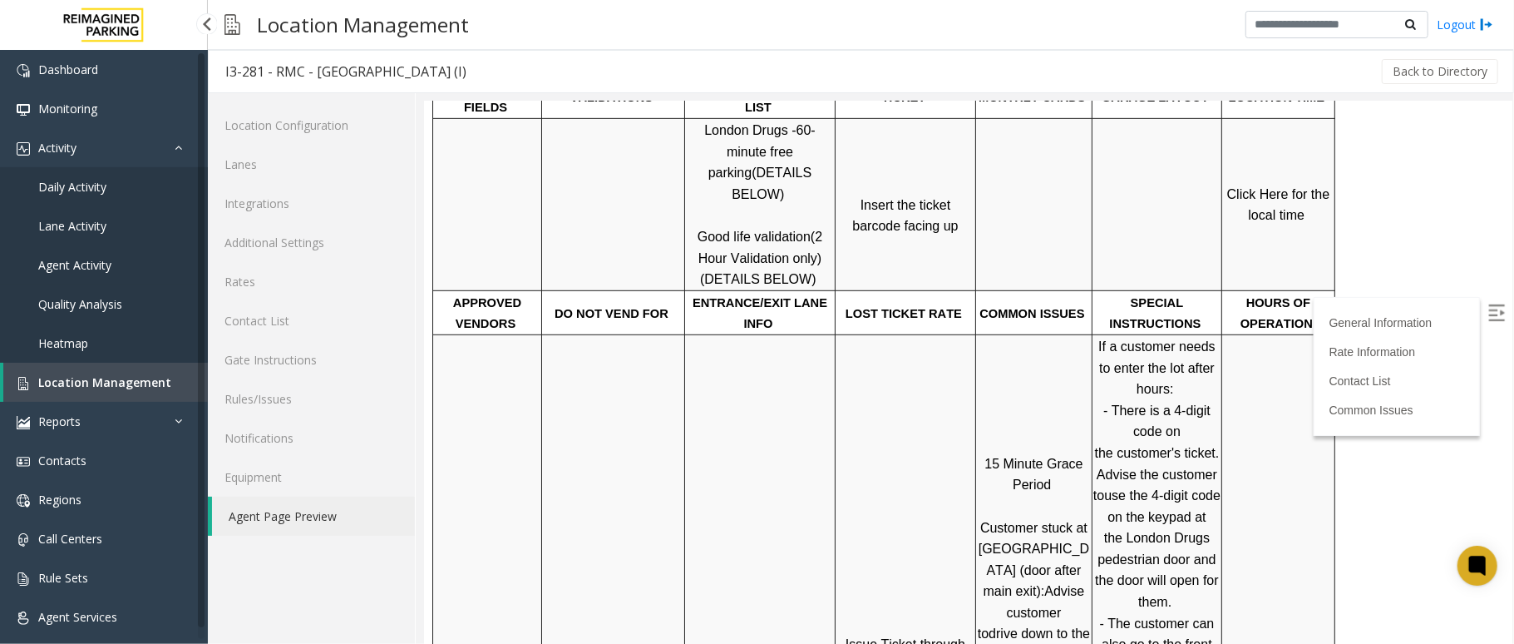
click at [86, 260] on span "Agent Activity" at bounding box center [74, 265] width 73 height 16
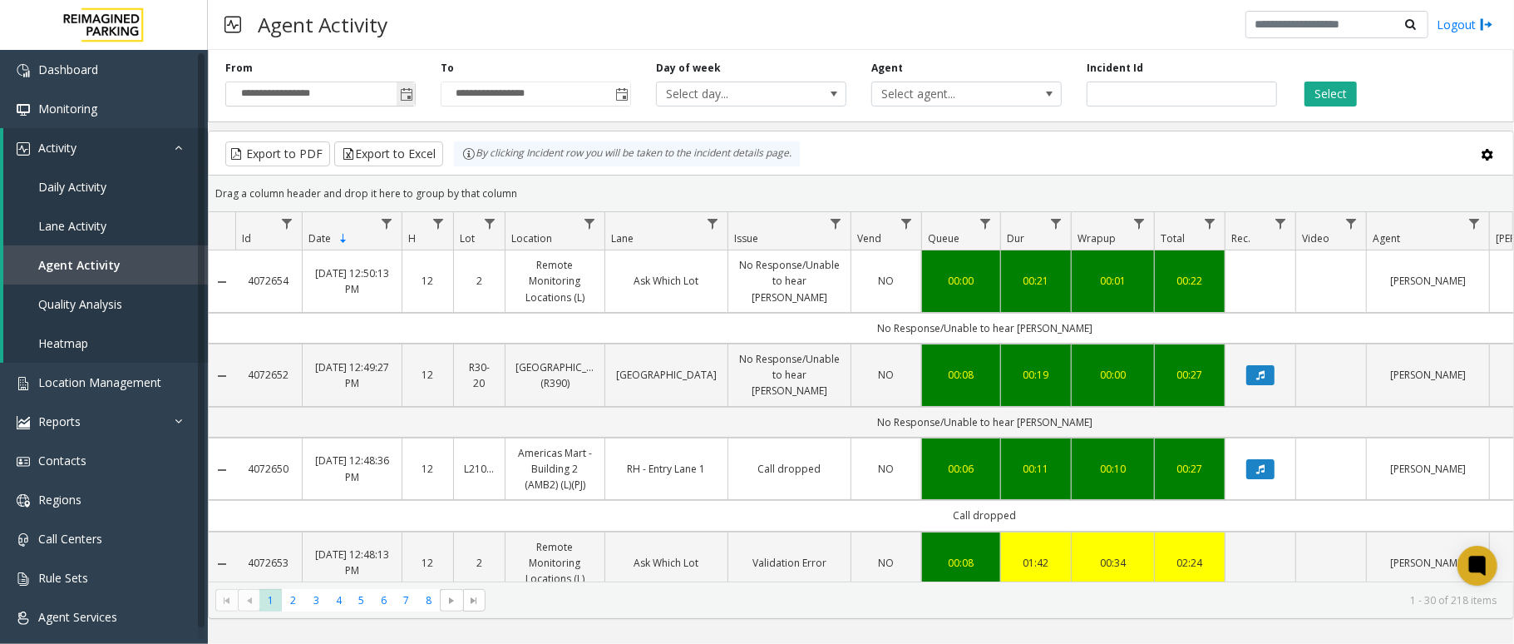
click at [407, 97] on span "Toggle popup" at bounding box center [406, 94] width 13 height 13
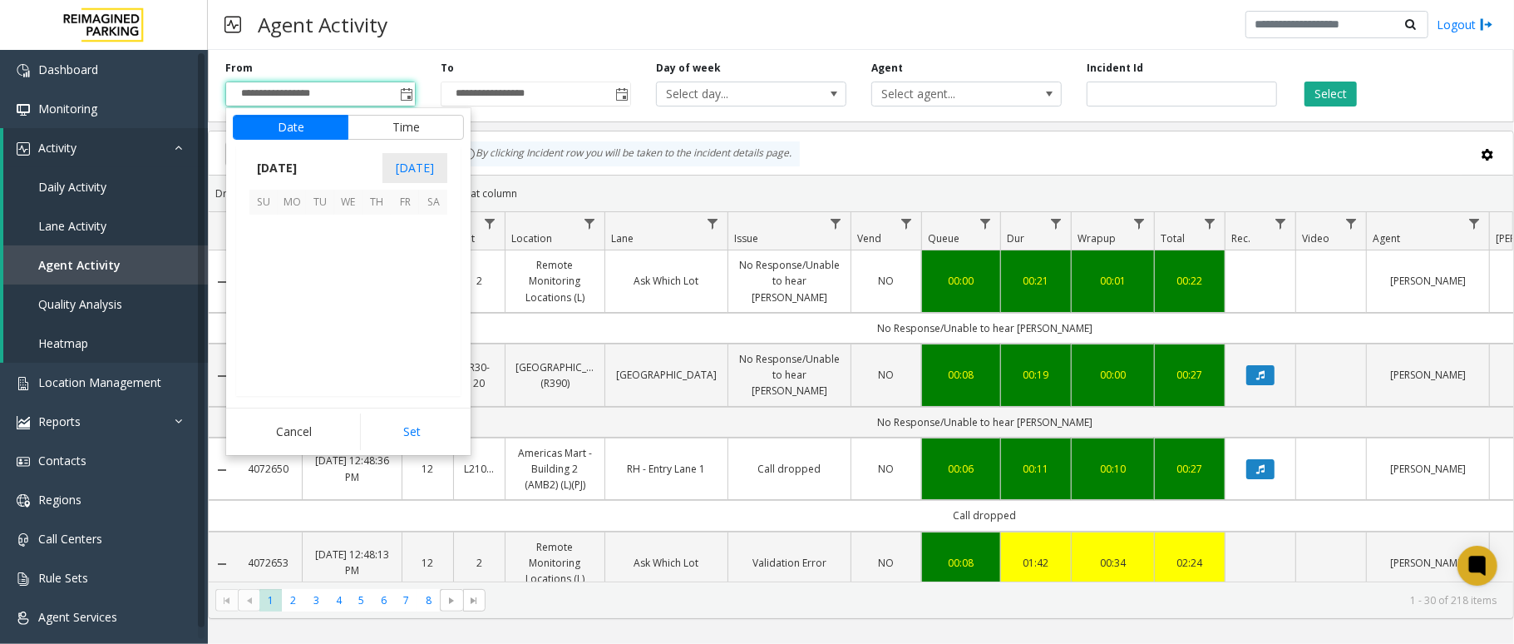
scroll to position [298489, 0]
click at [339, 230] on span "3" at bounding box center [348, 229] width 28 height 28
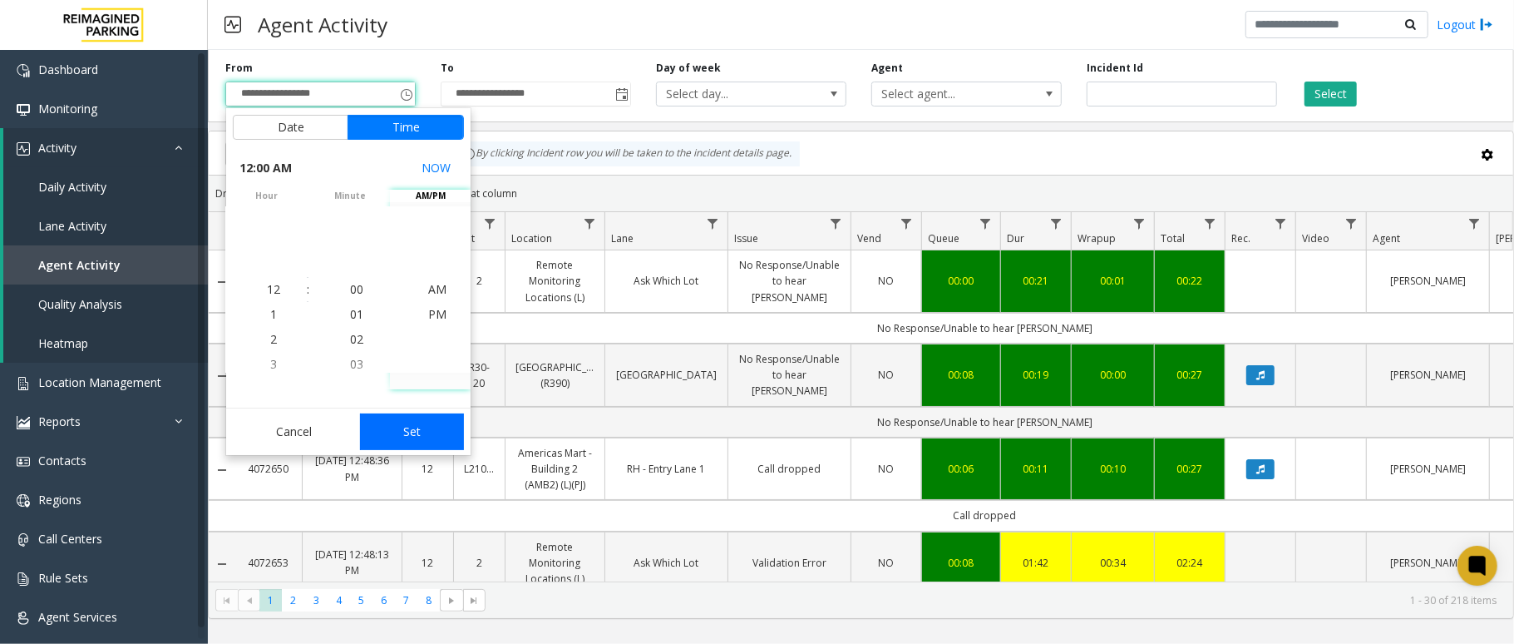
click at [429, 421] on button "Set" at bounding box center [412, 431] width 105 height 37
type input "**********"
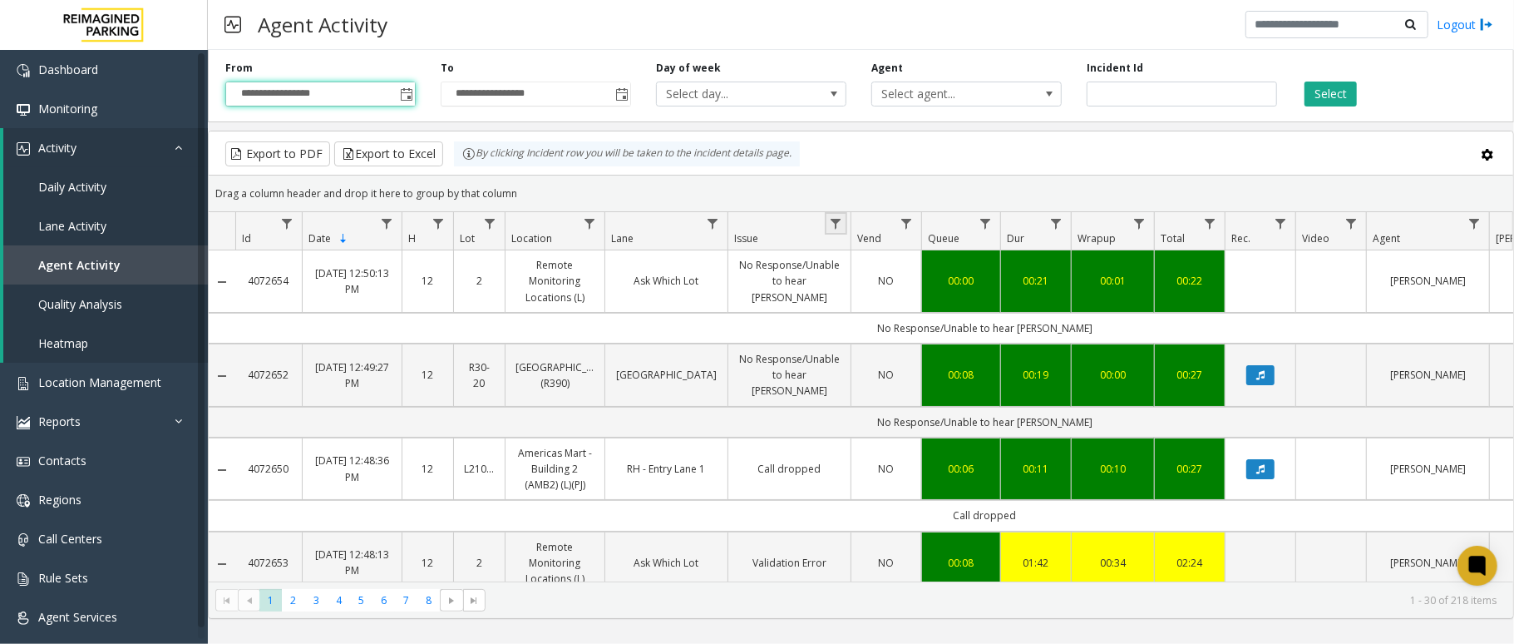
click at [842, 233] on link "Data table" at bounding box center [836, 223] width 22 height 22
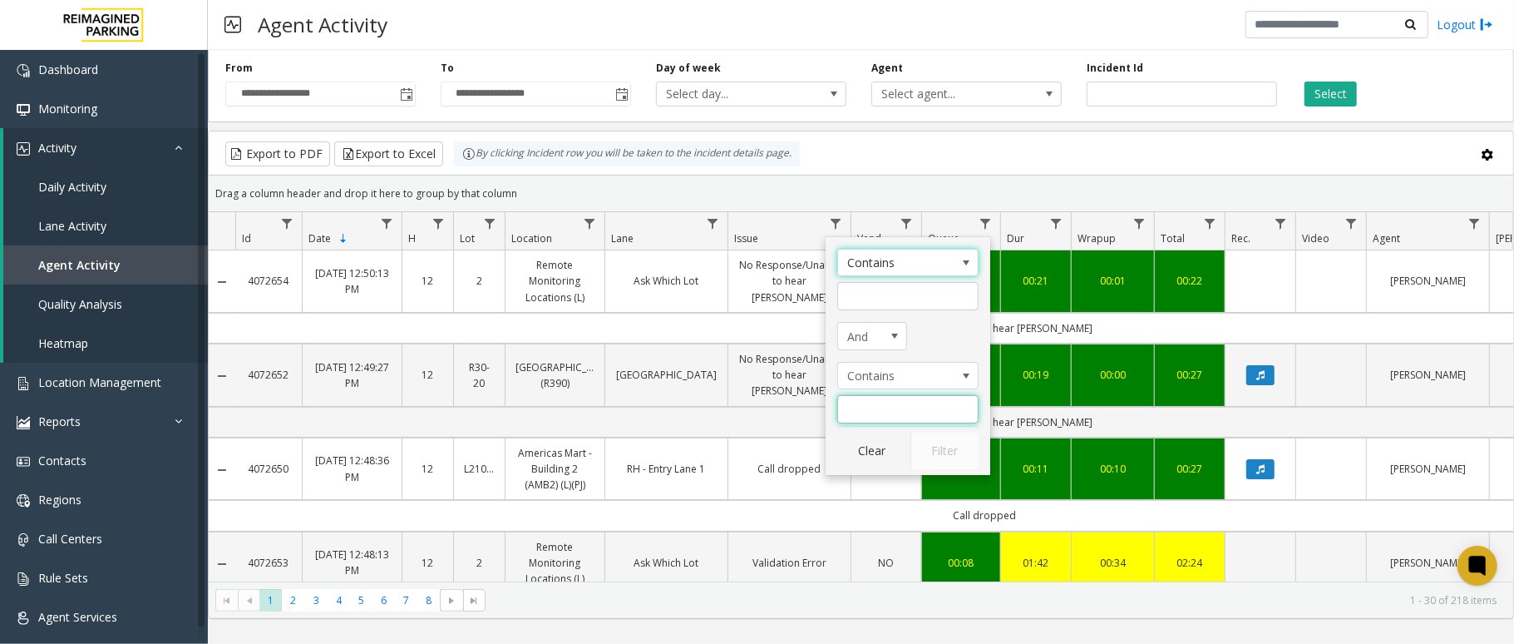
click at [877, 403] on input "Issue Filter" at bounding box center [907, 409] width 141 height 28
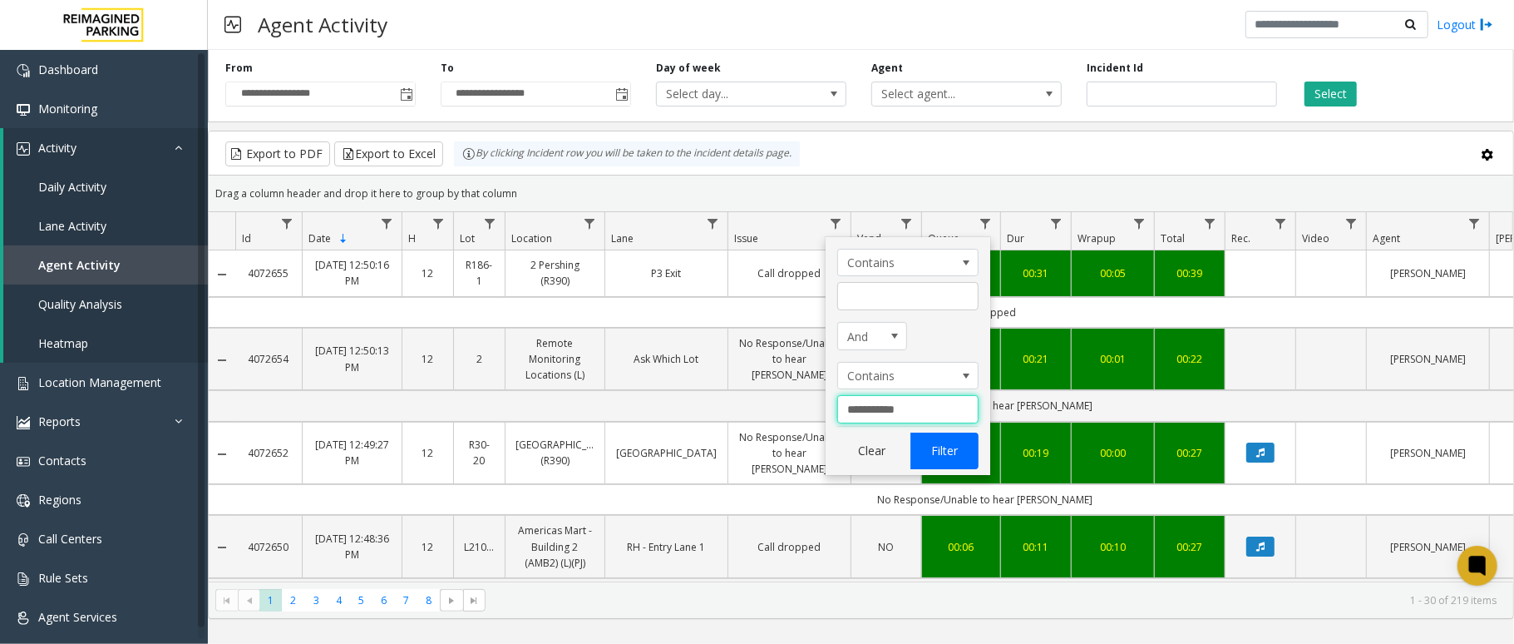
type input "**********"
click at [936, 457] on button "Filter" at bounding box center [945, 450] width 68 height 37
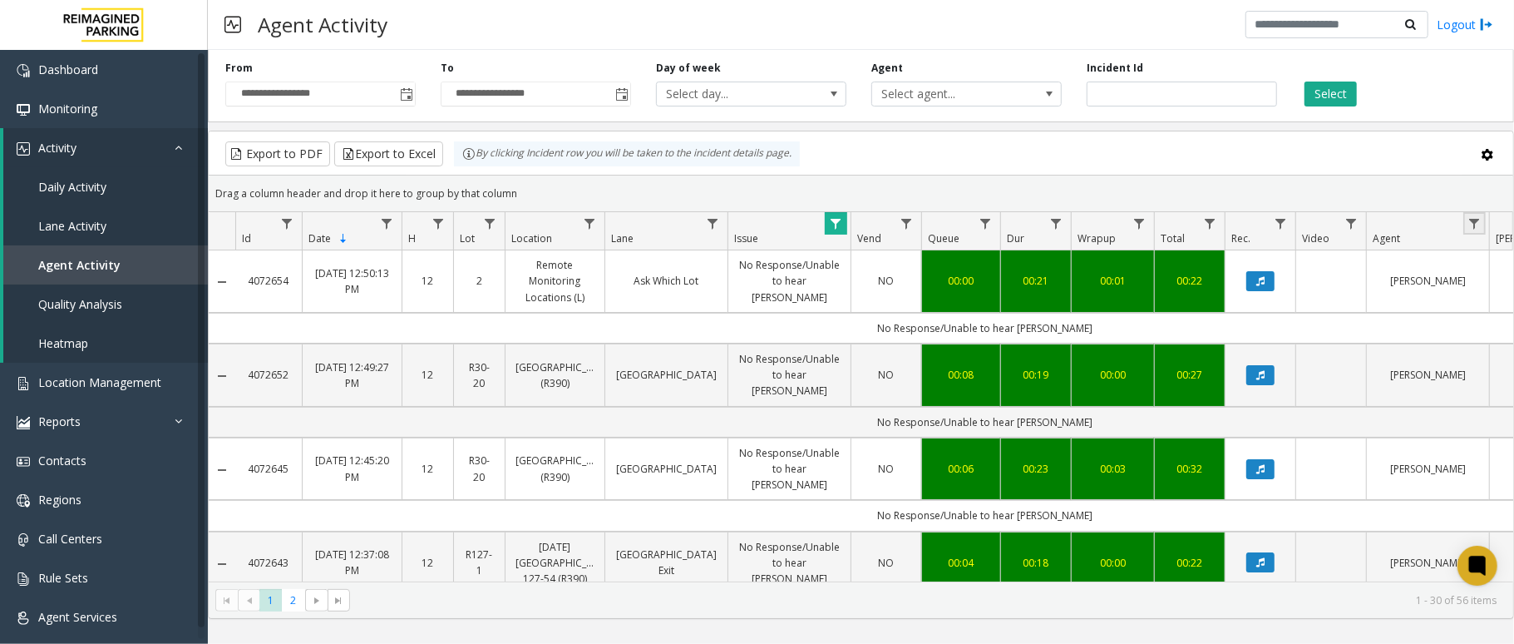
click at [1472, 215] on link "Data table" at bounding box center [1475, 223] width 22 height 22
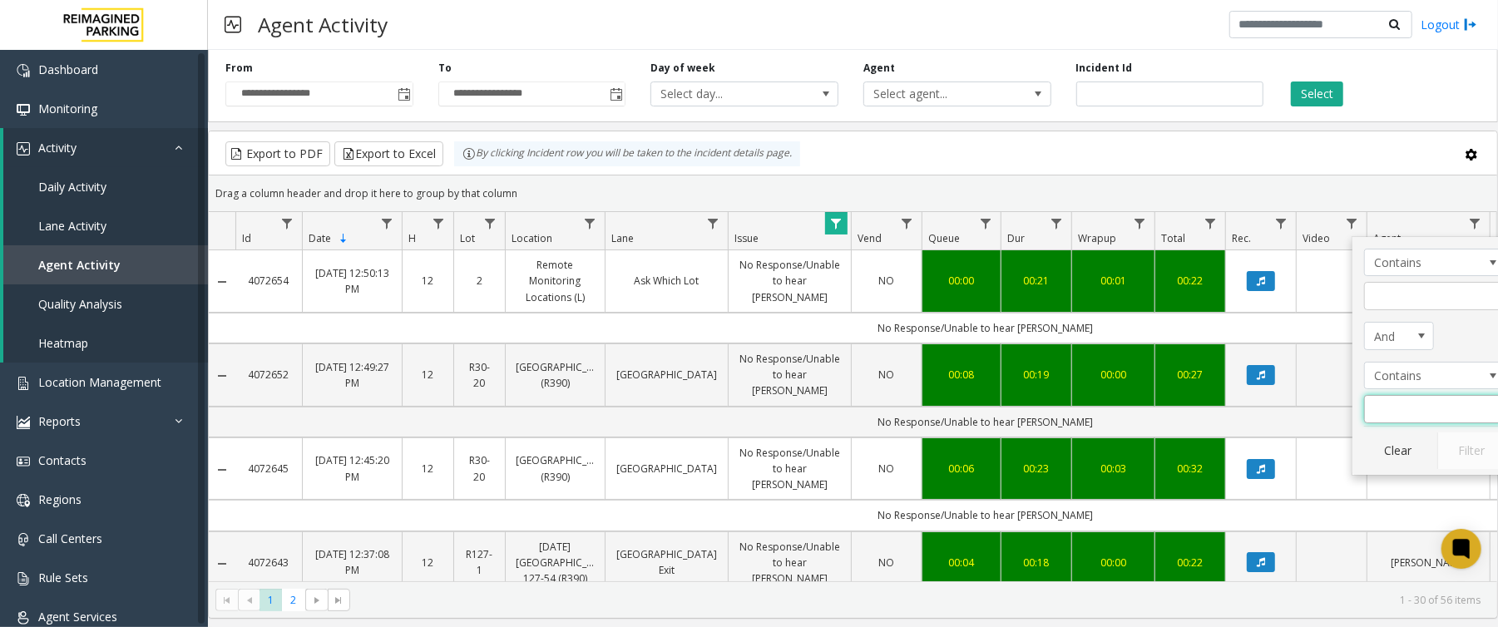
click at [1392, 409] on input "Agent Filter" at bounding box center [1434, 409] width 141 height 28
type input "*****"
click at [1477, 450] on button "Filter" at bounding box center [1471, 450] width 68 height 37
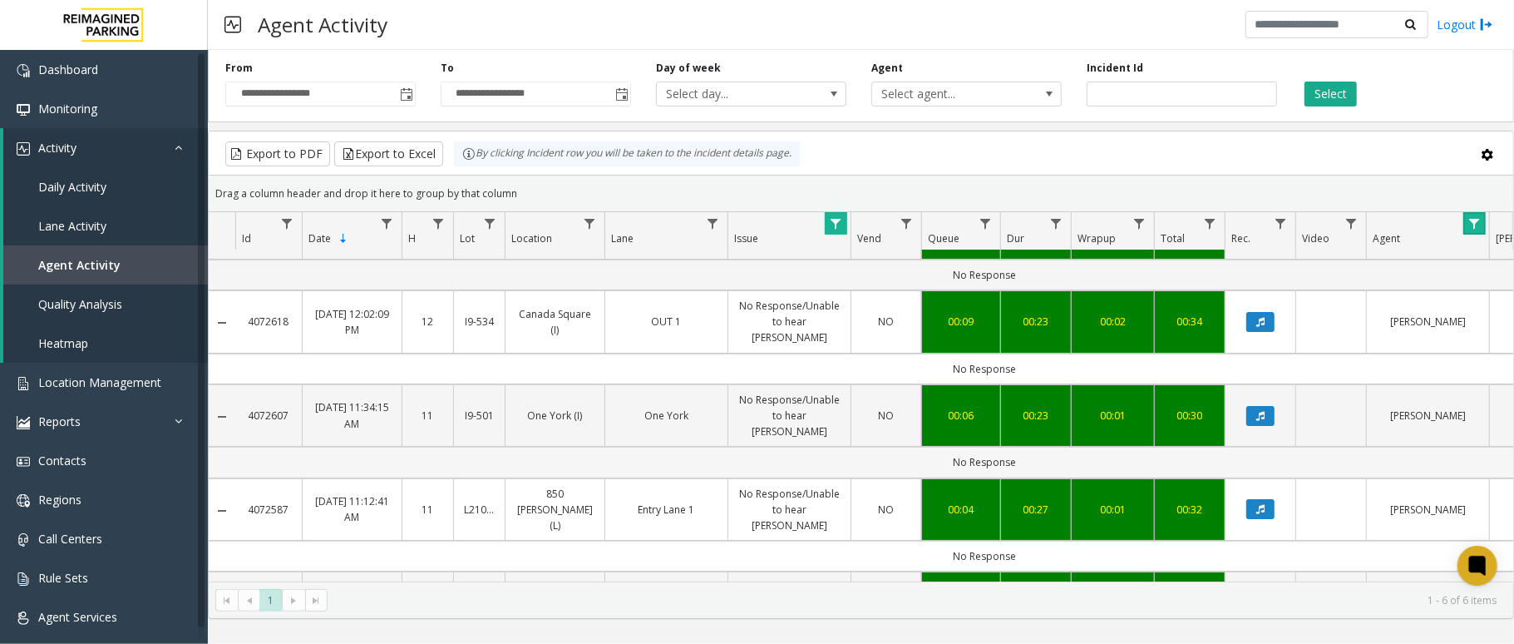
scroll to position [175, 0]
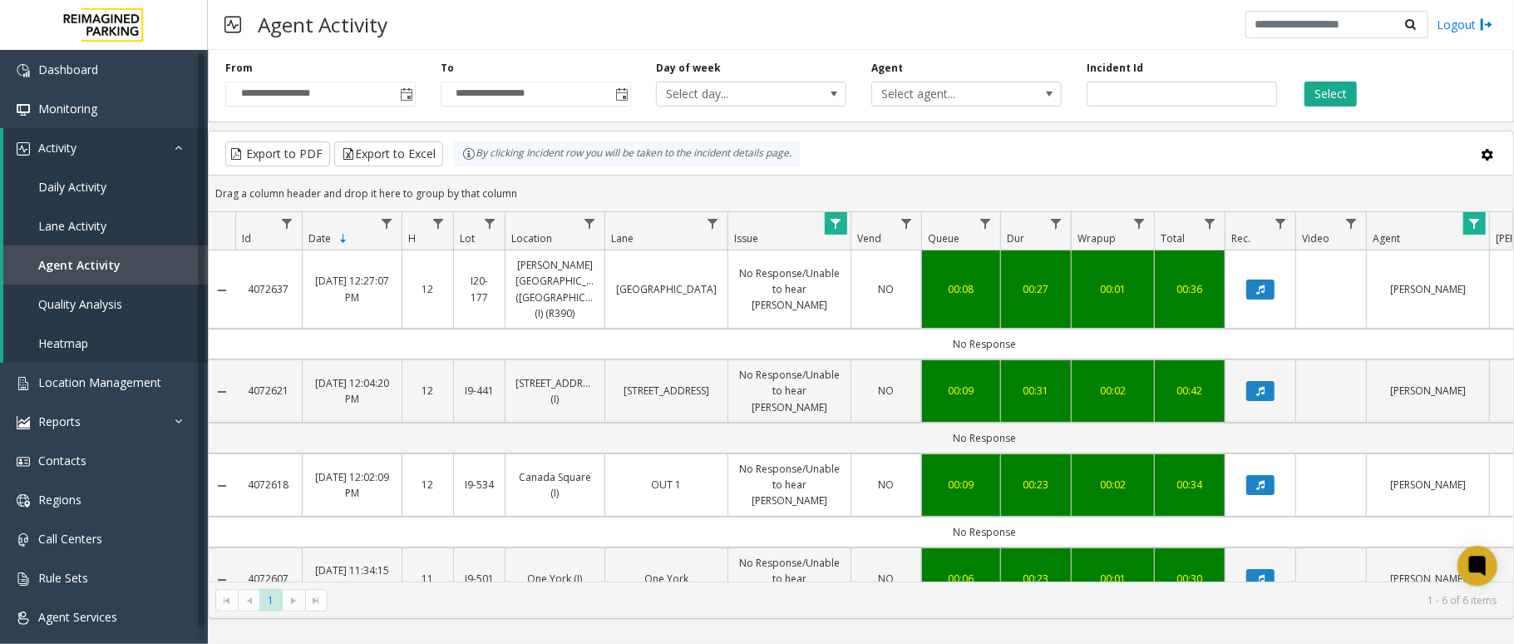
scroll to position [175, 0]
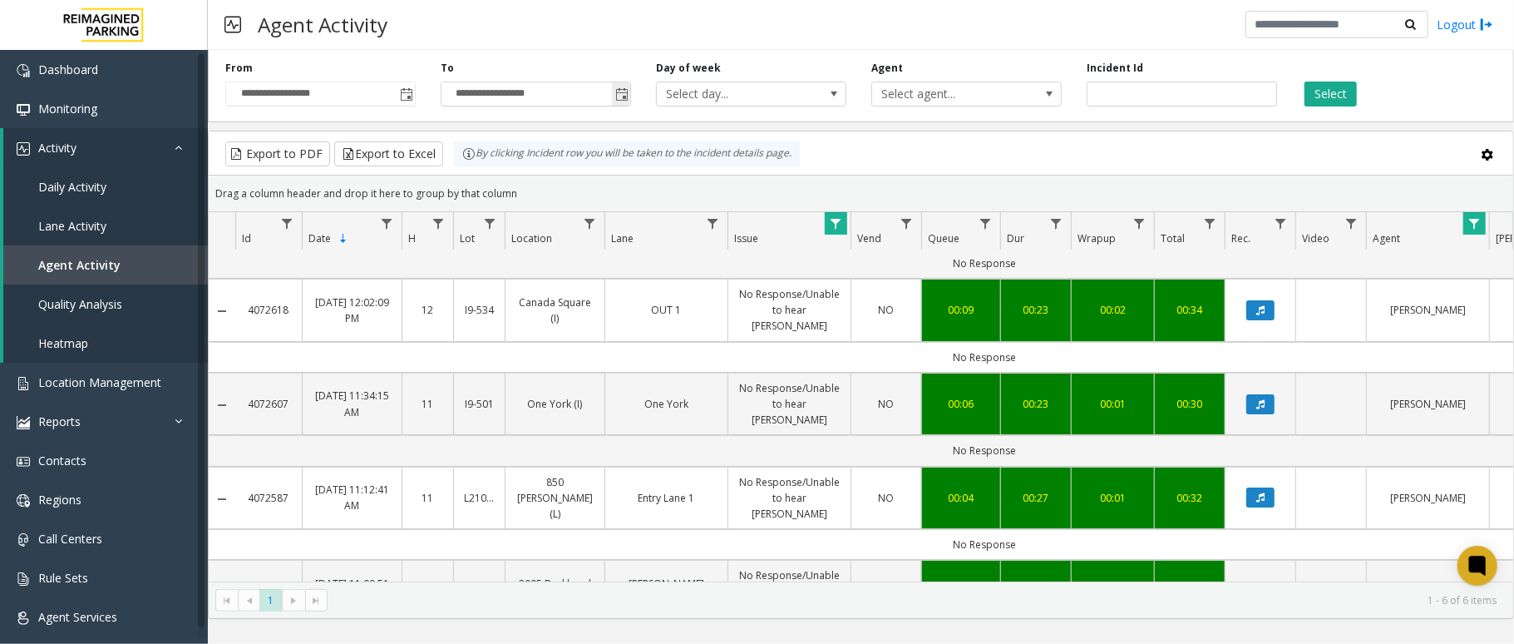
click at [617, 93] on span "Toggle popup" at bounding box center [621, 94] width 13 height 13
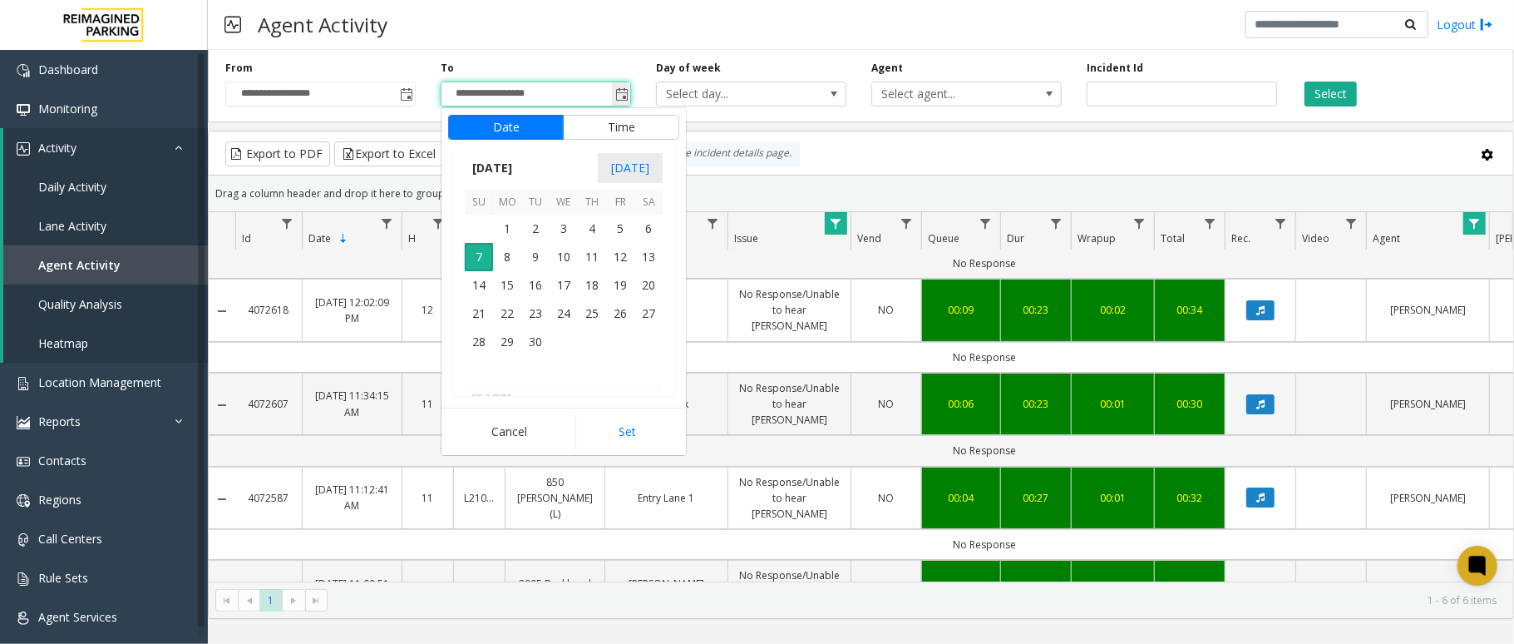
scroll to position [25, 0]
click at [511, 254] on span "8" at bounding box center [507, 257] width 28 height 28
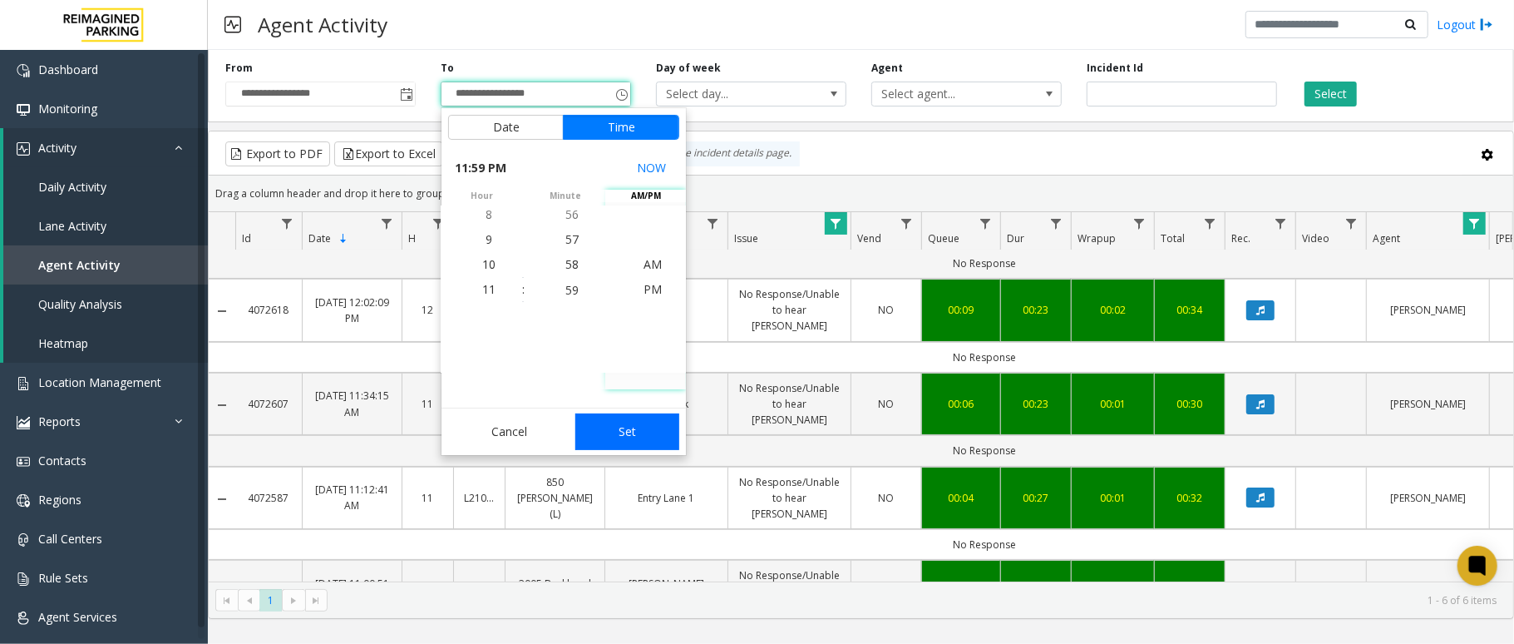
click at [649, 427] on button "Set" at bounding box center [628, 431] width 105 height 37
type input "**********"
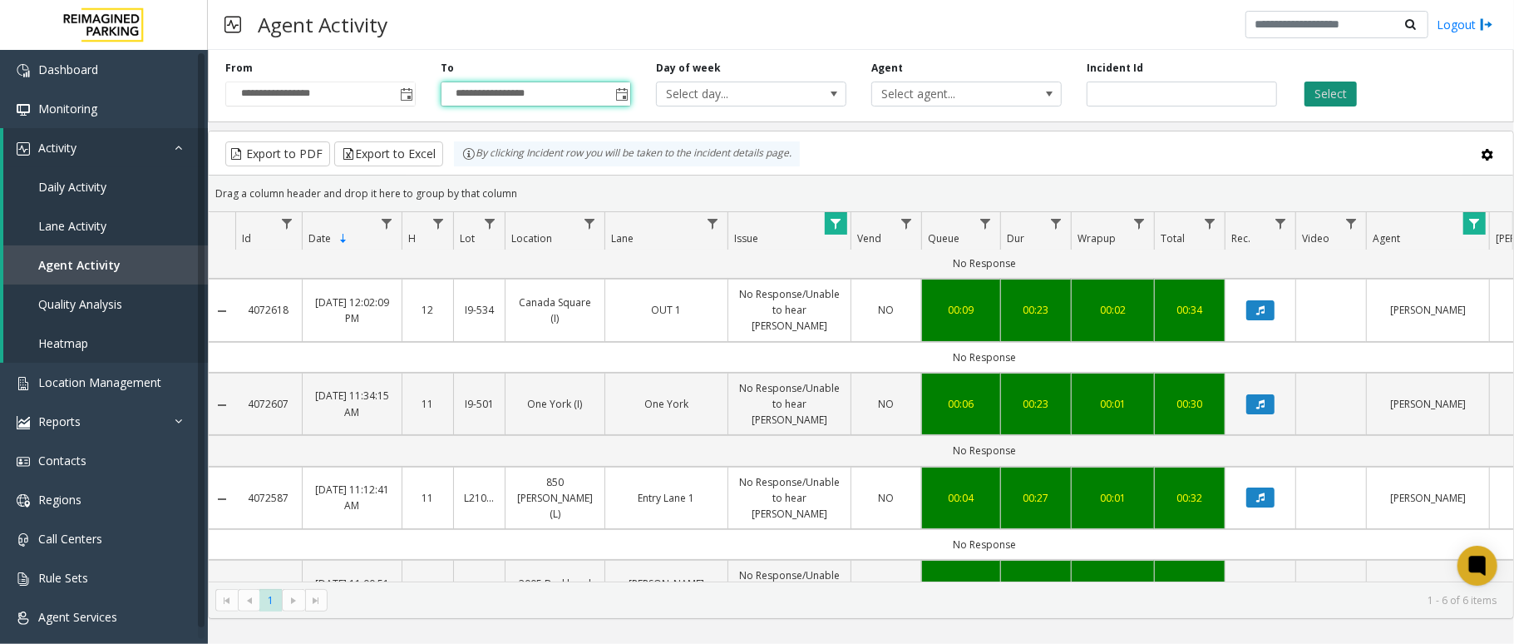
click at [1327, 96] on button "Select" at bounding box center [1331, 94] width 52 height 25
click at [293, 599] on span "2" at bounding box center [293, 600] width 22 height 22
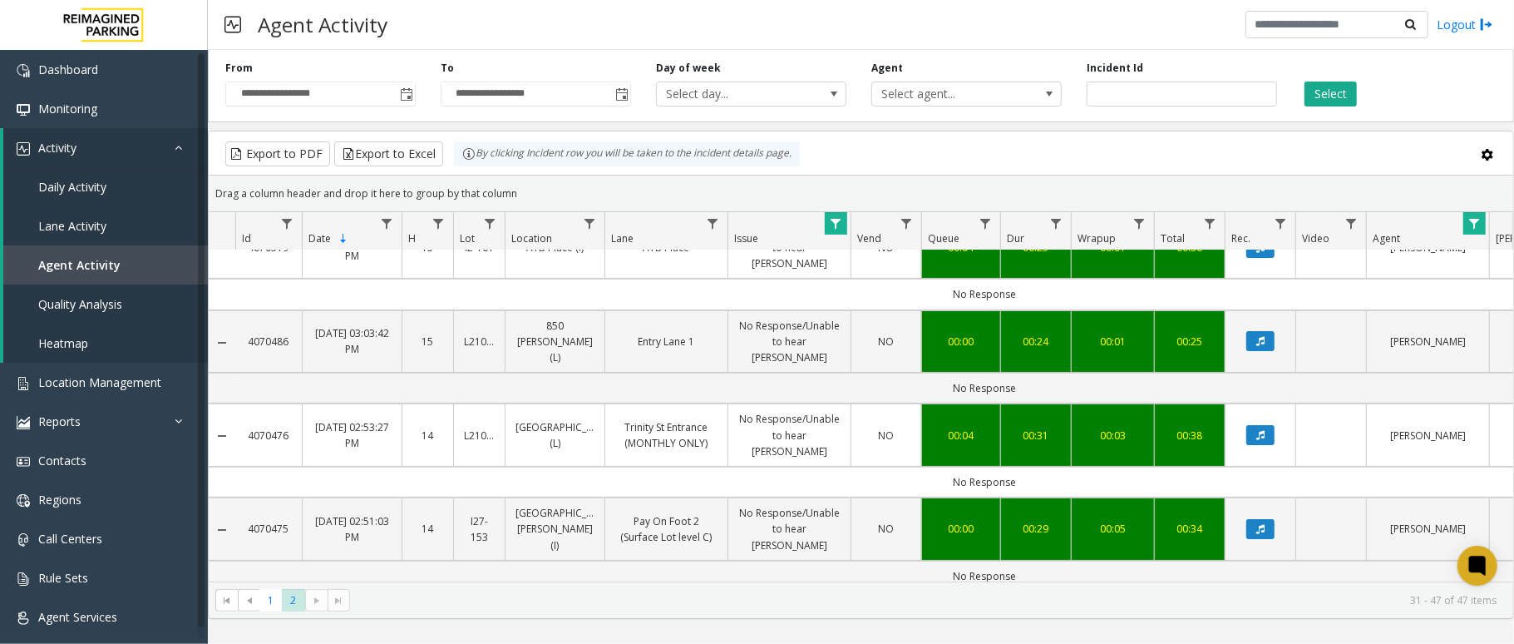
scroll to position [333, 0]
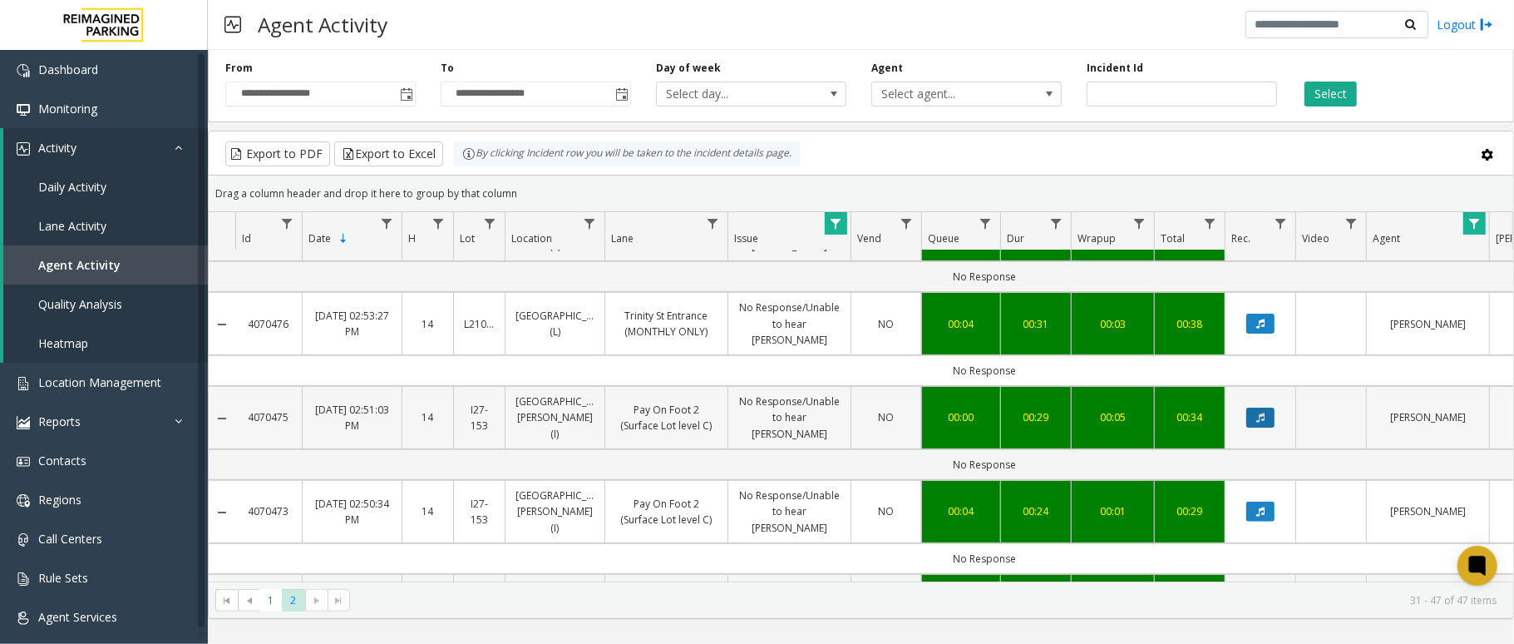
click at [1269, 408] on button "Data table" at bounding box center [1261, 418] width 28 height 20
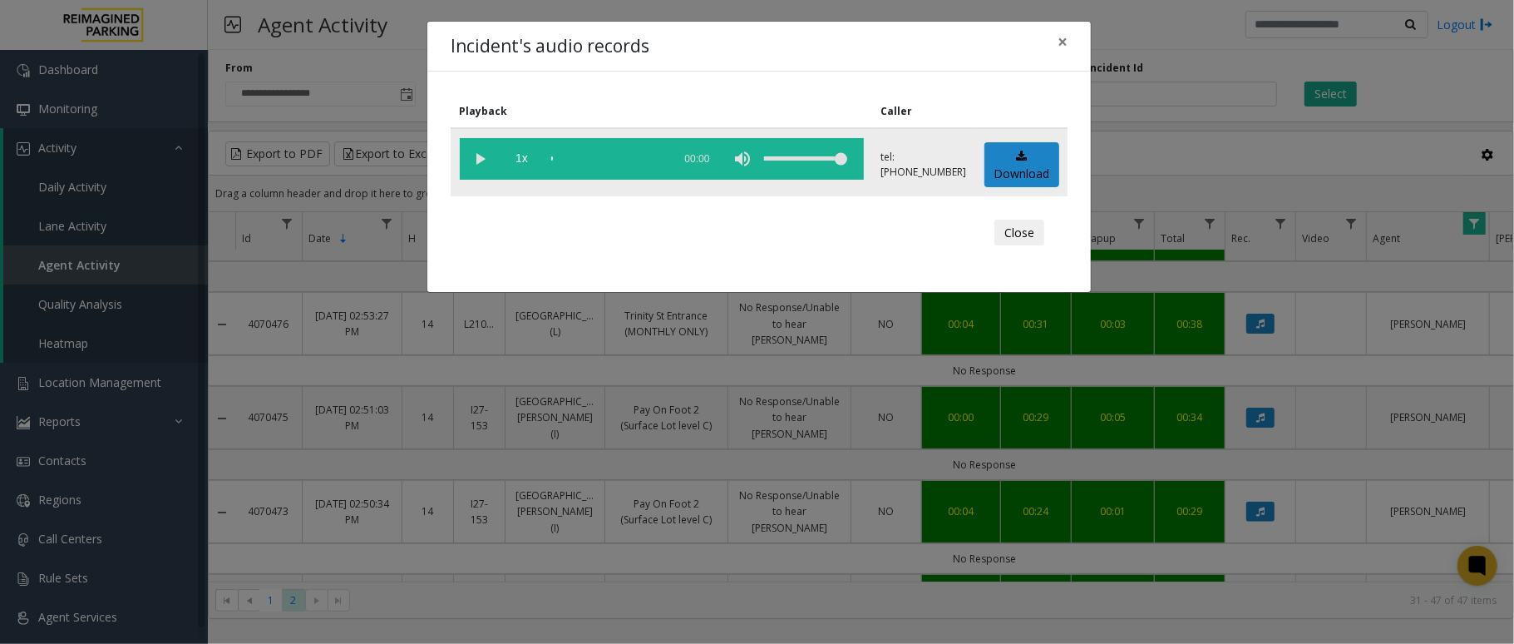
click at [484, 160] on vg-play-pause at bounding box center [481, 159] width 42 height 42
click at [480, 164] on vg-play-pause at bounding box center [481, 159] width 42 height 42
click at [1059, 37] on span "×" at bounding box center [1063, 41] width 10 height 23
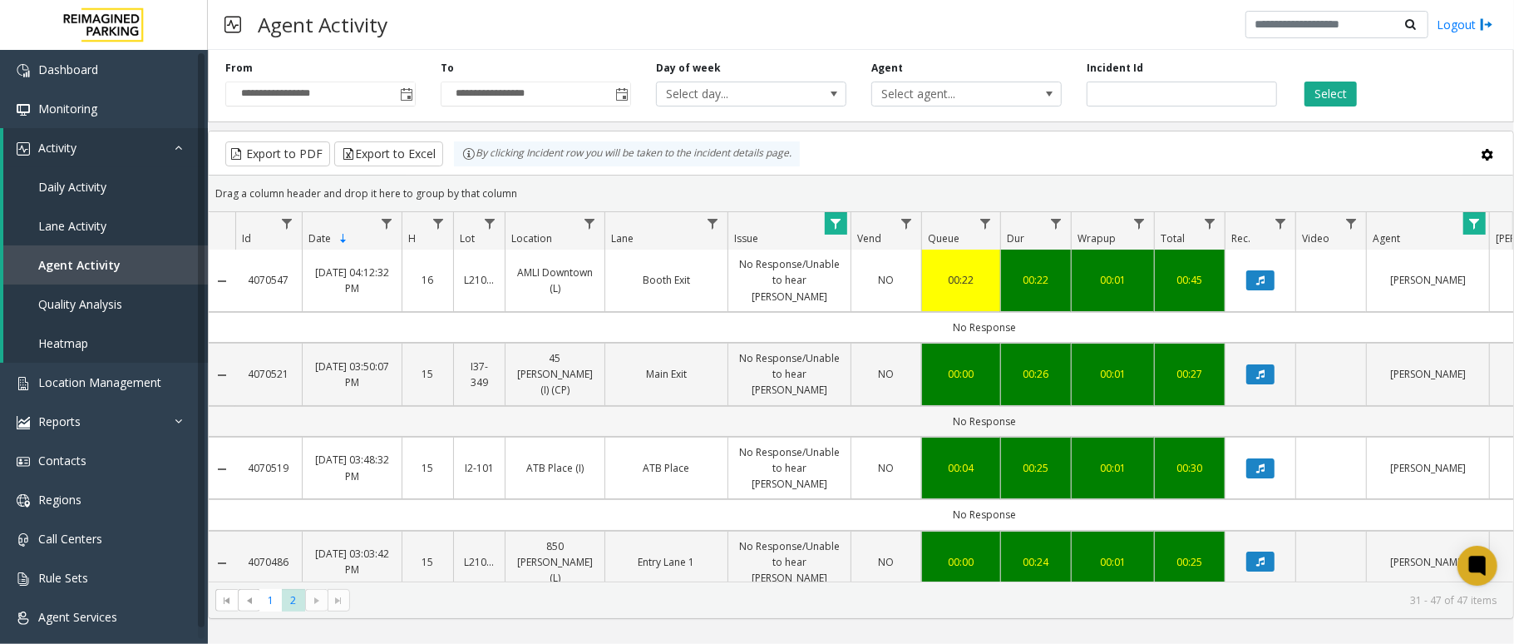
scroll to position [0, 0]
click at [1264, 370] on icon "Data table" at bounding box center [1261, 375] width 8 height 10
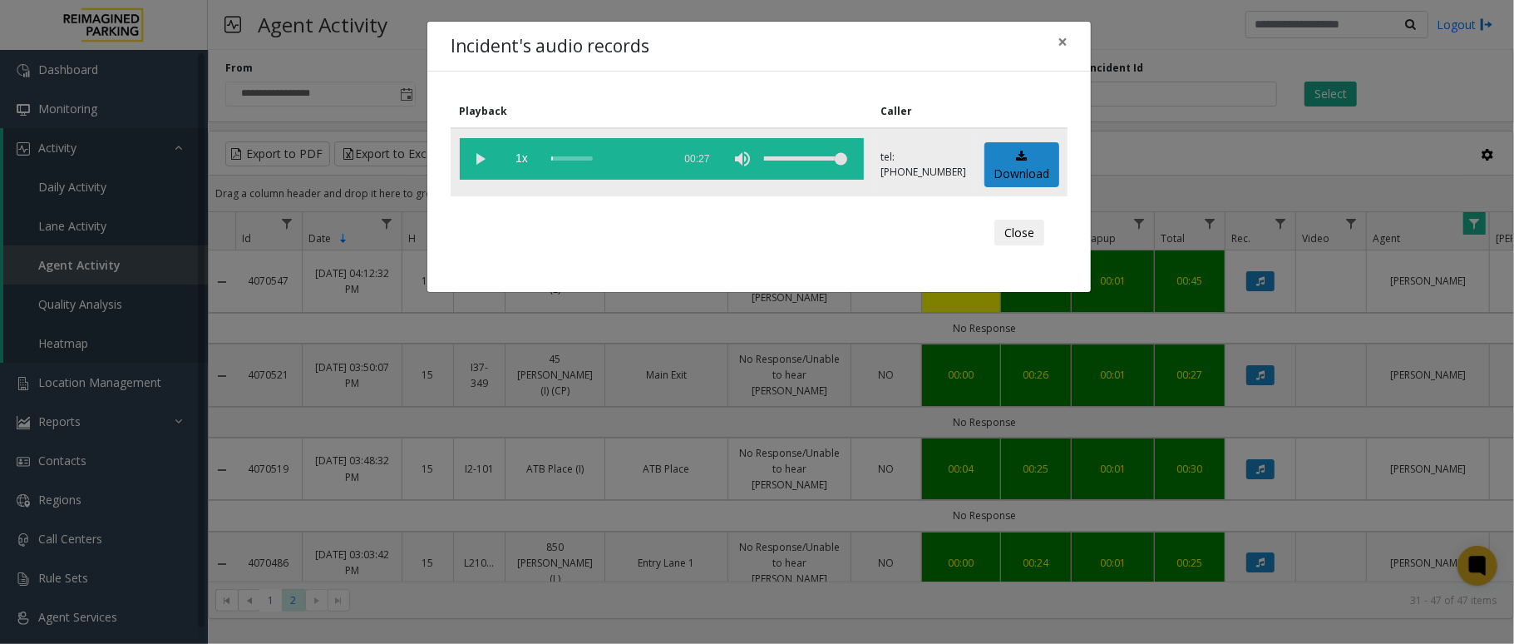
click at [477, 156] on vg-play-pause at bounding box center [481, 159] width 42 height 42
click at [473, 161] on vg-play-pause at bounding box center [481, 159] width 42 height 42
click at [1066, 48] on span "×" at bounding box center [1063, 41] width 10 height 23
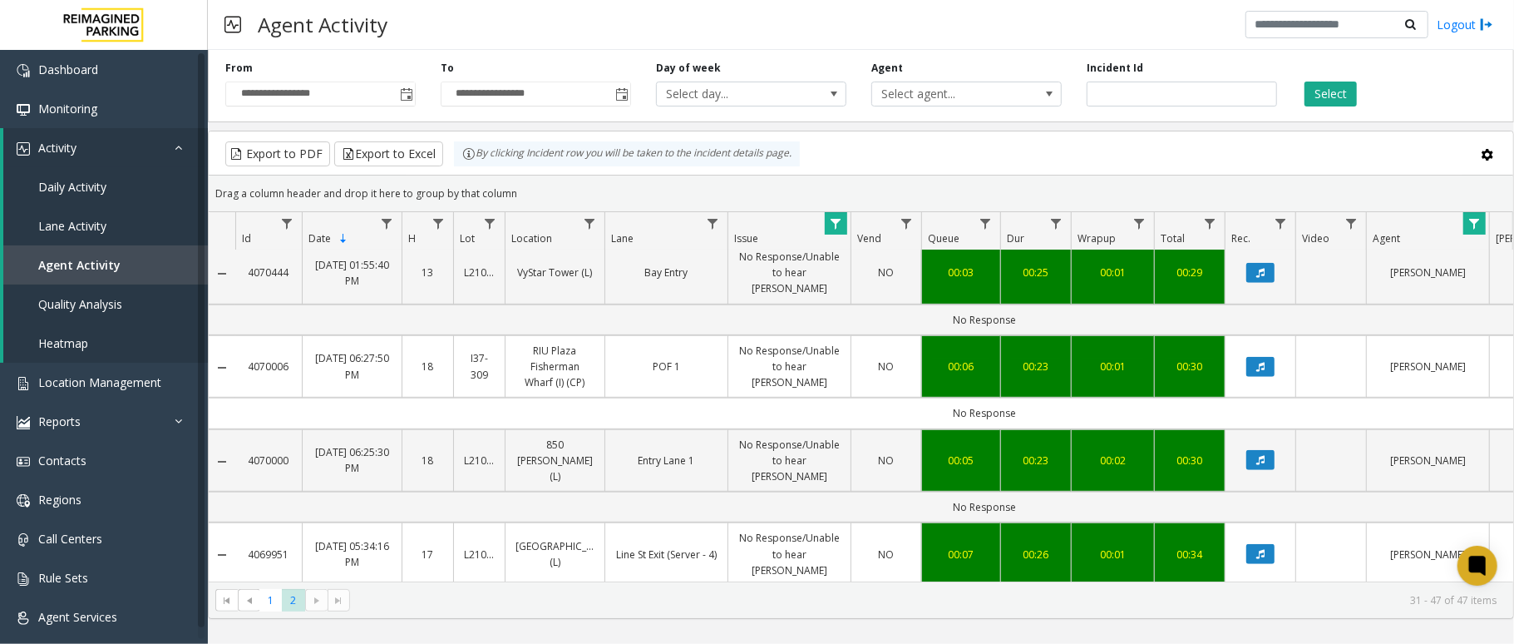
scroll to position [554, 0]
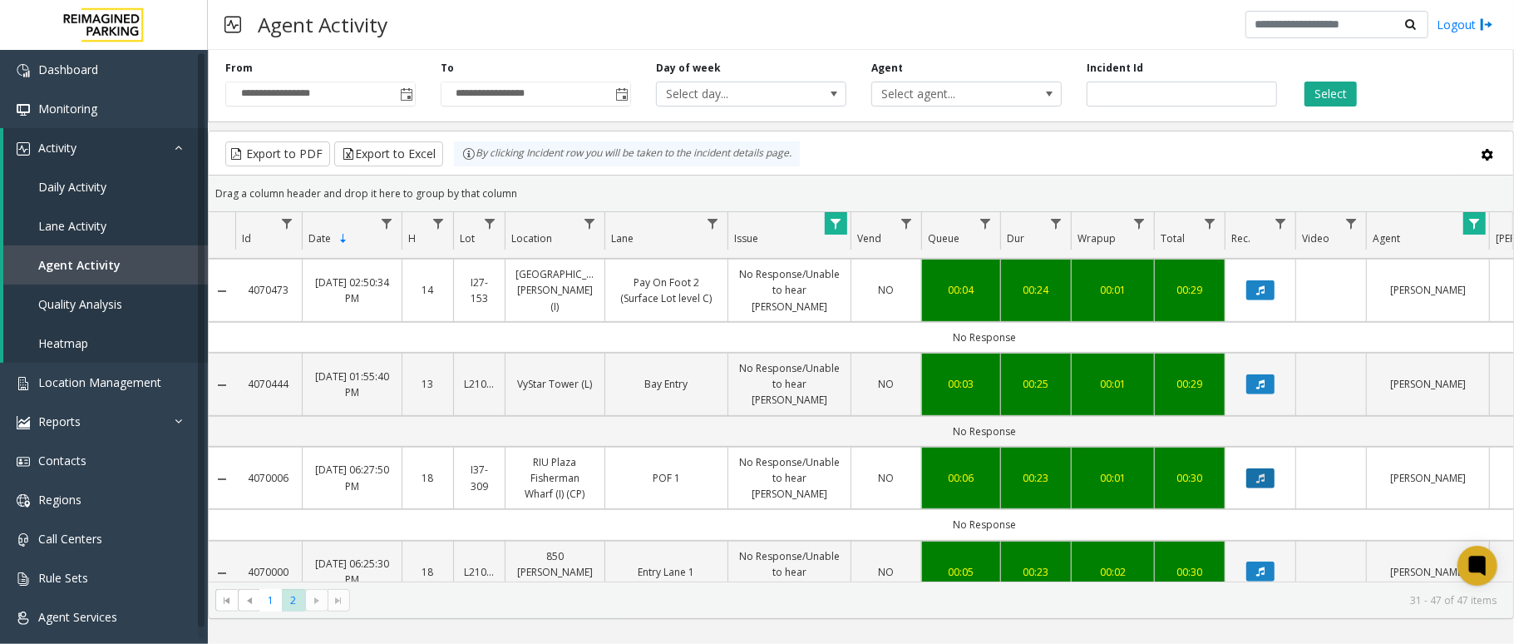
click at [1262, 473] on icon "Data table" at bounding box center [1261, 478] width 8 height 10
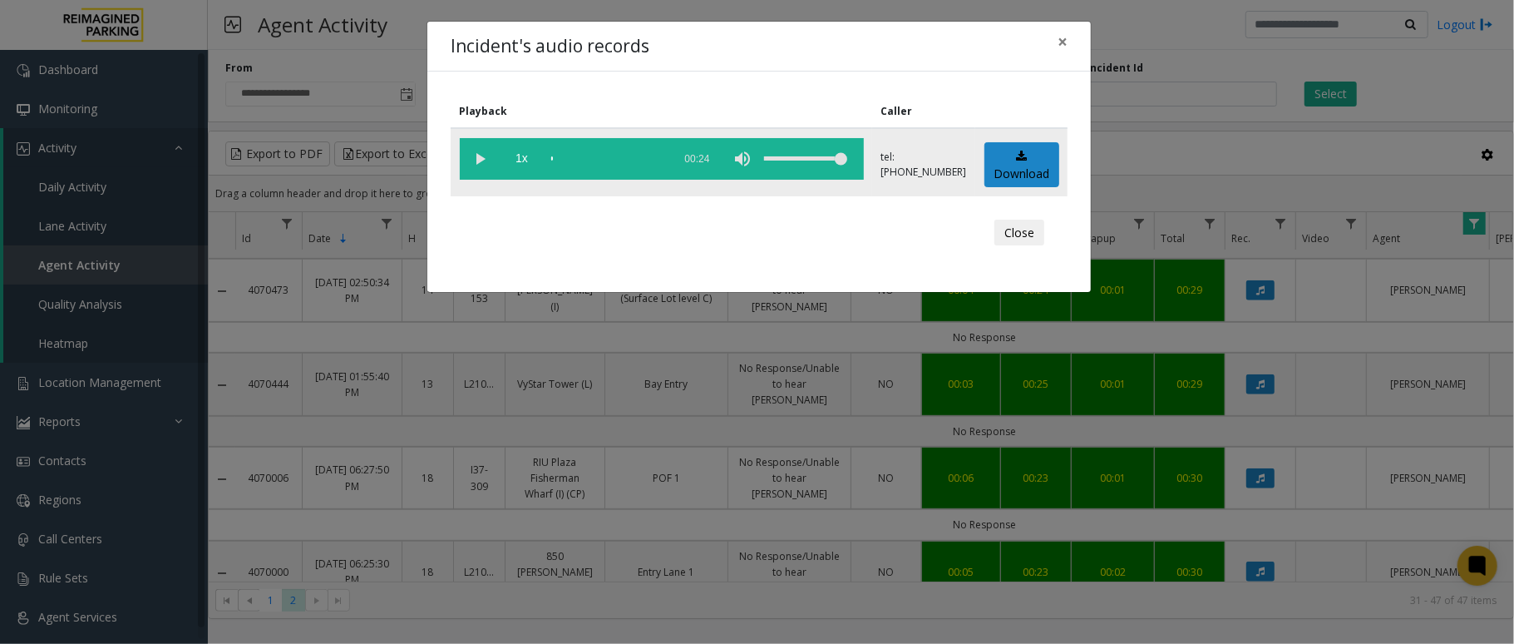
click at [486, 154] on vg-play-pause at bounding box center [481, 159] width 42 height 42
click at [477, 161] on vg-play-pause at bounding box center [481, 159] width 42 height 42
click at [1058, 44] on button "×" at bounding box center [1062, 42] width 33 height 41
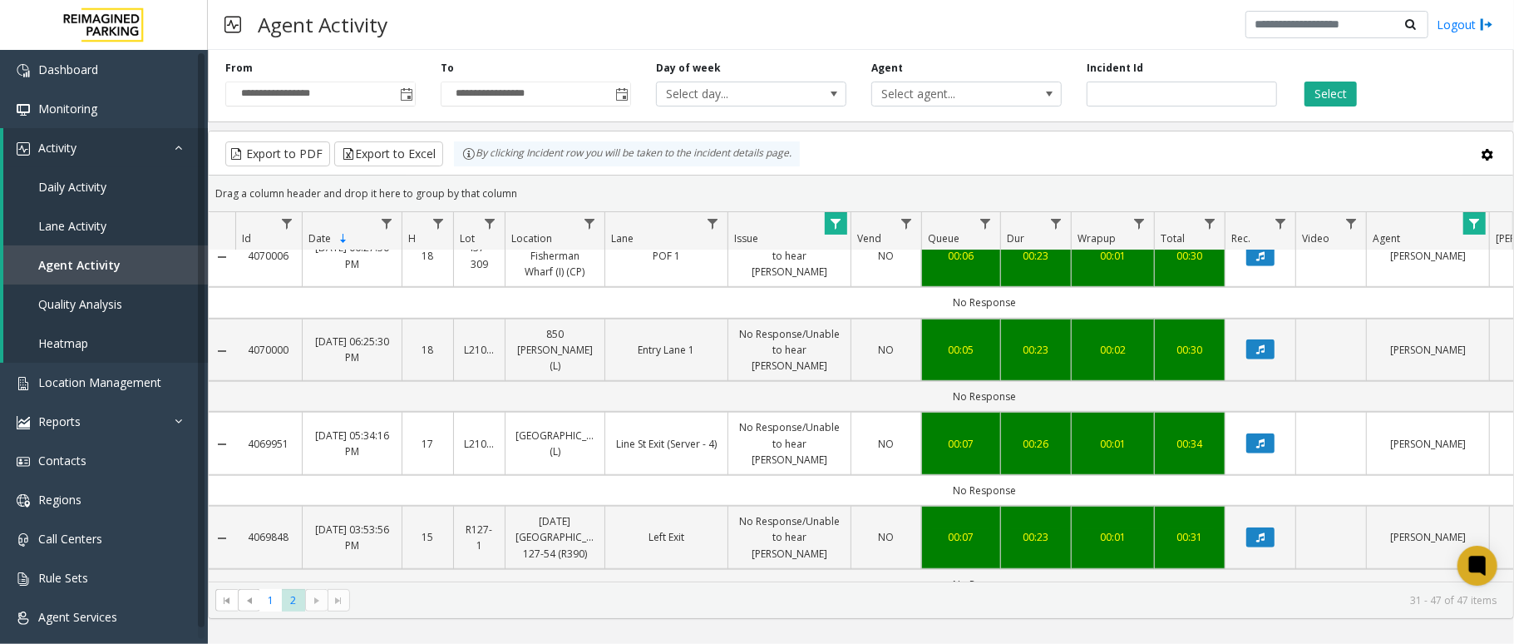
scroll to position [887, 0]
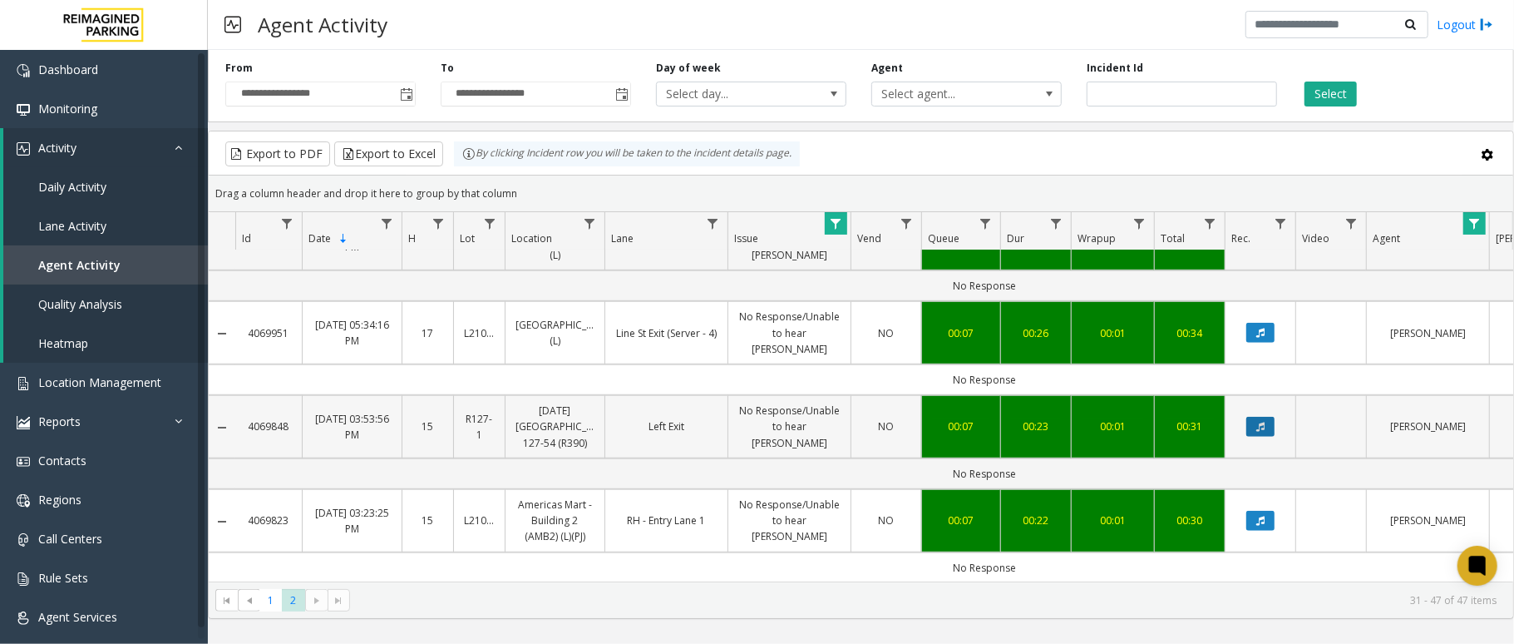
click at [1262, 417] on button "Data table" at bounding box center [1261, 427] width 28 height 20
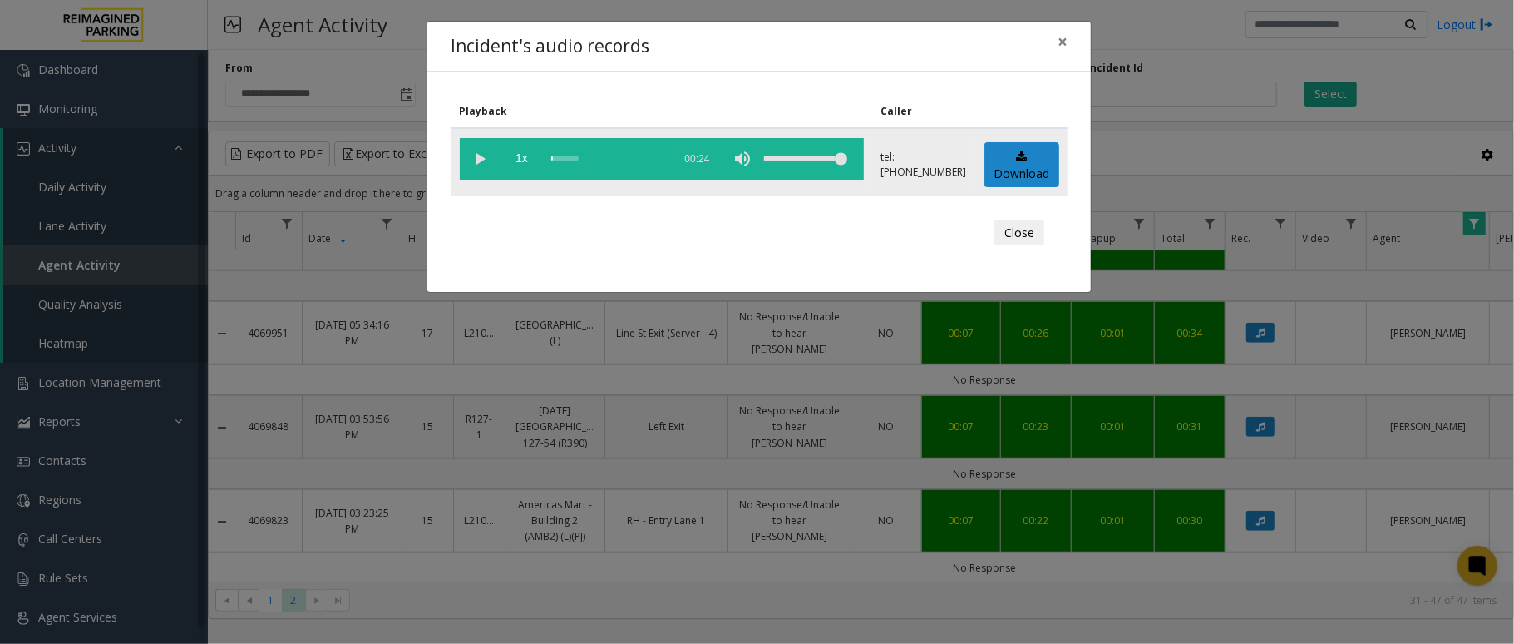
click at [480, 161] on vg-play-pause at bounding box center [481, 159] width 42 height 42
click at [474, 161] on vg-play-pause at bounding box center [481, 159] width 42 height 42
click at [1065, 47] on span "×" at bounding box center [1063, 41] width 10 height 23
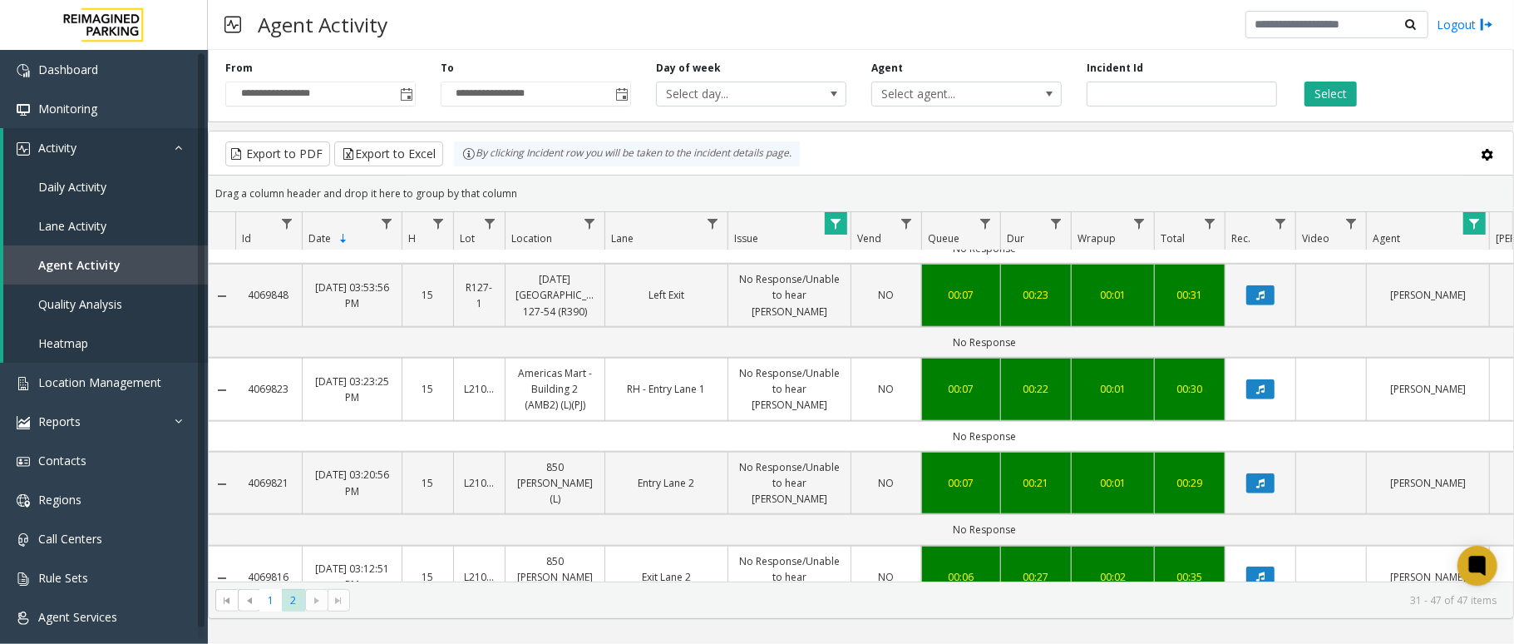
scroll to position [1091, 0]
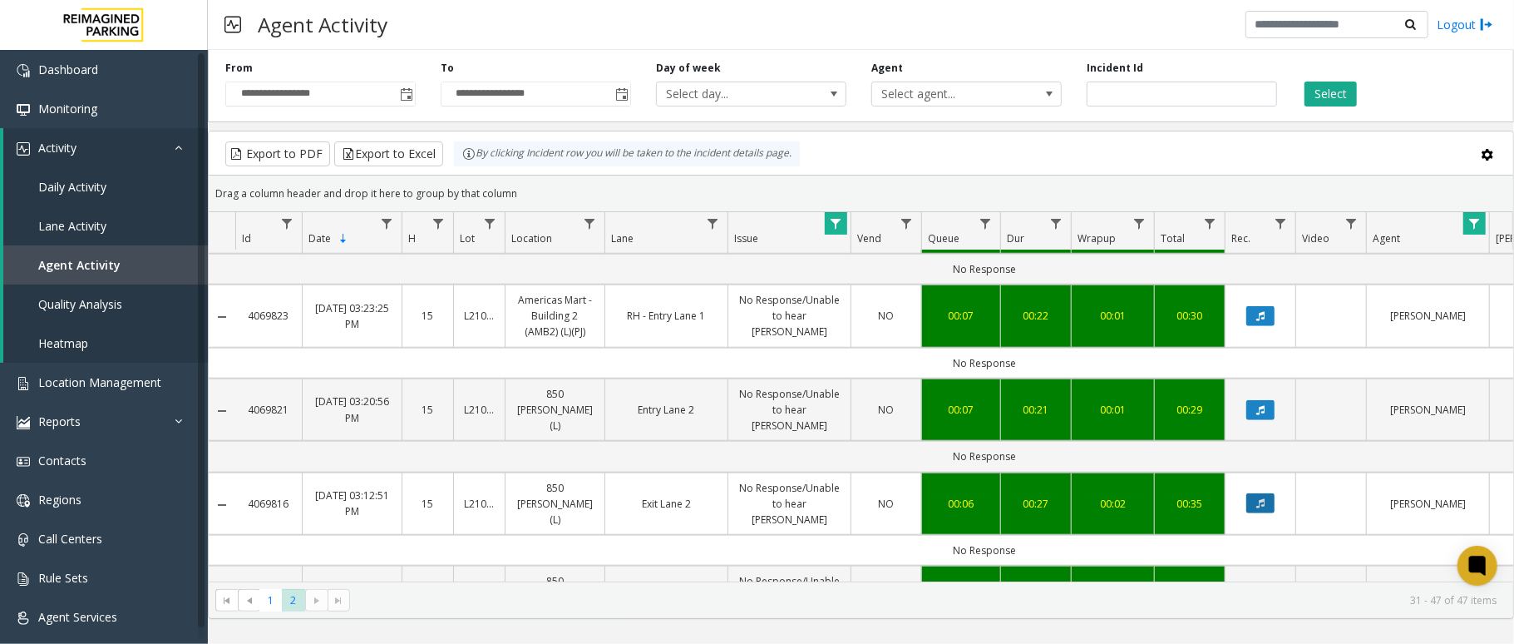
click at [1271, 493] on button "Data table" at bounding box center [1261, 503] width 28 height 20
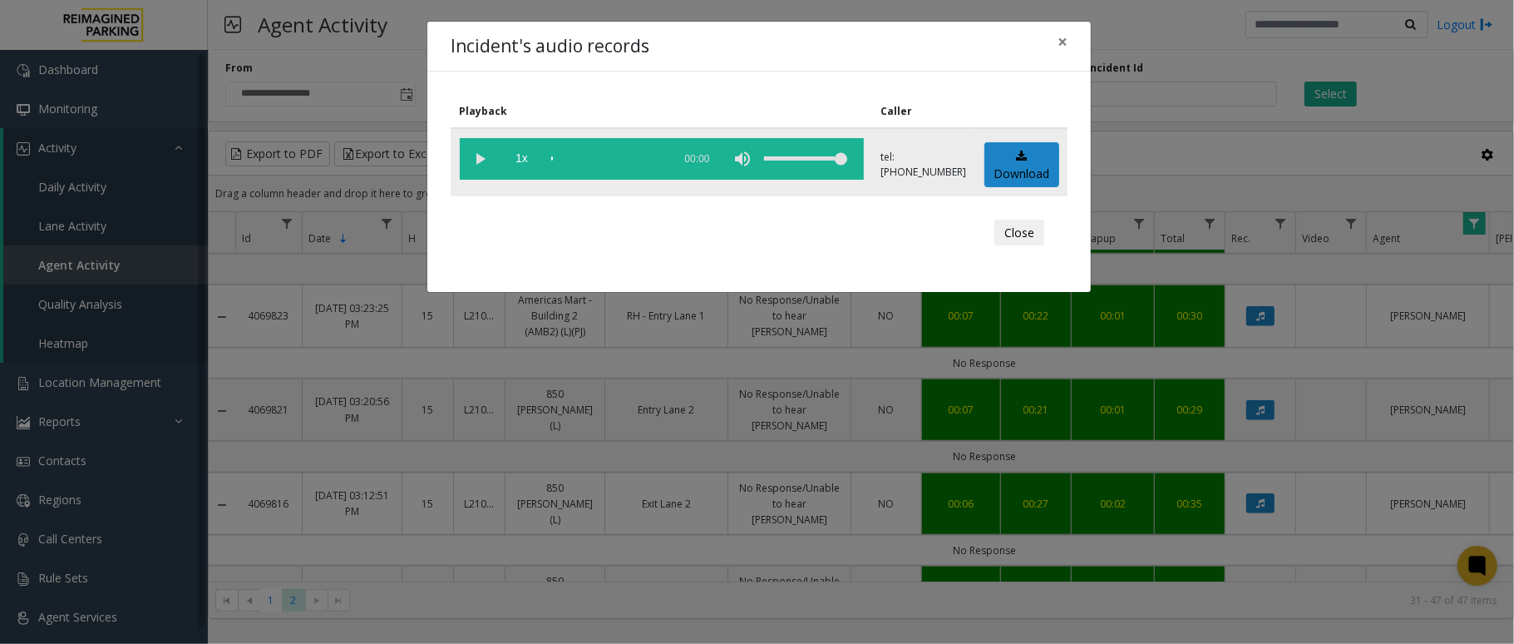
click at [479, 157] on vg-play-pause at bounding box center [481, 159] width 42 height 42
click at [1069, 47] on button "×" at bounding box center [1062, 42] width 33 height 41
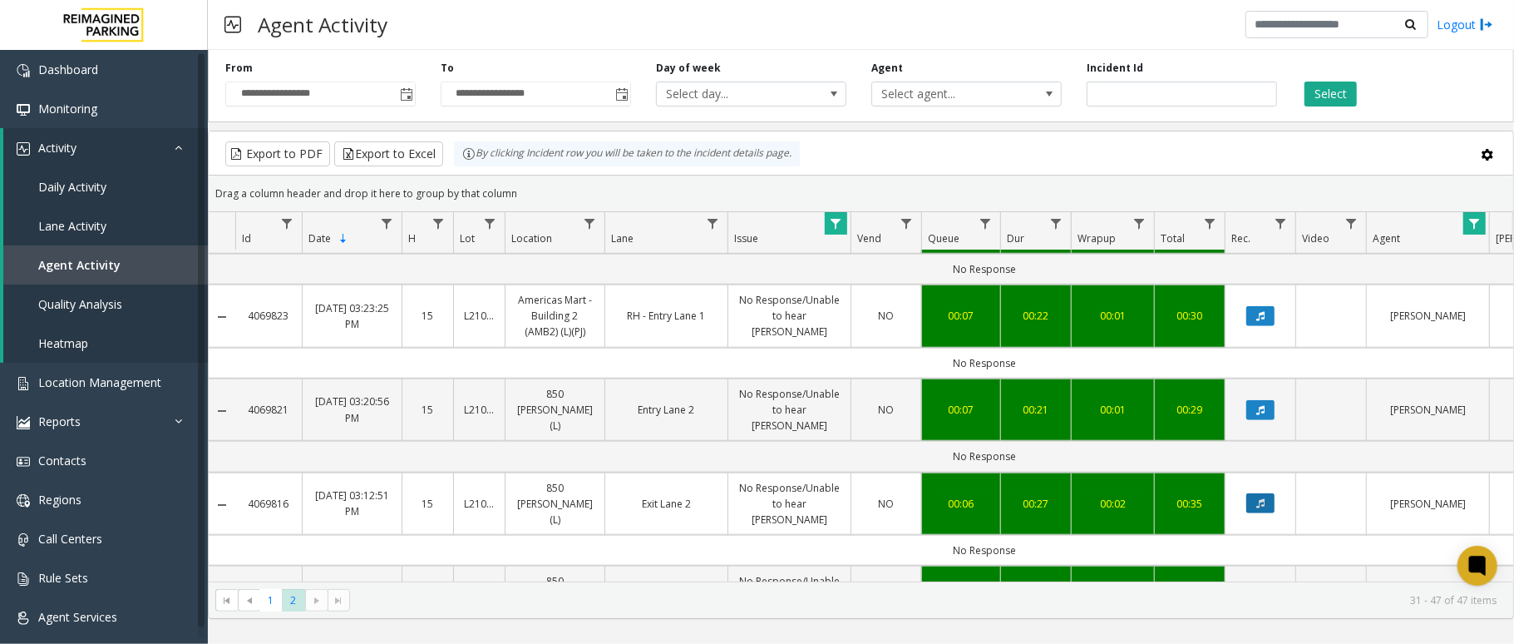
click at [1257, 498] on icon "Data table" at bounding box center [1261, 503] width 8 height 10
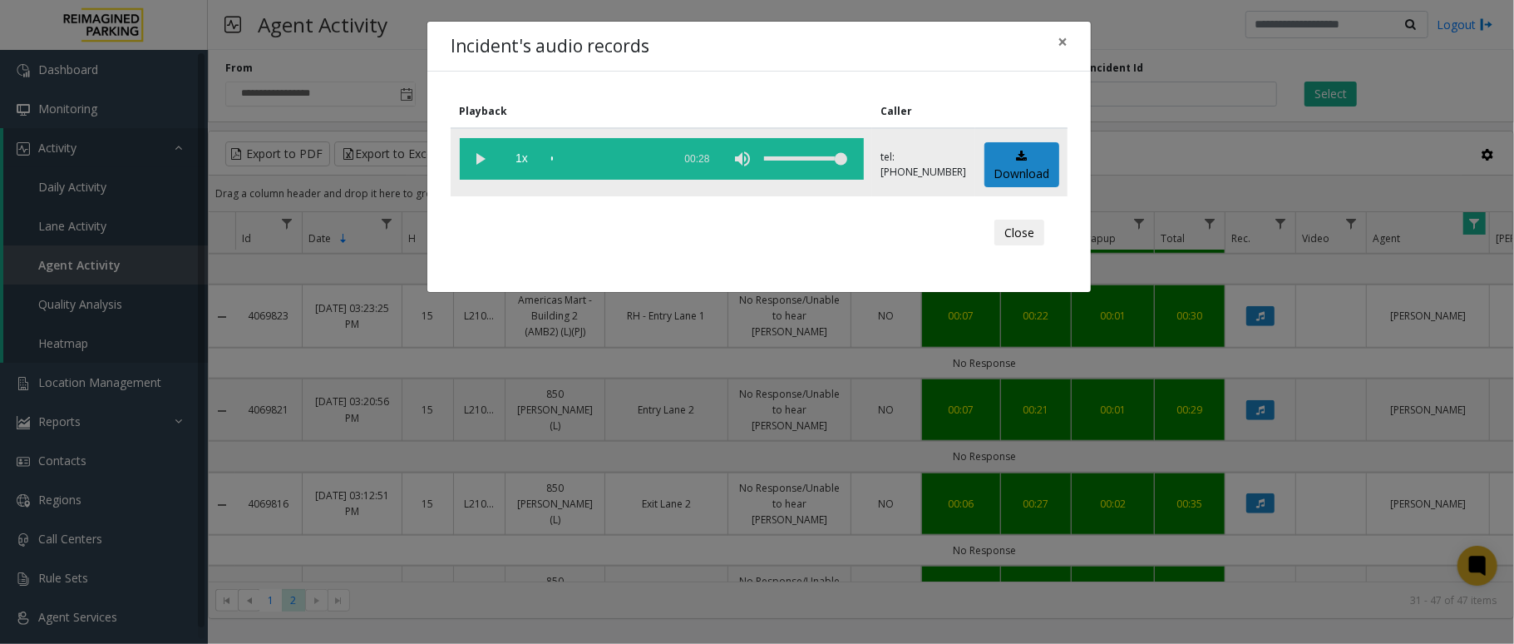
click at [476, 151] on vg-play-pause at bounding box center [481, 159] width 42 height 42
click at [1060, 42] on span "×" at bounding box center [1063, 41] width 10 height 23
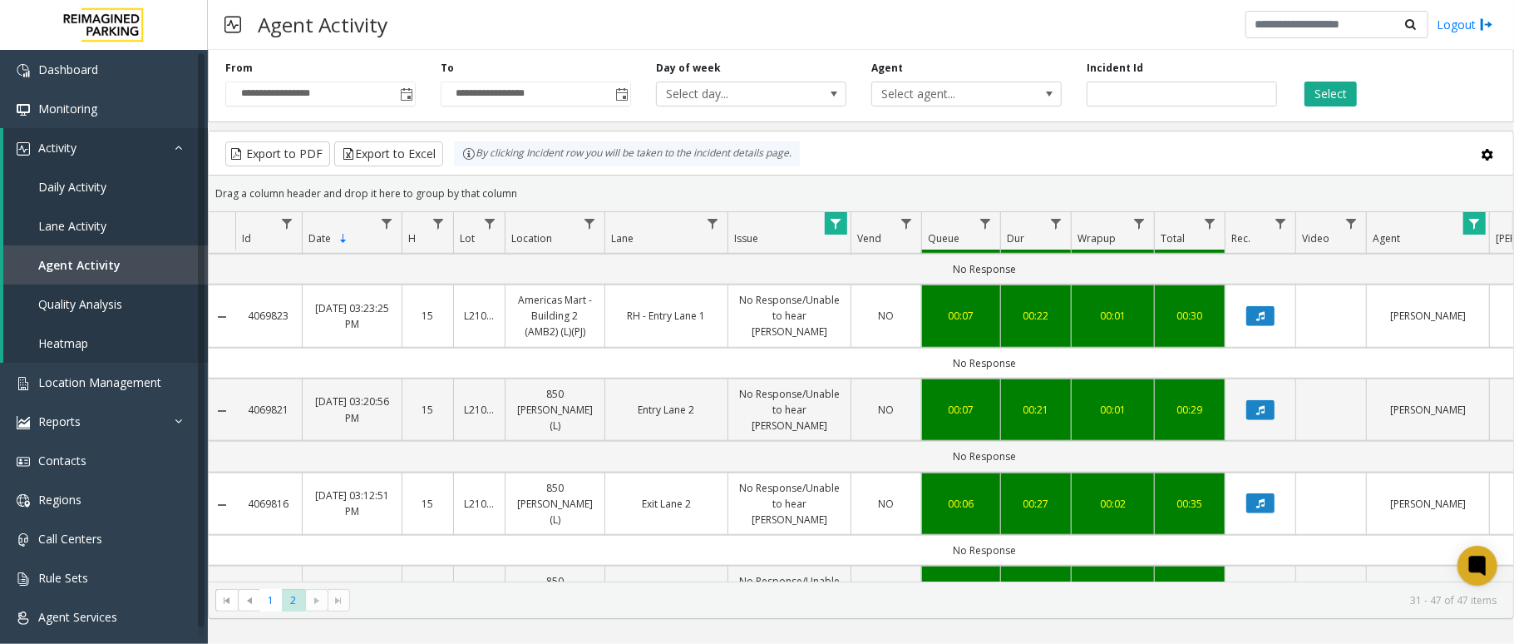
drag, startPoint x: 290, startPoint y: 334, endPoint x: 251, endPoint y: 337, distance: 39.2
click at [251, 472] on td "4069816" at bounding box center [268, 503] width 67 height 63
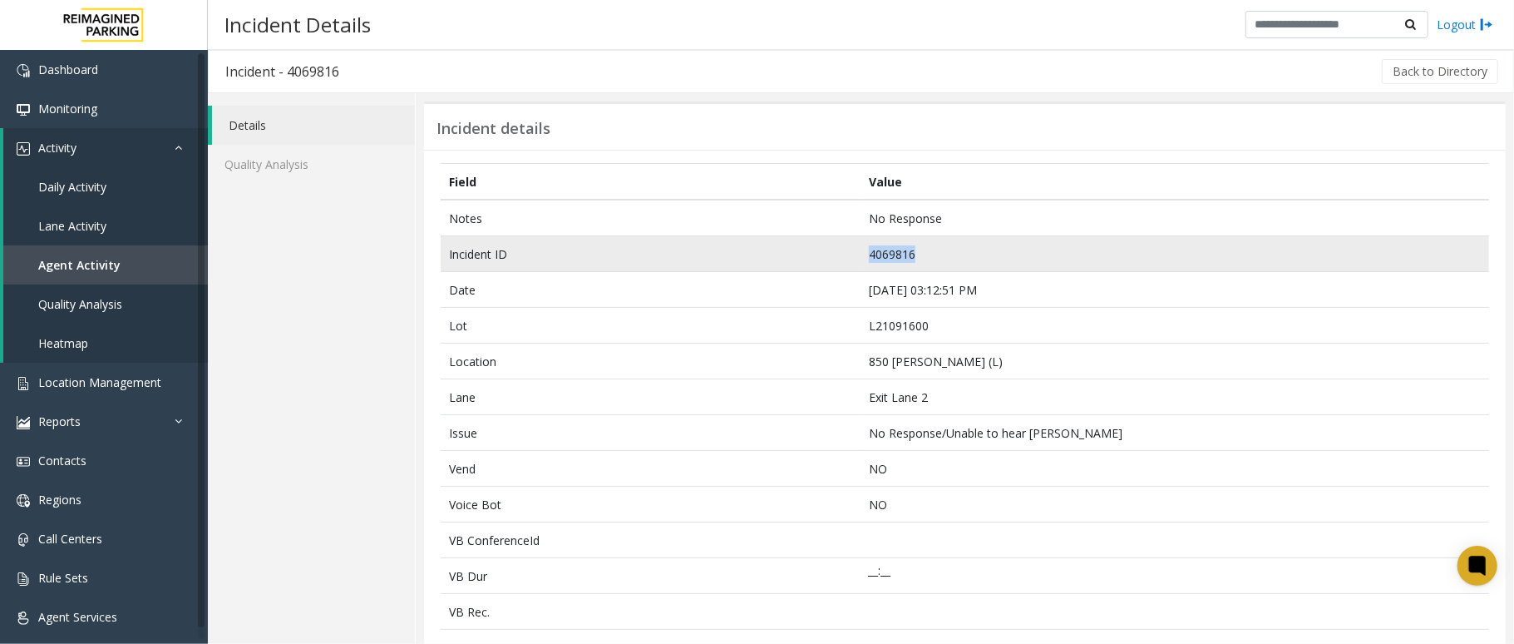
drag, startPoint x: 907, startPoint y: 257, endPoint x: 855, endPoint y: 253, distance: 51.7
click at [860, 253] on td "4069816" at bounding box center [1175, 254] width 630 height 36
copy td "4069816"
click at [916, 261] on td "4069816" at bounding box center [1175, 254] width 630 height 36
drag, startPoint x: 919, startPoint y: 254, endPoint x: 862, endPoint y: 254, distance: 57.4
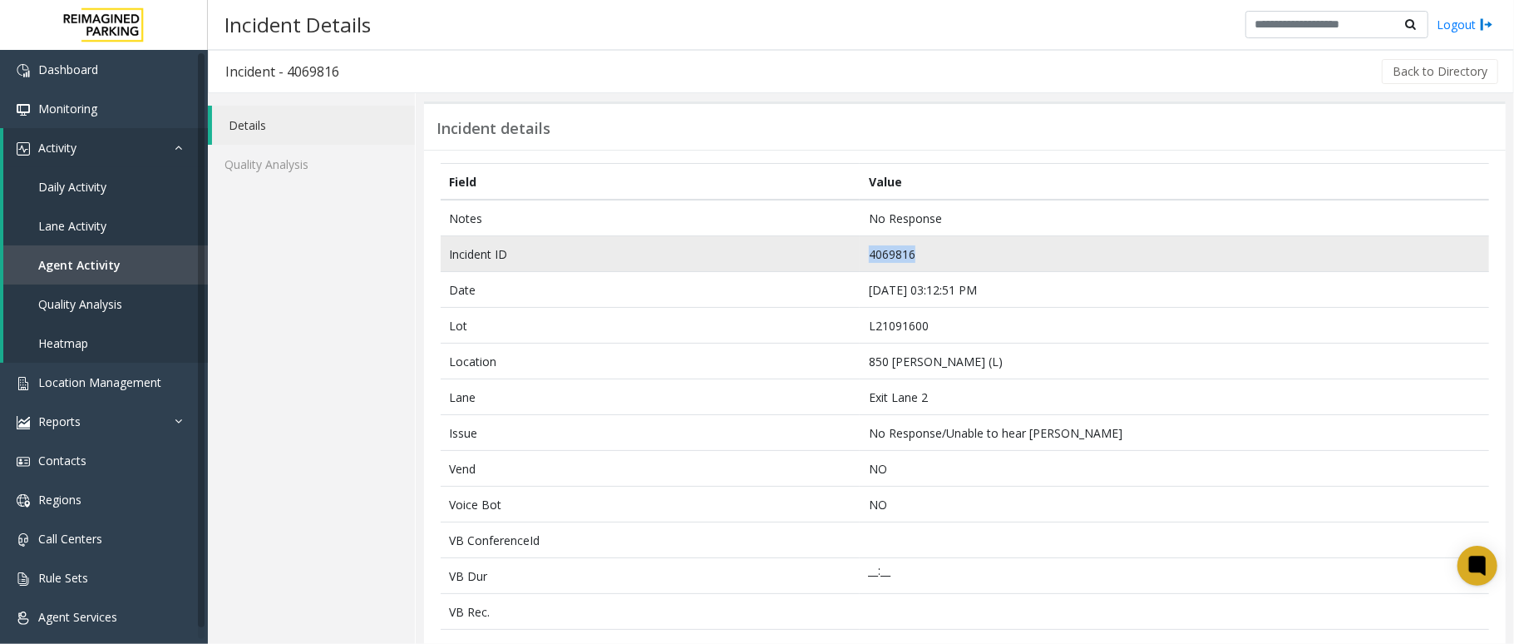
click at [862, 254] on td "4069816" at bounding box center [1175, 254] width 630 height 36
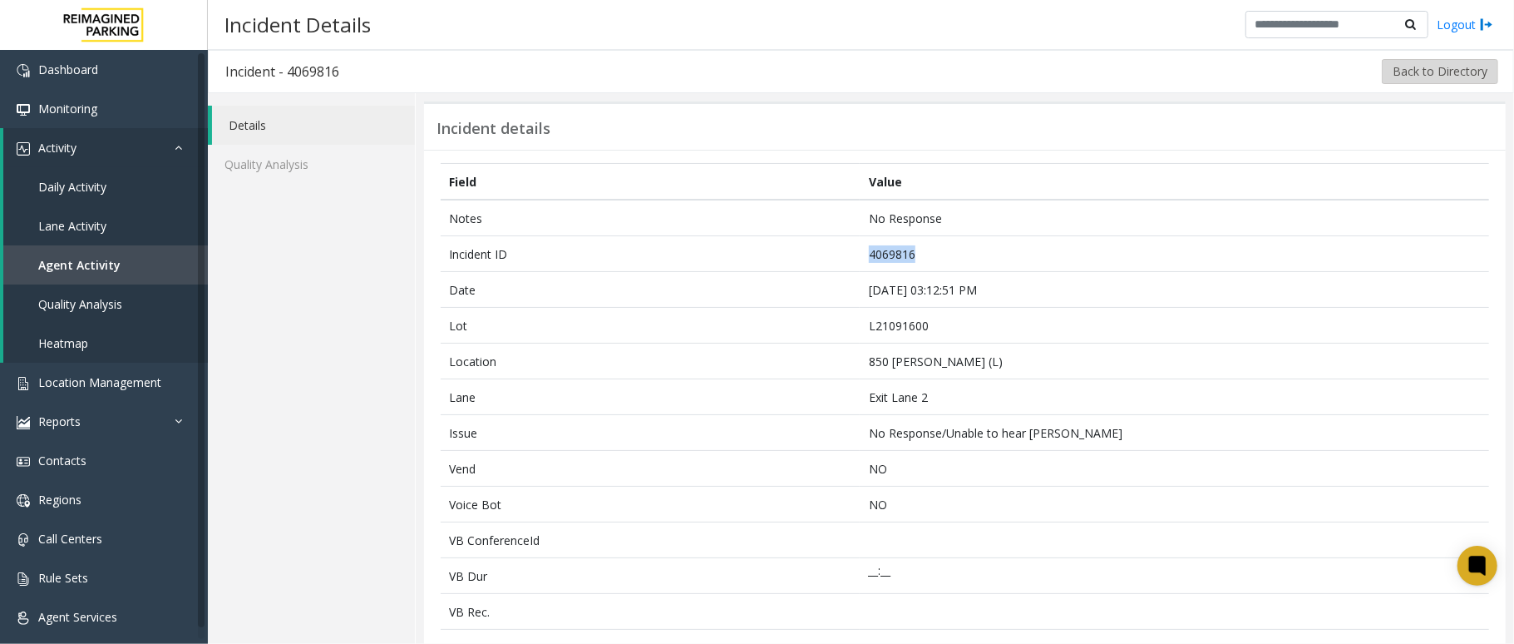
click at [1394, 70] on button "Back to Directory" at bounding box center [1440, 71] width 116 height 25
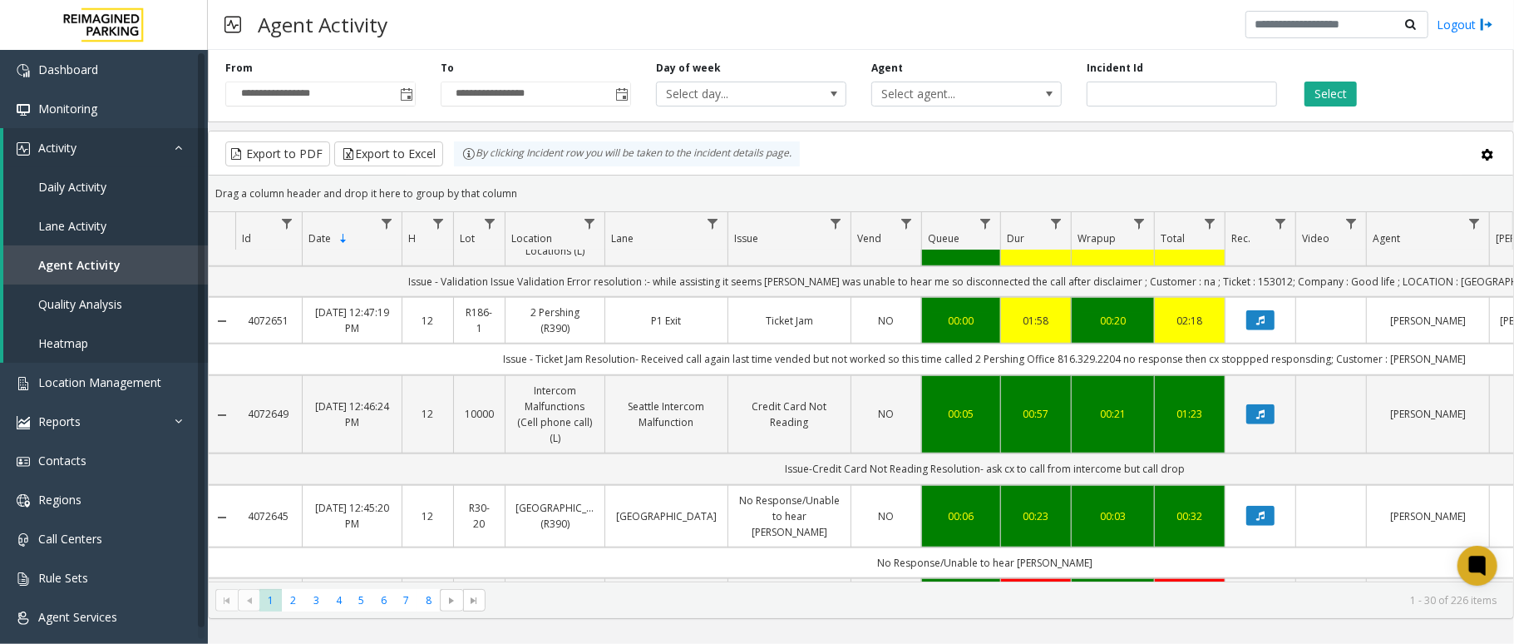
scroll to position [998, 0]
click at [408, 90] on span "Toggle popup" at bounding box center [406, 94] width 13 height 13
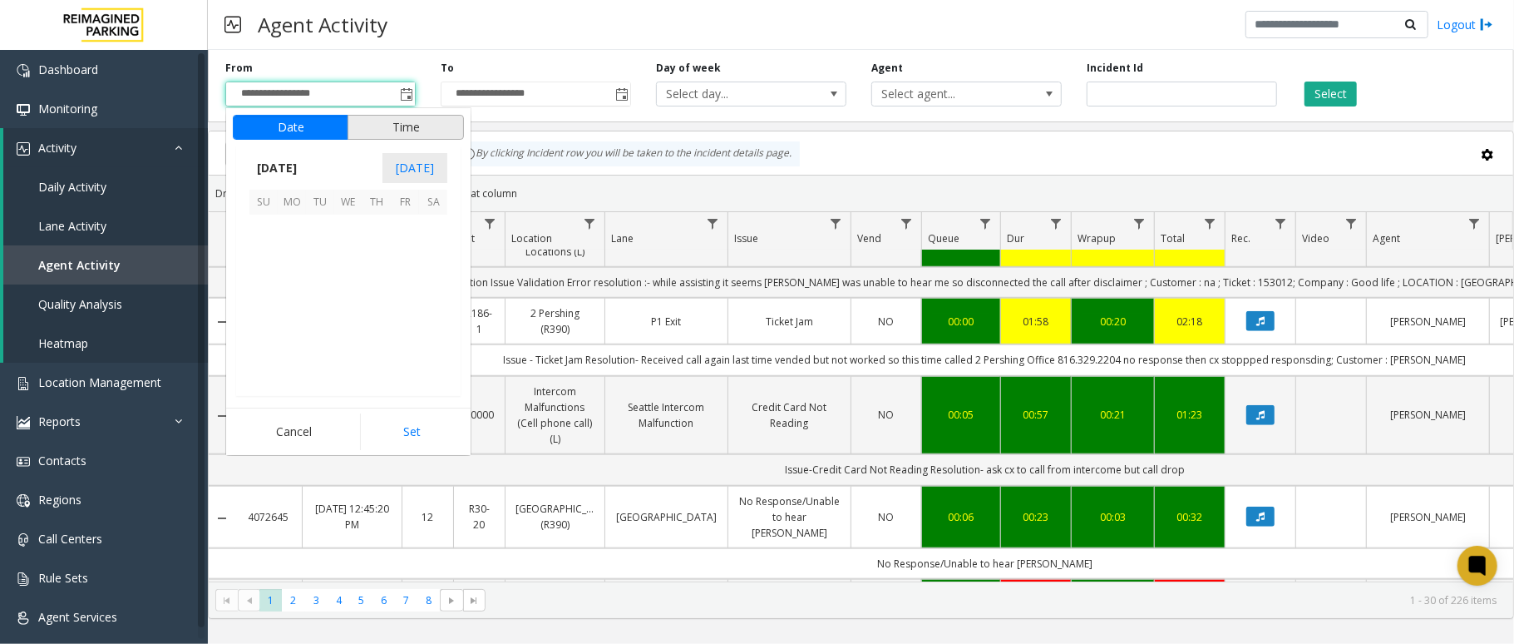
scroll to position [298489, 0]
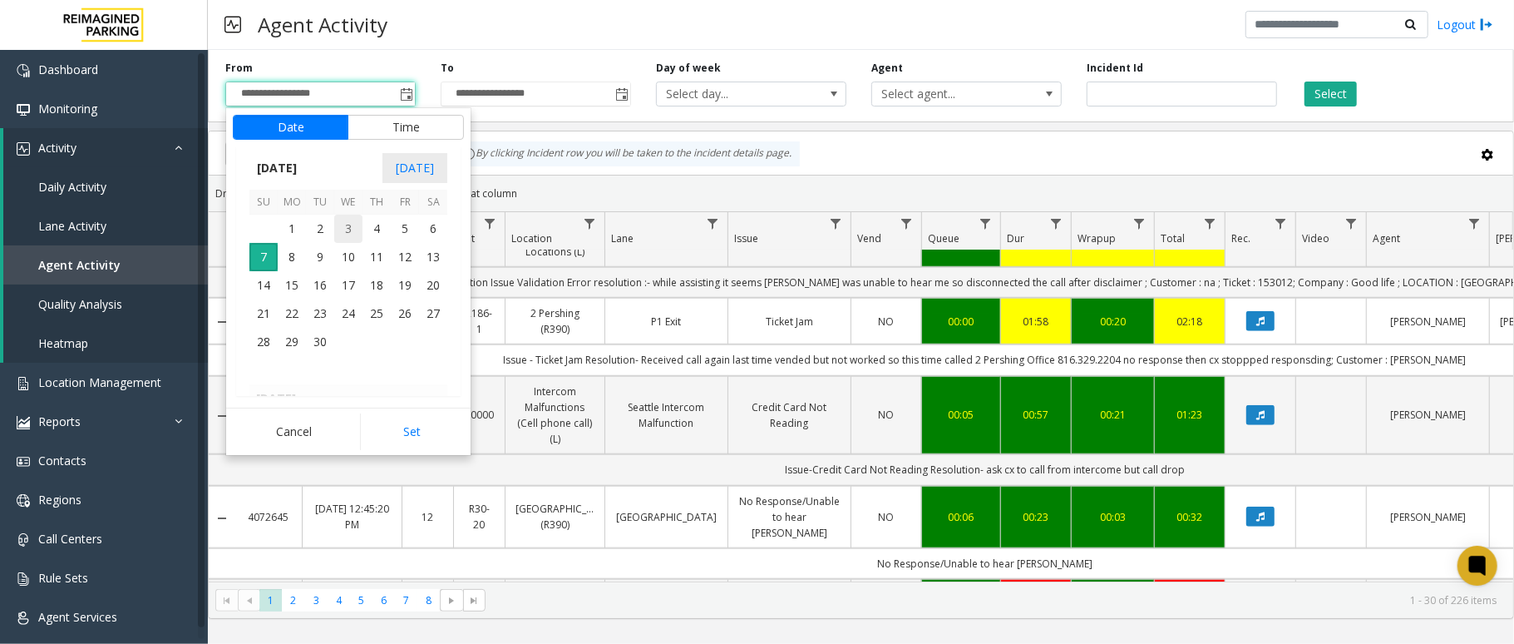
click at [356, 233] on span "3" at bounding box center [348, 229] width 28 height 28
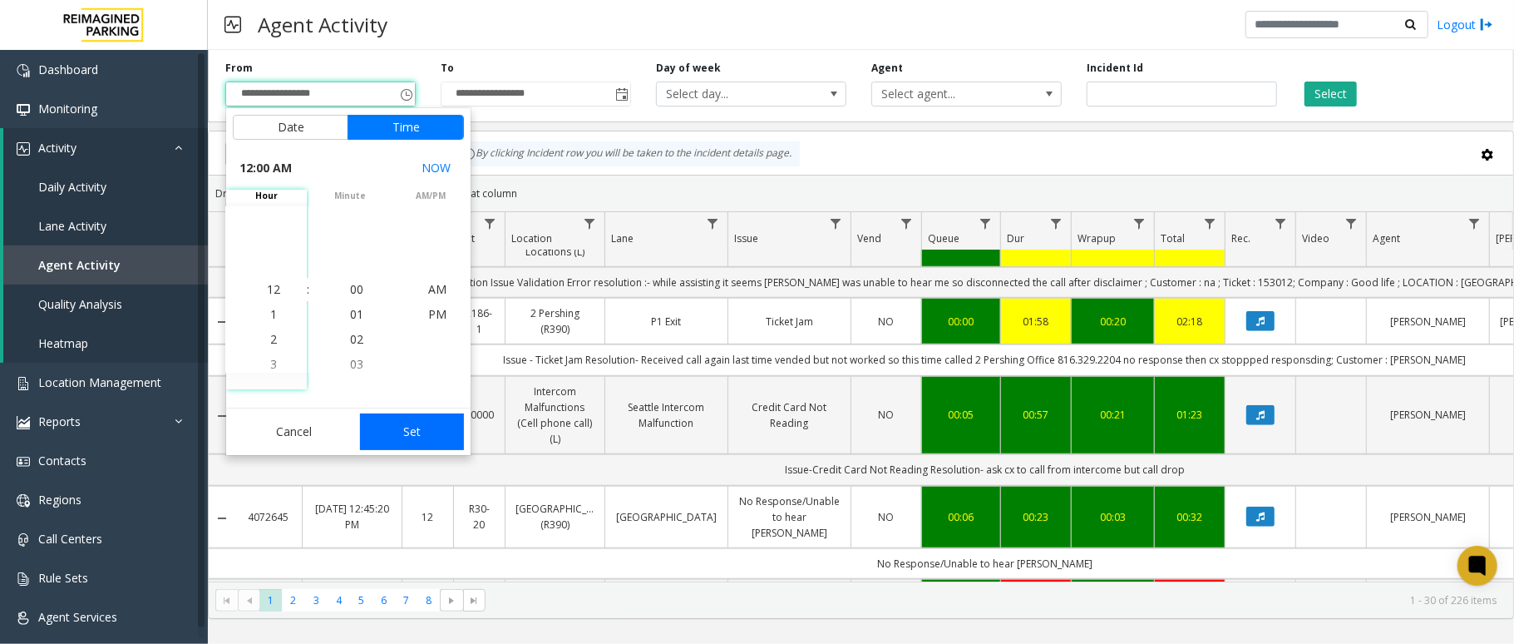
click at [397, 444] on button "Set" at bounding box center [412, 431] width 105 height 37
type input "**********"
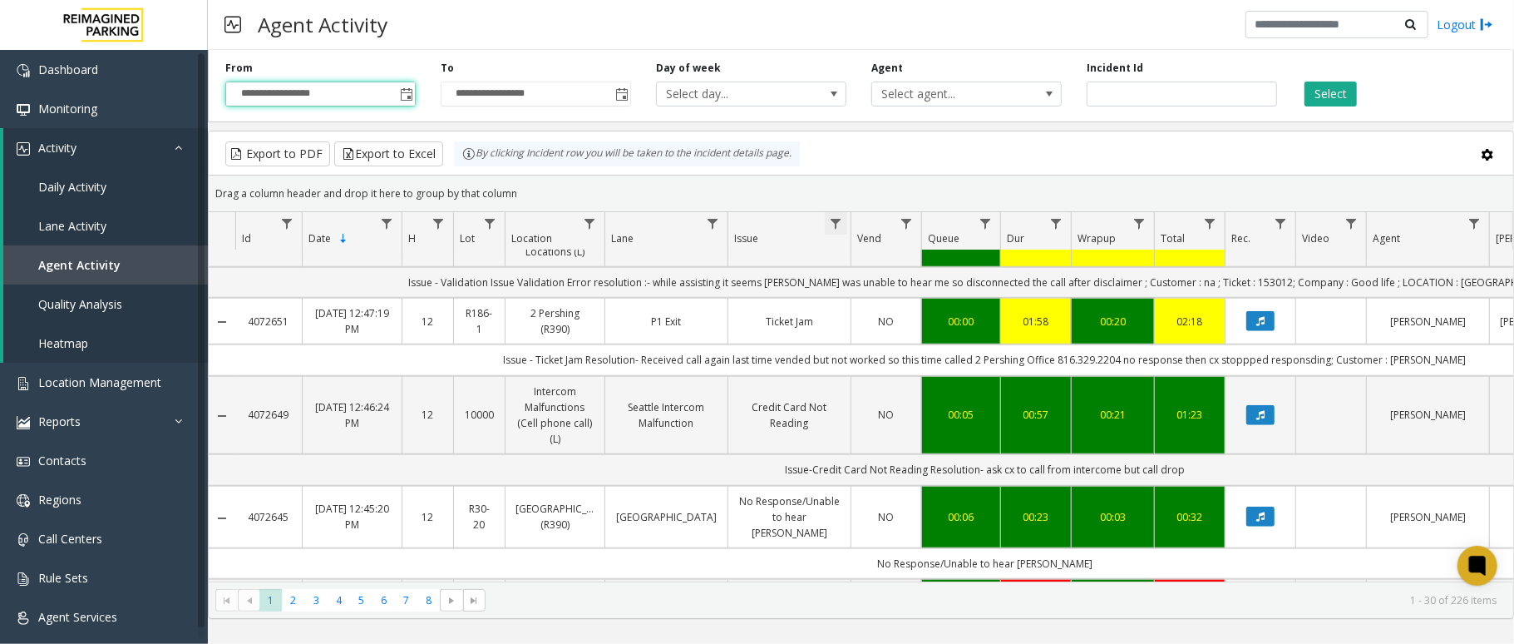
click at [839, 223] on span "Data table" at bounding box center [835, 223] width 13 height 13
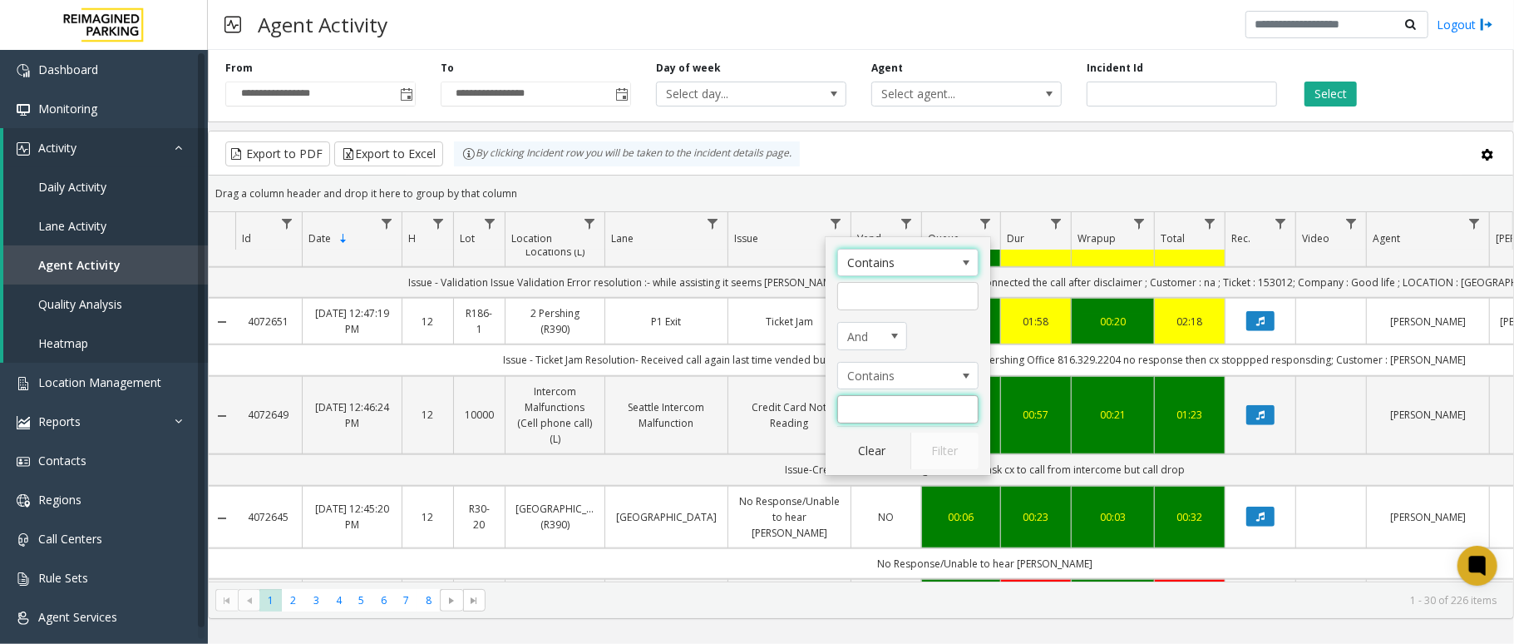
click at [869, 400] on input "Issue Filter" at bounding box center [907, 409] width 141 height 28
type input "**********"
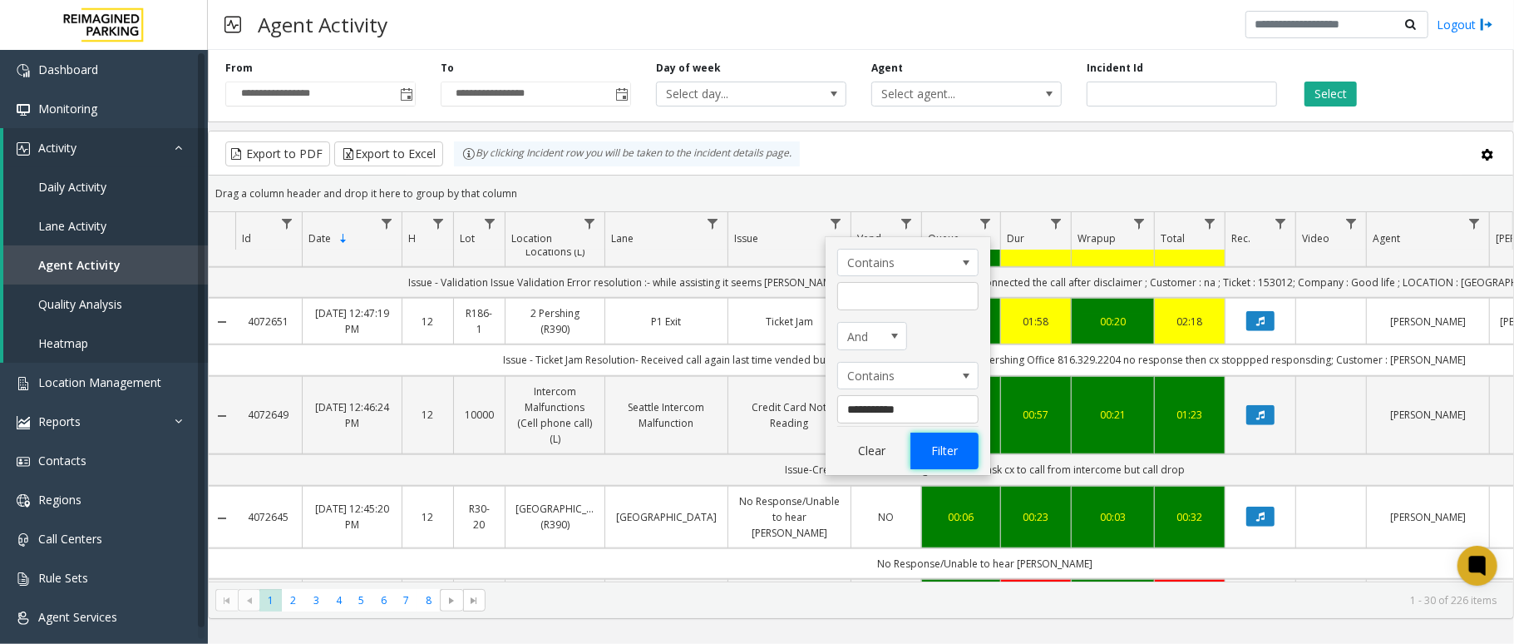
click at [945, 440] on button "Filter" at bounding box center [945, 450] width 68 height 37
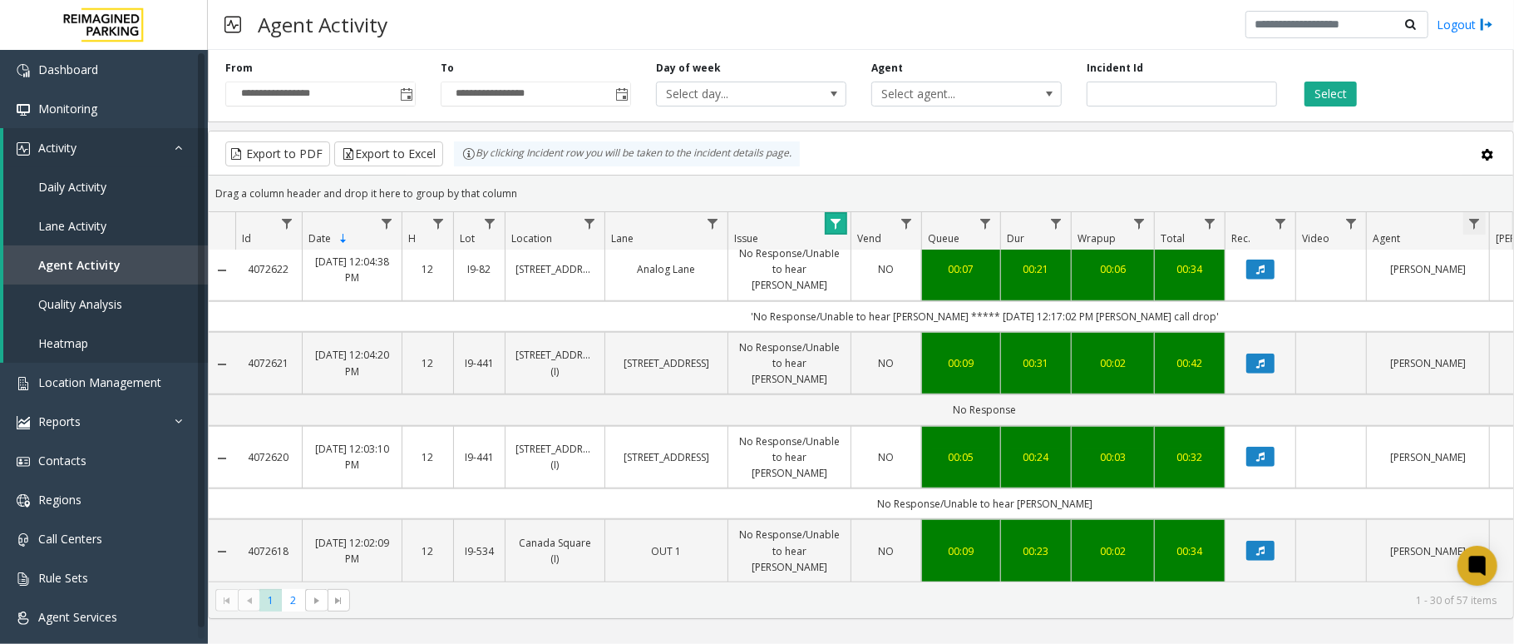
click at [1475, 220] on span "Data table" at bounding box center [1474, 223] width 13 height 13
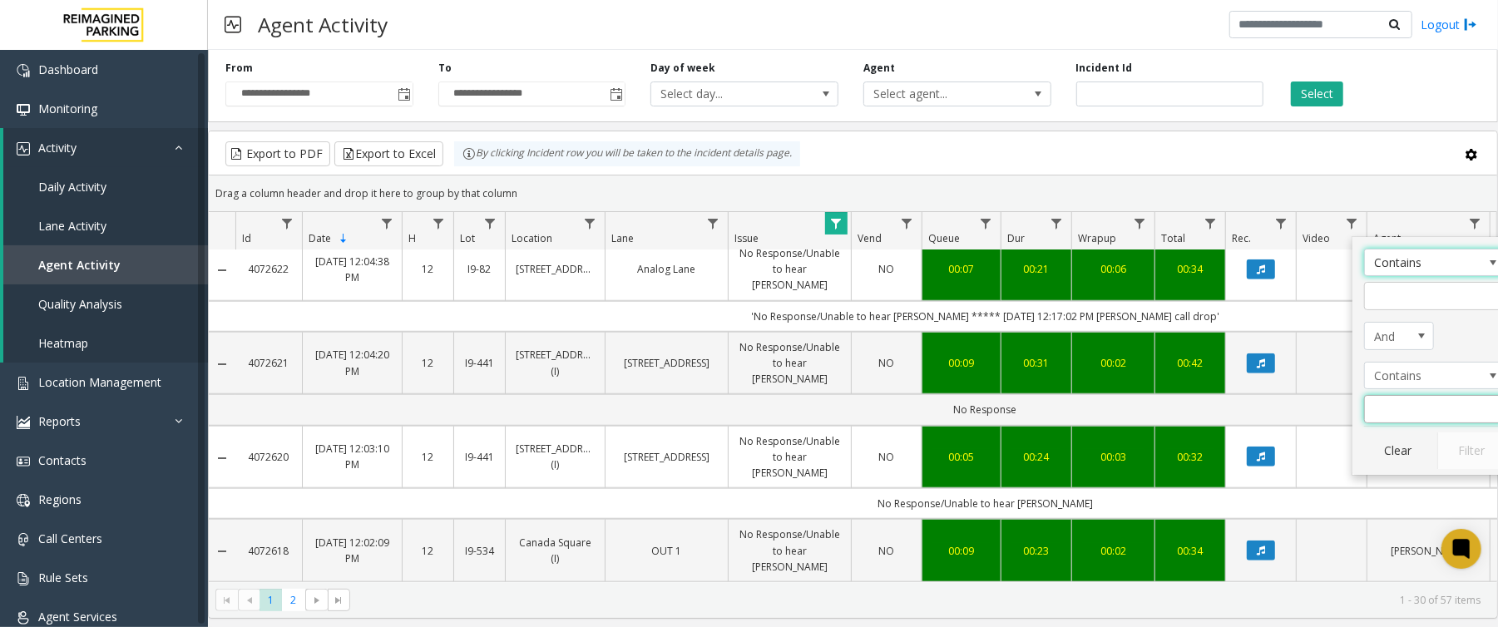
click at [1399, 408] on input "Agent Filter" at bounding box center [1434, 409] width 141 height 28
type input "*****"
click at [1471, 456] on button "Filter" at bounding box center [1471, 450] width 68 height 37
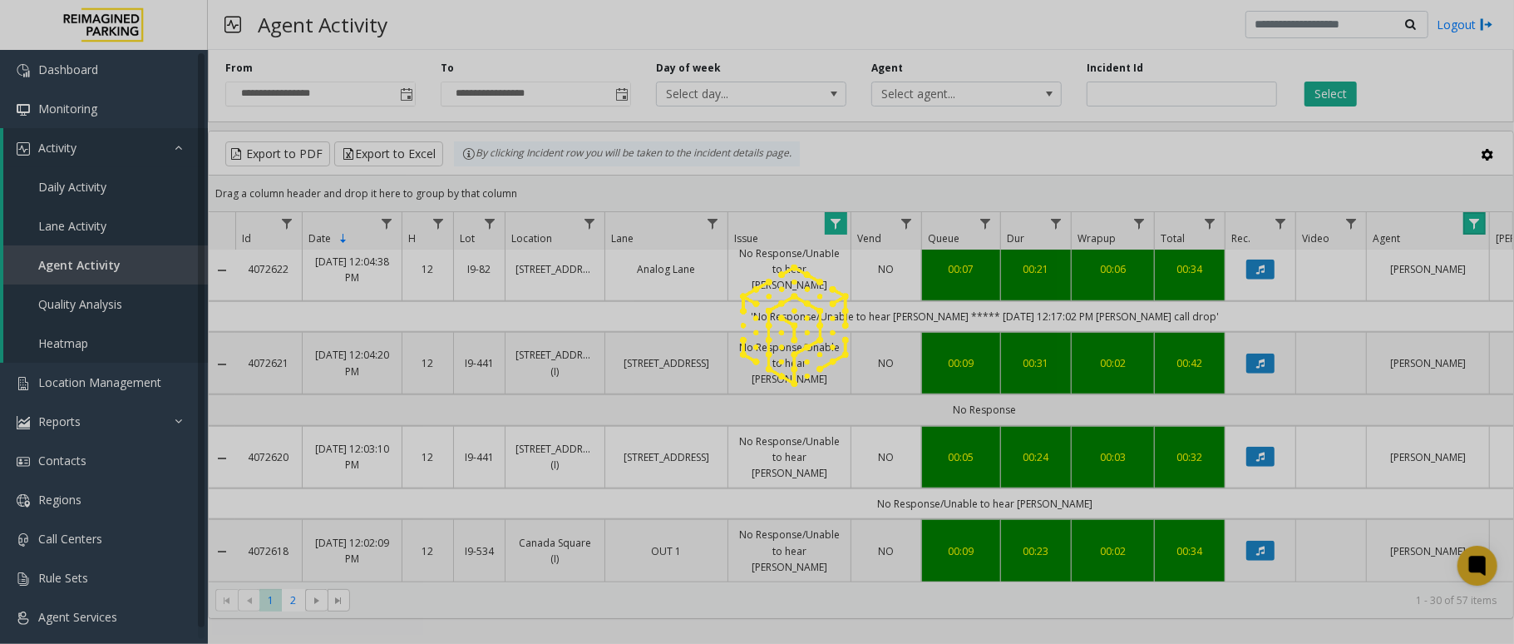
scroll to position [175, 0]
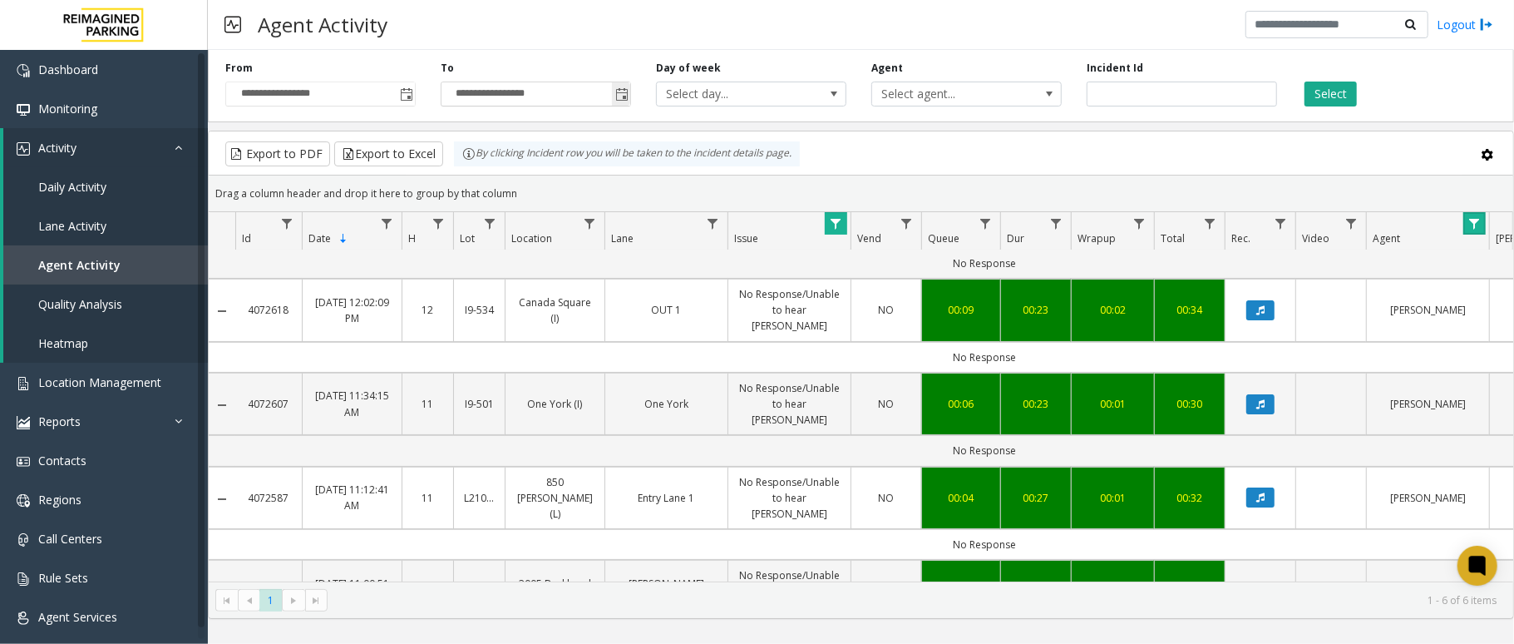
click at [615, 97] on span "Toggle popup" at bounding box center [621, 94] width 13 height 13
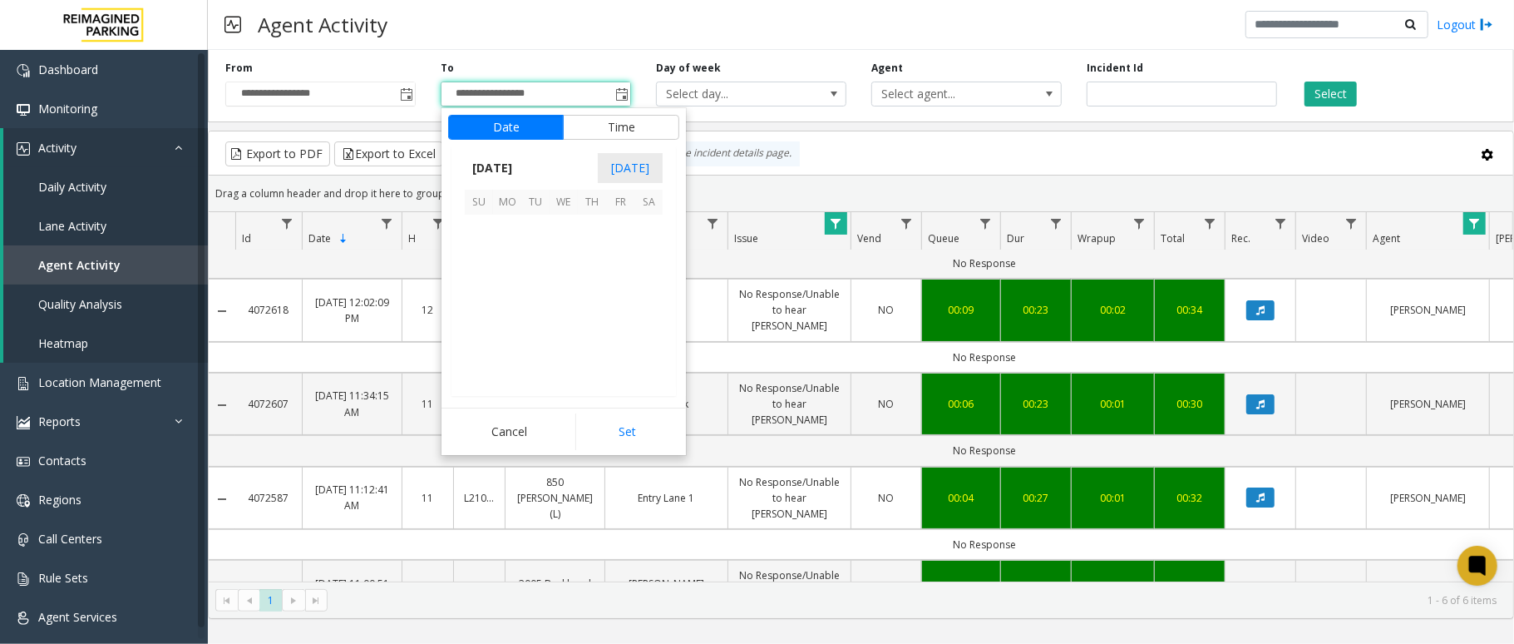
scroll to position [25, 0]
click at [500, 264] on span "8" at bounding box center [507, 257] width 28 height 28
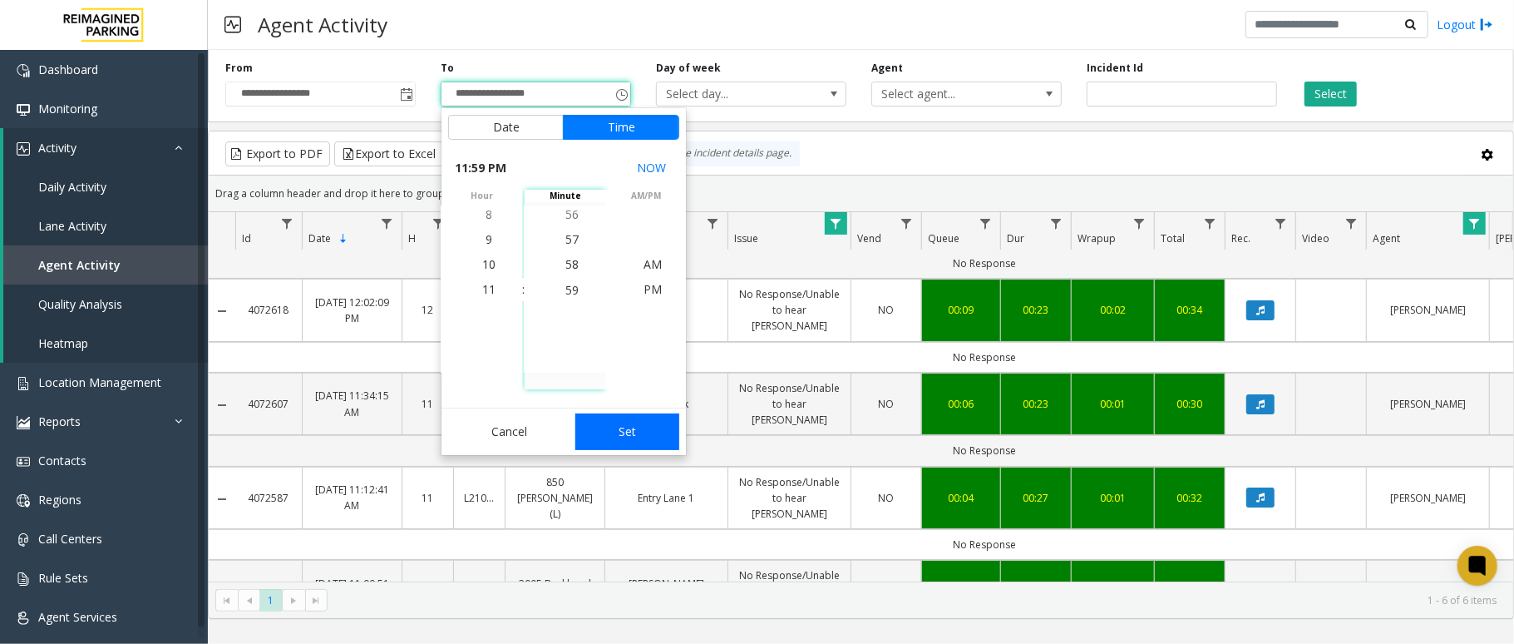
click at [607, 420] on button "Set" at bounding box center [628, 431] width 105 height 37
type input "**********"
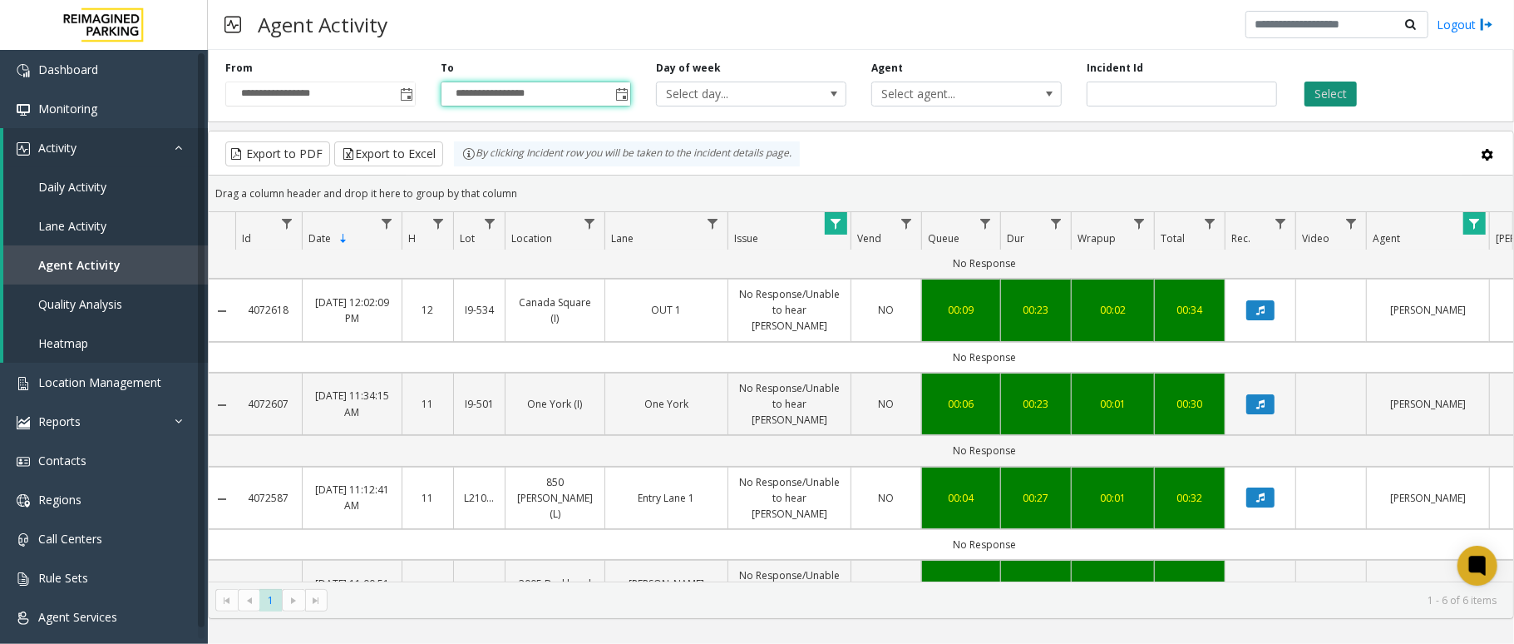
click at [1322, 86] on button "Select" at bounding box center [1331, 94] width 52 height 25
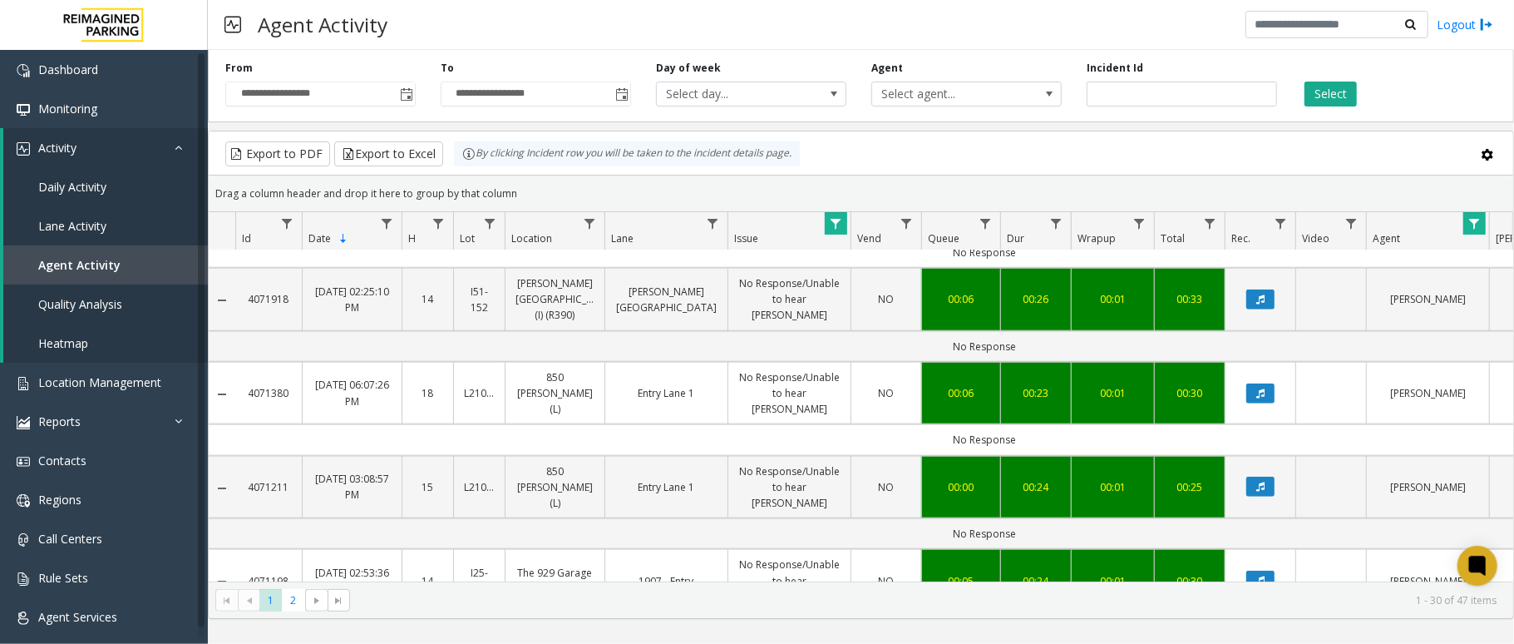
scroll to position [1219, 0]
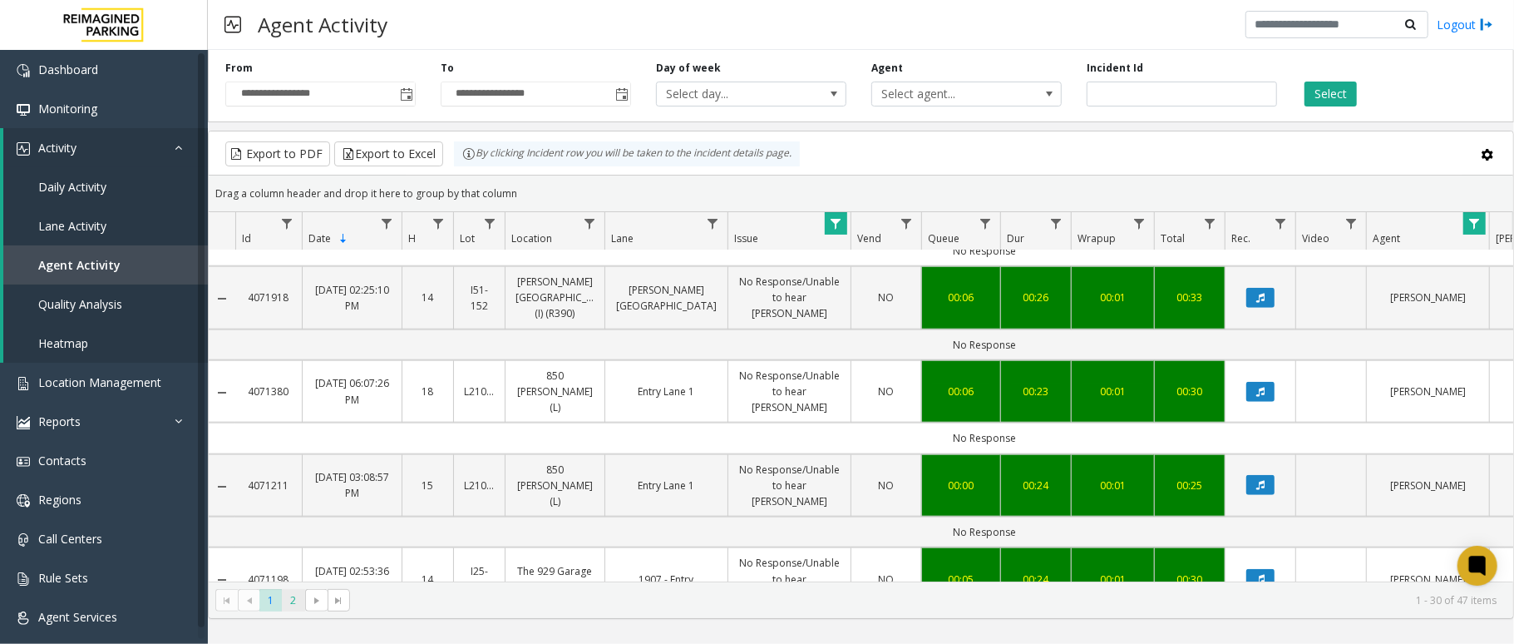
click at [294, 599] on span "2" at bounding box center [293, 600] width 22 height 22
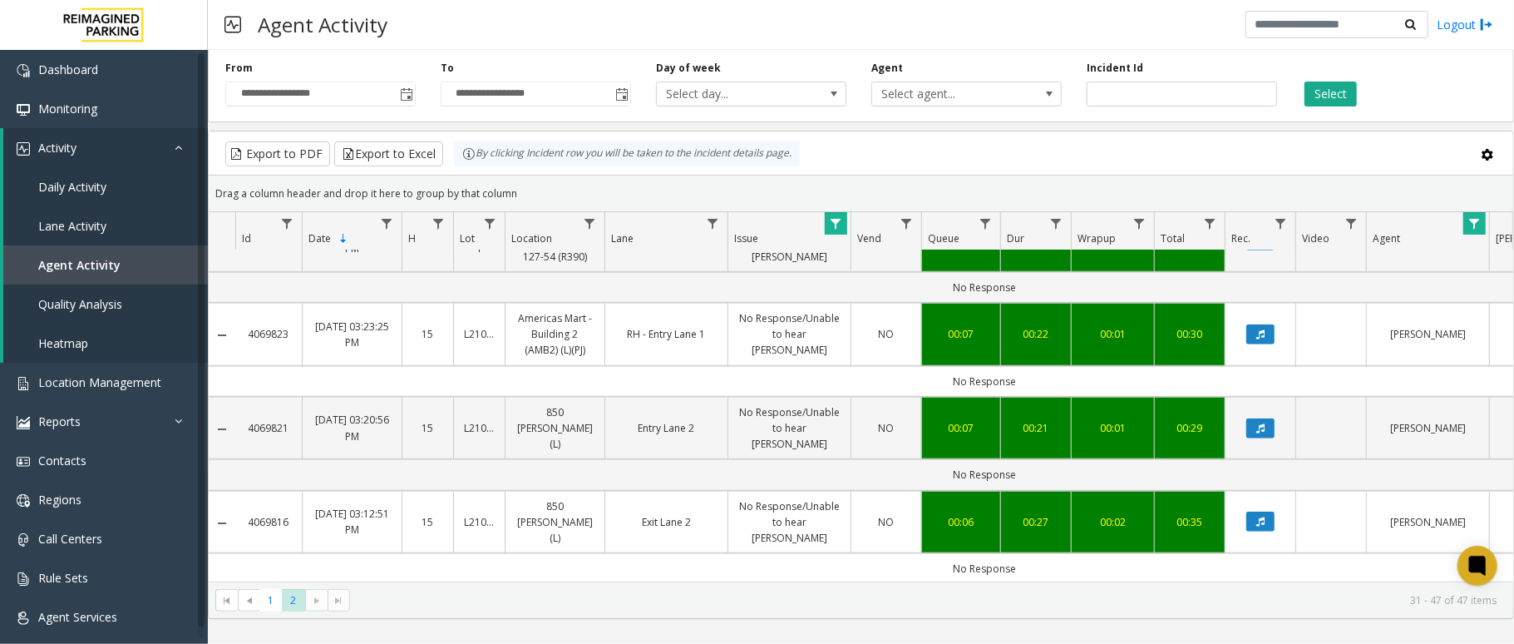
scroll to position [1091, 0]
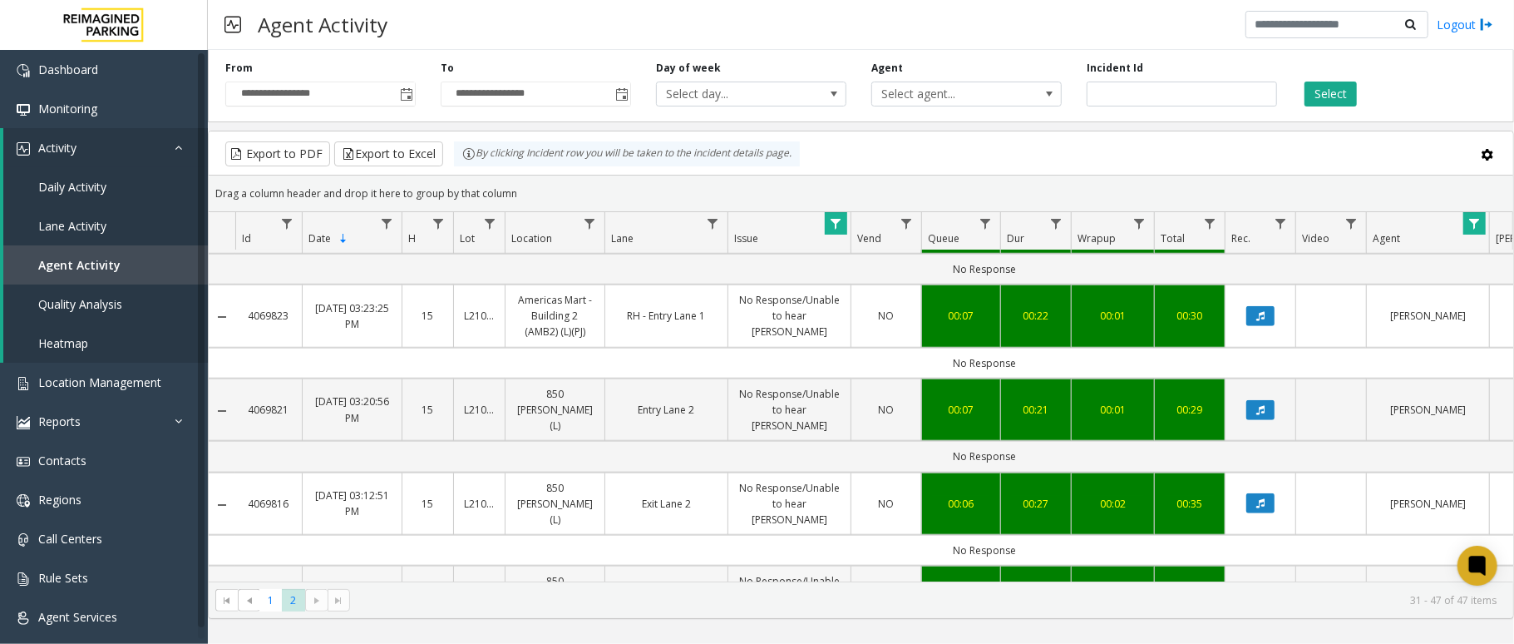
click at [1264, 592] on icon "Data table" at bounding box center [1261, 597] width 8 height 10
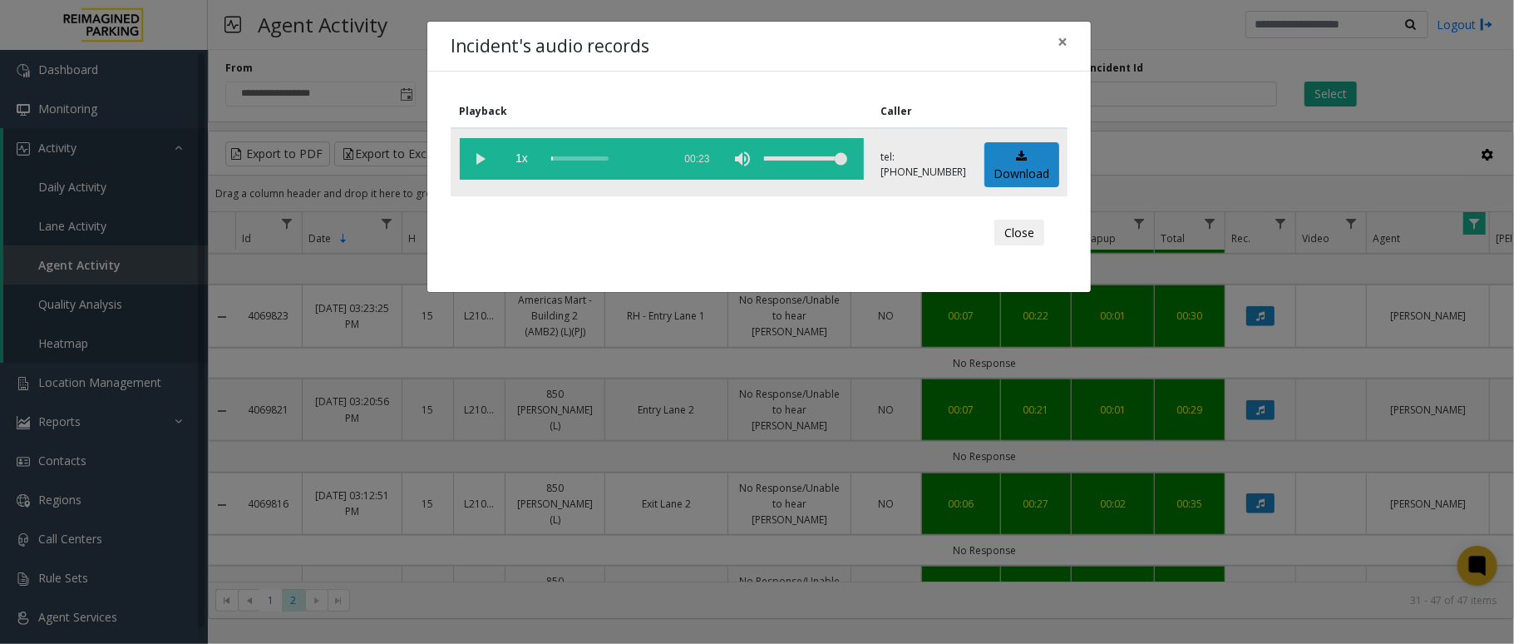
click at [477, 163] on vg-play-pause at bounding box center [481, 159] width 42 height 42
click at [479, 164] on vg-play-pause at bounding box center [481, 159] width 42 height 42
click at [1075, 33] on button "×" at bounding box center [1062, 42] width 33 height 41
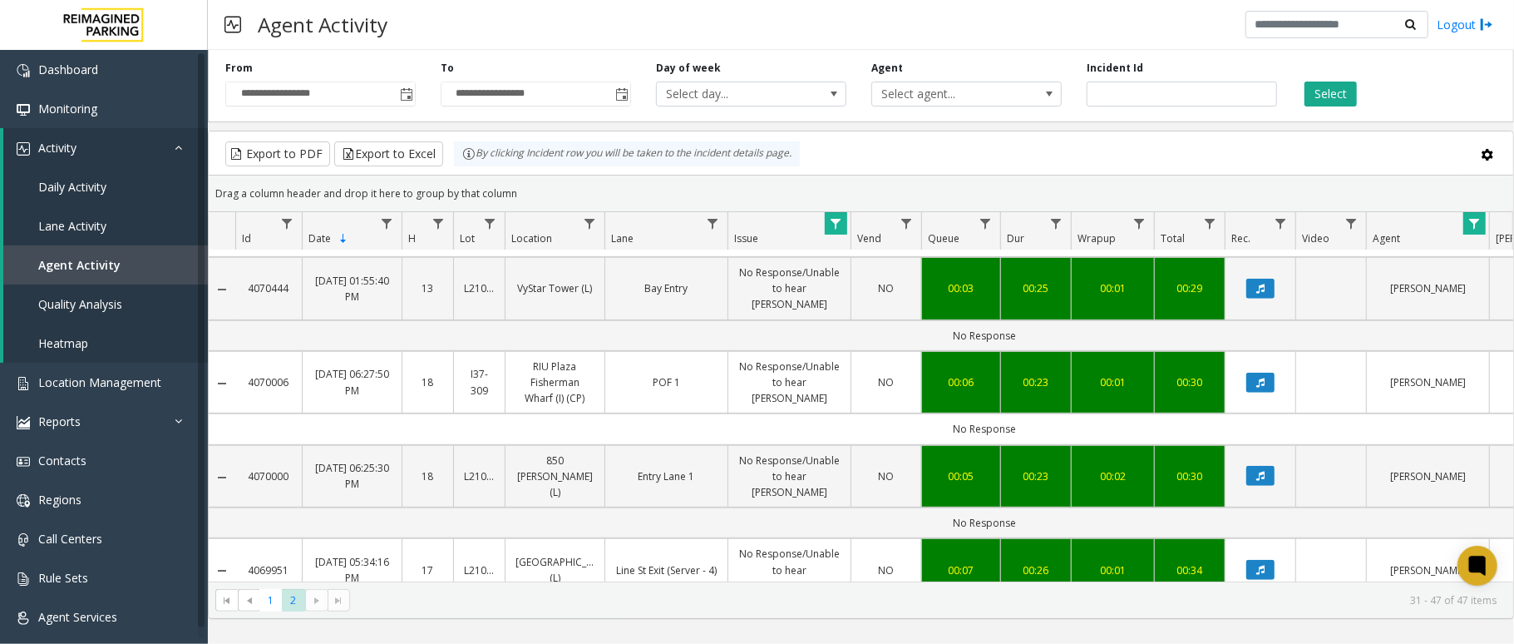
scroll to position [647, 0]
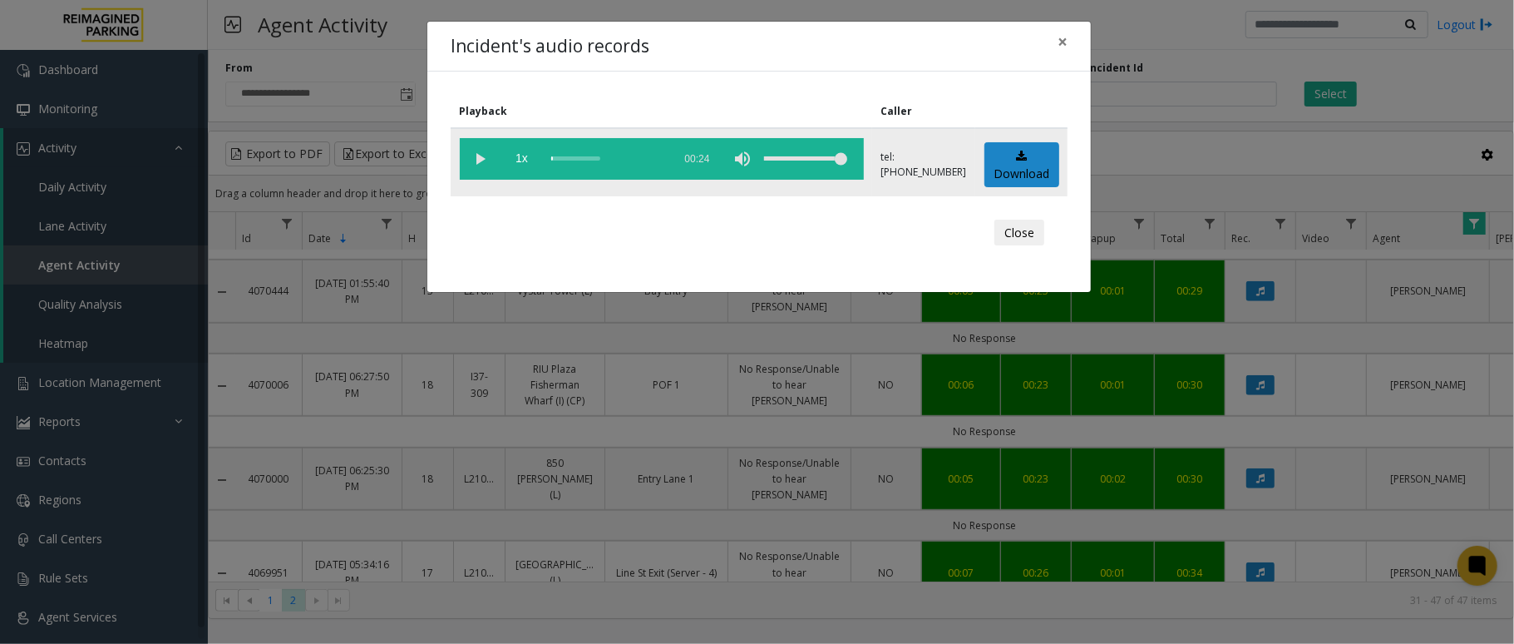
click at [489, 157] on vg-play-pause at bounding box center [481, 159] width 42 height 42
click at [477, 161] on vg-play-pause at bounding box center [481, 159] width 42 height 42
click at [1066, 40] on span "×" at bounding box center [1063, 41] width 10 height 23
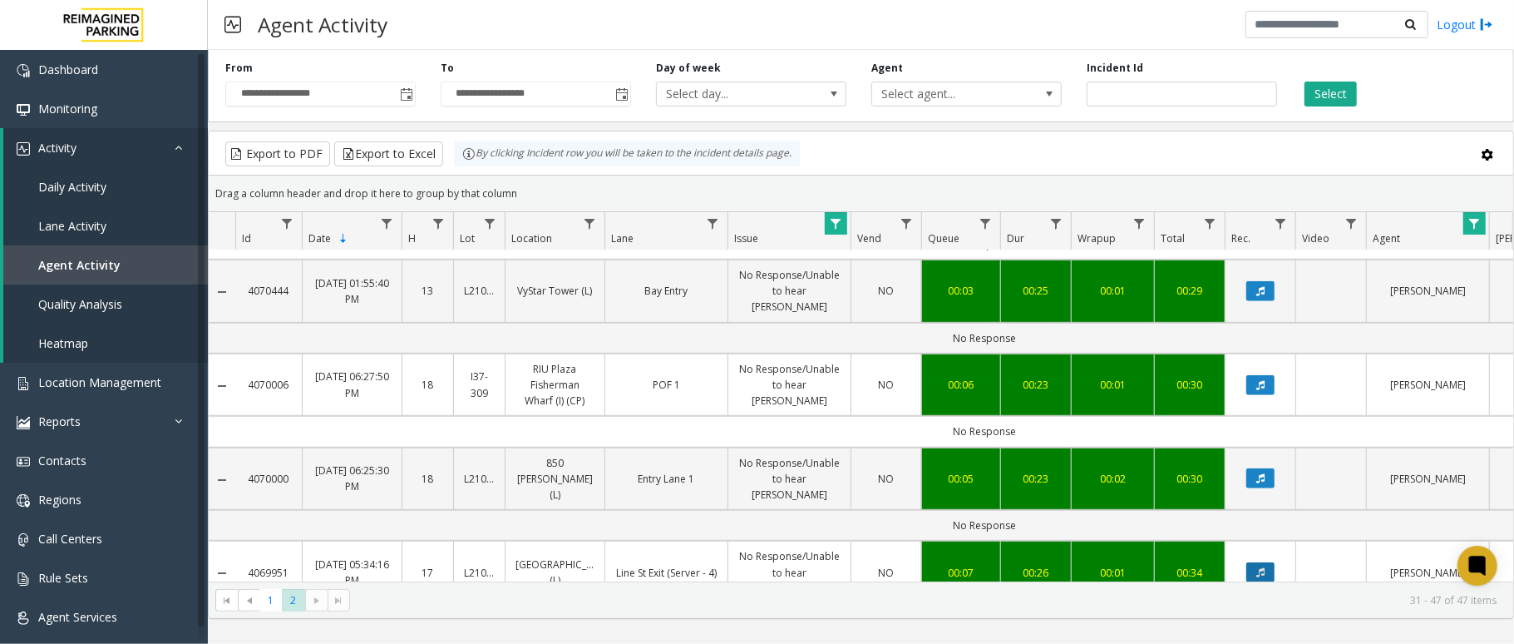
click at [1266, 562] on button "Data table" at bounding box center [1261, 572] width 28 height 20
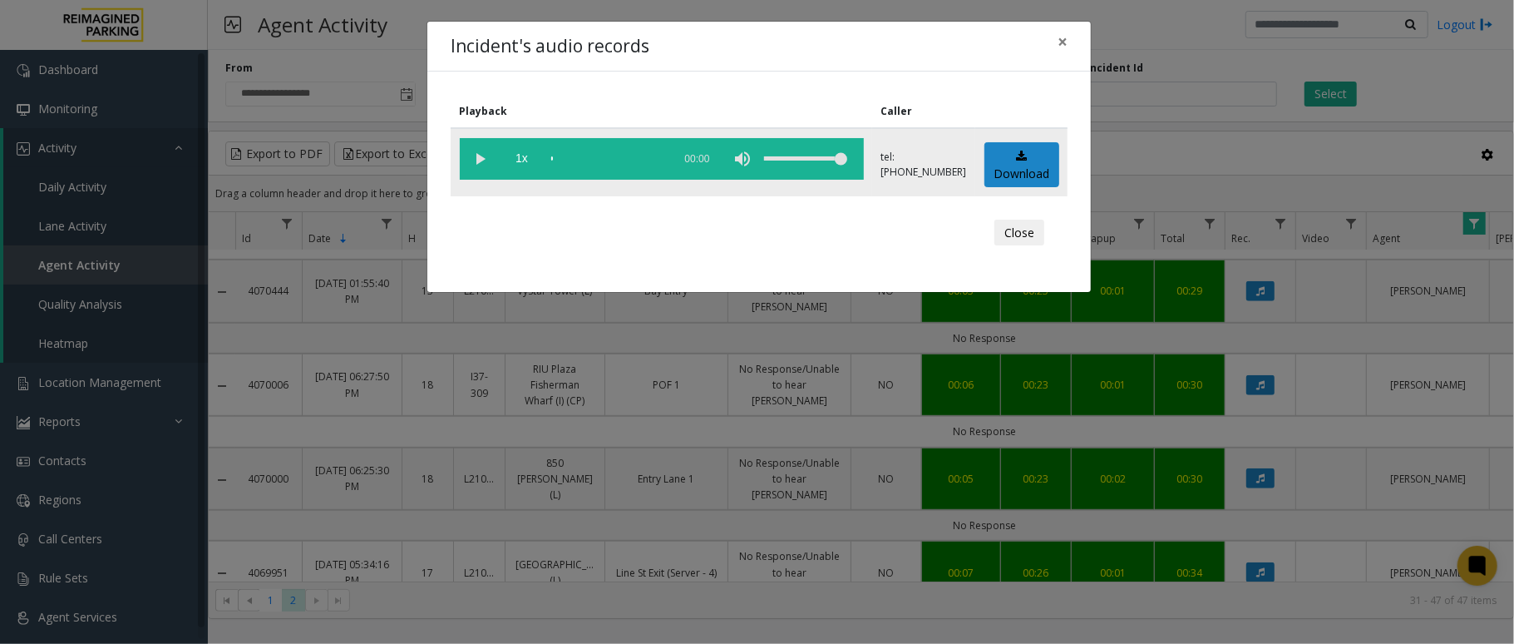
click at [482, 154] on vg-play-pause at bounding box center [481, 159] width 42 height 42
click at [484, 160] on vg-play-pause at bounding box center [481, 159] width 42 height 42
click at [1055, 45] on button "×" at bounding box center [1062, 42] width 33 height 41
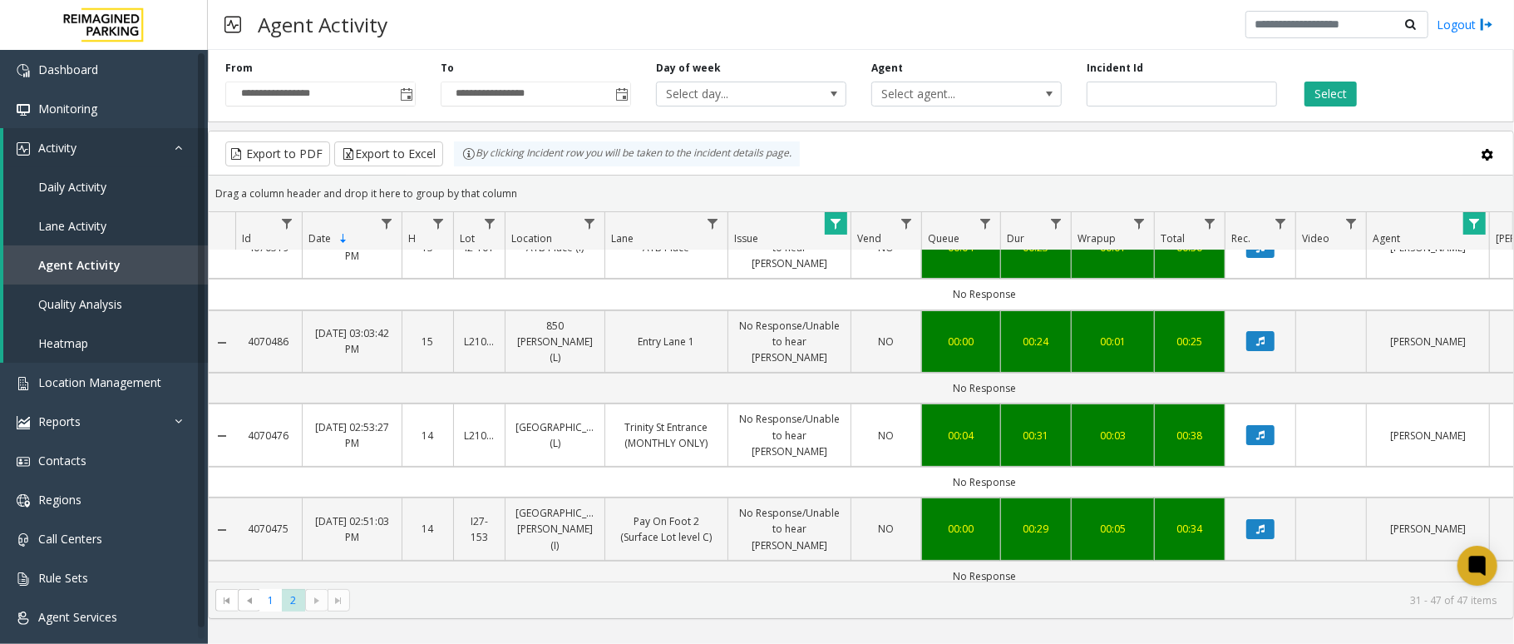
scroll to position [0, 0]
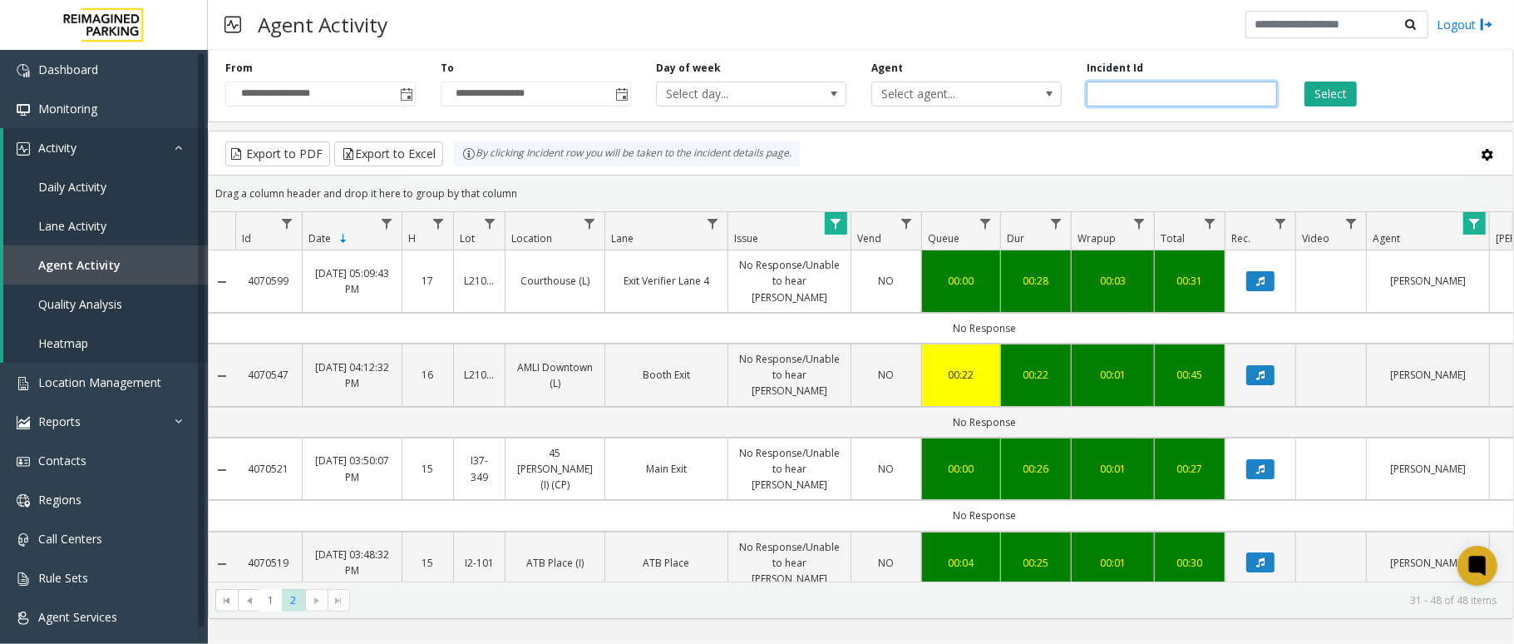
click at [1133, 96] on input "number" at bounding box center [1182, 94] width 190 height 25
paste input "*******"
type input "*******"
click at [1348, 91] on button "Select" at bounding box center [1331, 94] width 52 height 25
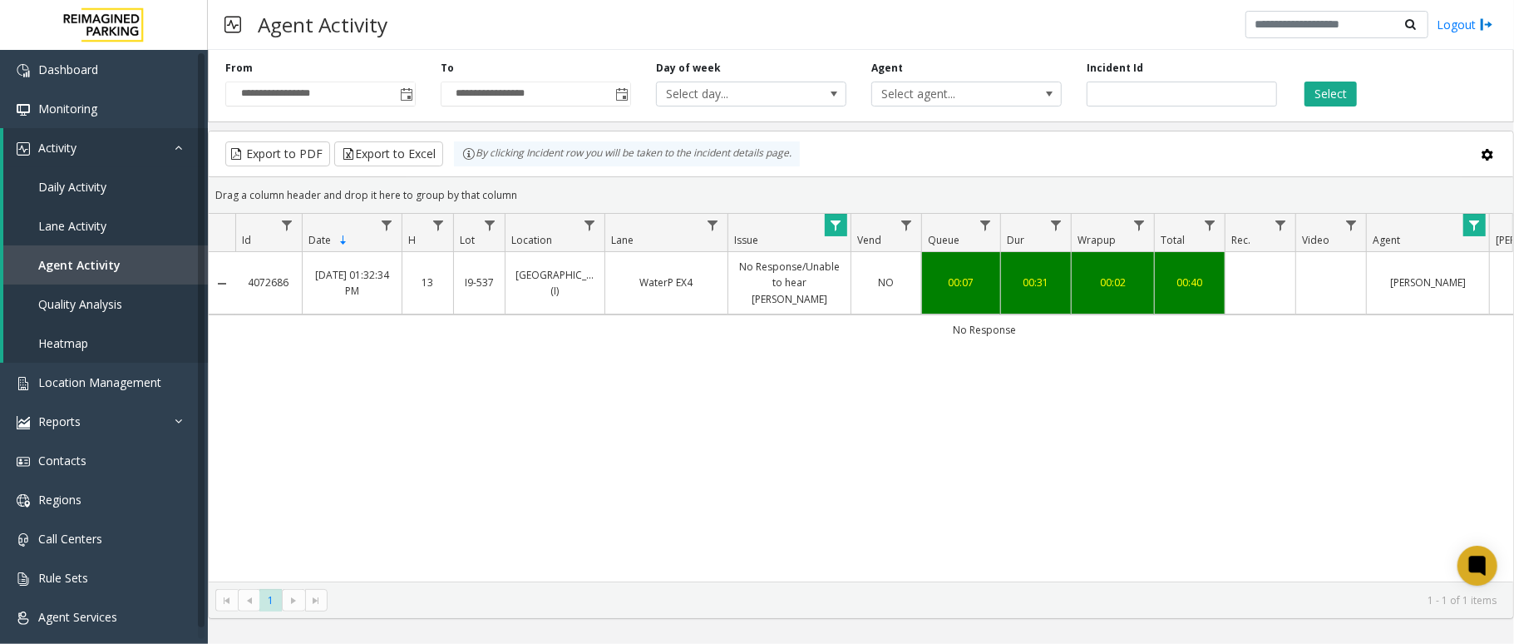
click at [1239, 284] on td "Data table" at bounding box center [1260, 283] width 71 height 62
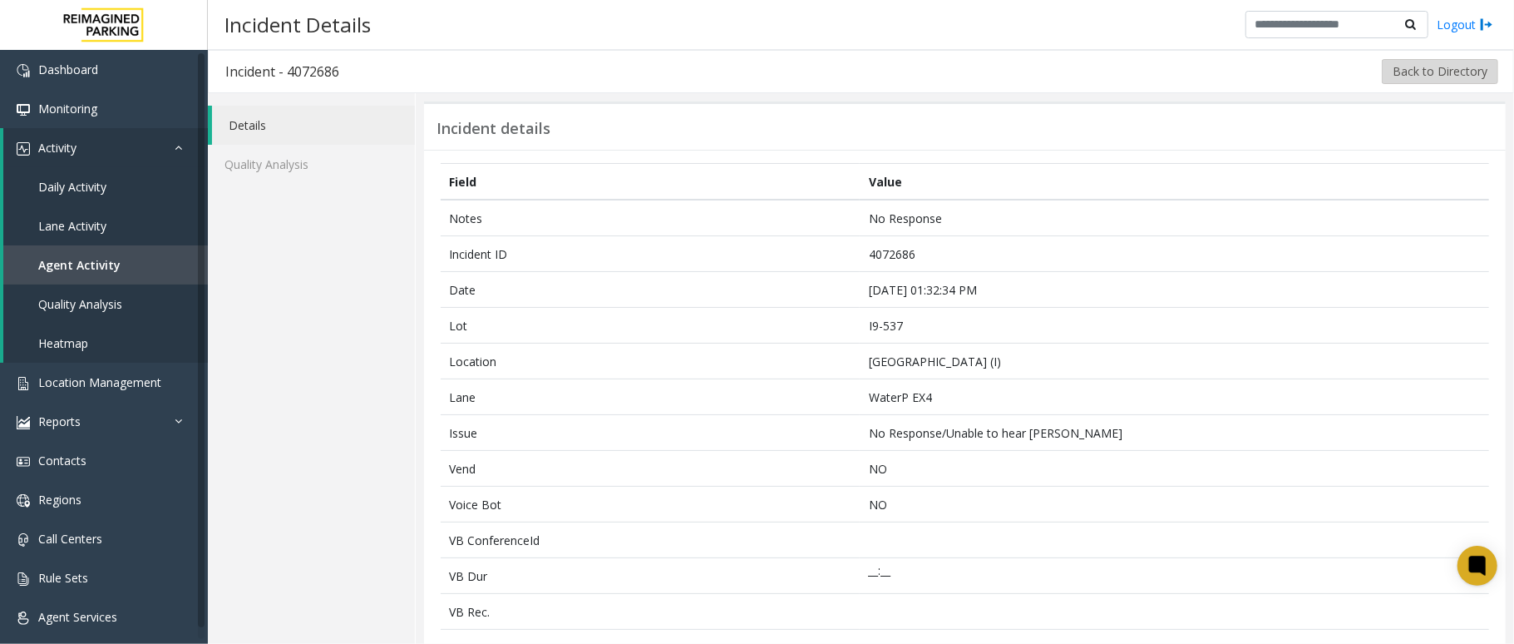
click at [1396, 75] on button "Back to Directory" at bounding box center [1440, 71] width 116 height 25
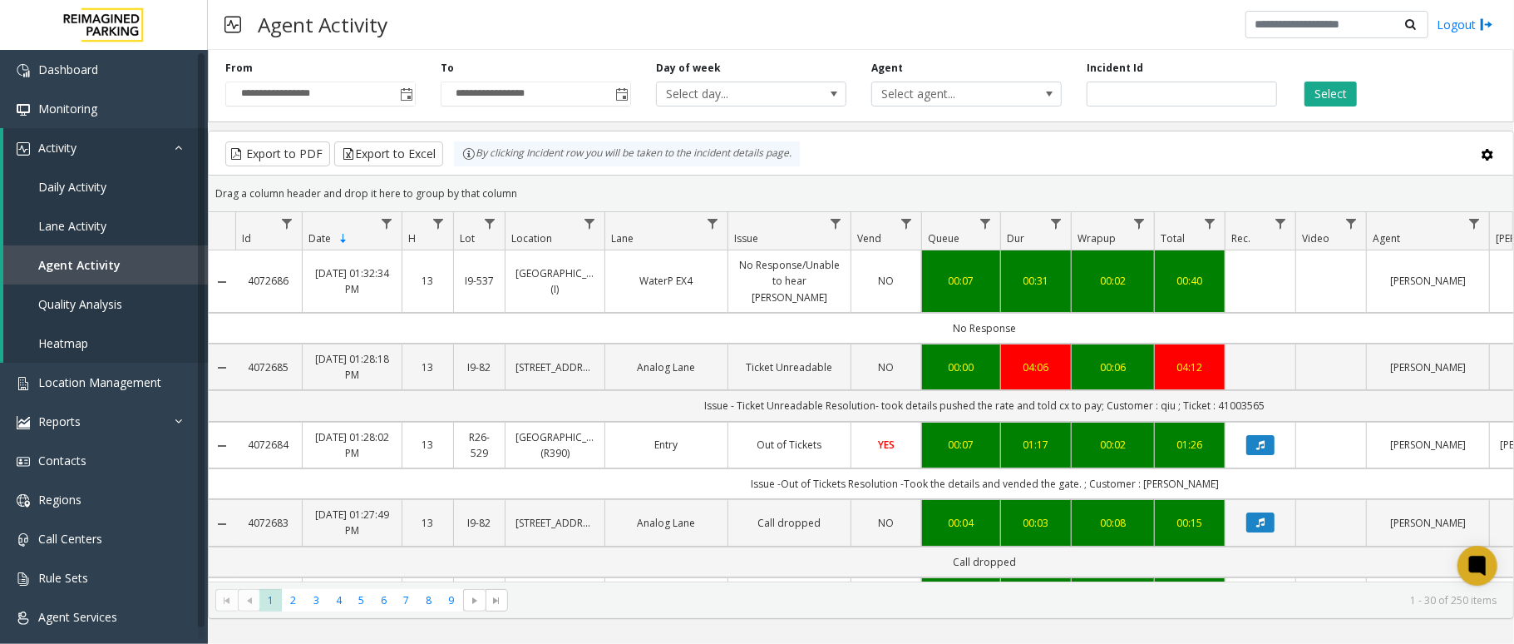
scroll to position [0, 93]
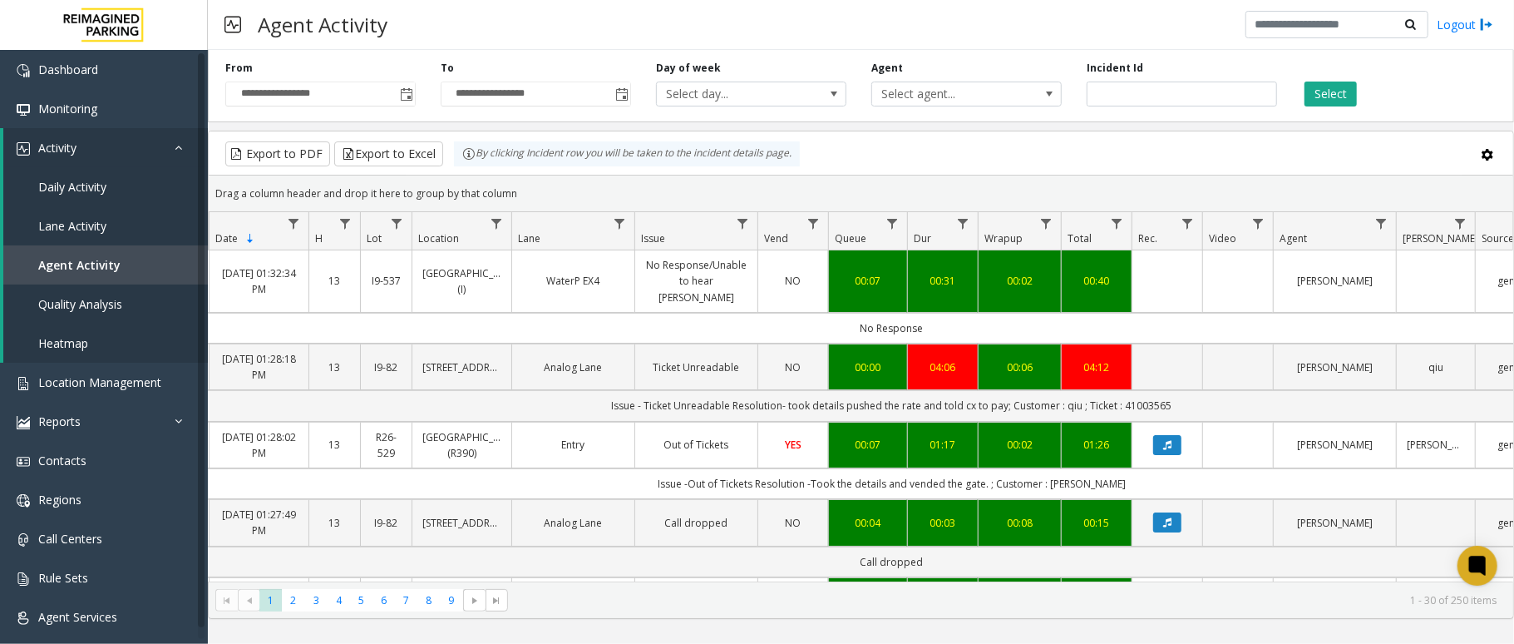
drag, startPoint x: 996, startPoint y: 263, endPoint x: 1361, endPoint y: 306, distance: 366.8
click at [1495, 269] on tr "4072686 Sep 7, 2025 01:32:34 PM 13 I9-537 Waterpark Place (I) WaterP EX4 No Res…" at bounding box center [879, 281] width 1526 height 62
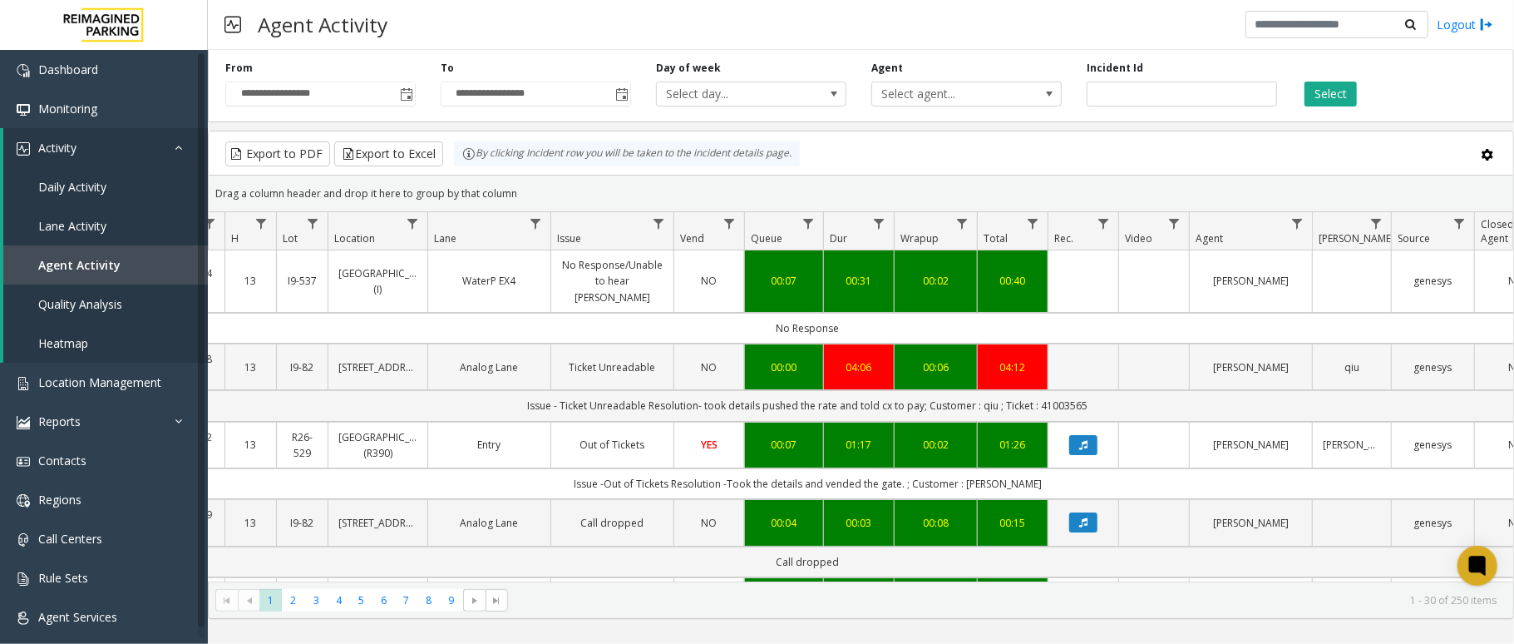
click at [1262, 343] on td "[PERSON_NAME]" at bounding box center [1250, 366] width 123 height 47
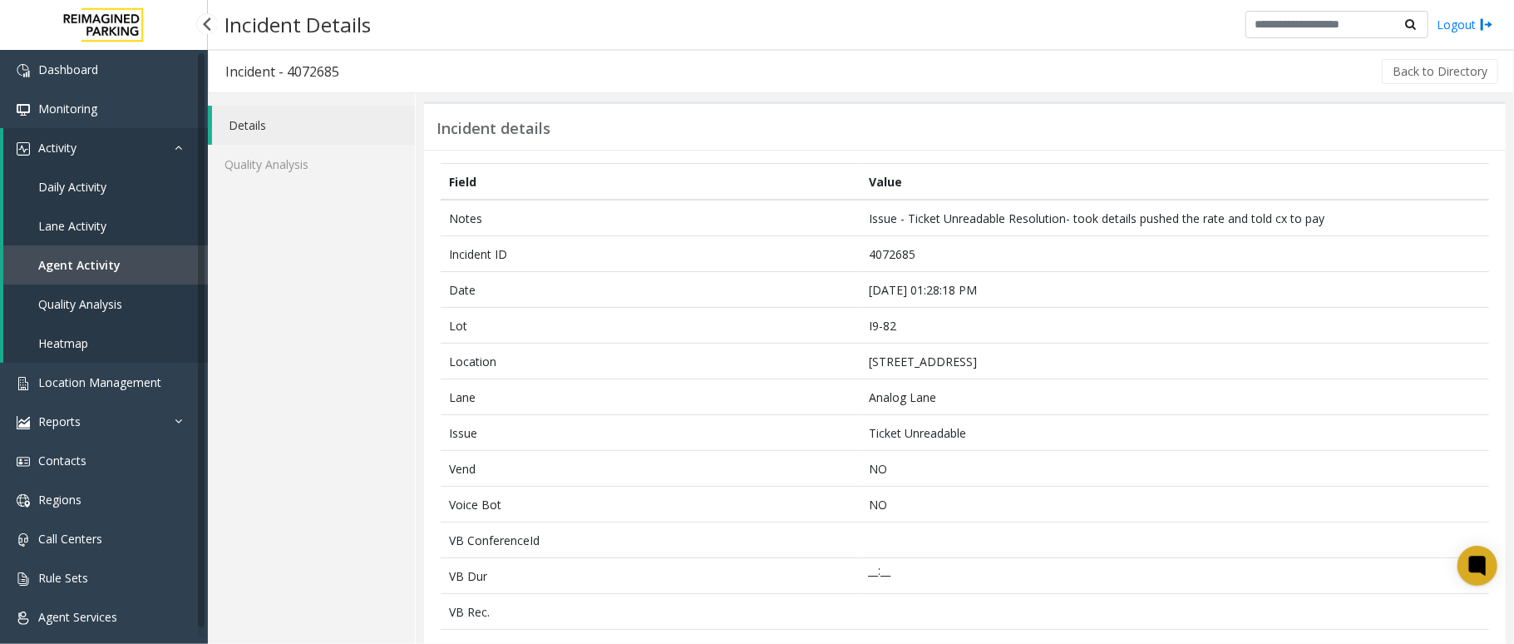
click at [84, 254] on link "Agent Activity" at bounding box center [105, 264] width 205 height 39
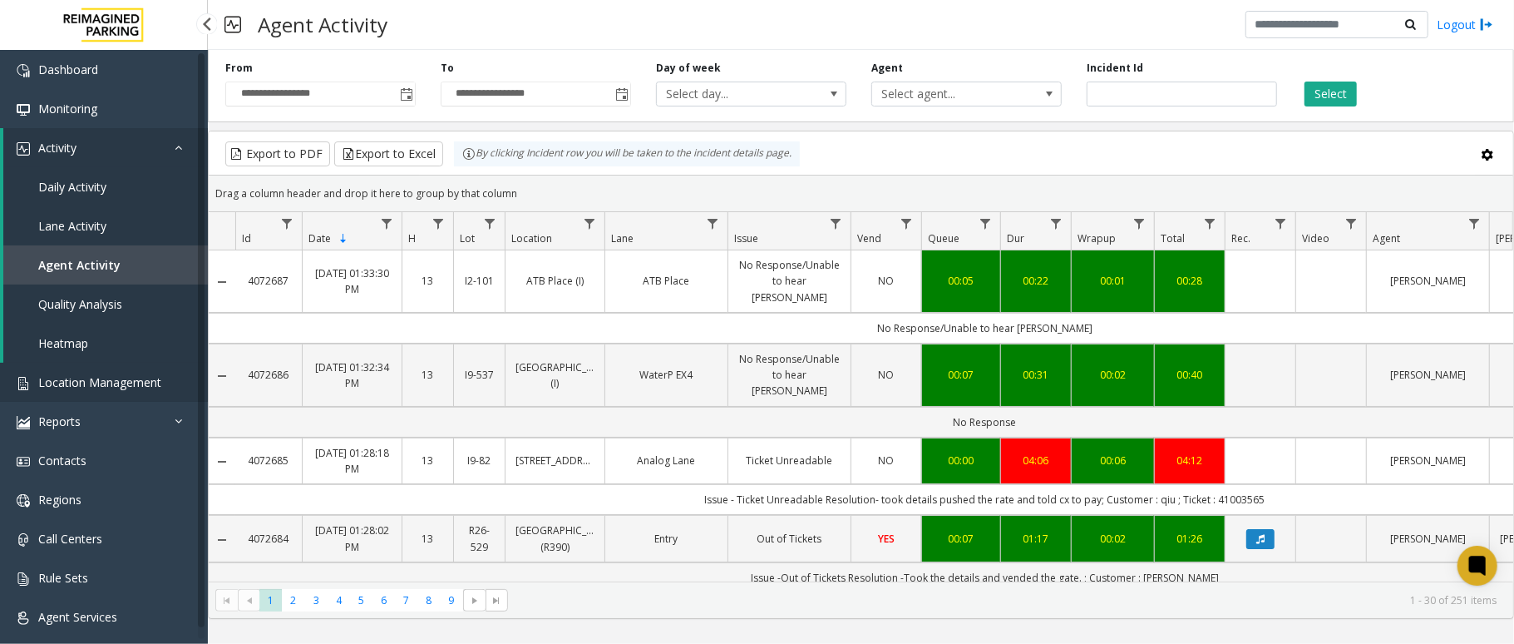
click at [81, 384] on span "Location Management" at bounding box center [99, 382] width 123 height 16
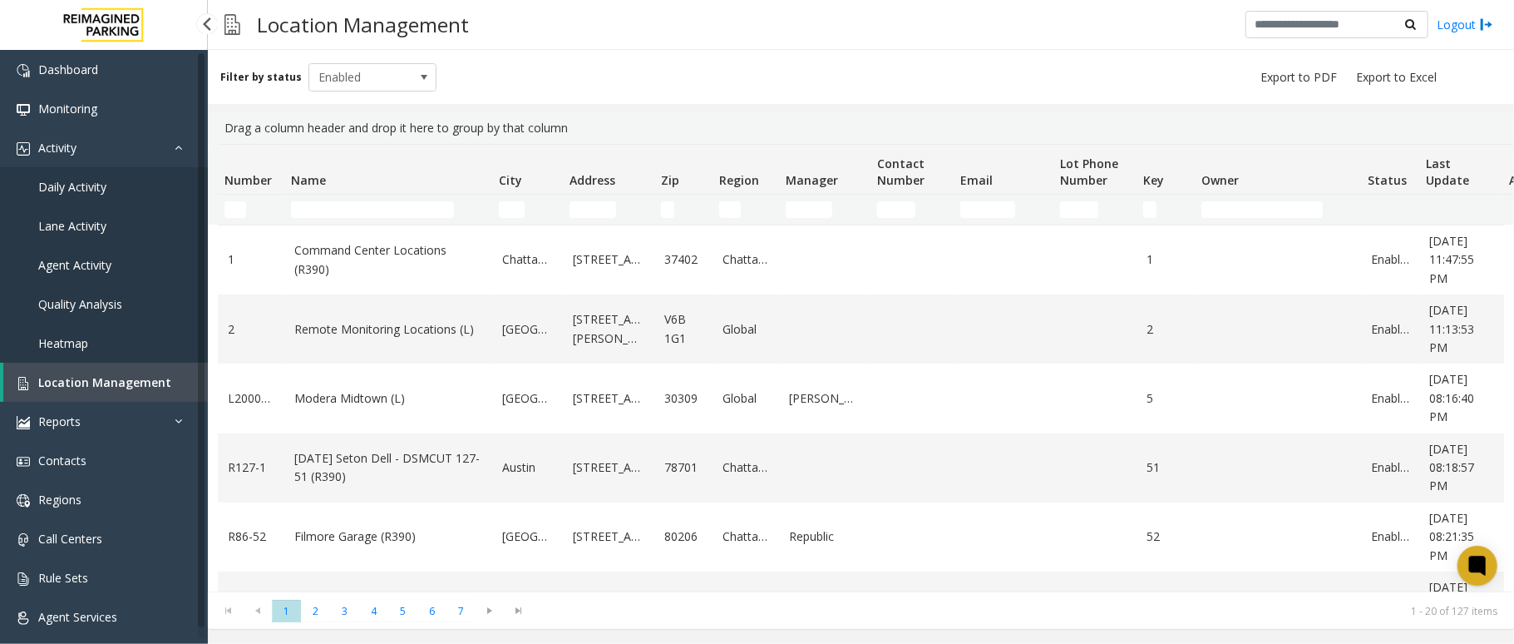
click at [101, 263] on span "Agent Activity" at bounding box center [74, 265] width 73 height 16
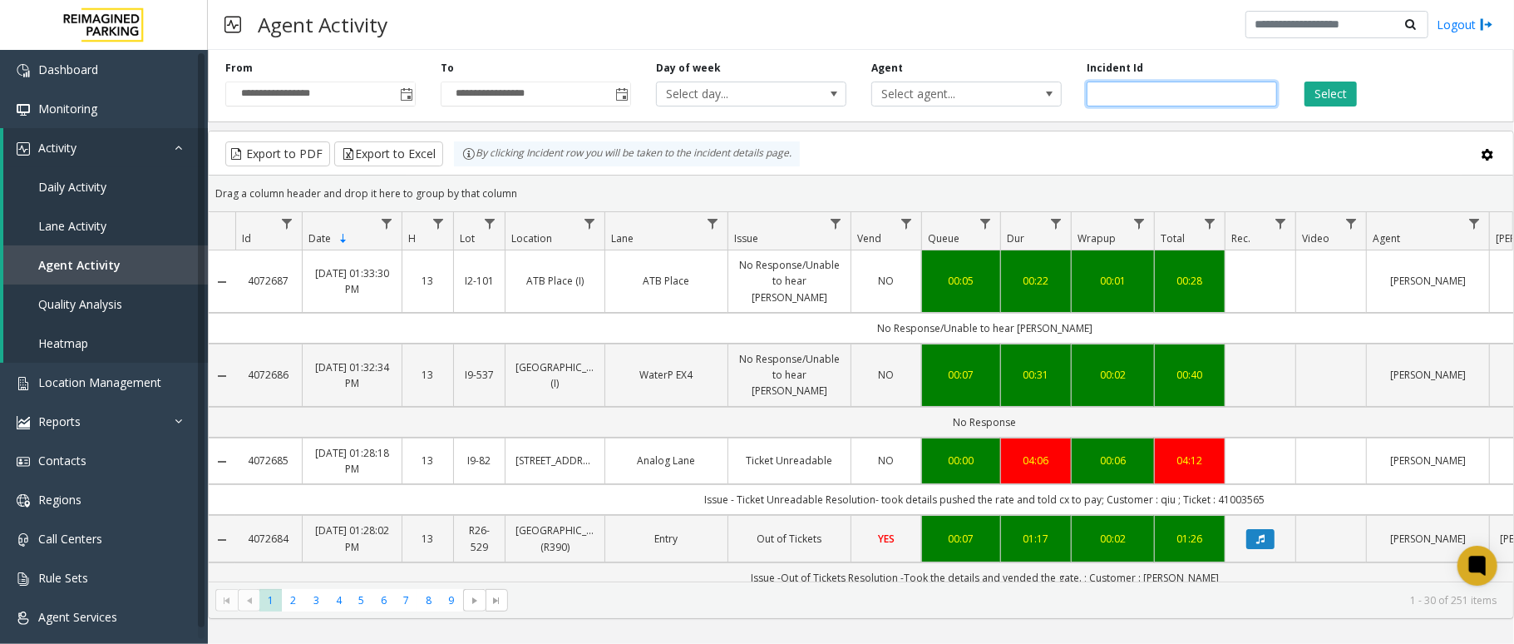
click at [1145, 95] on input "number" at bounding box center [1182, 94] width 190 height 25
paste input "*******"
type input "*******"
click at [1315, 93] on button "Select" at bounding box center [1331, 94] width 52 height 25
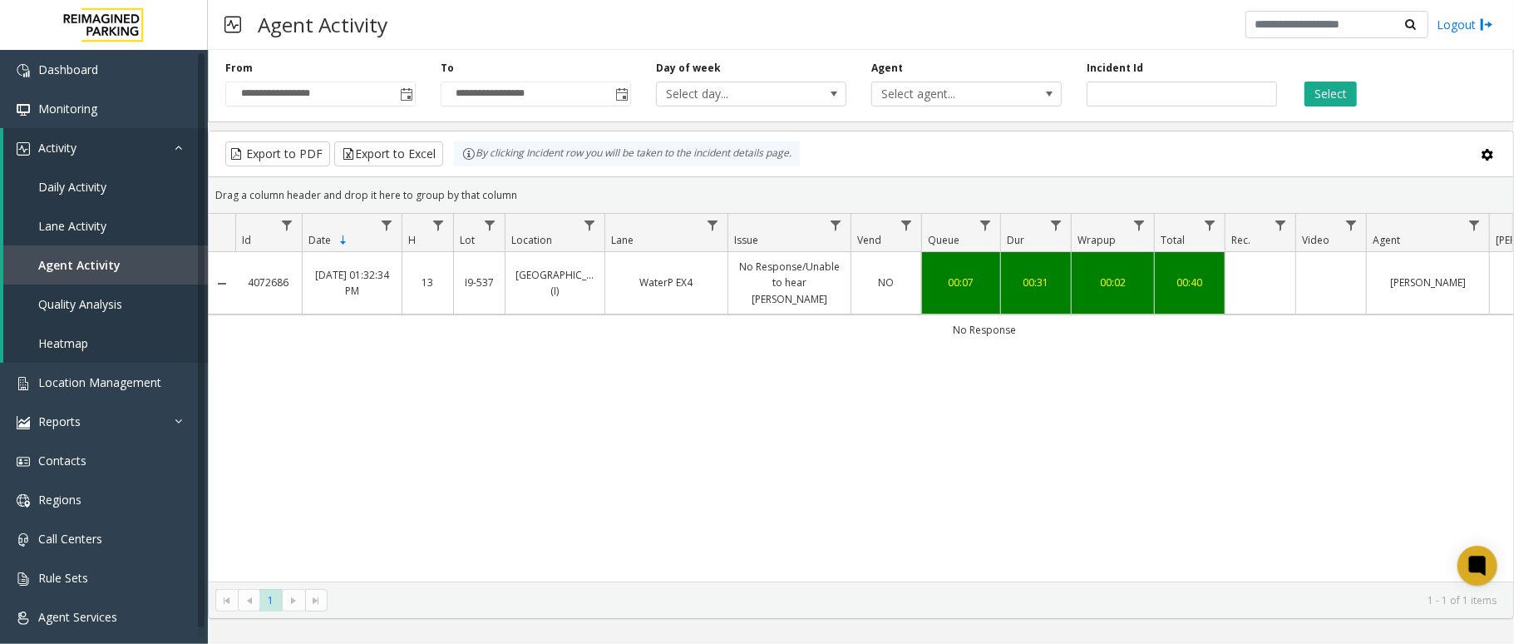
scroll to position [0, 221]
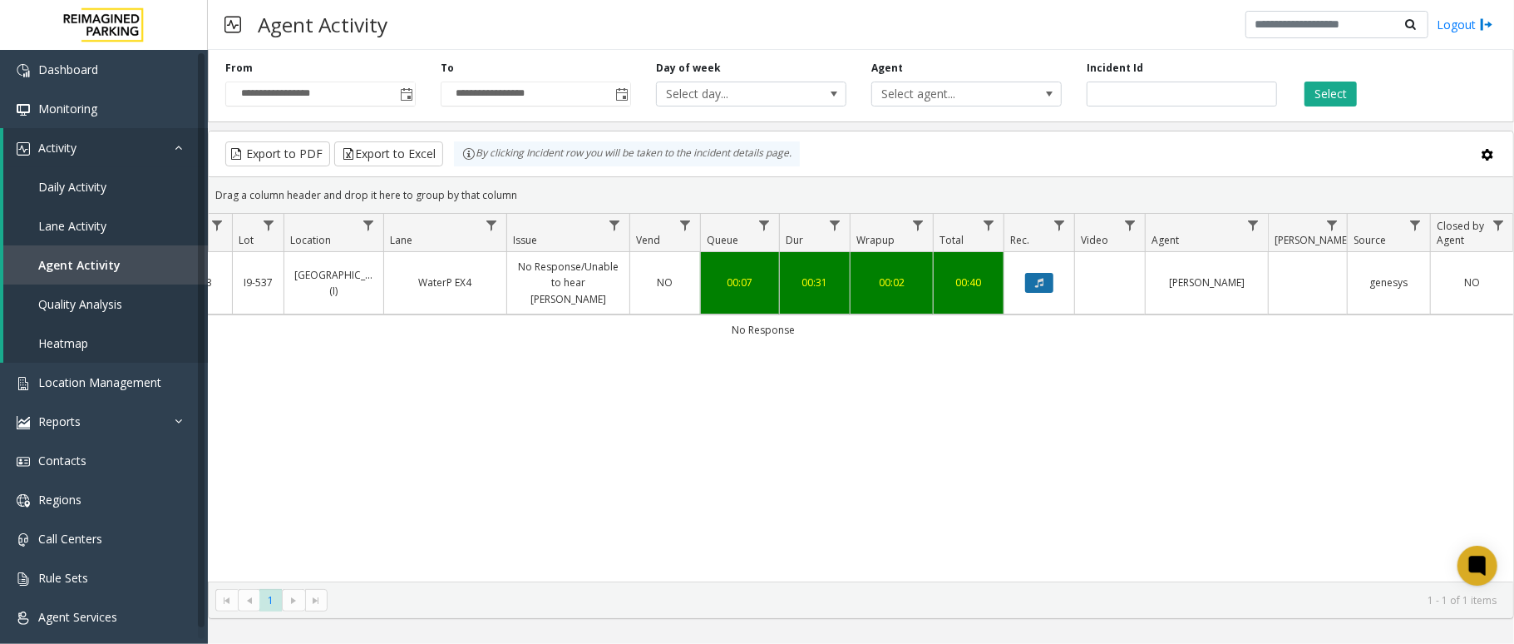
click at [1030, 273] on button "Data table" at bounding box center [1039, 283] width 28 height 20
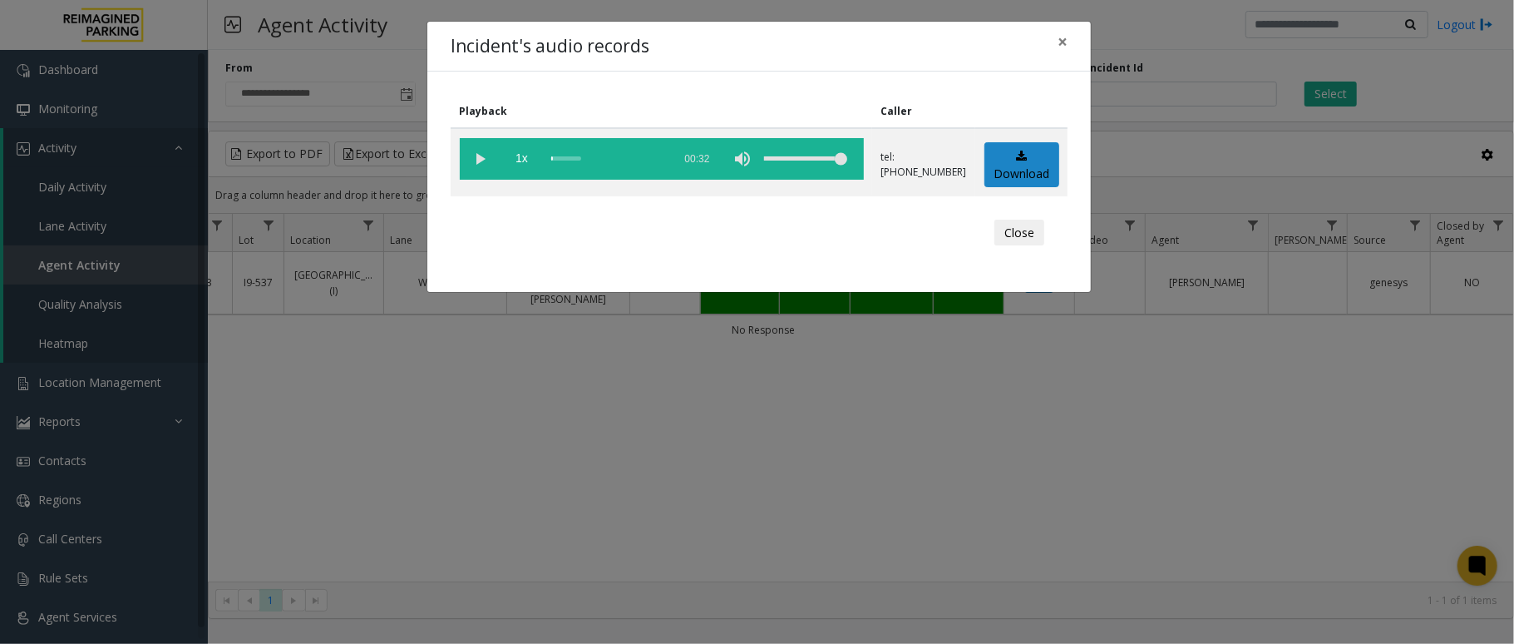
click at [1146, 410] on div "Incident's audio records × Playback Caller 1x 00:32 tel:+10905379008 Download C…" at bounding box center [757, 322] width 1514 height 644
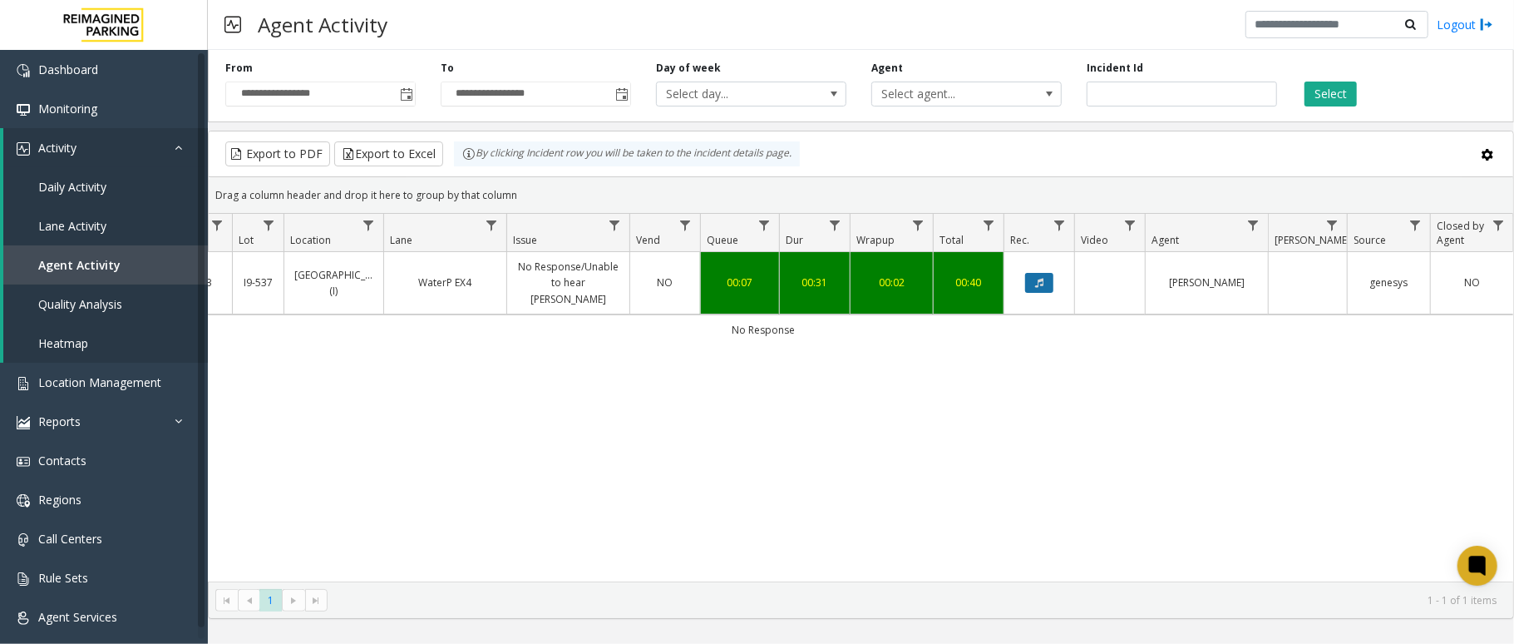
click at [1035, 278] on icon "Data table" at bounding box center [1039, 283] width 8 height 10
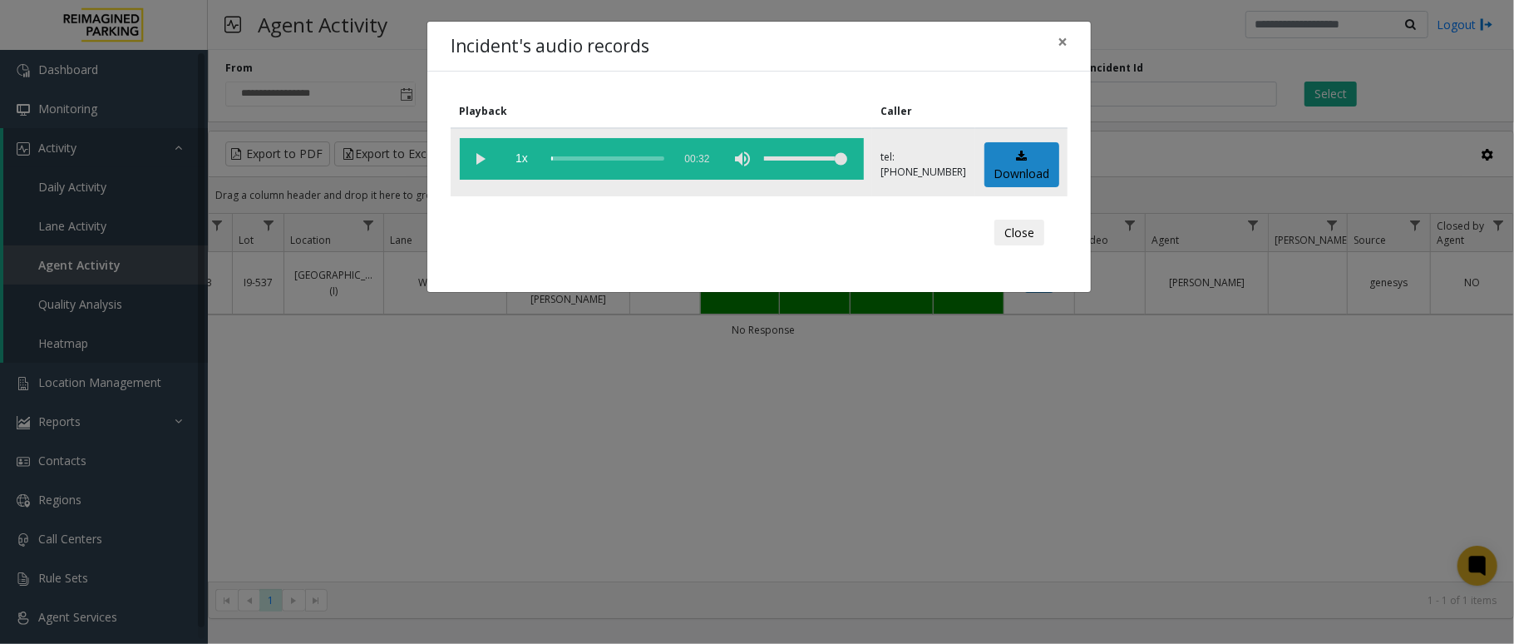
click at [484, 155] on vg-play-pause at bounding box center [481, 159] width 42 height 42
click at [1059, 42] on span "×" at bounding box center [1063, 41] width 10 height 23
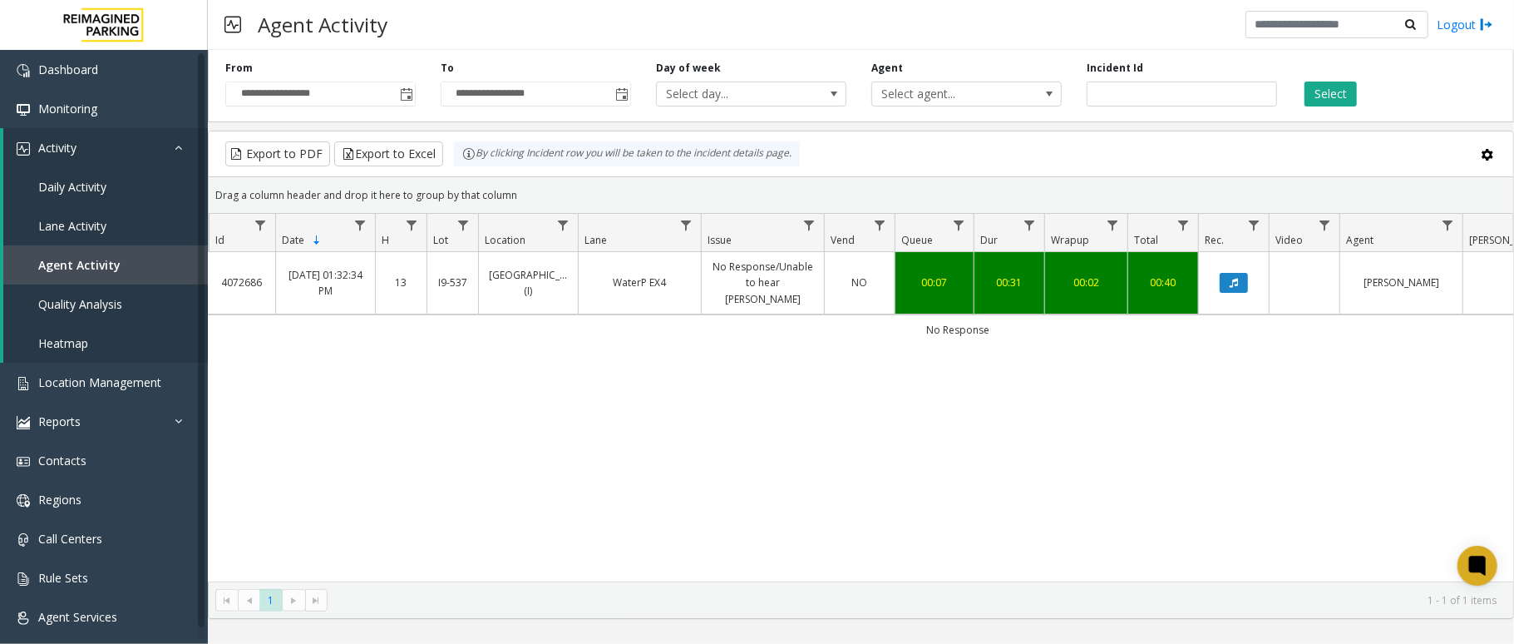
scroll to position [0, 0]
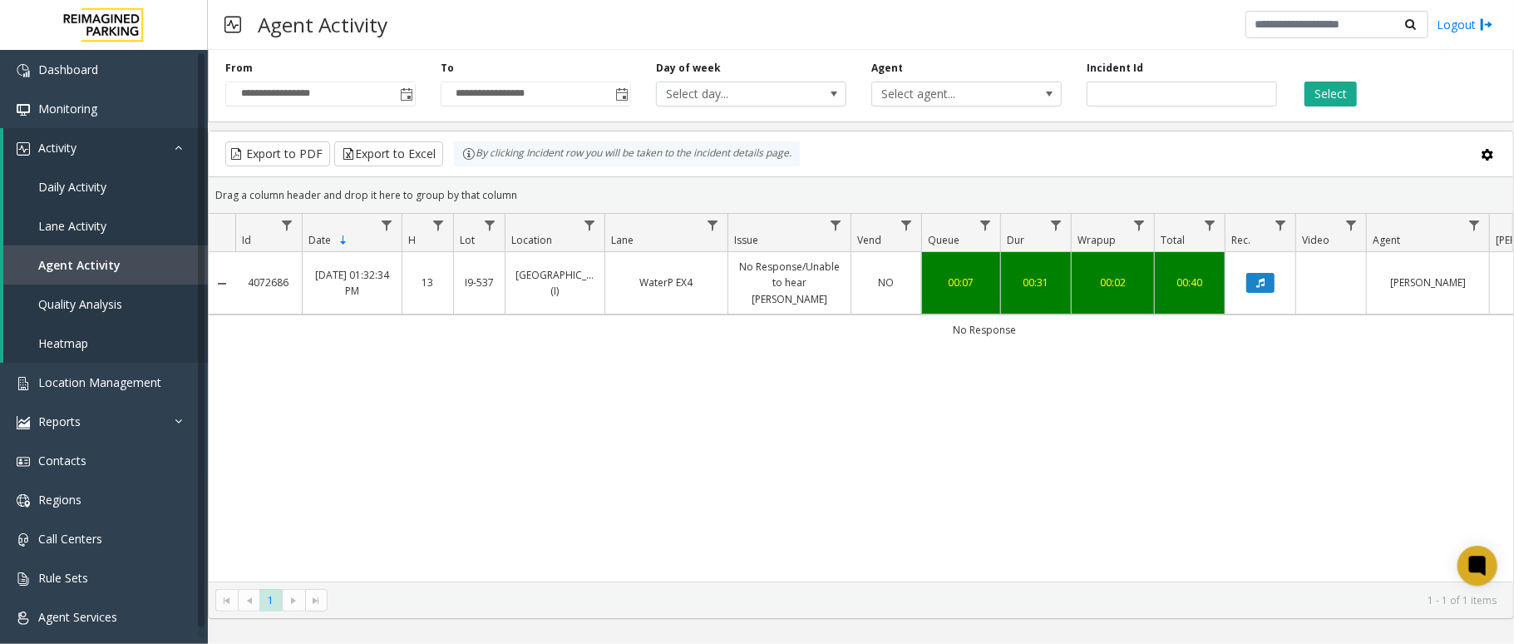
copy link "4072686"
drag, startPoint x: 294, startPoint y: 277, endPoint x: 241, endPoint y: 281, distance: 53.4
click at [241, 281] on td "4072686" at bounding box center [268, 283] width 67 height 62
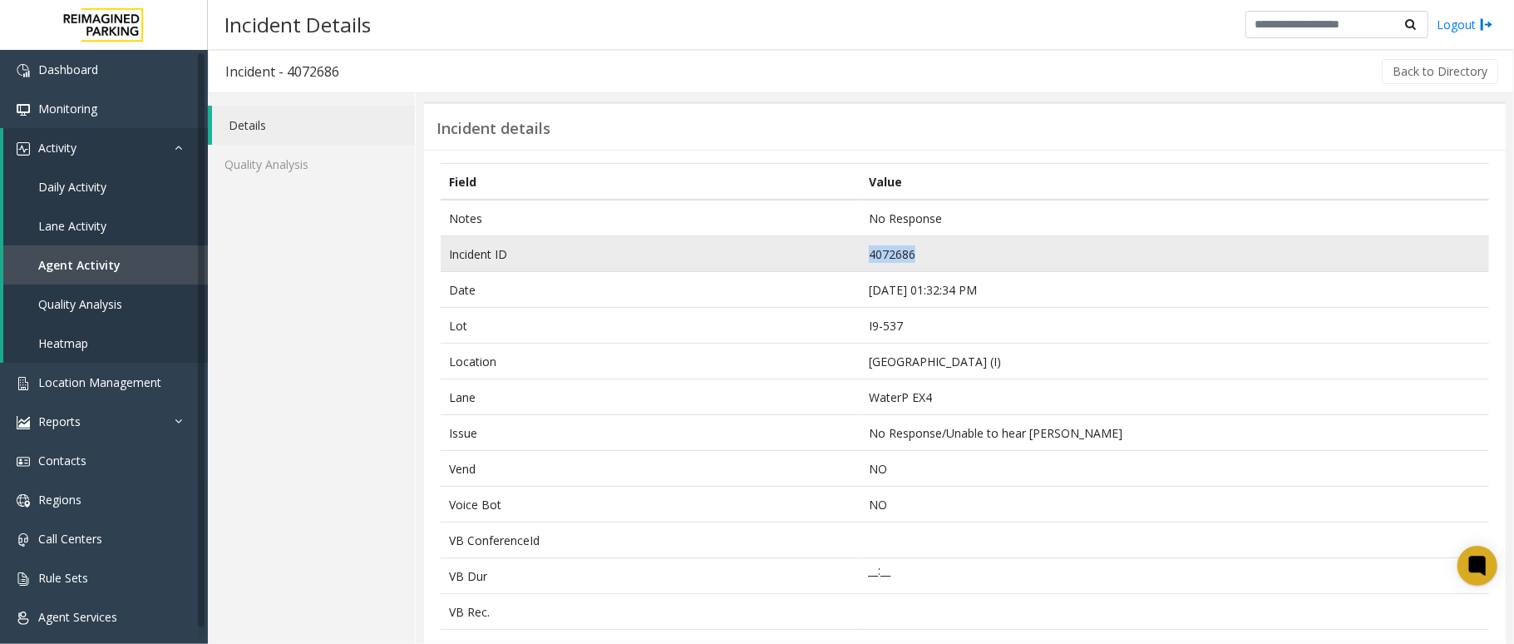
drag, startPoint x: 915, startPoint y: 250, endPoint x: 852, endPoint y: 250, distance: 62.4
click at [860, 250] on td "4072686" at bounding box center [1175, 254] width 630 height 36
copy td "4072686"
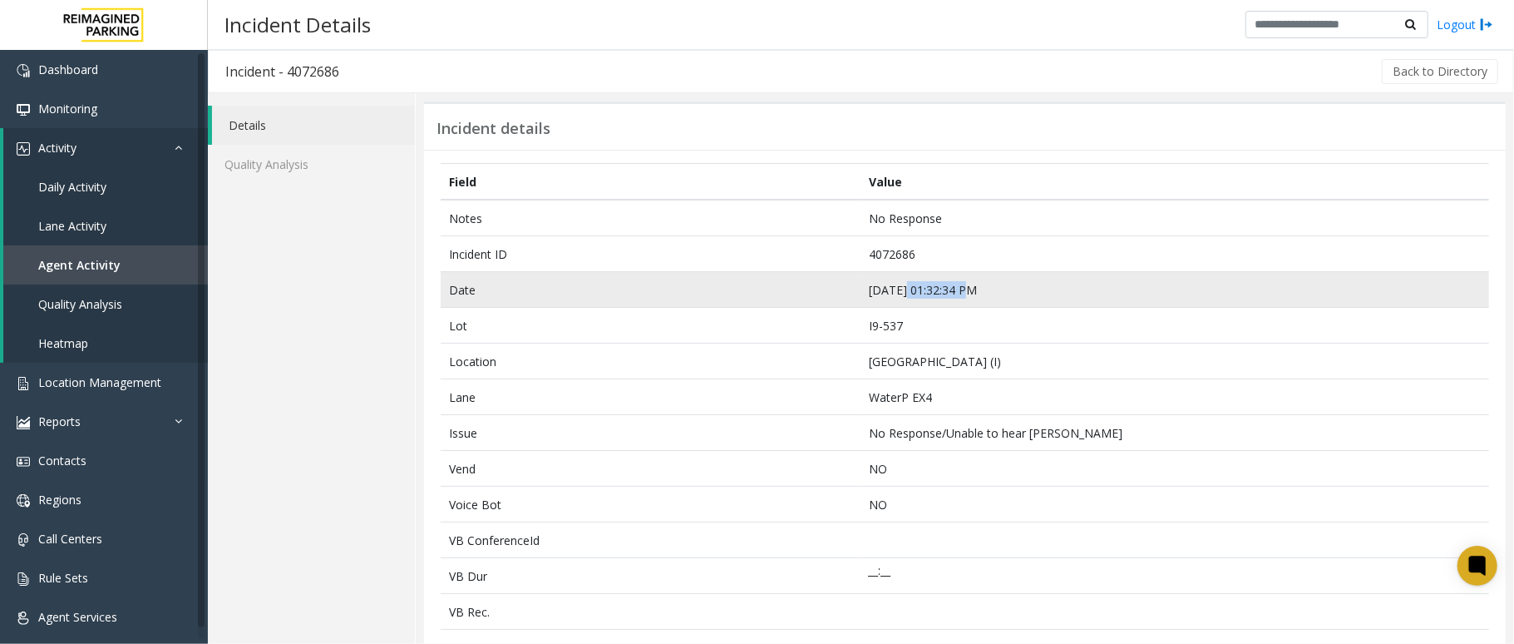
drag, startPoint x: 972, startPoint y: 289, endPoint x: 903, endPoint y: 284, distance: 69.3
click at [900, 284] on td "Sep 7 01:32:34 PM" at bounding box center [1175, 290] width 630 height 36
copy td "1:32:34 PM"
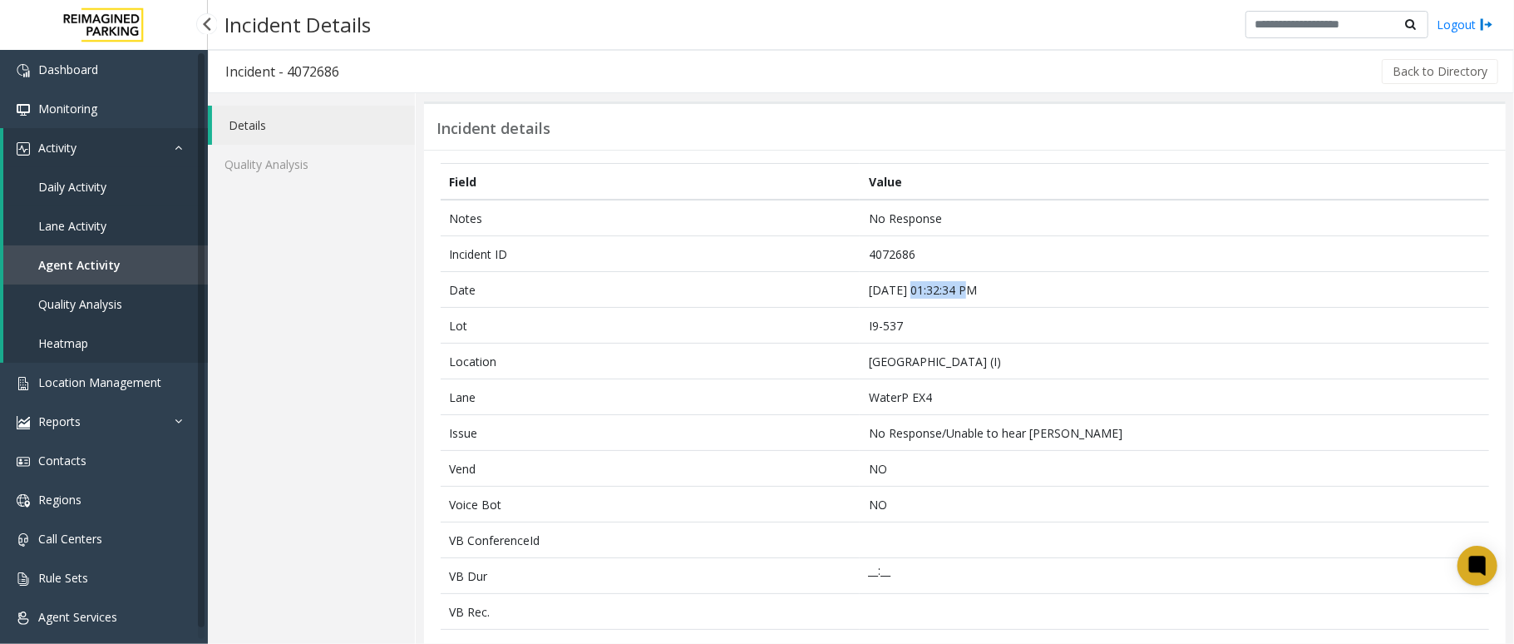
click at [90, 183] on span "Daily Activity" at bounding box center [72, 187] width 68 height 16
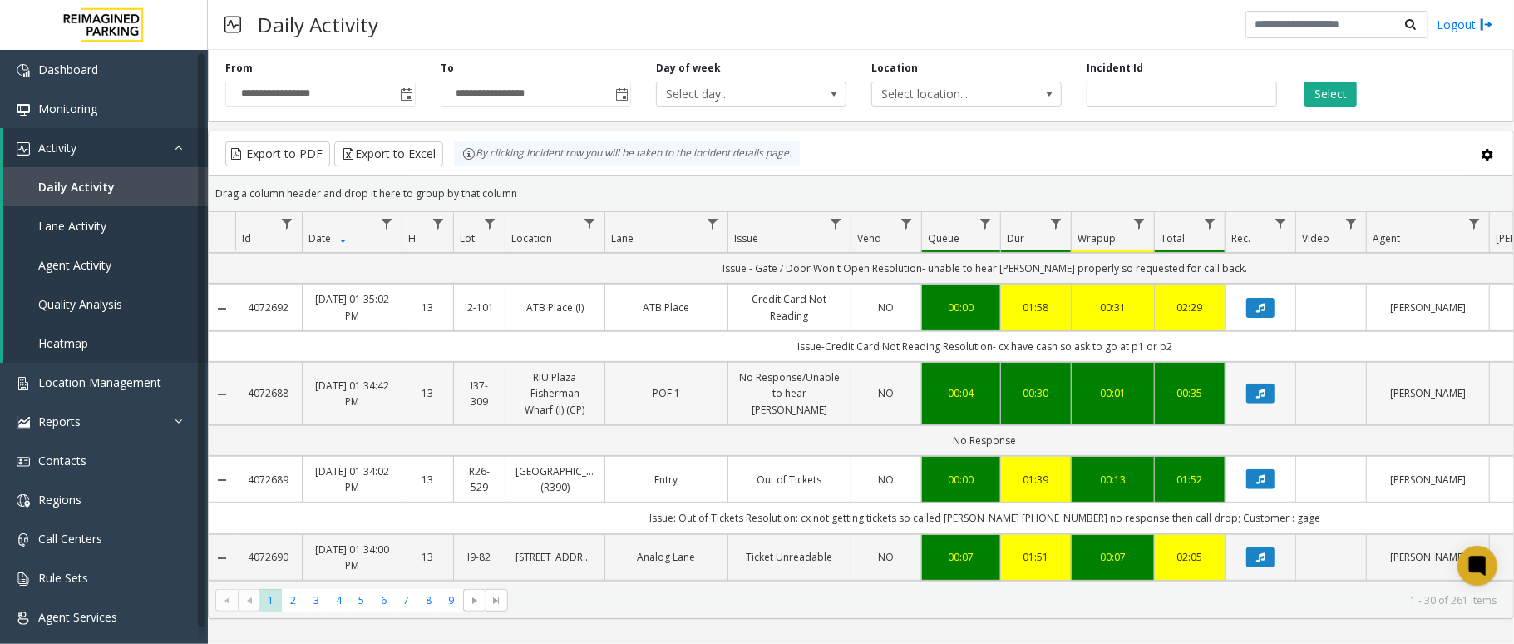
scroll to position [443, 0]
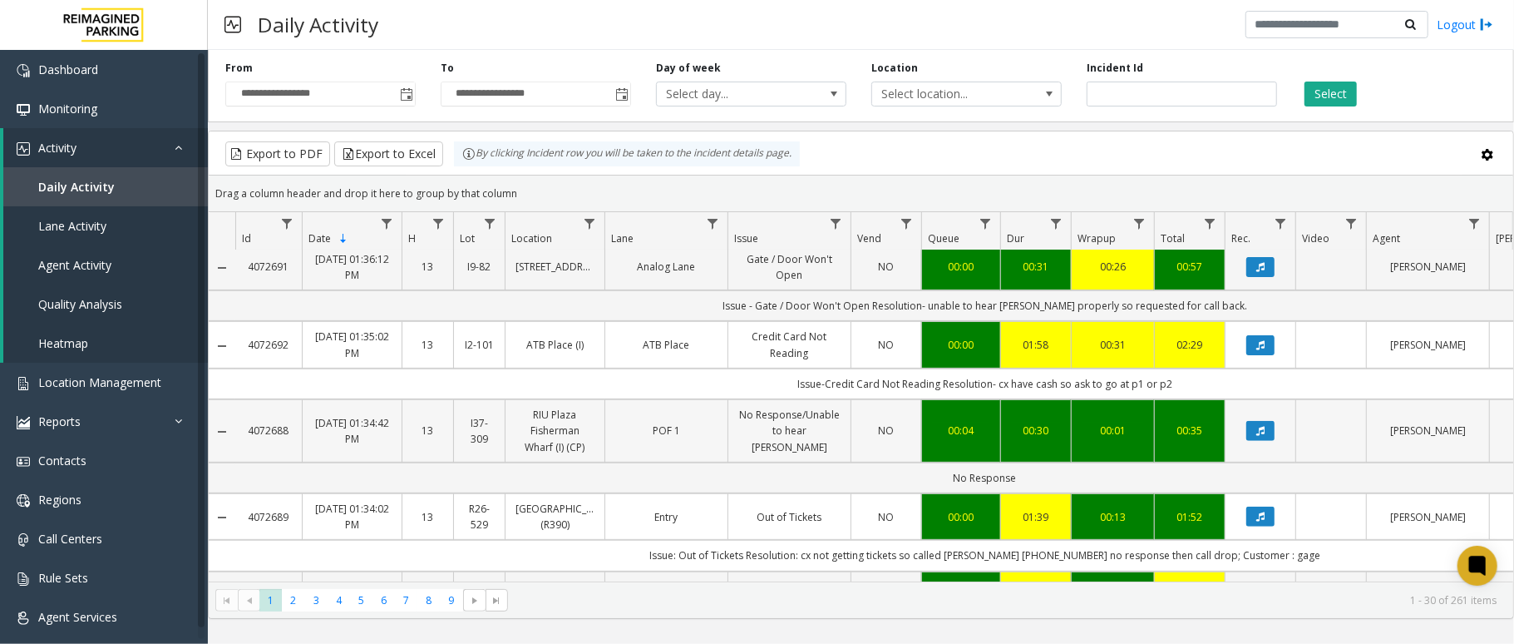
click at [1328, 417] on td "Data table" at bounding box center [1331, 430] width 71 height 63
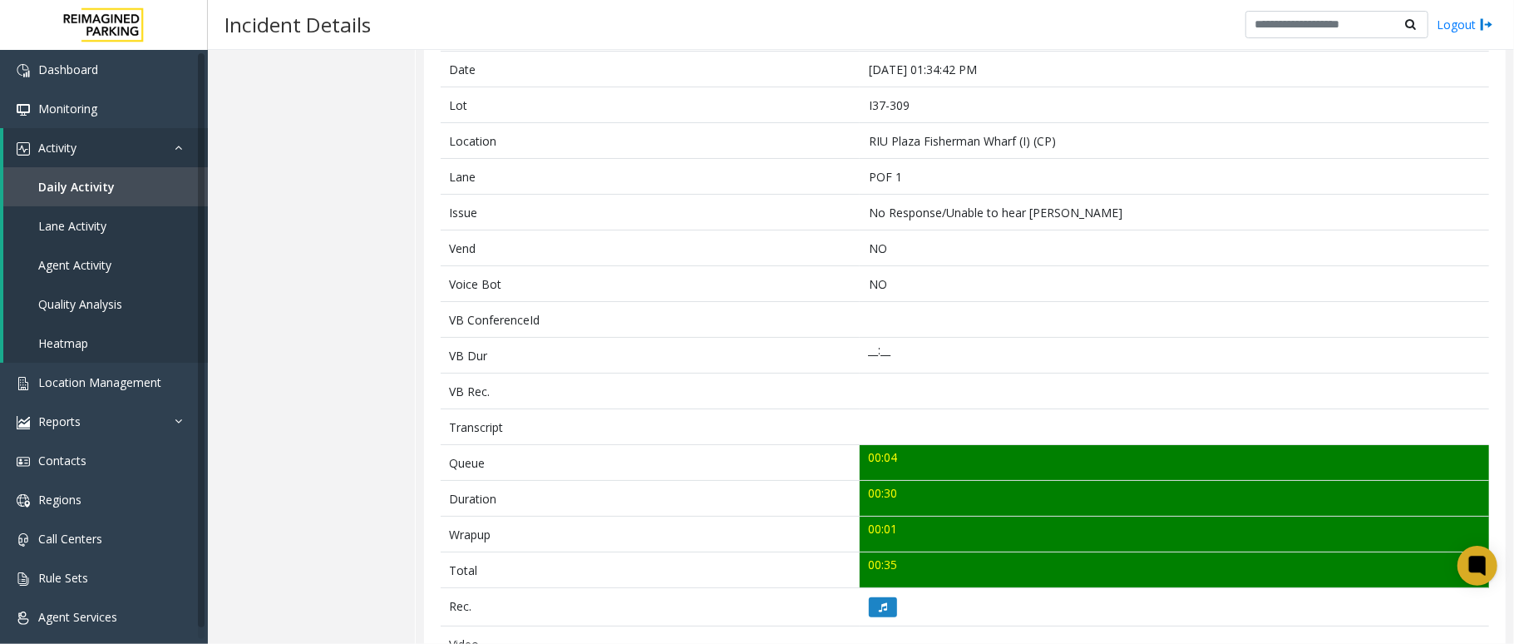
scroll to position [221, 0]
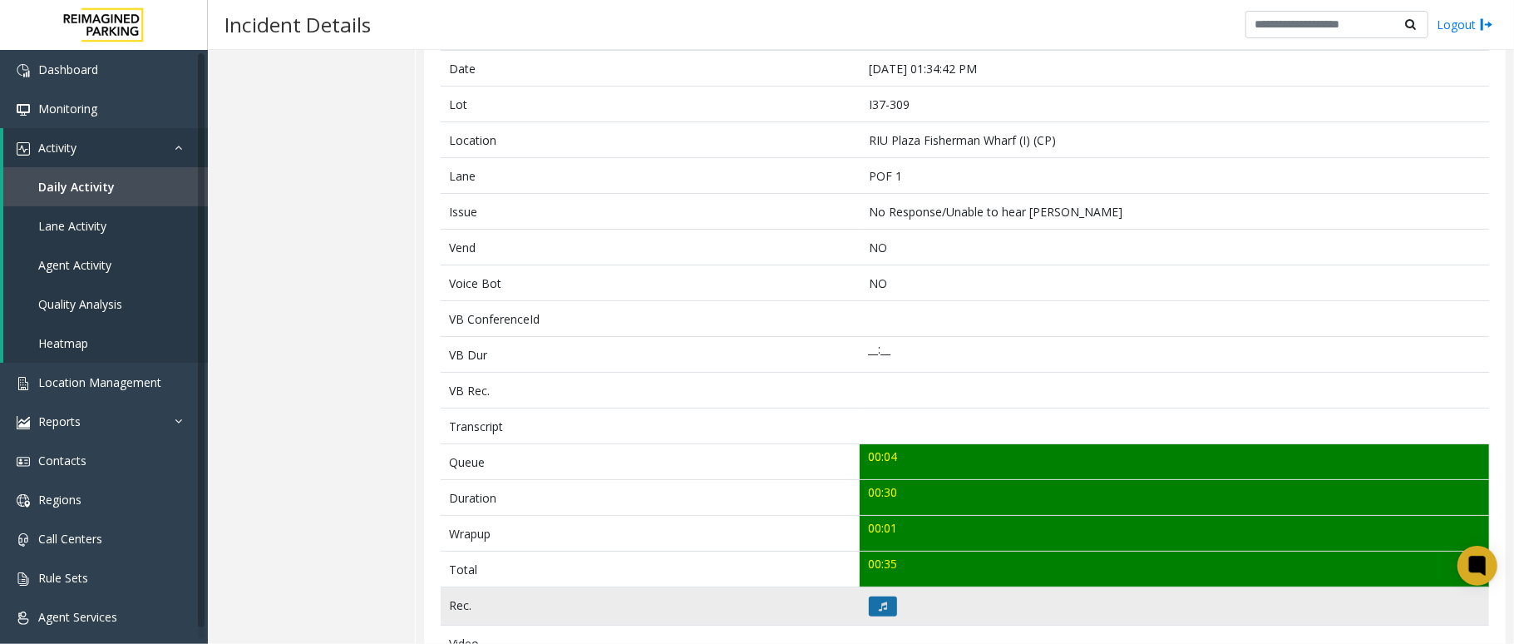
click at [880, 607] on icon at bounding box center [883, 606] width 8 height 10
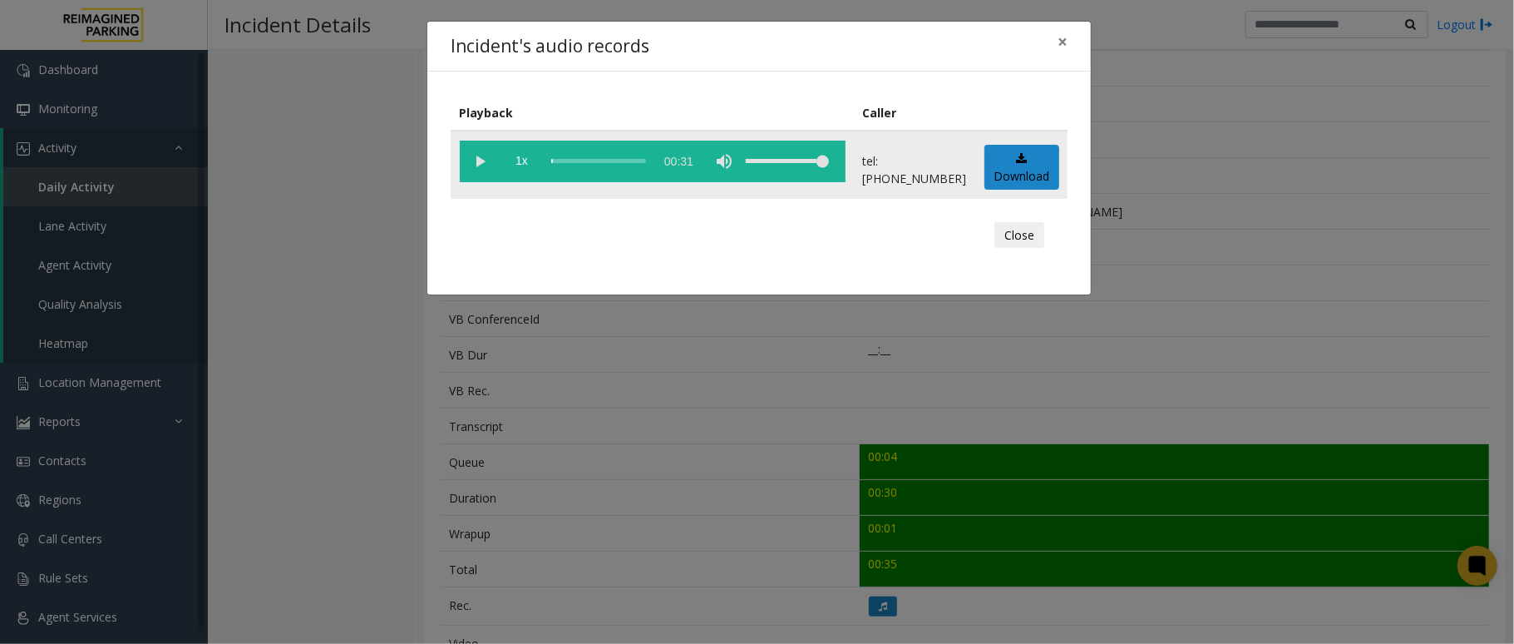
click at [483, 160] on vg-play-pause at bounding box center [481, 162] width 42 height 42
drag, startPoint x: 1063, startPoint y: 37, endPoint x: 1072, endPoint y: 37, distance: 9.1
click at [1071, 37] on button "×" at bounding box center [1062, 42] width 33 height 41
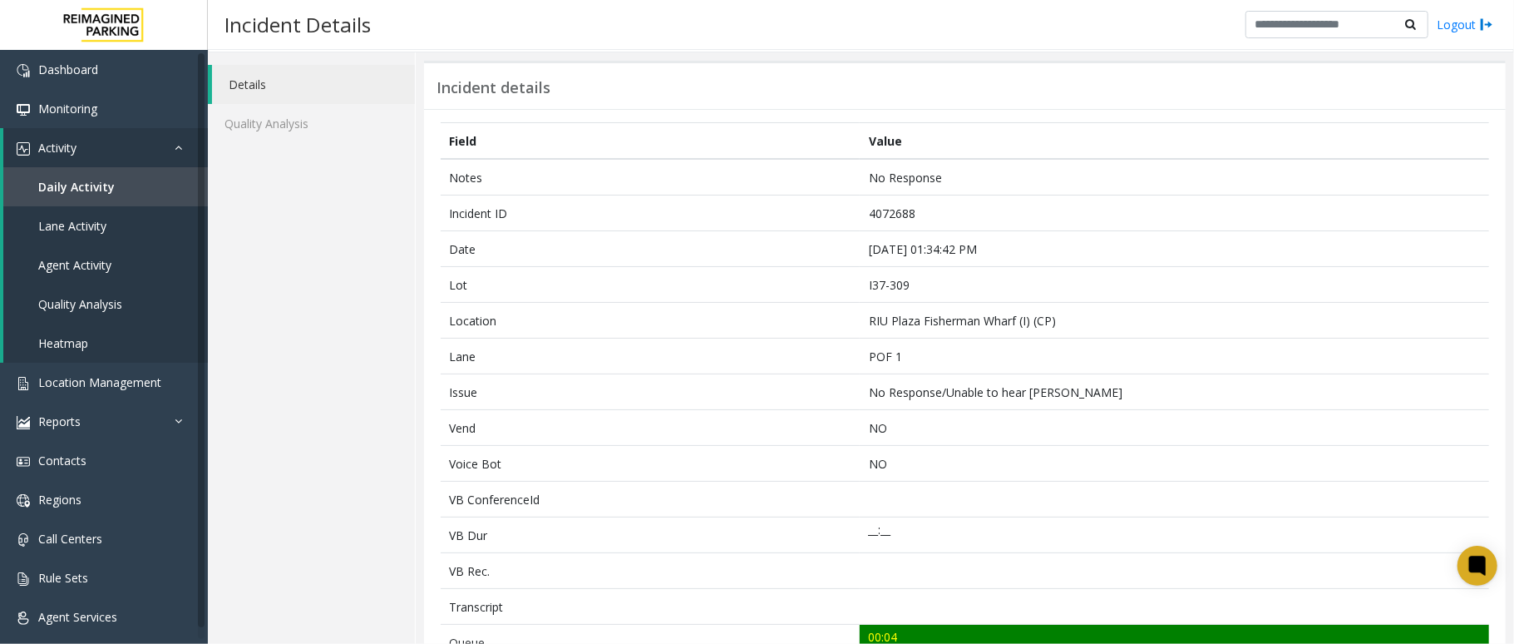
scroll to position [0, 0]
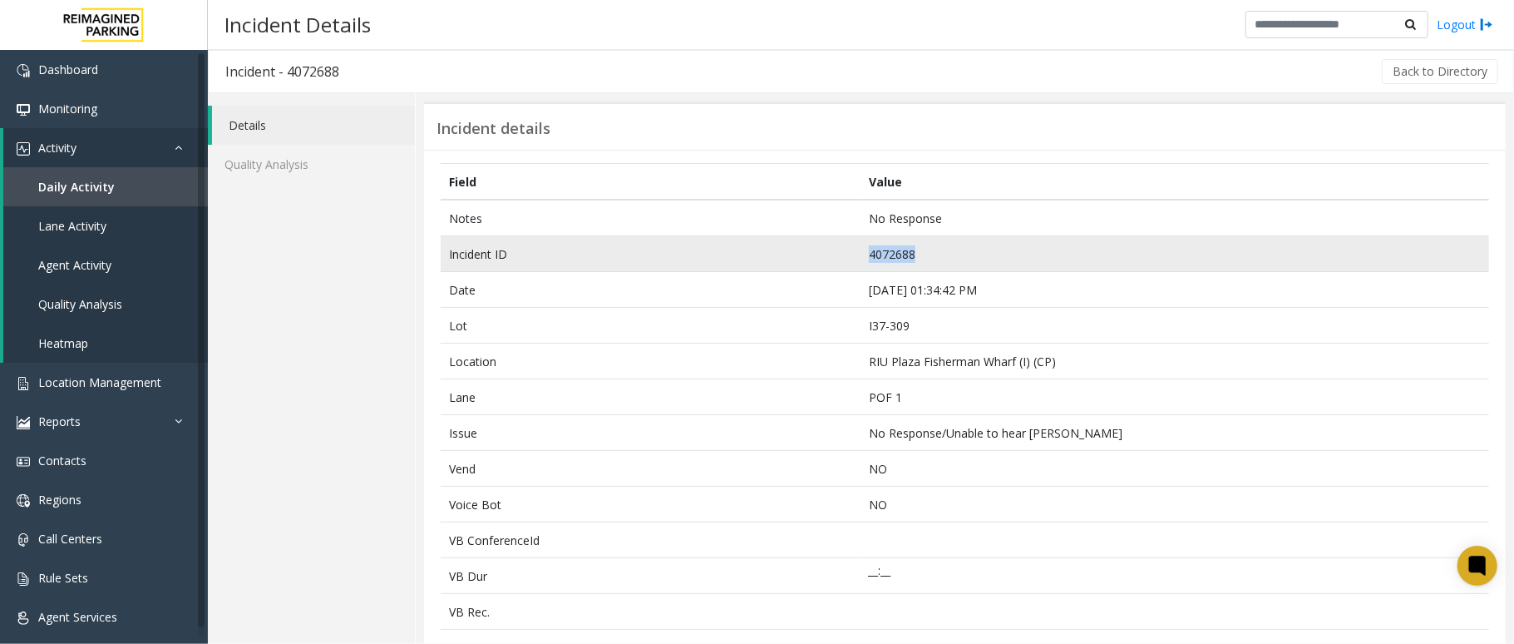
copy tr "4072688"
drag, startPoint x: 926, startPoint y: 250, endPoint x: 830, endPoint y: 257, distance: 96.7
click at [830, 257] on tr "Incident ID 4072688" at bounding box center [965, 254] width 1049 height 36
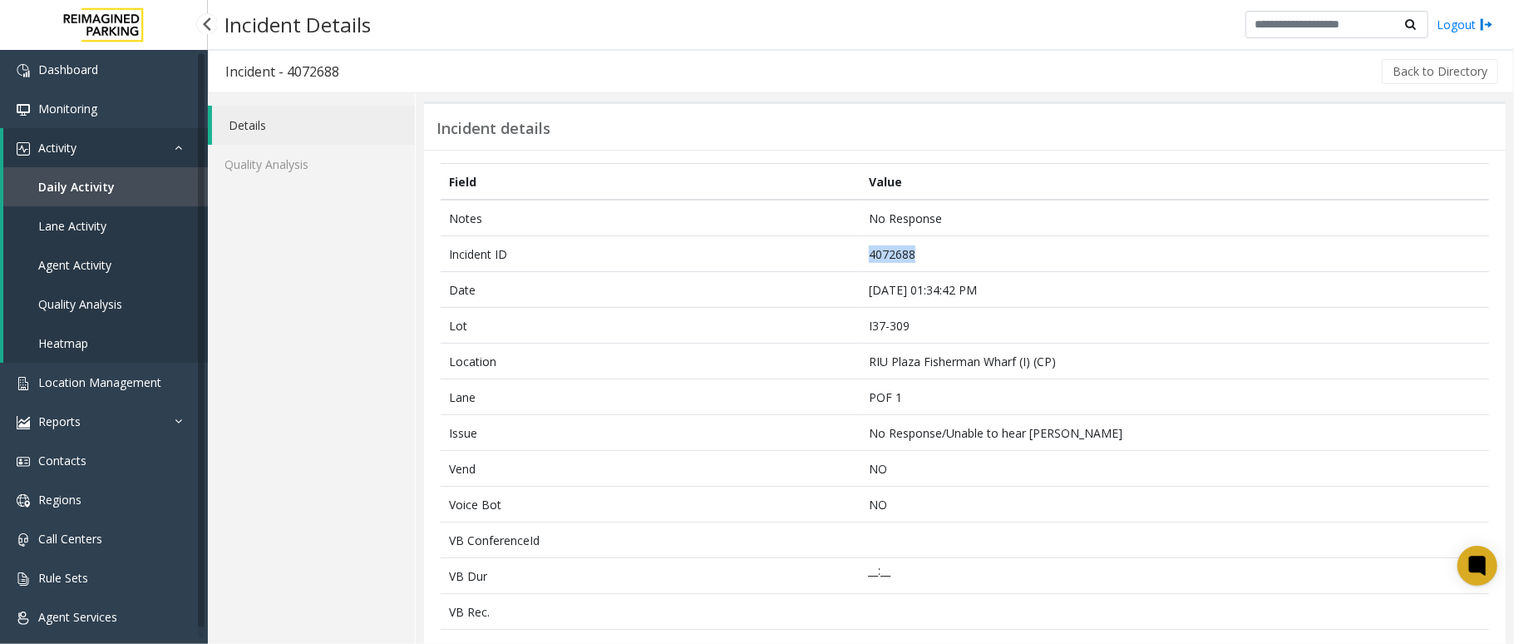
click at [121, 190] on link "Daily Activity" at bounding box center [105, 186] width 205 height 39
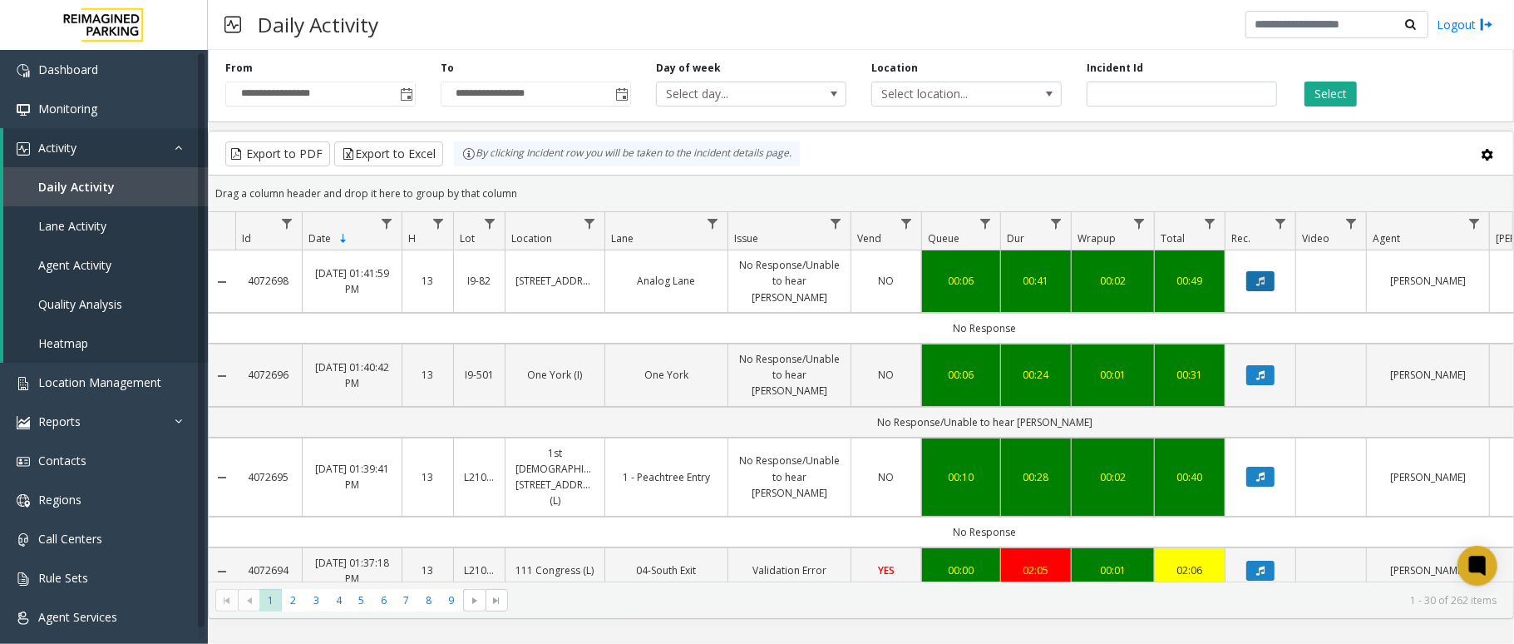
click at [1262, 276] on icon "Data table" at bounding box center [1261, 281] width 8 height 10
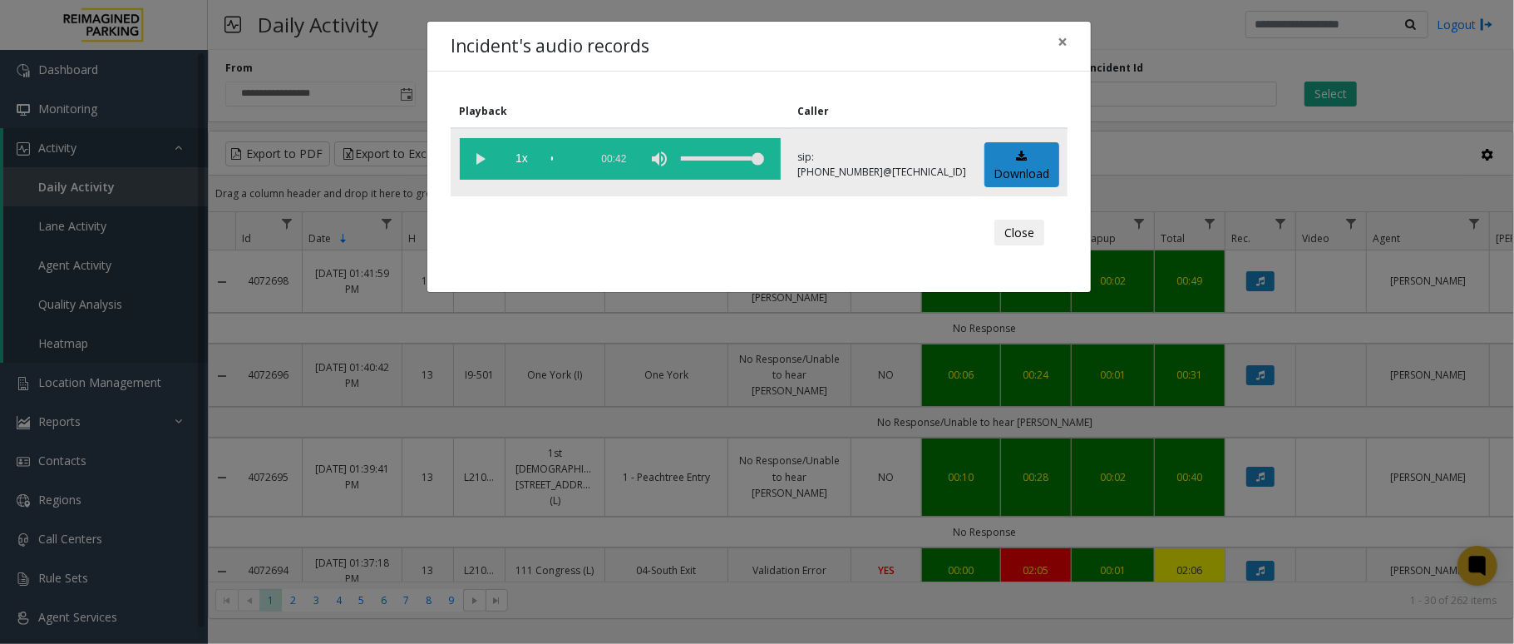
click at [474, 158] on vg-play-pause at bounding box center [481, 159] width 42 height 42
click at [482, 157] on vg-play-pause at bounding box center [481, 159] width 42 height 42
click at [1069, 35] on button "×" at bounding box center [1062, 42] width 33 height 41
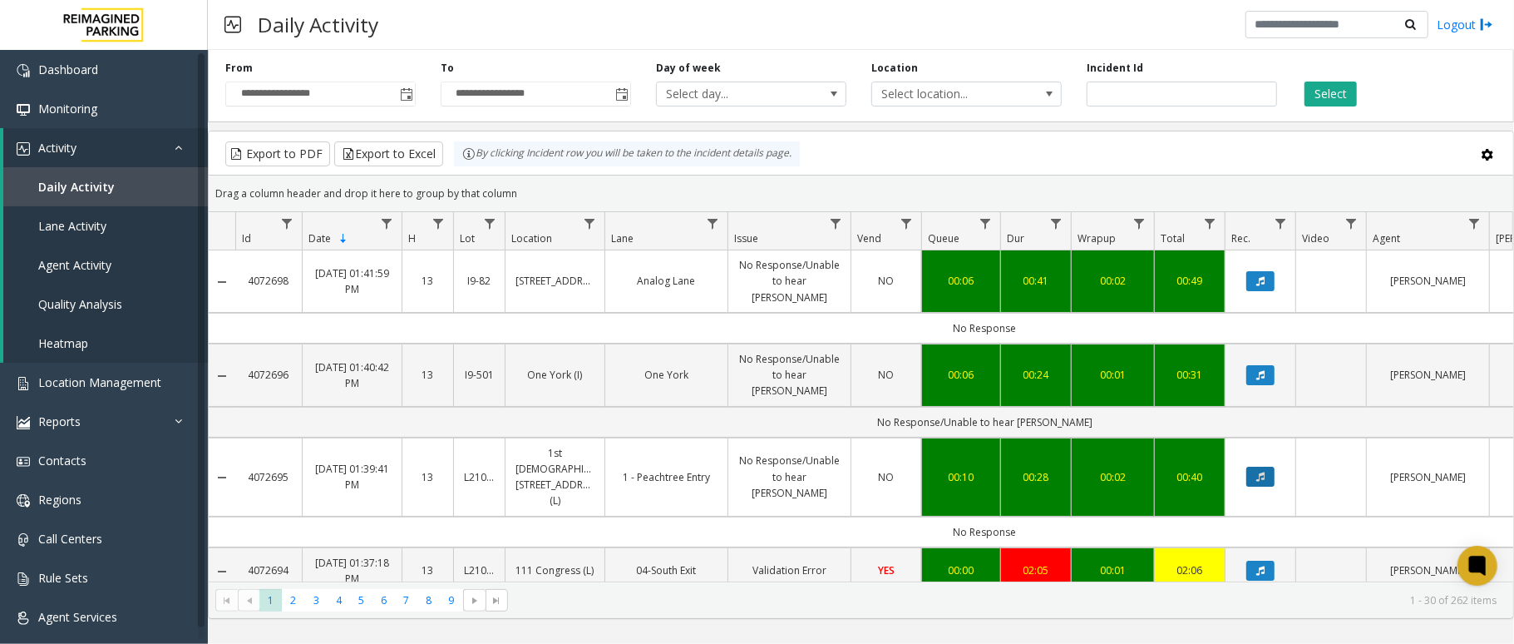
click at [1262, 472] on icon "Data table" at bounding box center [1261, 477] width 8 height 10
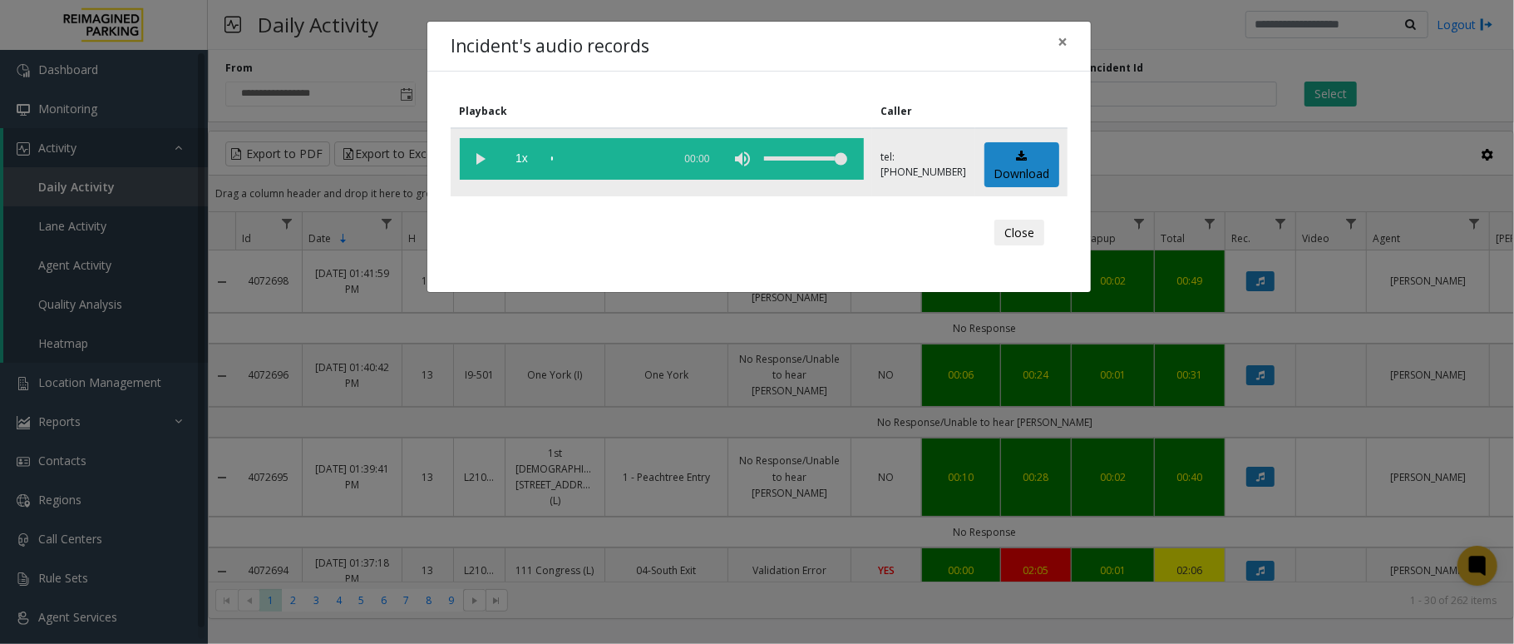
click at [477, 161] on vg-play-pause at bounding box center [481, 159] width 42 height 42
click at [1066, 45] on span "×" at bounding box center [1063, 41] width 10 height 23
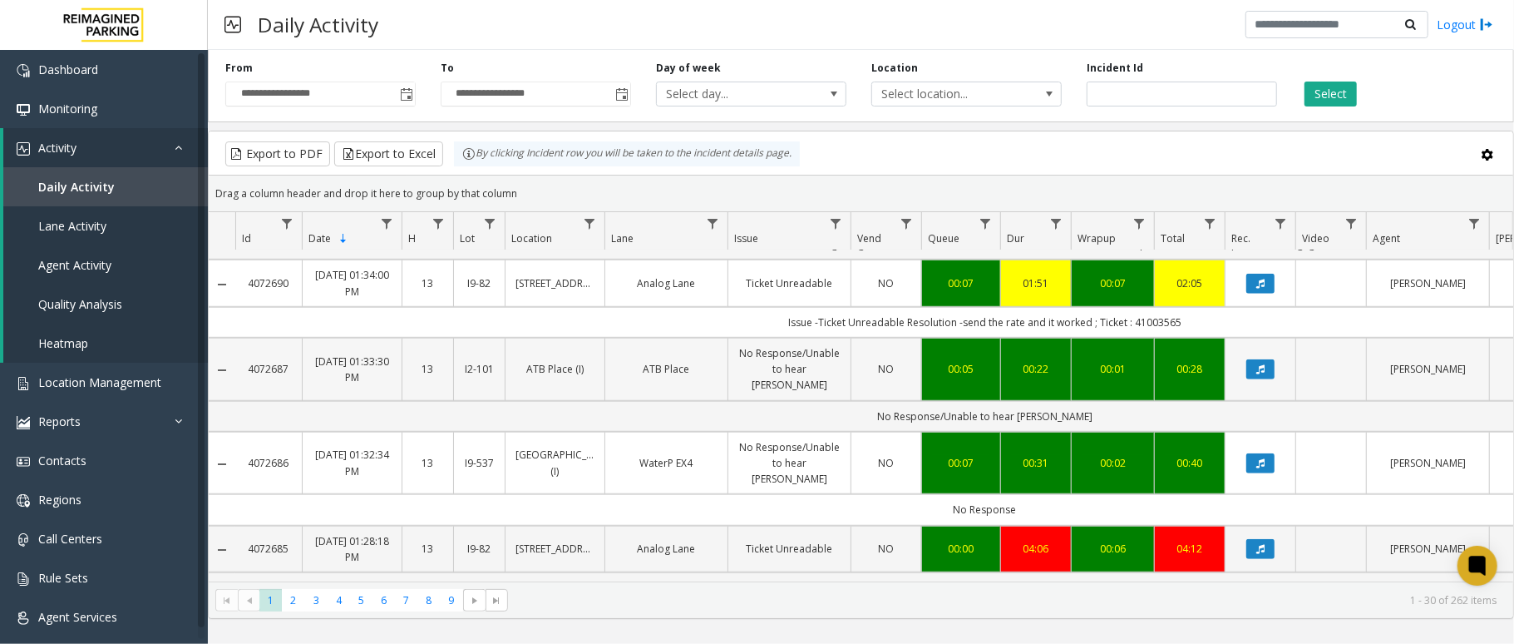
scroll to position [887, 0]
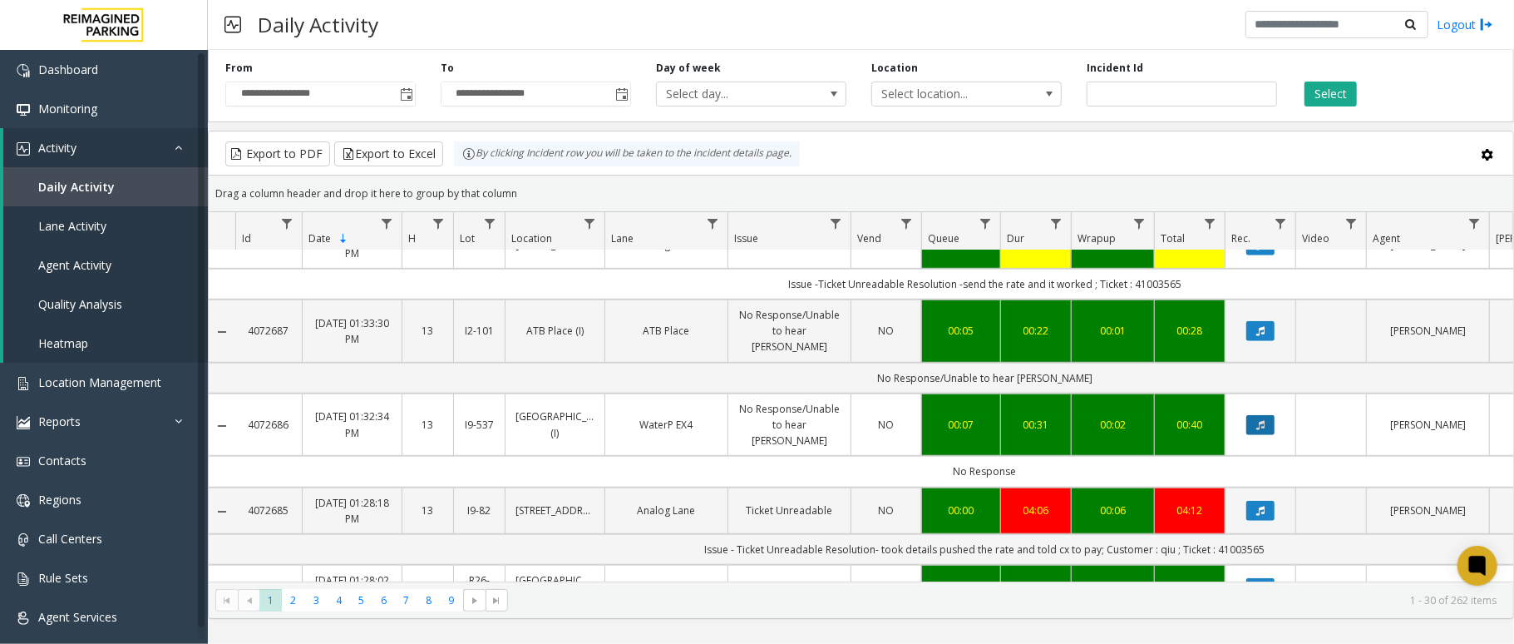
click at [1256, 415] on button "Data table" at bounding box center [1261, 425] width 28 height 20
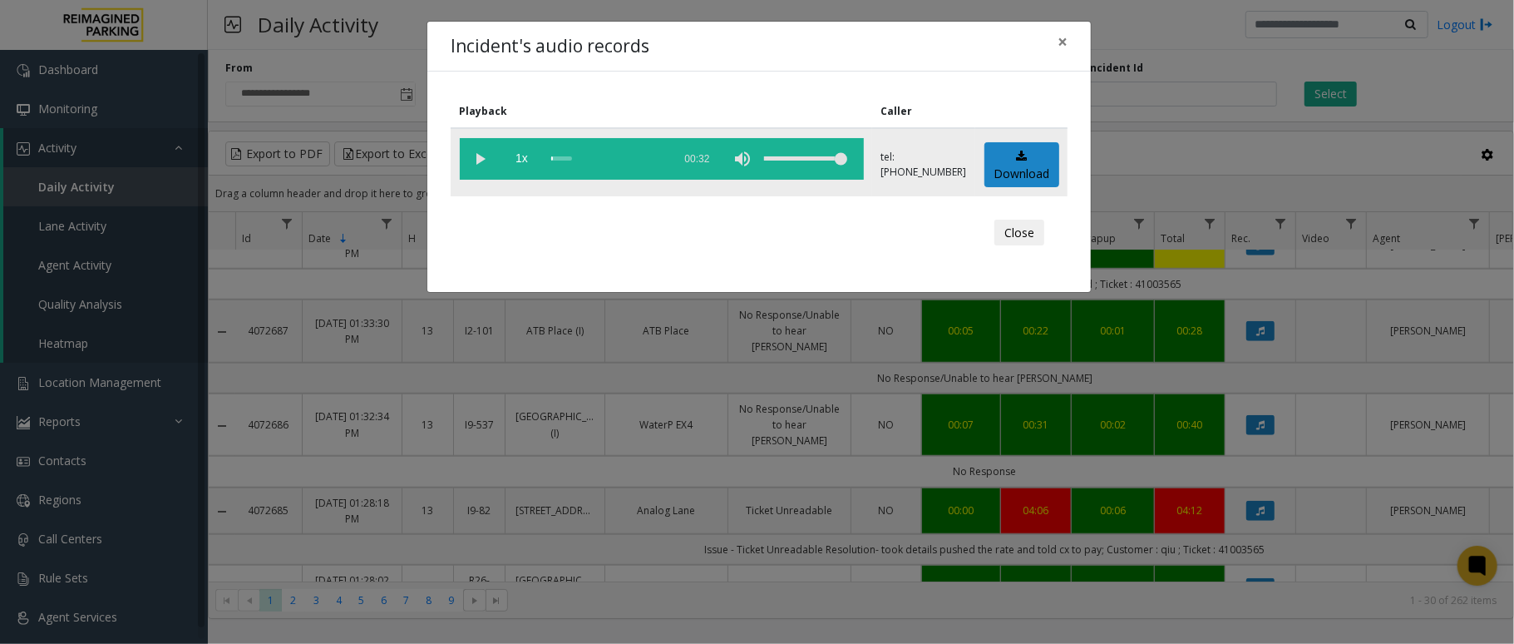
click at [484, 157] on vg-play-pause at bounding box center [481, 159] width 42 height 42
click at [1062, 37] on span "×" at bounding box center [1063, 41] width 10 height 23
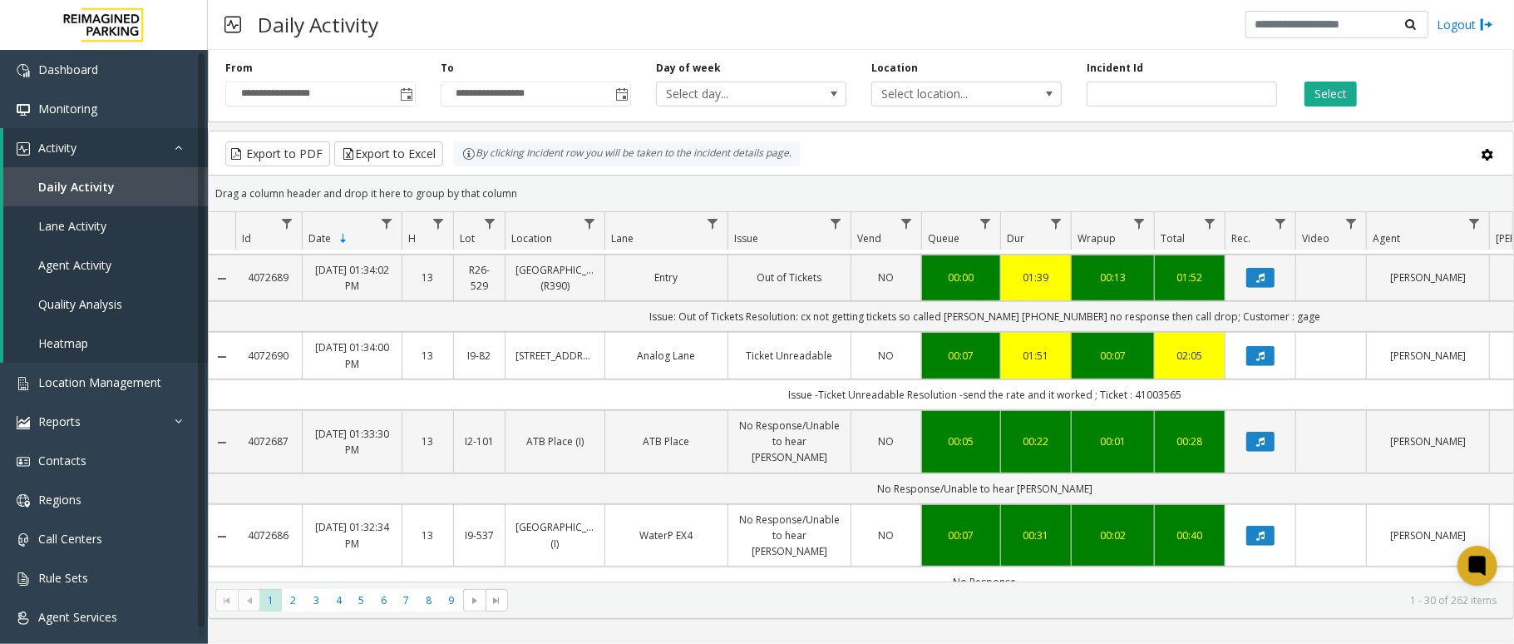
scroll to position [221, 0]
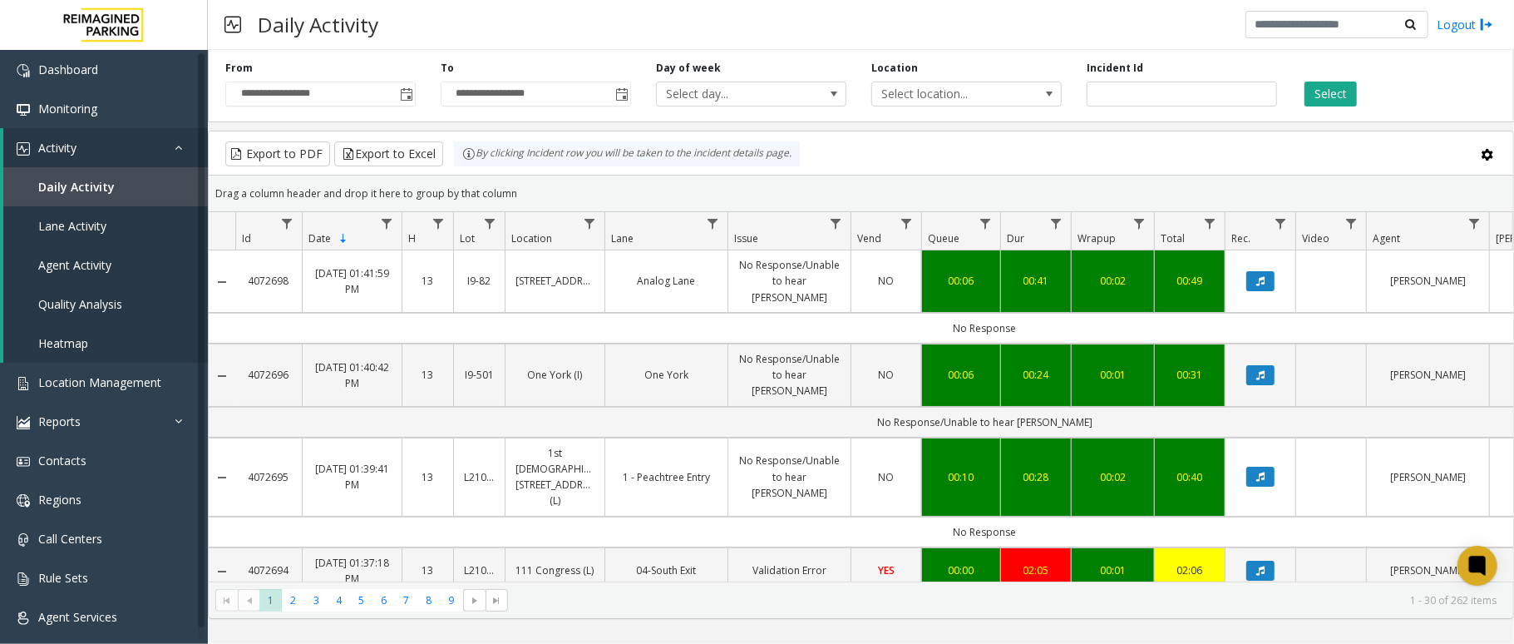
scroll to position [221, 0]
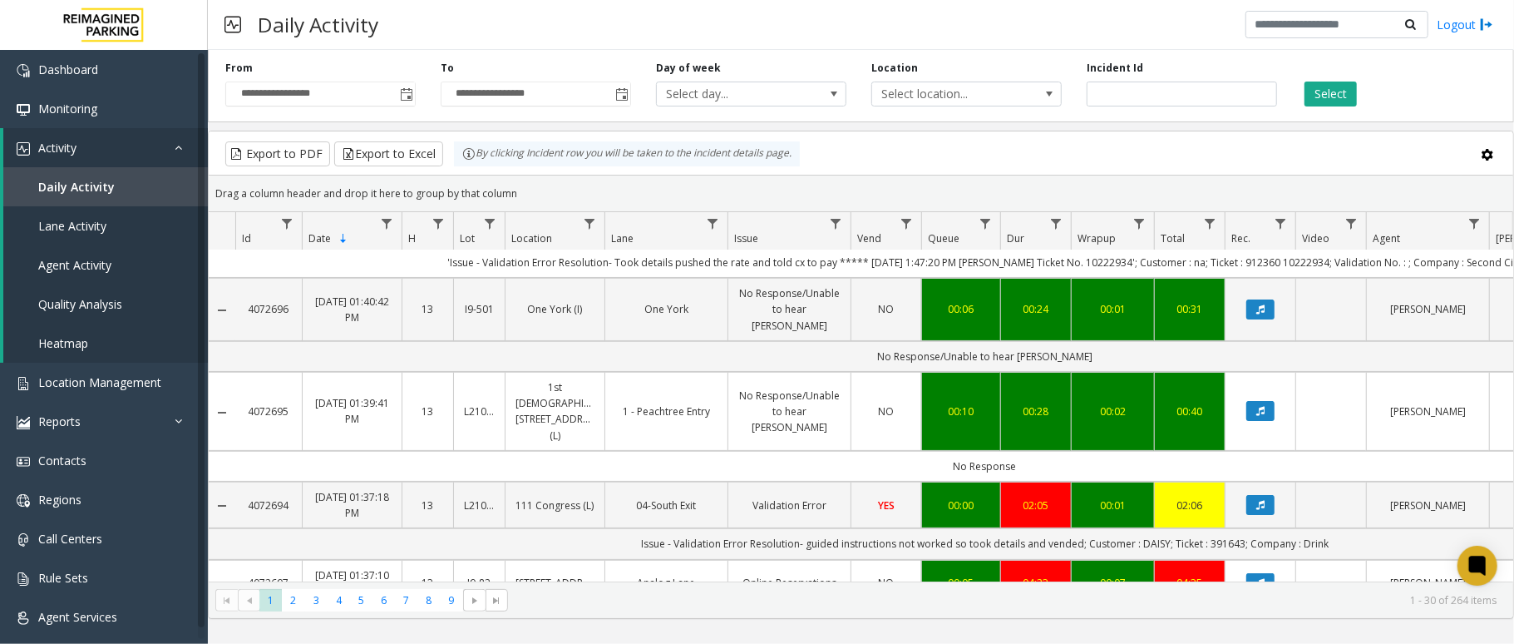
click at [1060, 606] on kendo-pager-info "1 - 30 of 264 items" at bounding box center [1007, 600] width 979 height 14
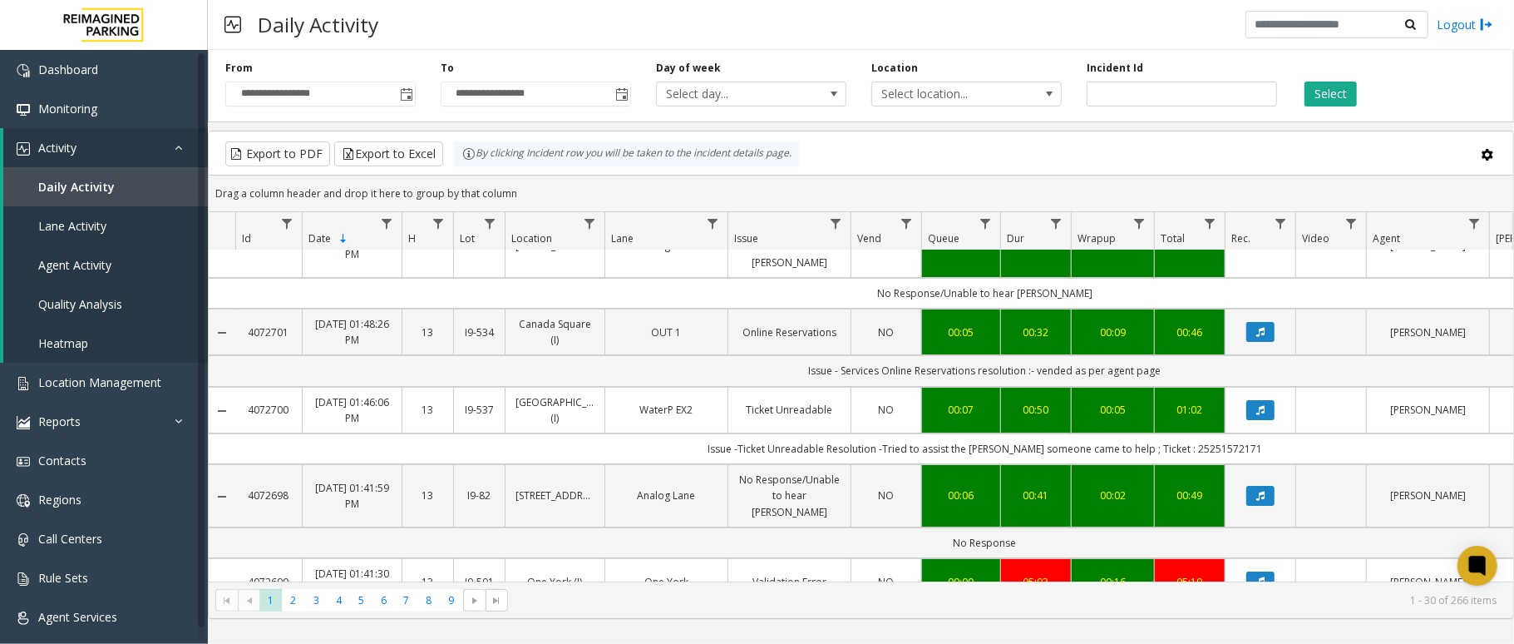
scroll to position [0, 0]
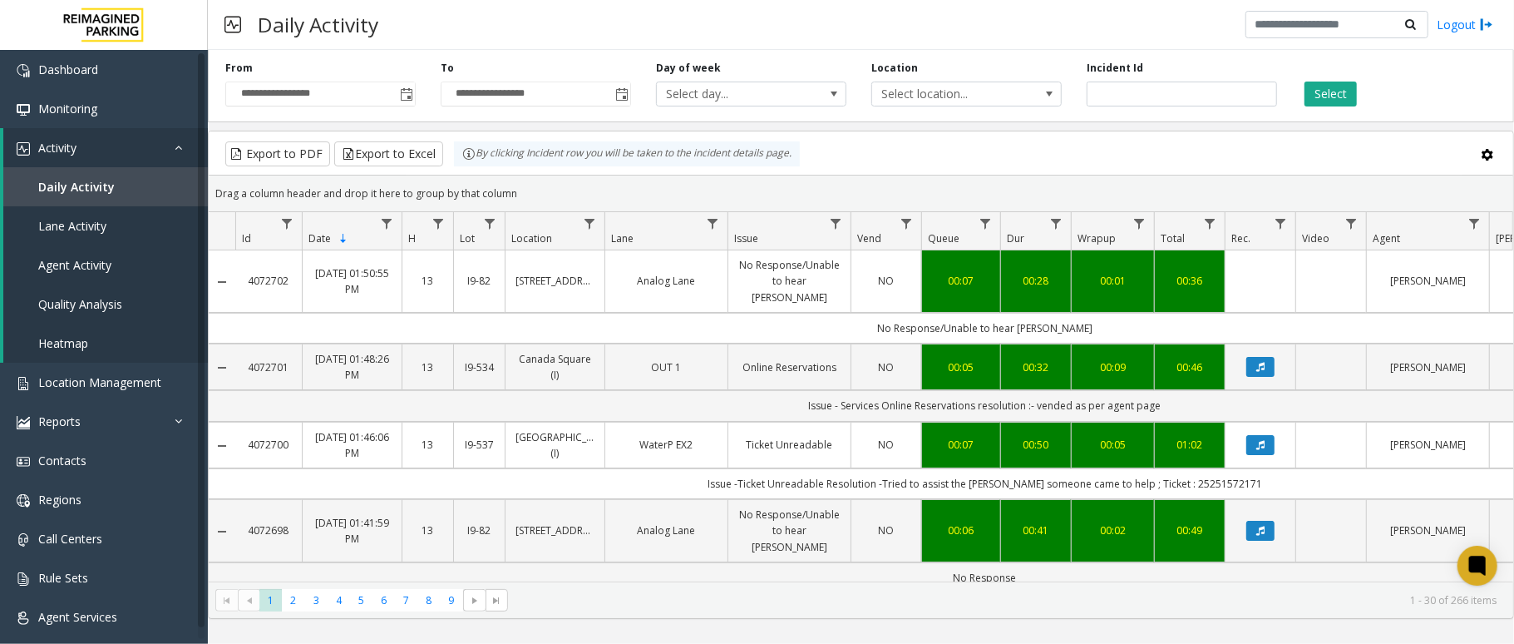
click at [1316, 313] on td "No Response/Unable to hear [PERSON_NAME]" at bounding box center [984, 328] width 1499 height 31
click at [1319, 313] on td "No Response/Unable to hear [PERSON_NAME]" at bounding box center [984, 328] width 1499 height 31
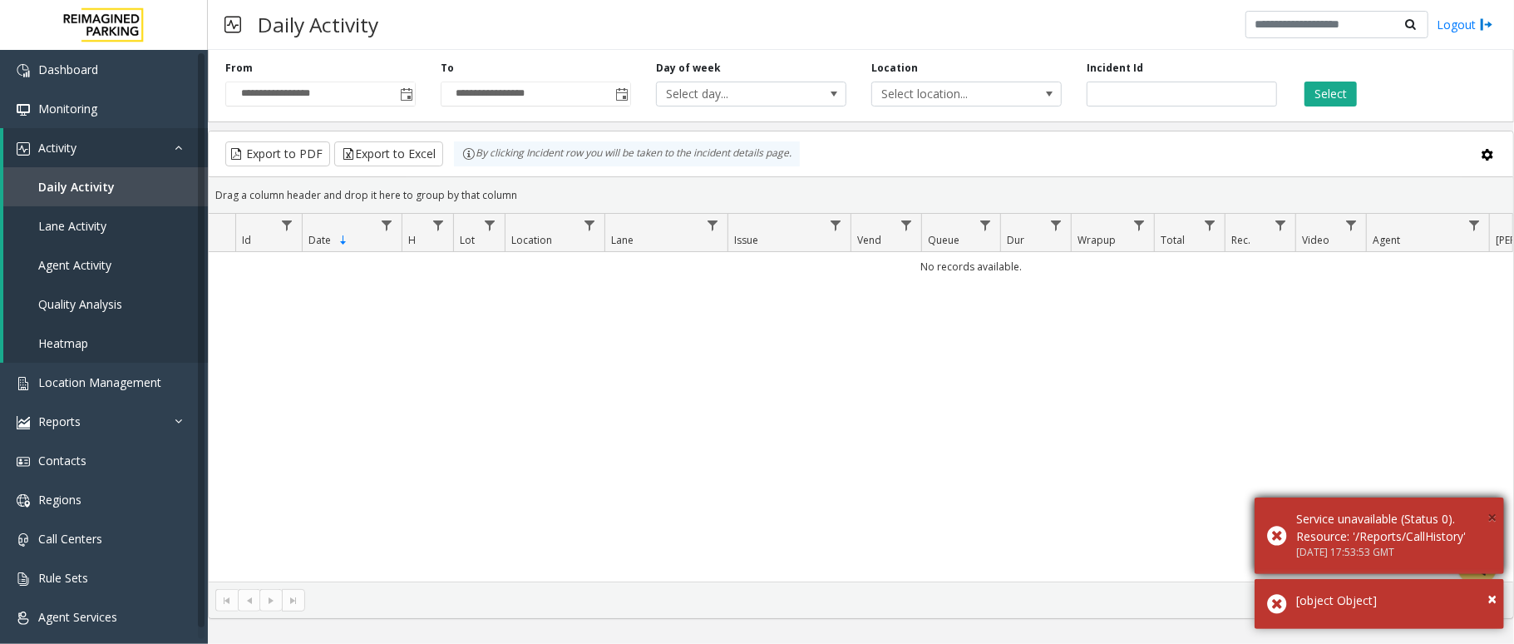
click at [1494, 517] on span "×" at bounding box center [1492, 517] width 9 height 22
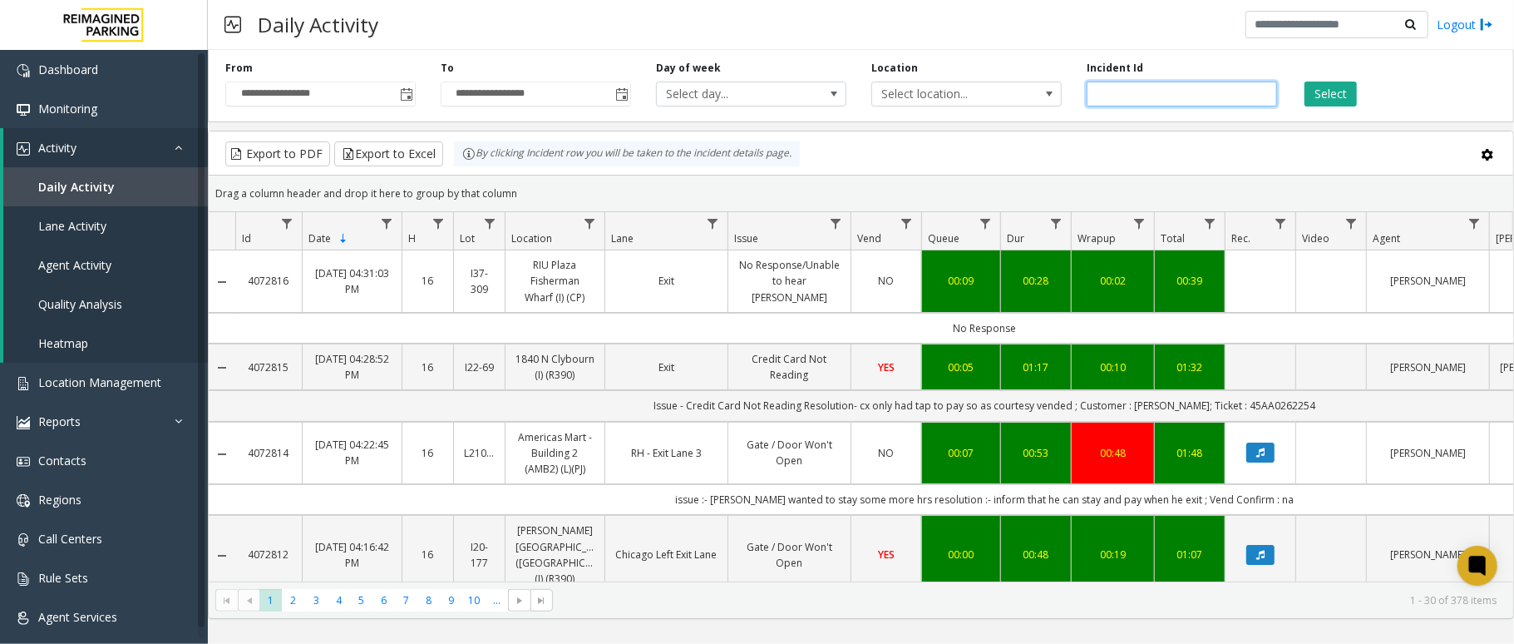
click at [1134, 101] on input "number" at bounding box center [1182, 94] width 190 height 25
paste input "*******"
click at [1339, 94] on button "Select" at bounding box center [1331, 94] width 52 height 25
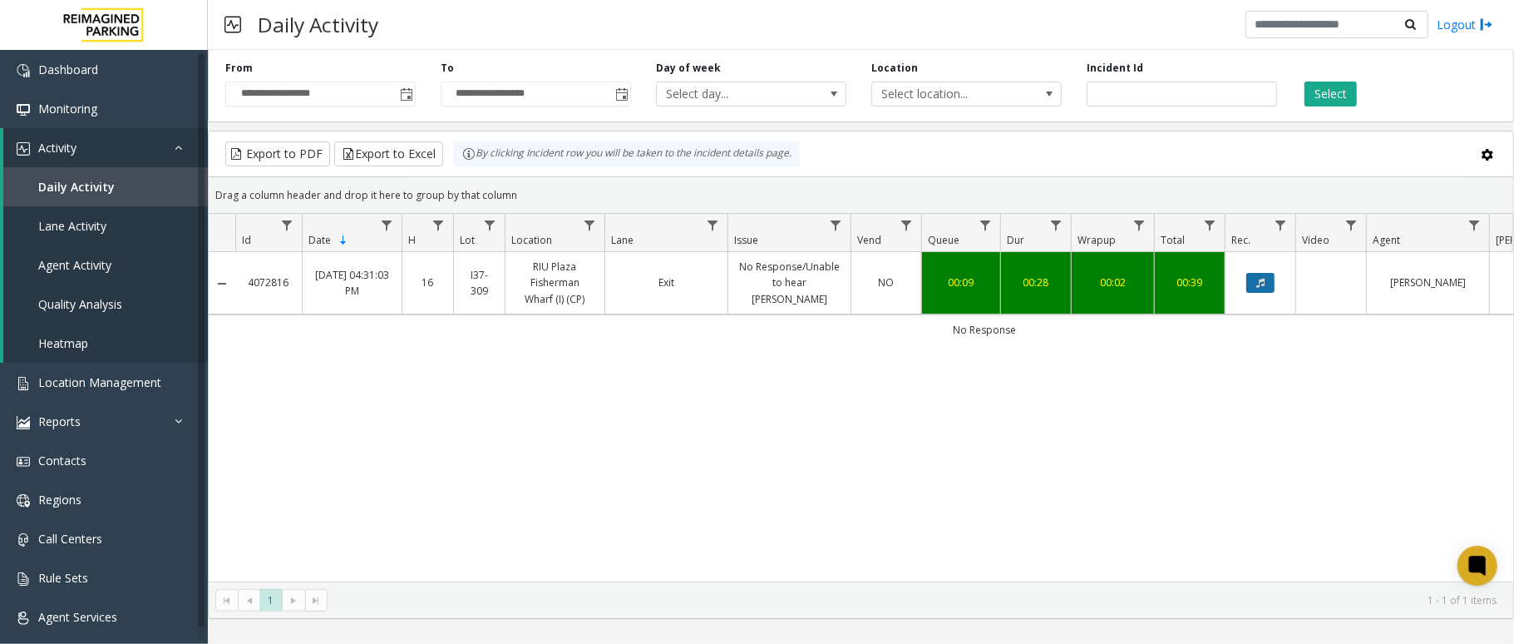
click at [1259, 286] on icon "Data table" at bounding box center [1261, 283] width 8 height 10
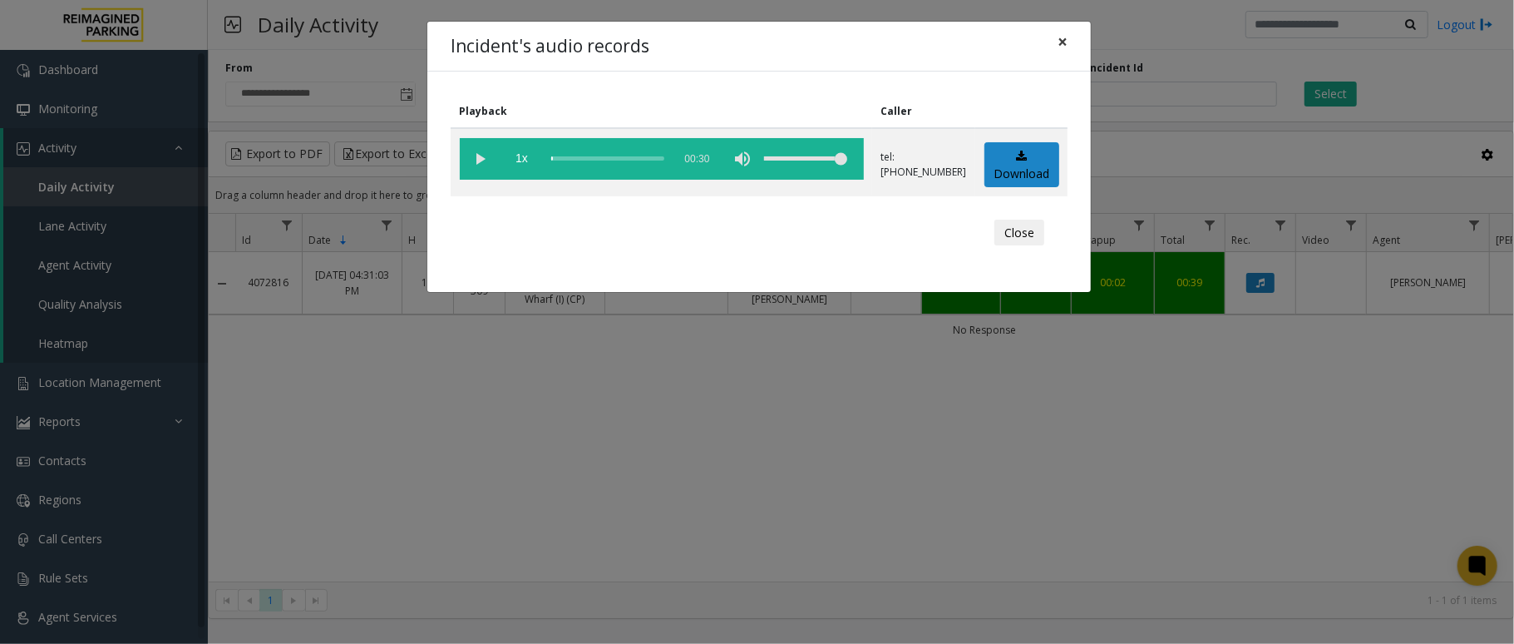
click at [1059, 44] on span "×" at bounding box center [1063, 41] width 10 height 23
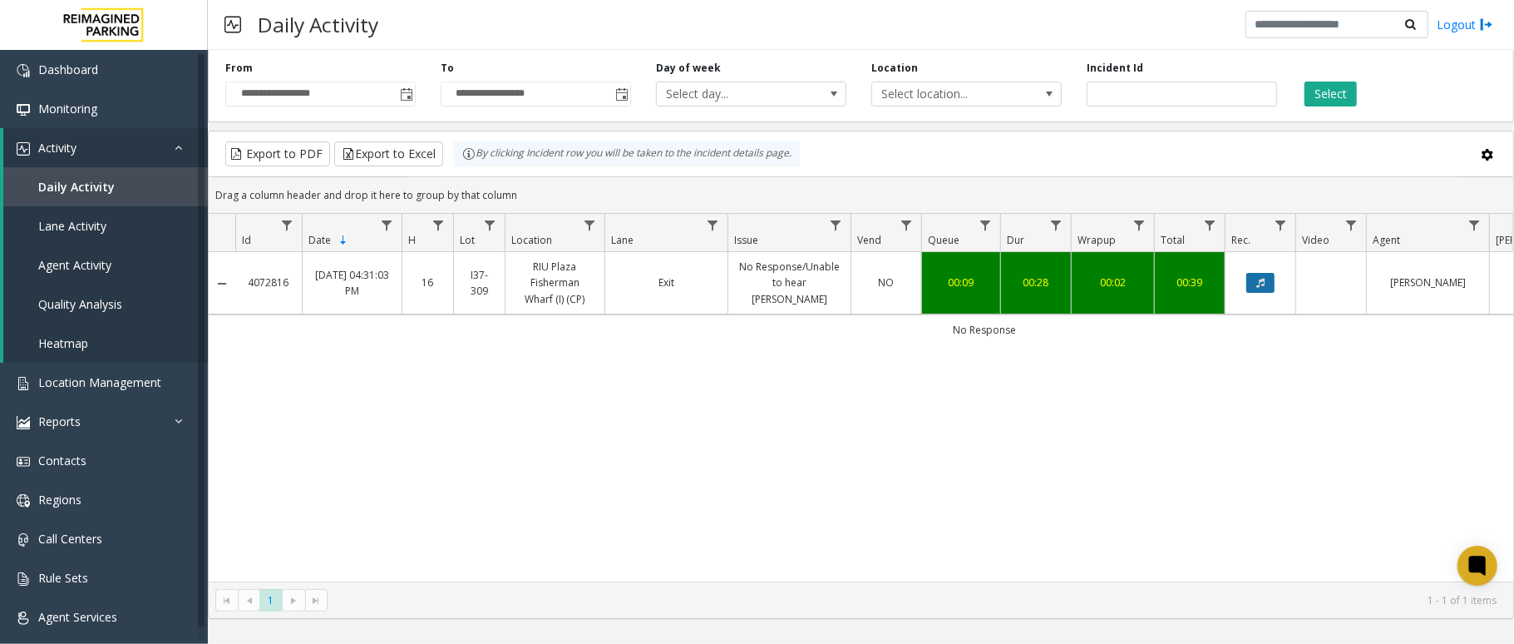
click at [1248, 284] on button "Data table" at bounding box center [1261, 283] width 28 height 20
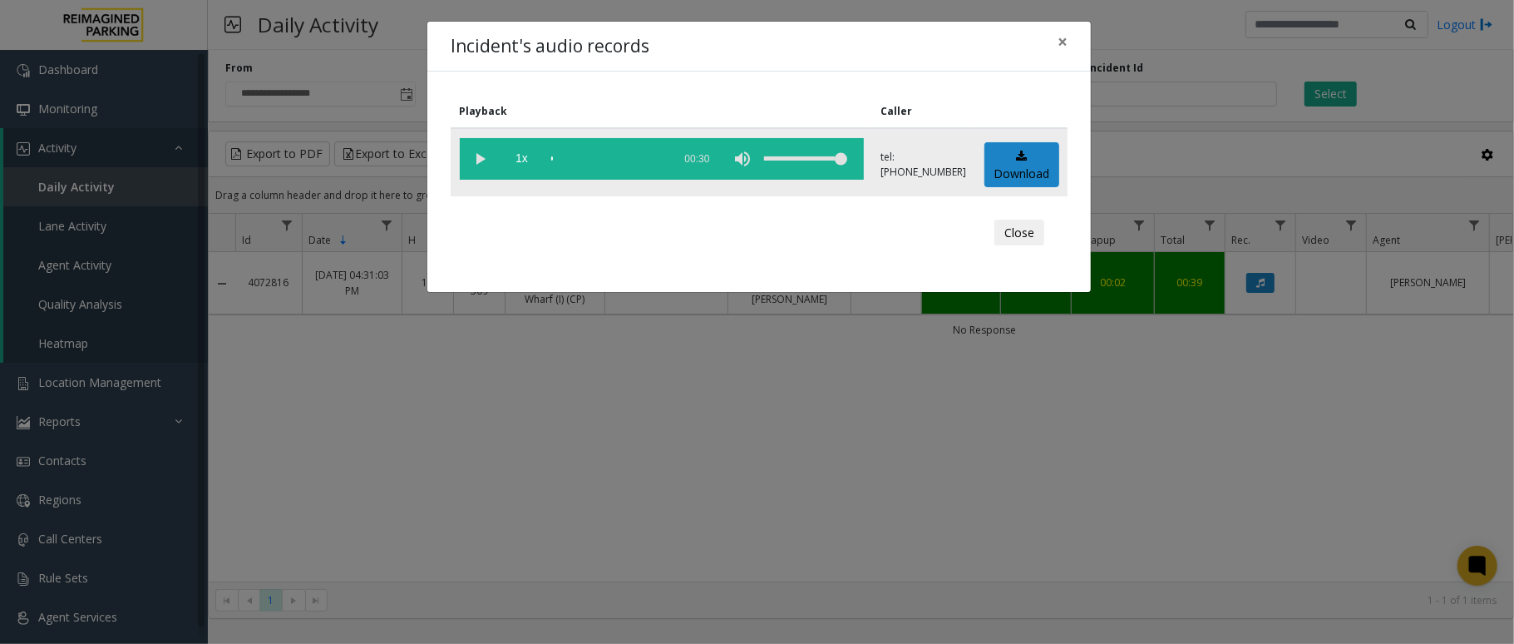
click at [482, 156] on vg-play-pause at bounding box center [481, 159] width 42 height 42
click at [473, 155] on vg-play-pause at bounding box center [481, 159] width 42 height 42
click at [1070, 34] on button "×" at bounding box center [1062, 42] width 33 height 41
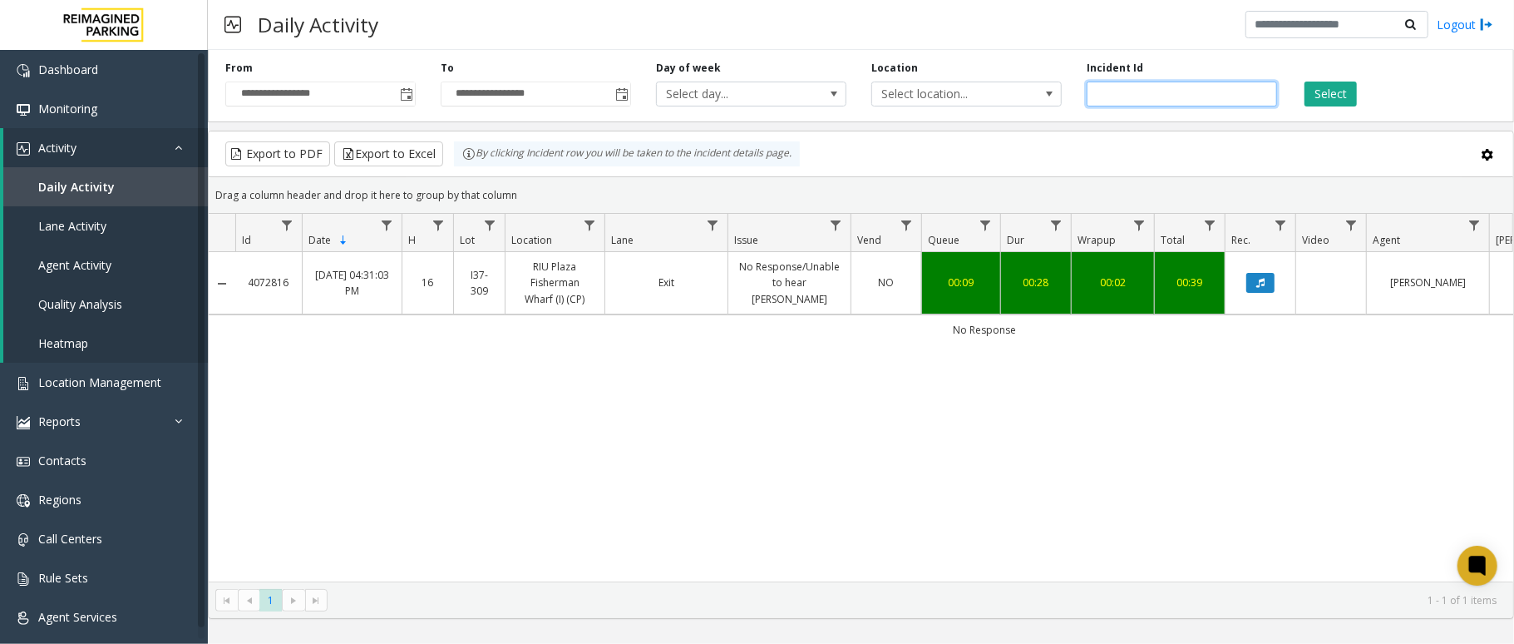
drag, startPoint x: 1119, startPoint y: 80, endPoint x: 1062, endPoint y: 73, distance: 56.9
click at [1062, 73] on div "**********" at bounding box center [861, 82] width 1307 height 79
paste input "number"
type input "*******"
click at [1322, 91] on button "Select" at bounding box center [1331, 94] width 52 height 25
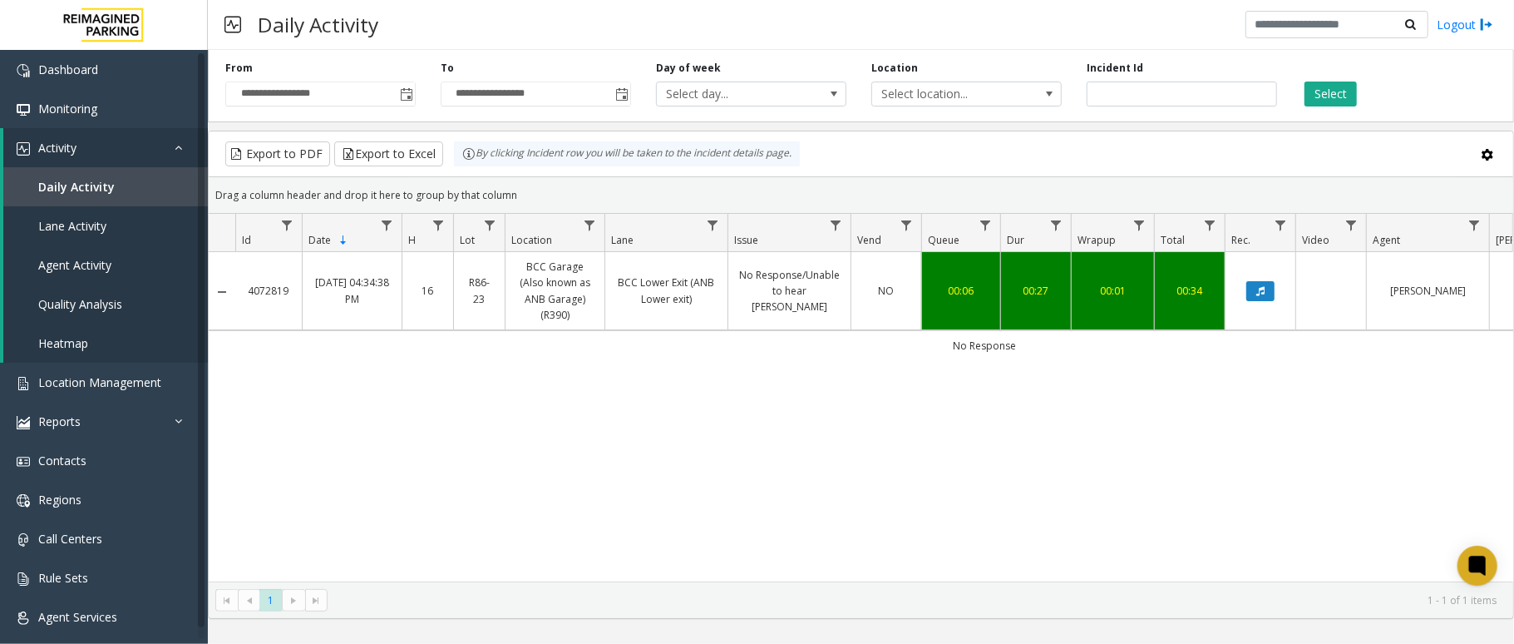
click at [972, 492] on div "4072819 [DATE] 04:34:38 PM 16 R86-23 BCC Garage (Also known as ANB Garage) (R39…" at bounding box center [861, 416] width 1305 height 329
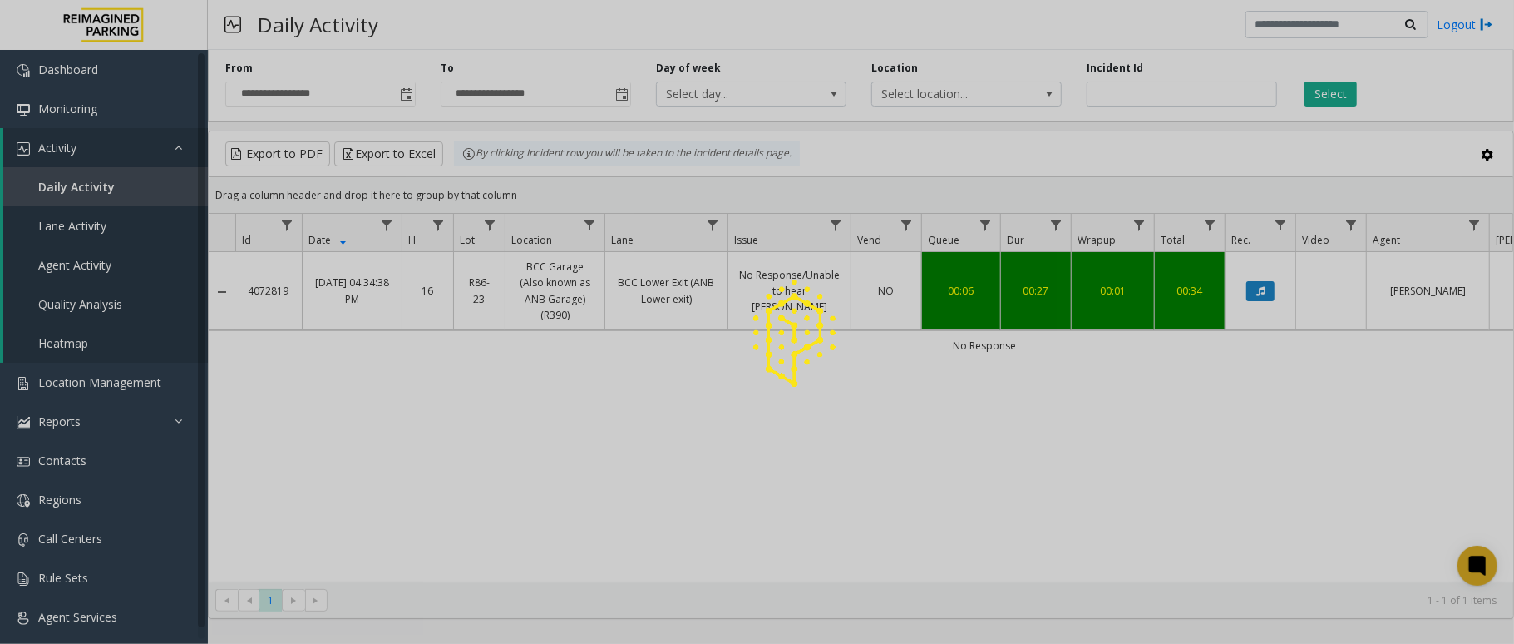
click at [1257, 291] on app-root "**********" at bounding box center [757, 322] width 1514 height 644
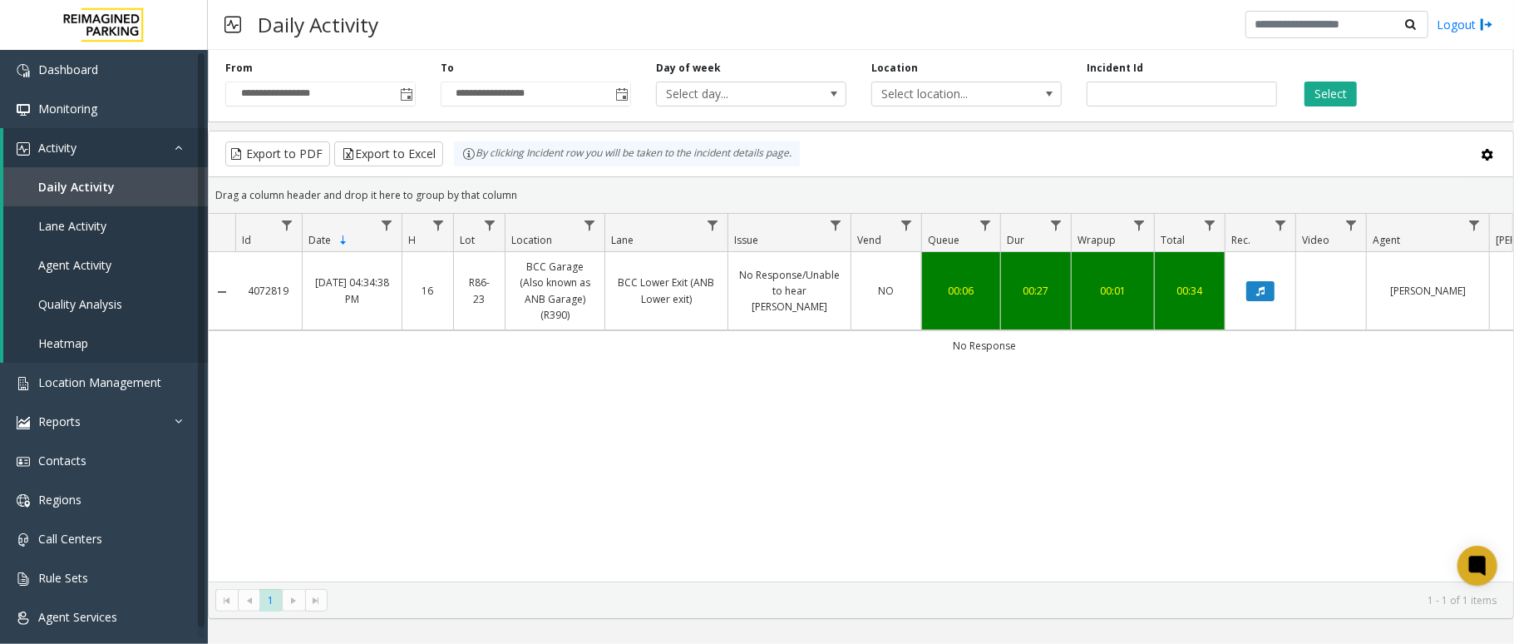
click at [1261, 308] on td "Data table" at bounding box center [1260, 291] width 71 height 78
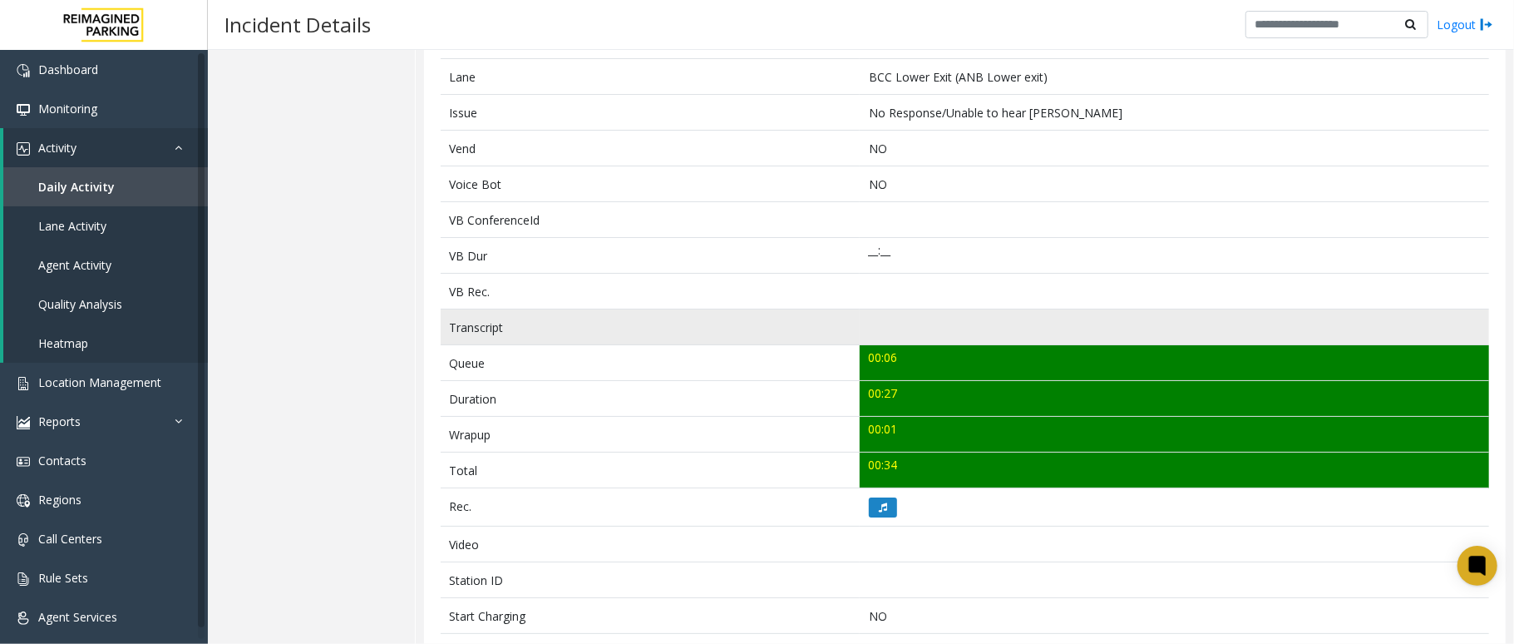
scroll to position [333, 0]
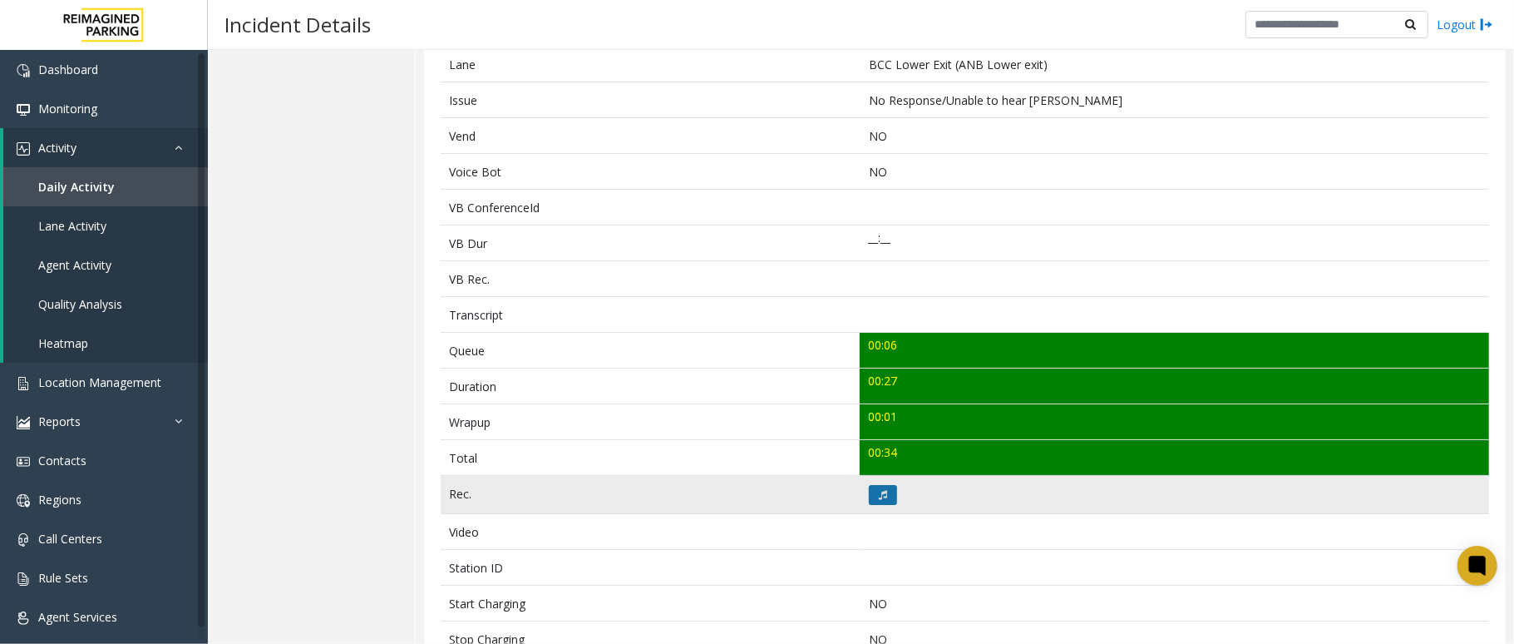
click at [879, 500] on icon at bounding box center [883, 495] width 8 height 10
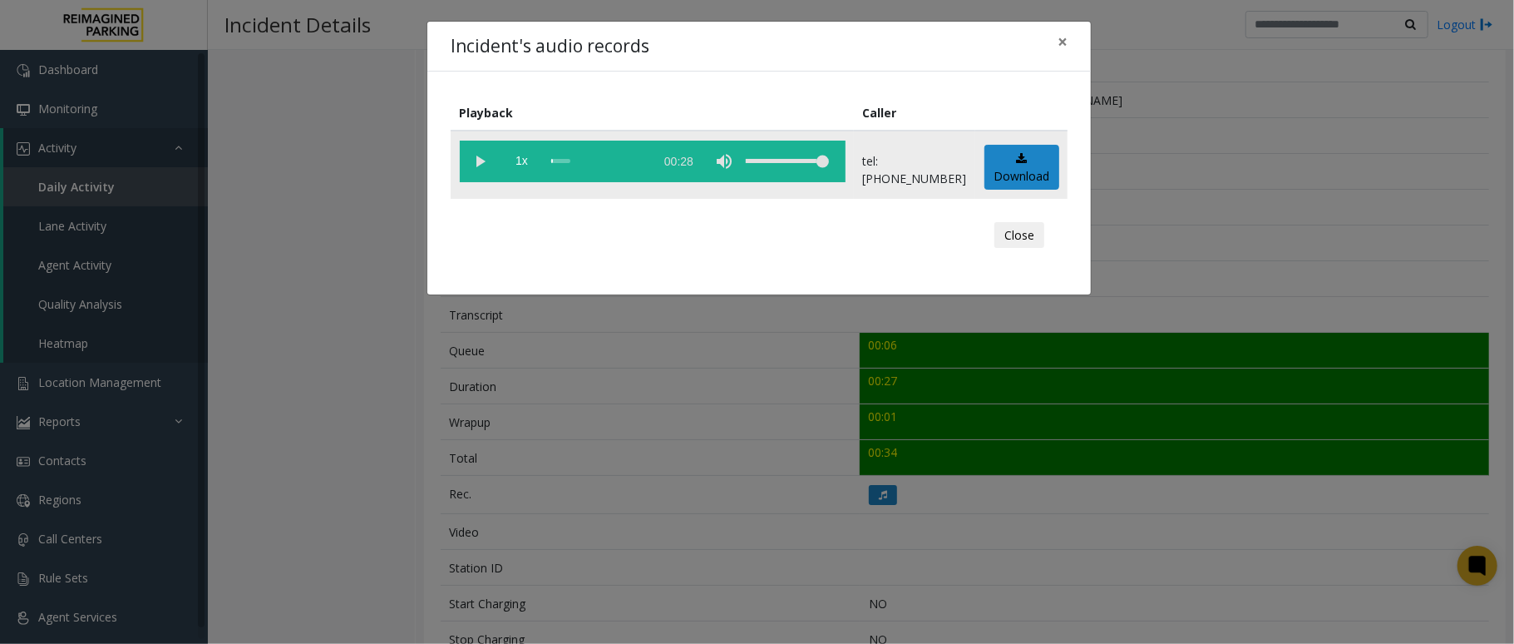
click at [480, 160] on vg-play-pause at bounding box center [481, 162] width 42 height 42
click at [1063, 37] on span "×" at bounding box center [1063, 41] width 10 height 23
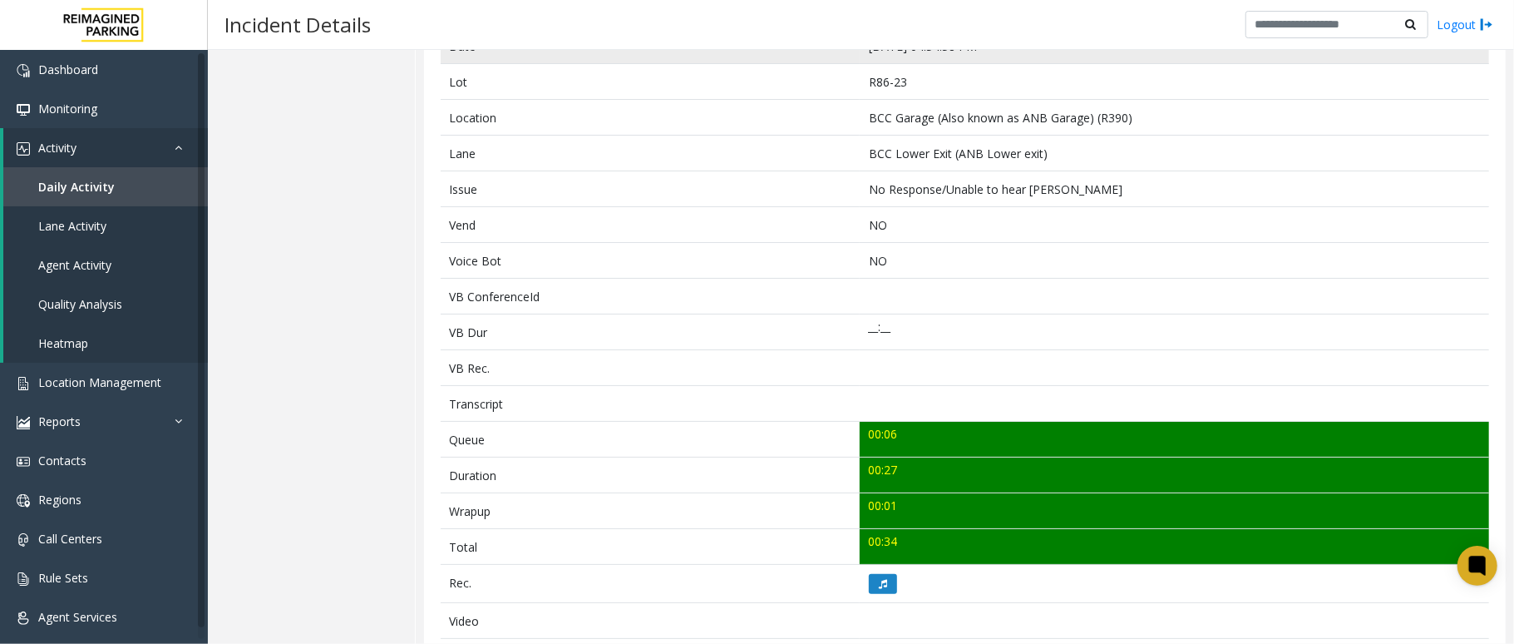
scroll to position [111, 0]
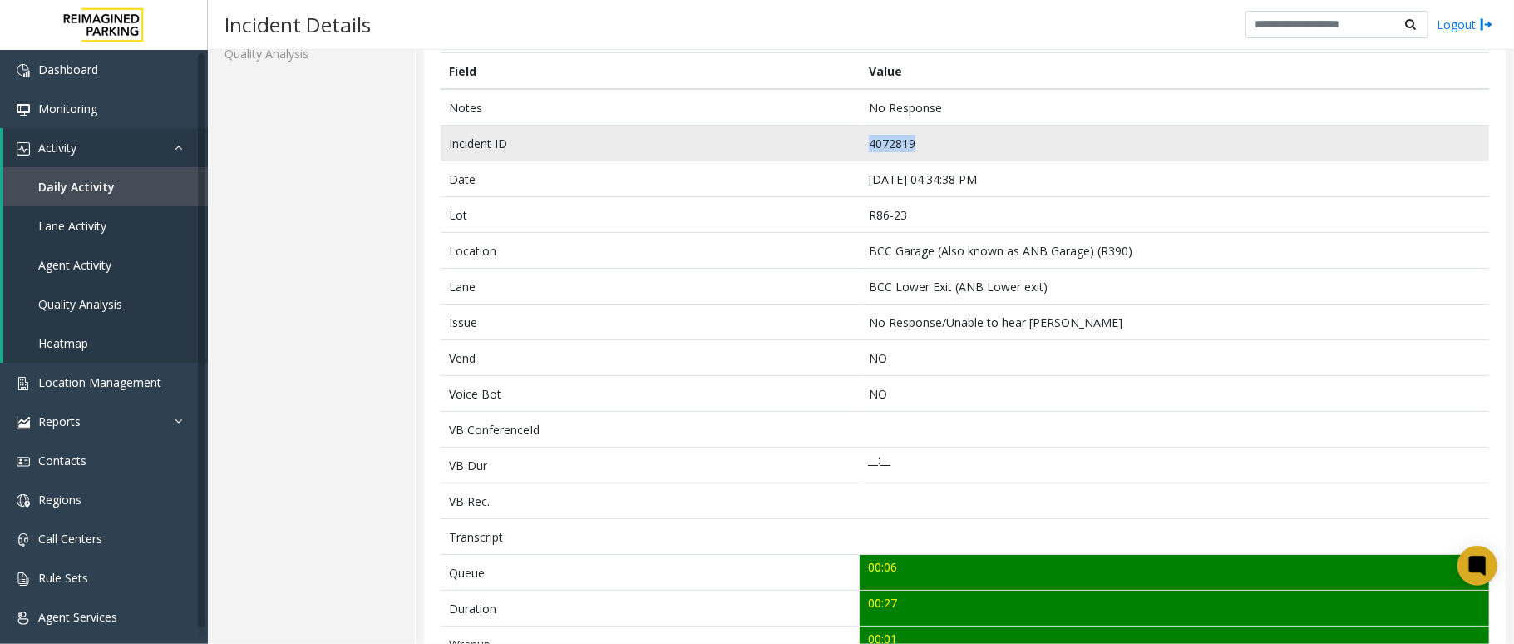
drag, startPoint x: 863, startPoint y: 133, endPoint x: 835, endPoint y: 136, distance: 28.5
click at [835, 136] on tr "Incident ID 4072819" at bounding box center [965, 144] width 1049 height 36
copy tr "4072819"
click at [885, 146] on td "4072819" at bounding box center [1175, 144] width 630 height 36
drag, startPoint x: 922, startPoint y: 138, endPoint x: 860, endPoint y: 143, distance: 62.6
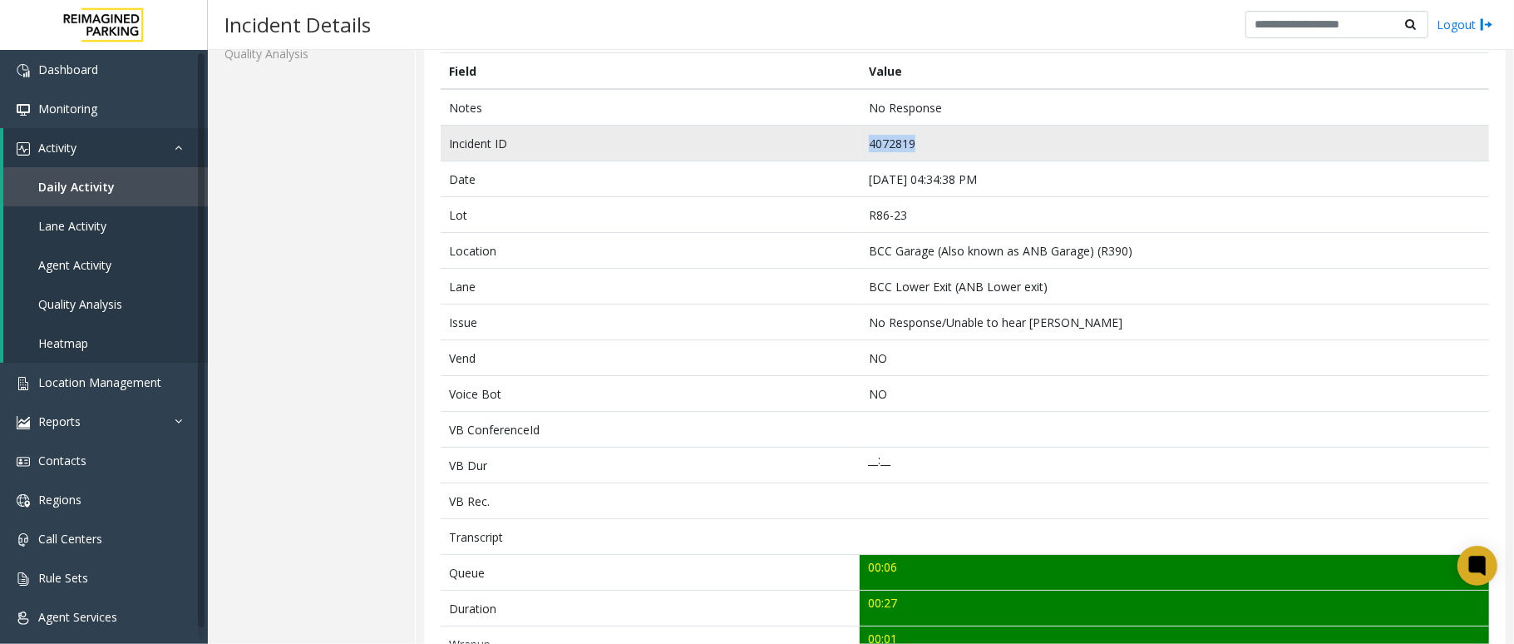
click at [860, 143] on td "4072819" at bounding box center [1175, 144] width 630 height 36
copy td "4072819"
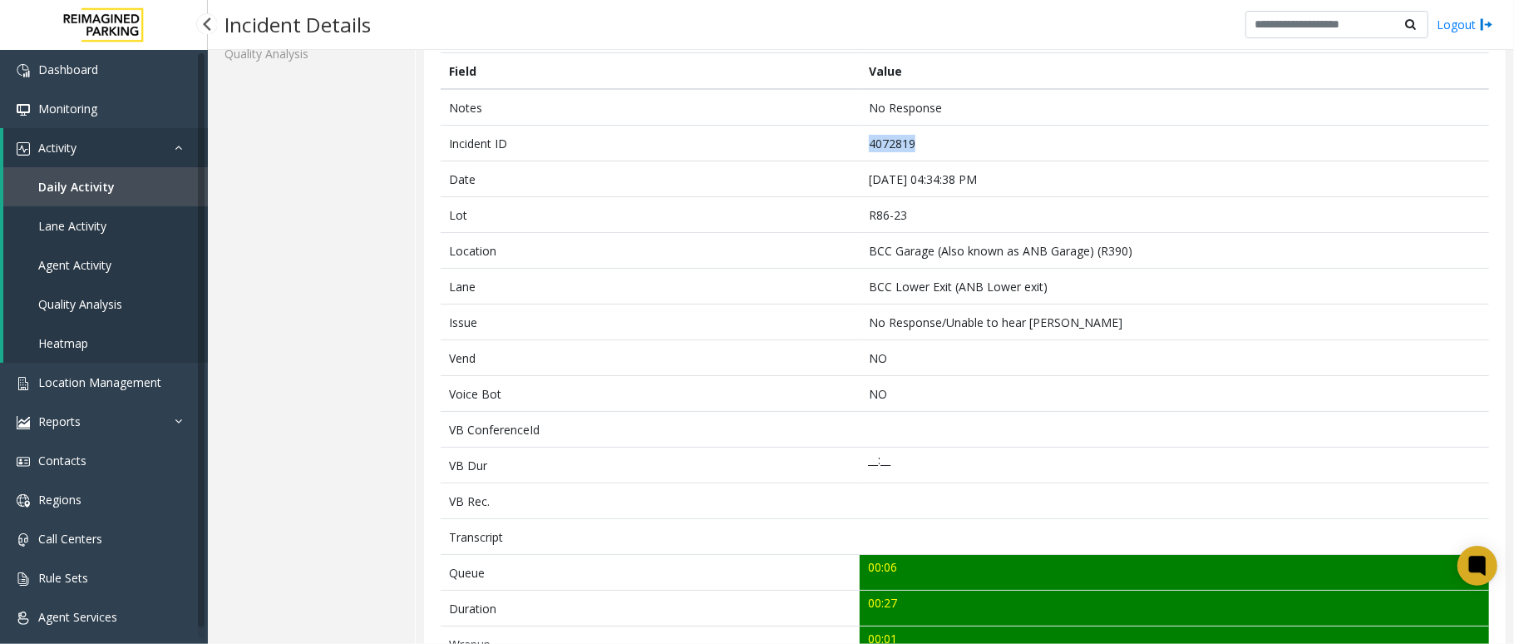
click at [124, 186] on link "Daily Activity" at bounding box center [105, 186] width 205 height 39
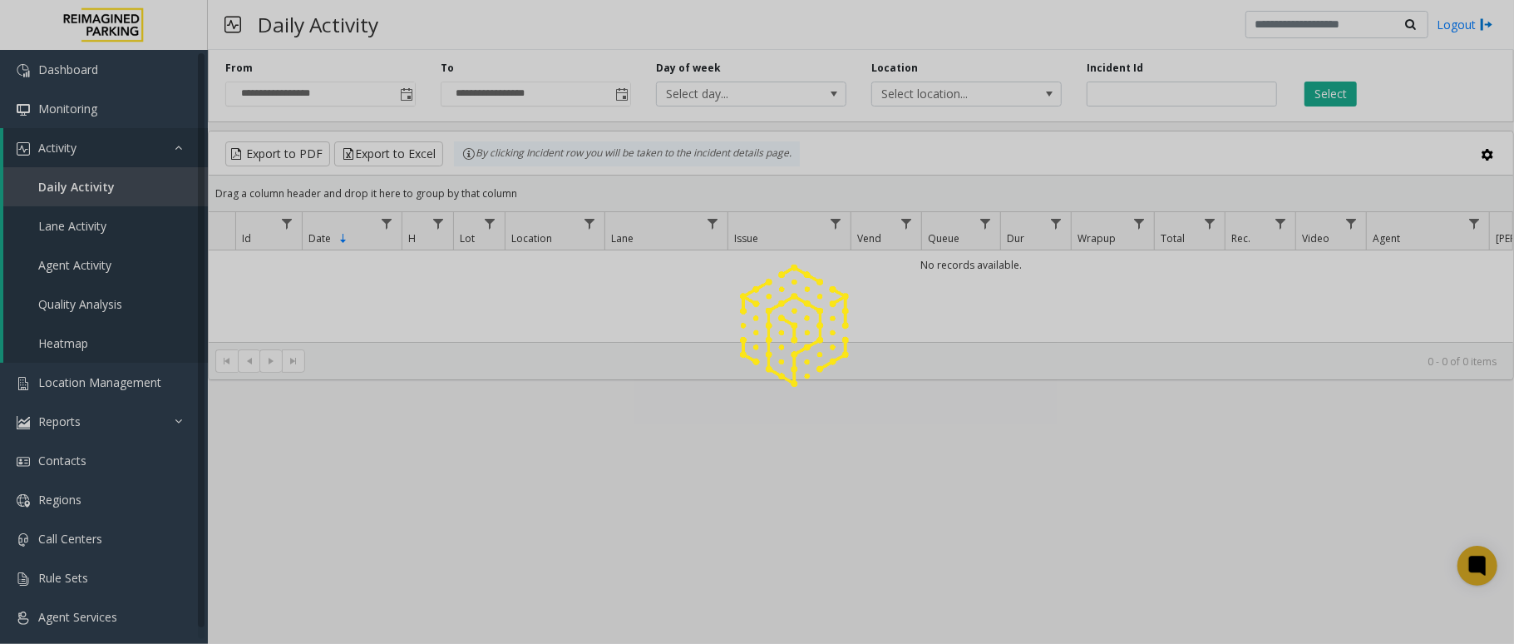
click at [1148, 101] on div at bounding box center [757, 322] width 1514 height 644
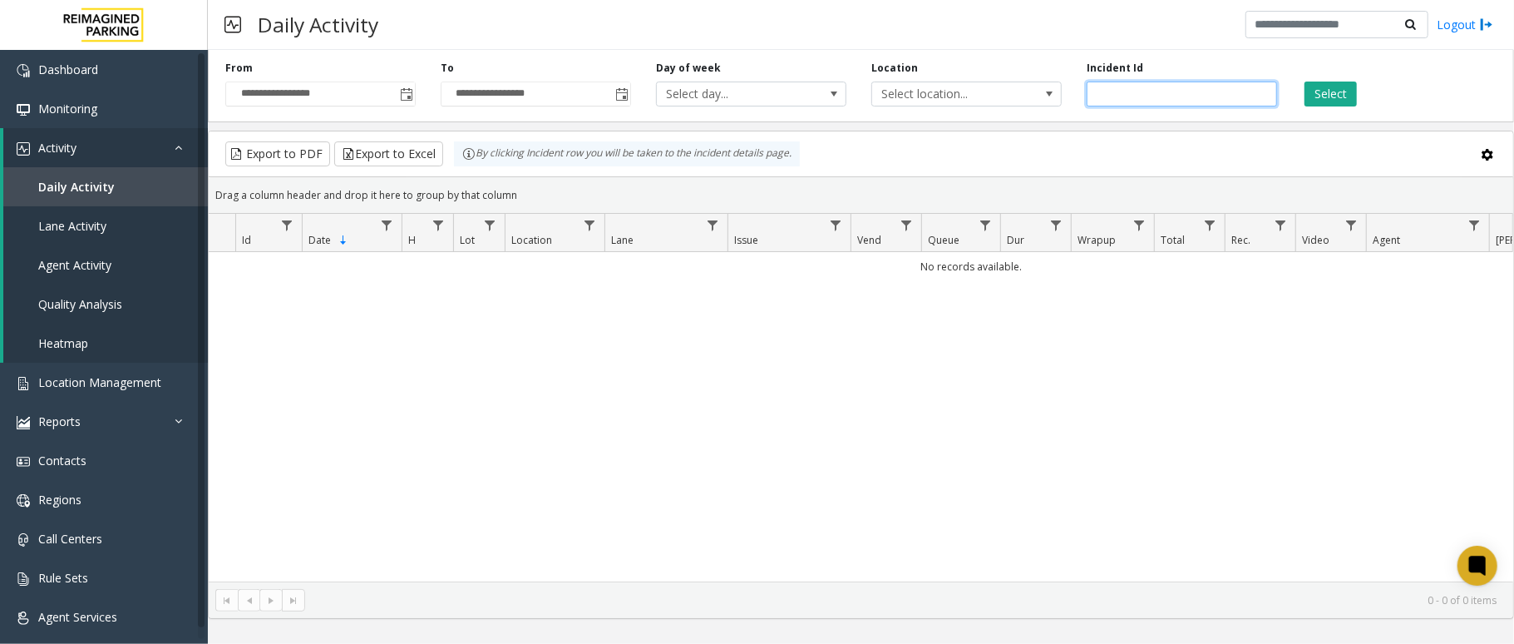
click at [1148, 96] on input "number" at bounding box center [1182, 94] width 190 height 25
paste input "*******"
type input "*******"
click at [1332, 93] on button "Select" at bounding box center [1331, 94] width 52 height 25
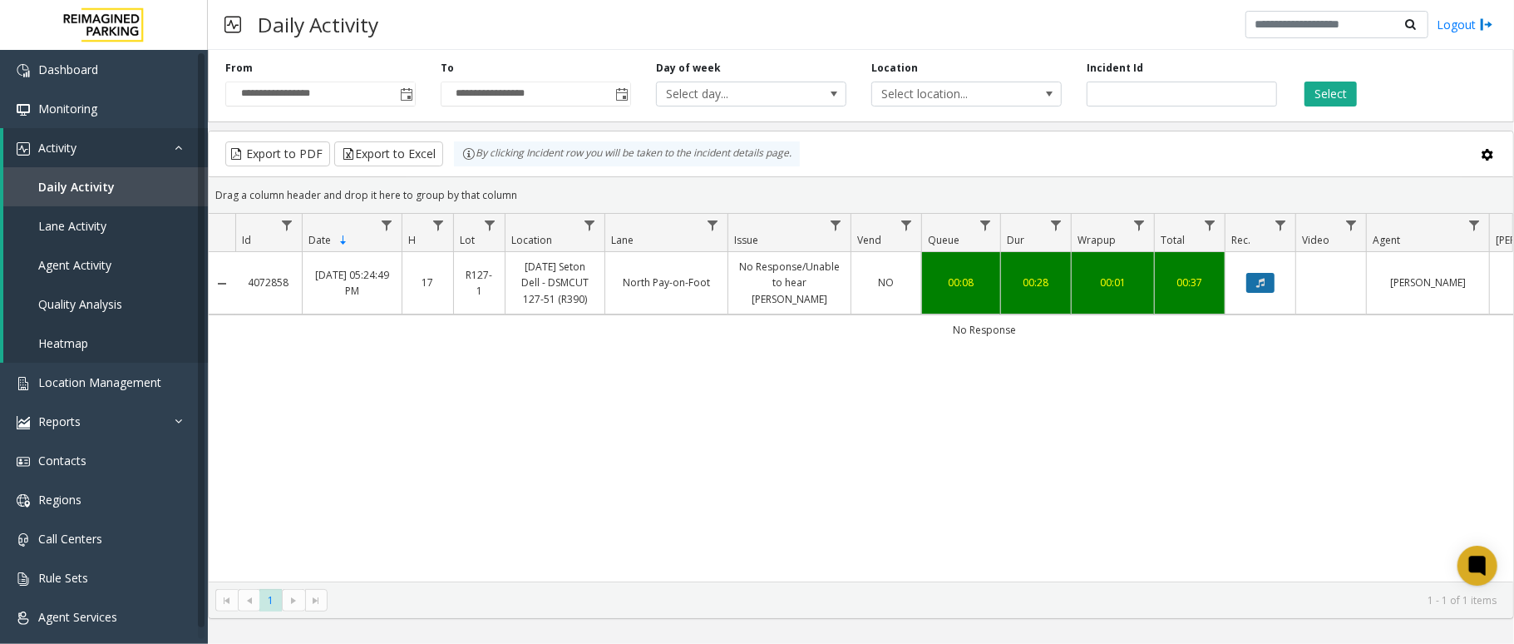
click at [1259, 276] on button "Data table" at bounding box center [1261, 283] width 28 height 20
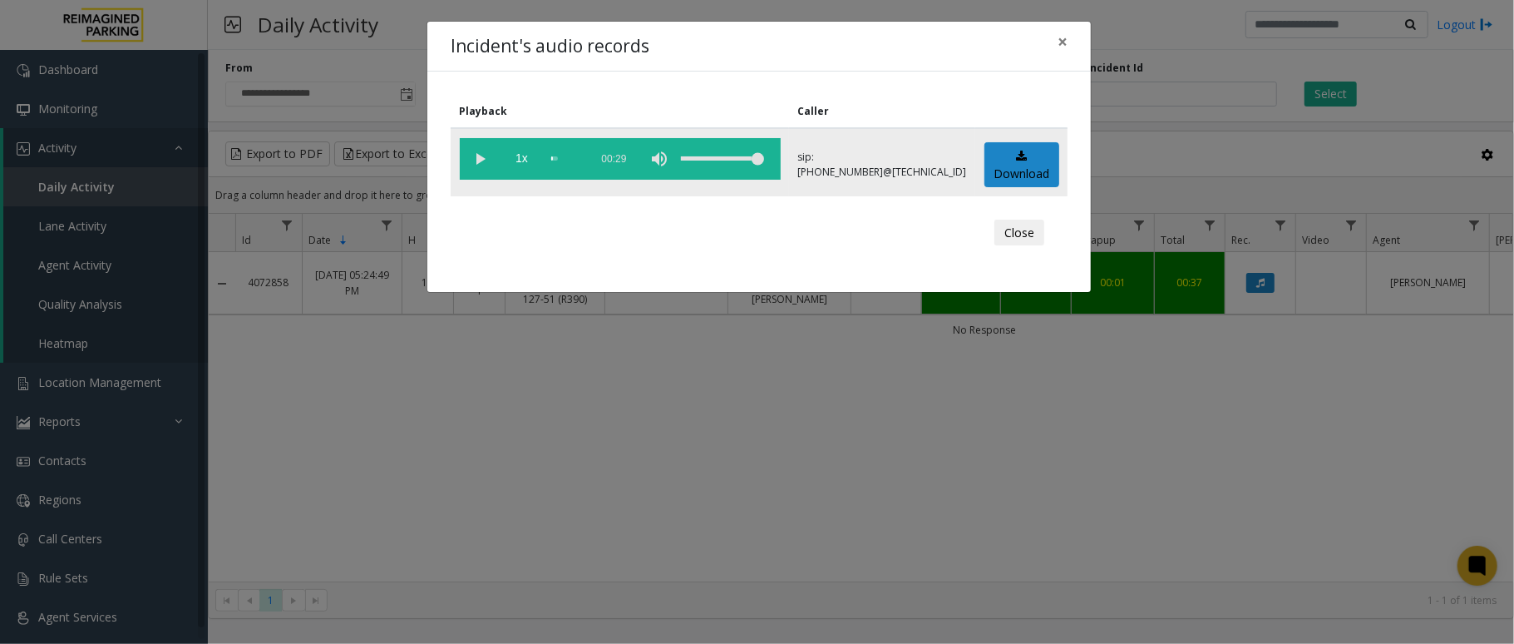
click at [469, 154] on vg-play-pause at bounding box center [481, 159] width 42 height 42
click at [1059, 31] on span "×" at bounding box center [1063, 41] width 10 height 23
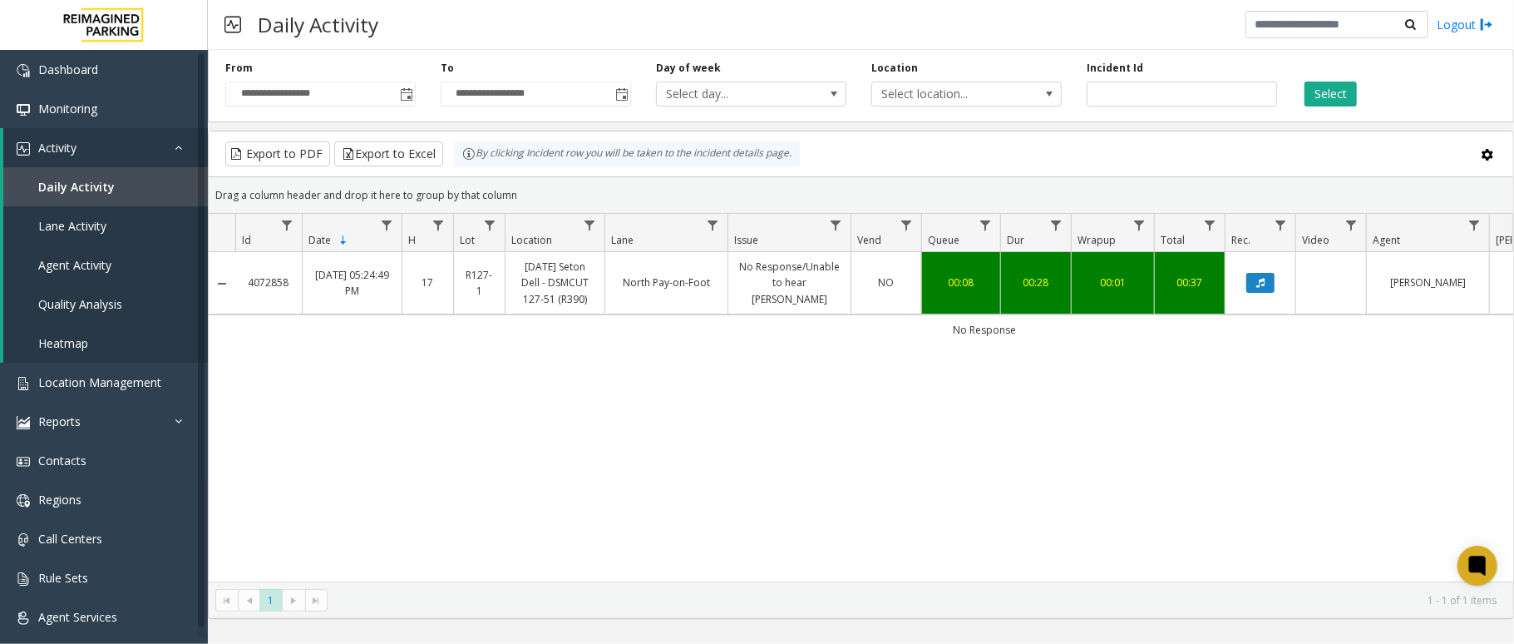
click at [796, 297] on link "No Response/Unable to hear [PERSON_NAME]" at bounding box center [790, 283] width 102 height 48
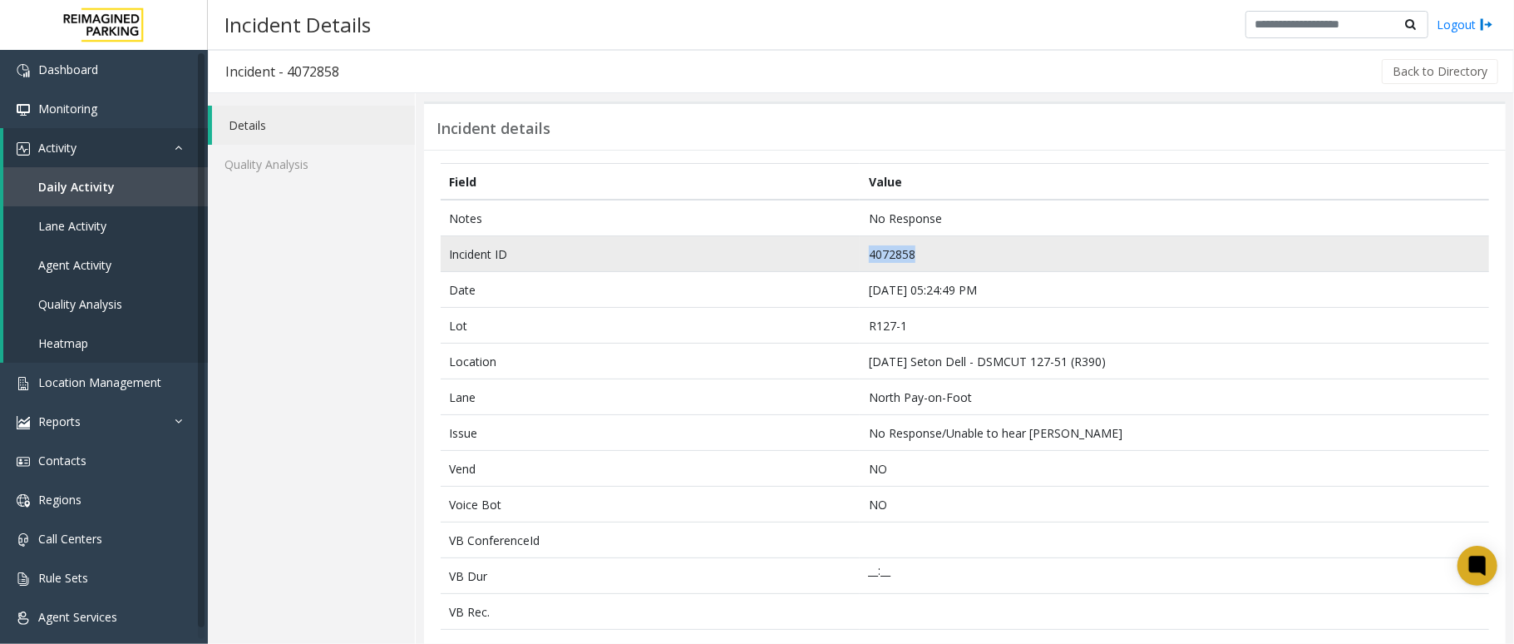
copy tr "4072858"
drag, startPoint x: 940, startPoint y: 254, endPoint x: 812, endPoint y: 259, distance: 128.2
click at [812, 259] on tr "Incident ID 4072858" at bounding box center [965, 254] width 1049 height 36
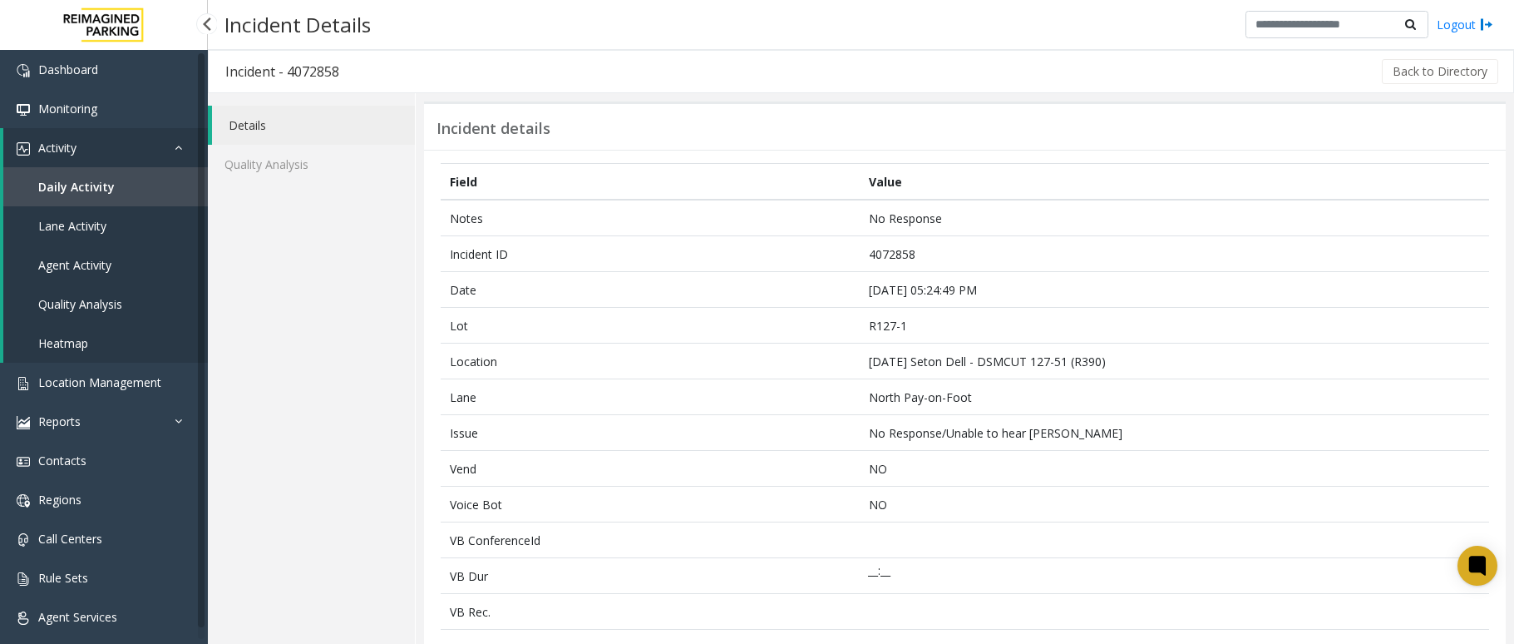
click at [88, 191] on span "Daily Activity" at bounding box center [76, 187] width 77 height 16
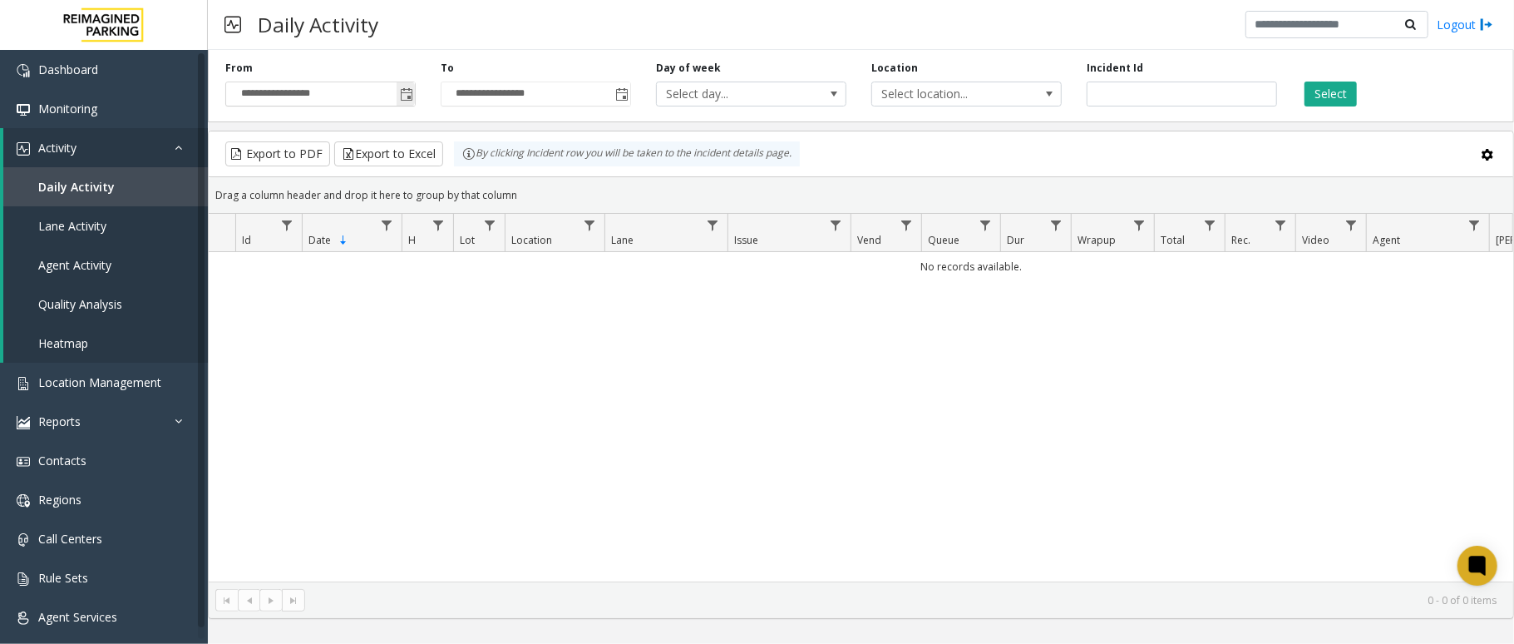
click at [407, 103] on span "Toggle popup" at bounding box center [406, 94] width 18 height 27
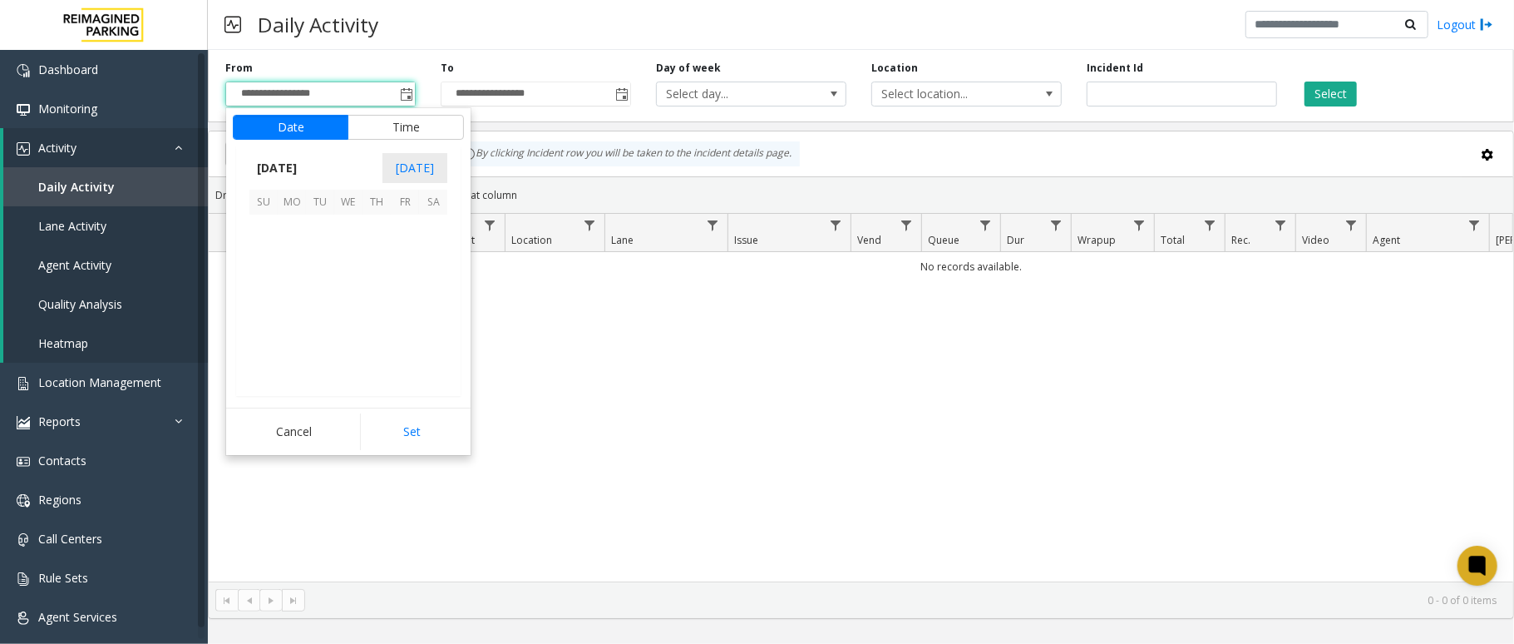
scroll to position [298489, 0]
click at [254, 258] on span "7" at bounding box center [264, 257] width 28 height 28
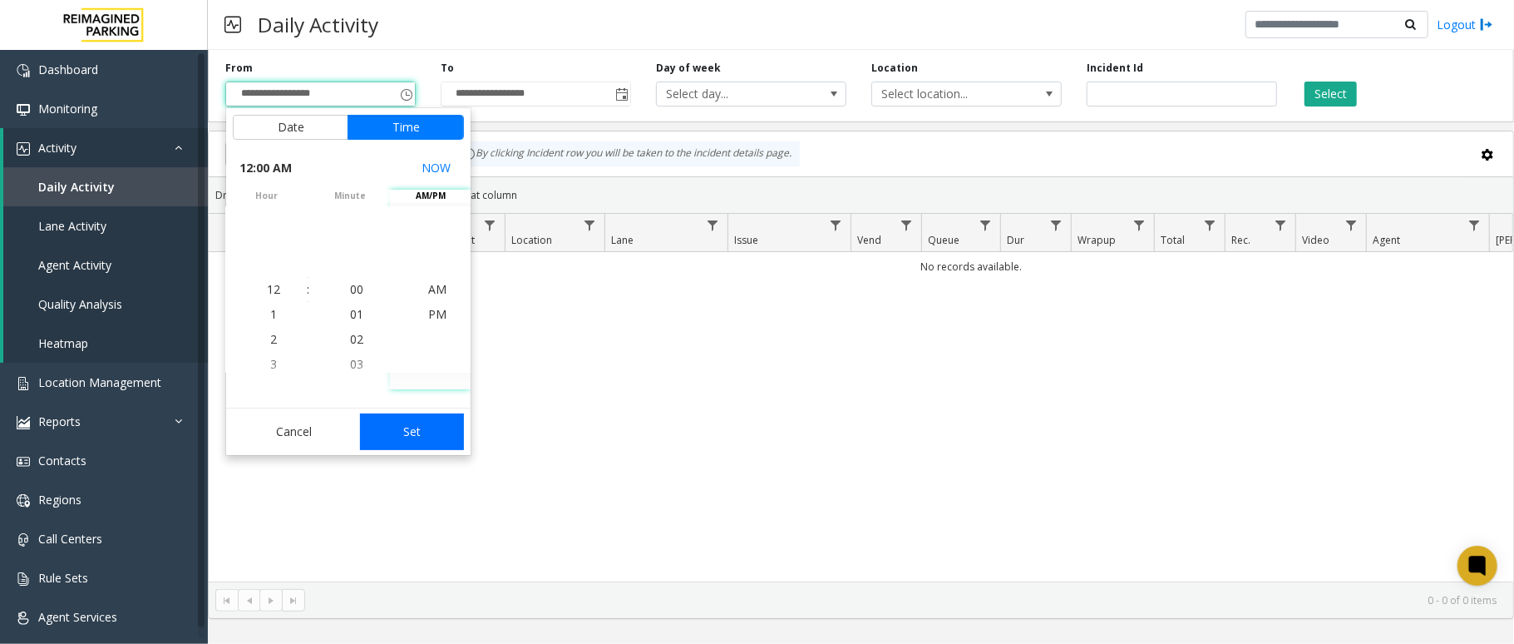
click at [439, 423] on button "Set" at bounding box center [412, 431] width 105 height 37
type input "**********"
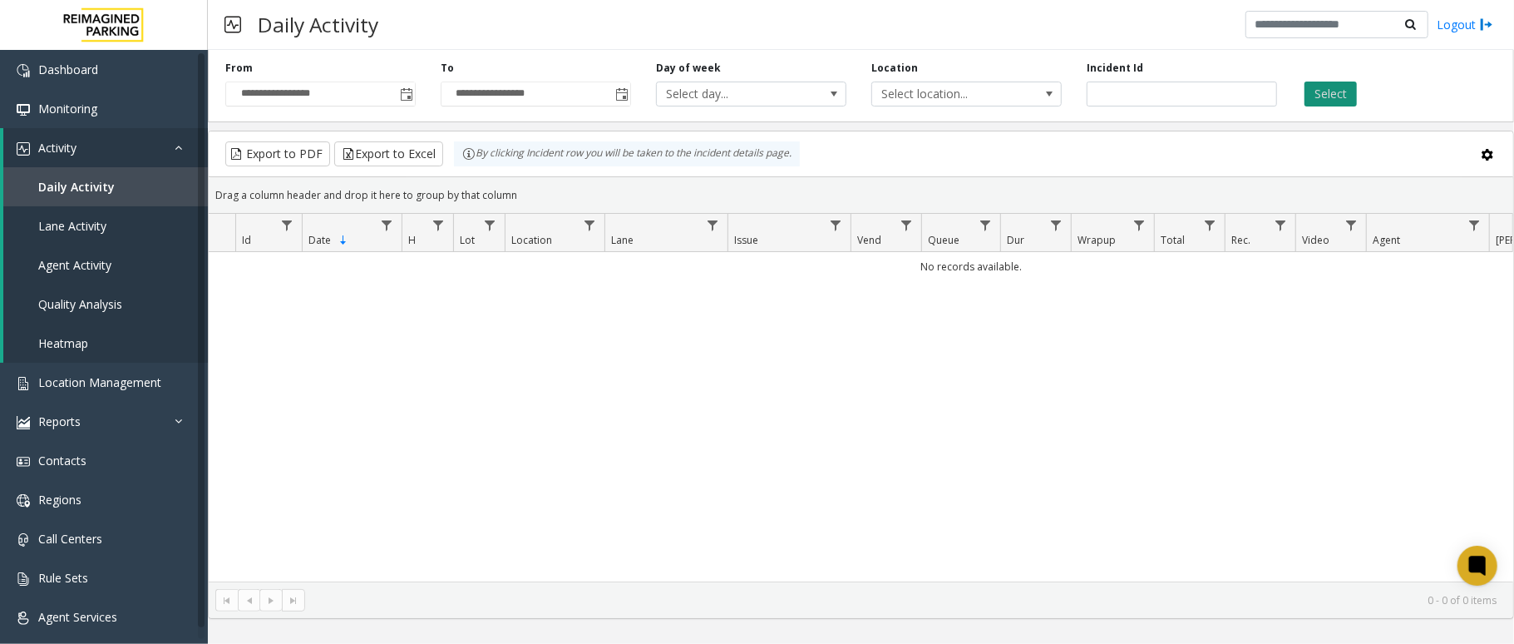
click at [1351, 90] on button "Select" at bounding box center [1331, 94] width 52 height 25
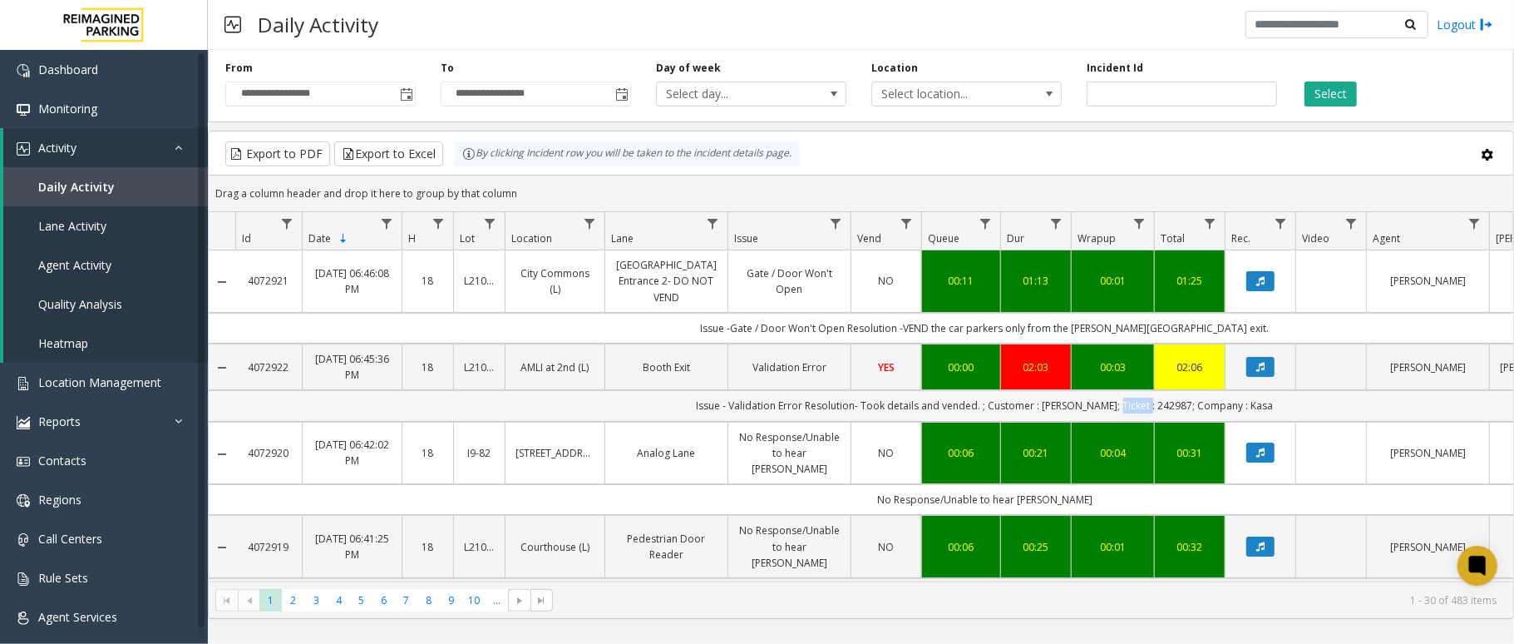
copy td "242987"
drag, startPoint x: 1161, startPoint y: 388, endPoint x: 1126, endPoint y: 397, distance: 36.1
click at [1126, 397] on td "Issue - Validation Error Resolution- Took details and vended. ; Customer : [PER…" at bounding box center [984, 405] width 1499 height 31
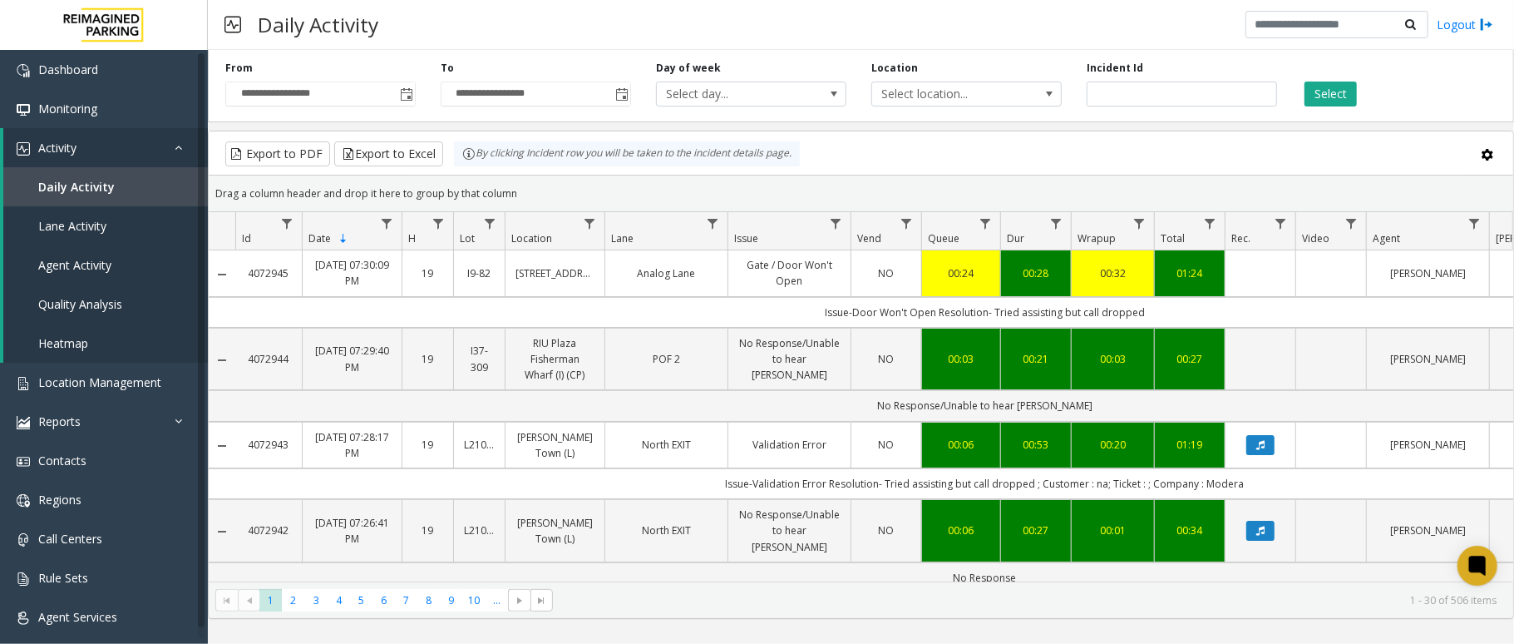
scroll to position [111, 0]
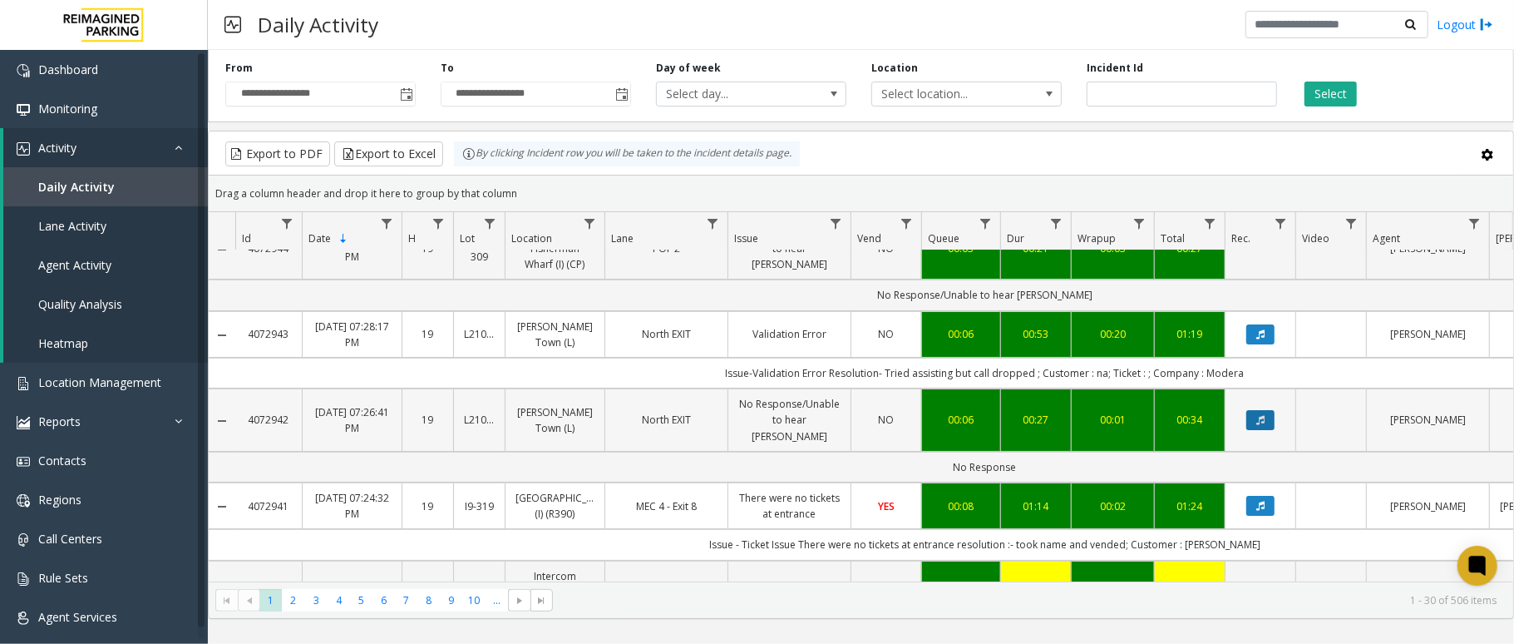
click at [1261, 425] on icon "Data table" at bounding box center [1261, 420] width 8 height 10
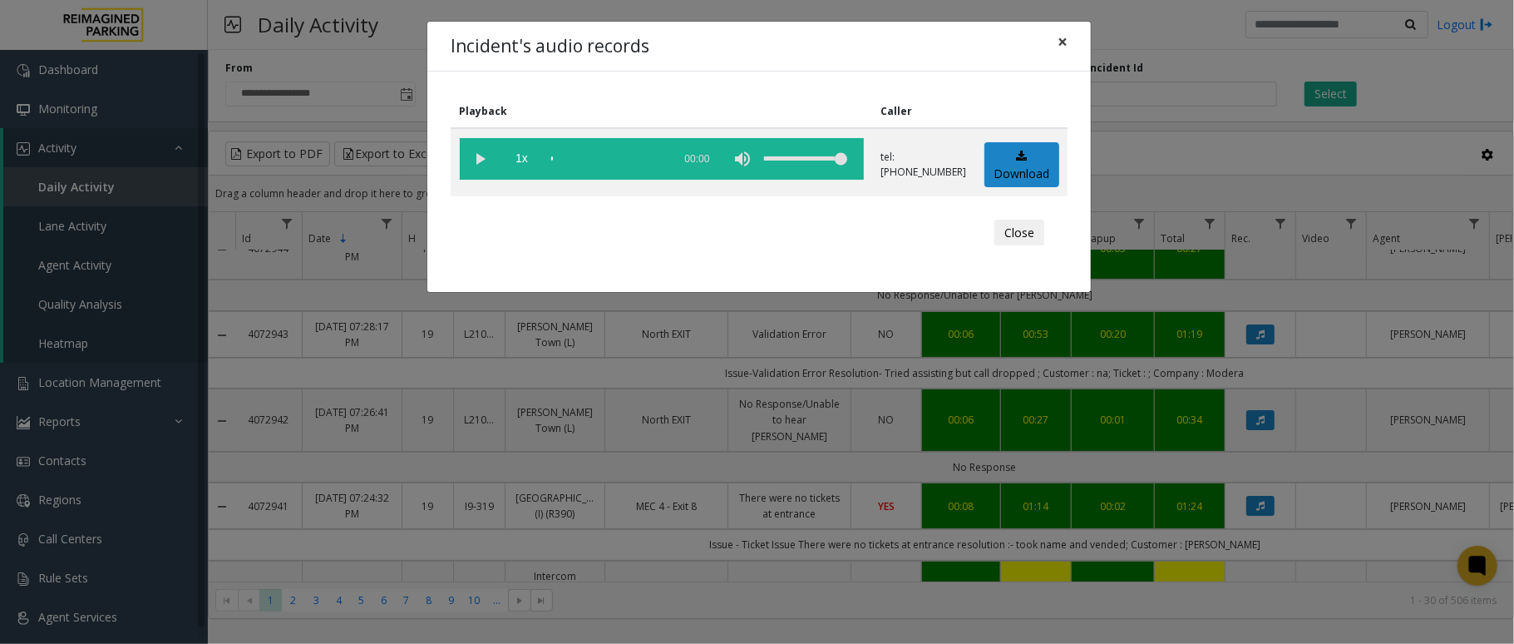
click at [1068, 41] on button "×" at bounding box center [1062, 42] width 33 height 41
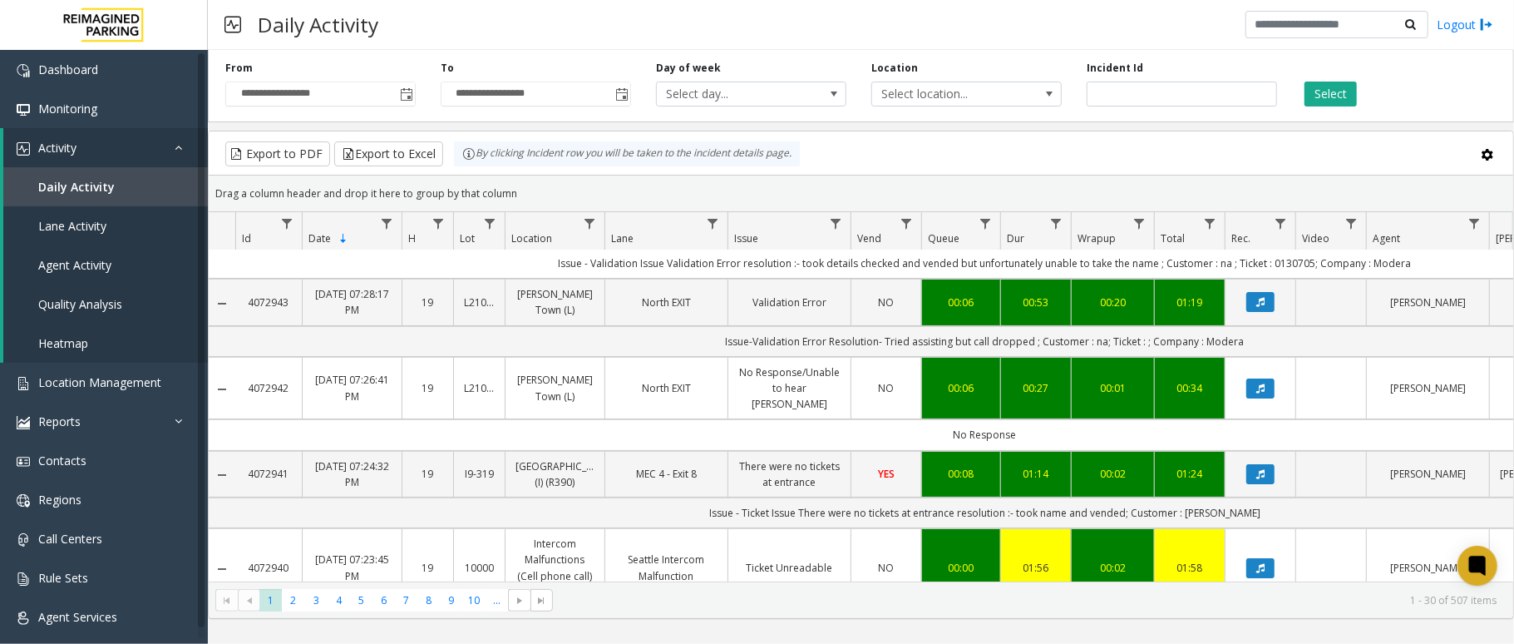
scroll to position [221, 0]
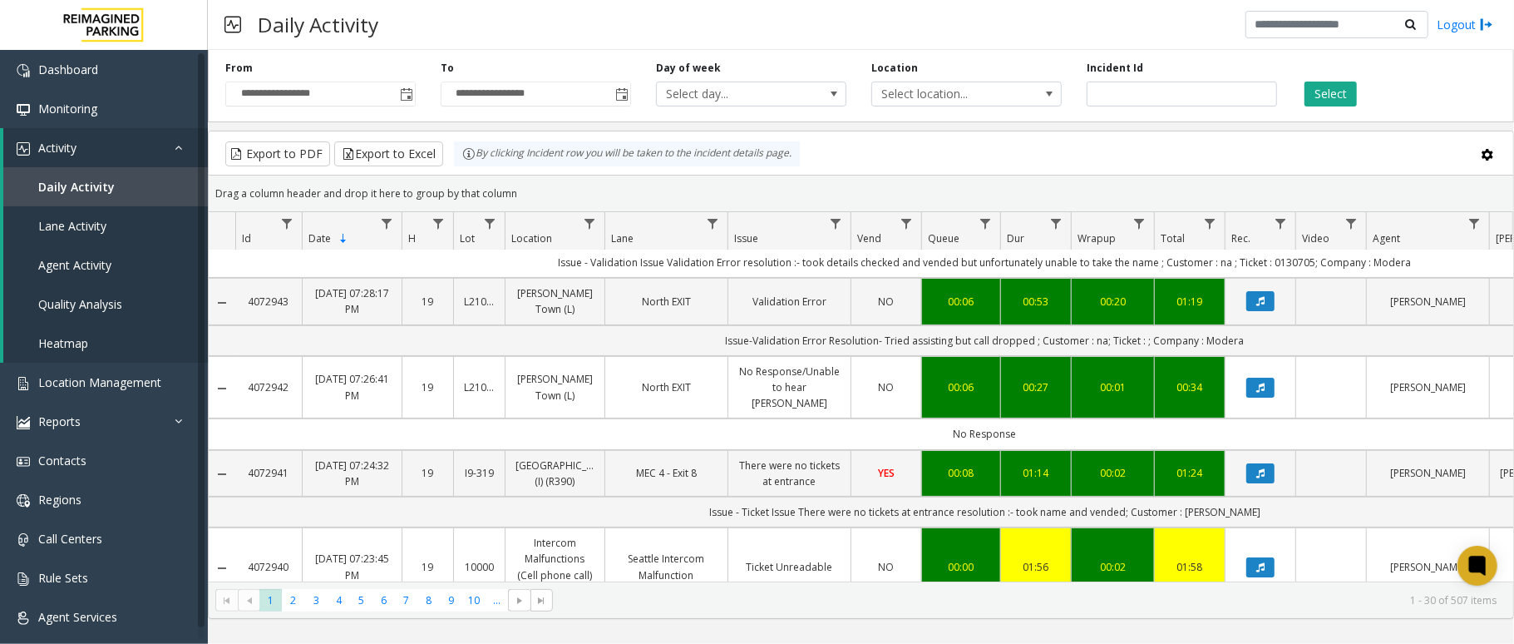
click at [816, 449] on td "No Response" at bounding box center [984, 433] width 1499 height 31
click at [1265, 393] on icon "Data table" at bounding box center [1261, 388] width 8 height 10
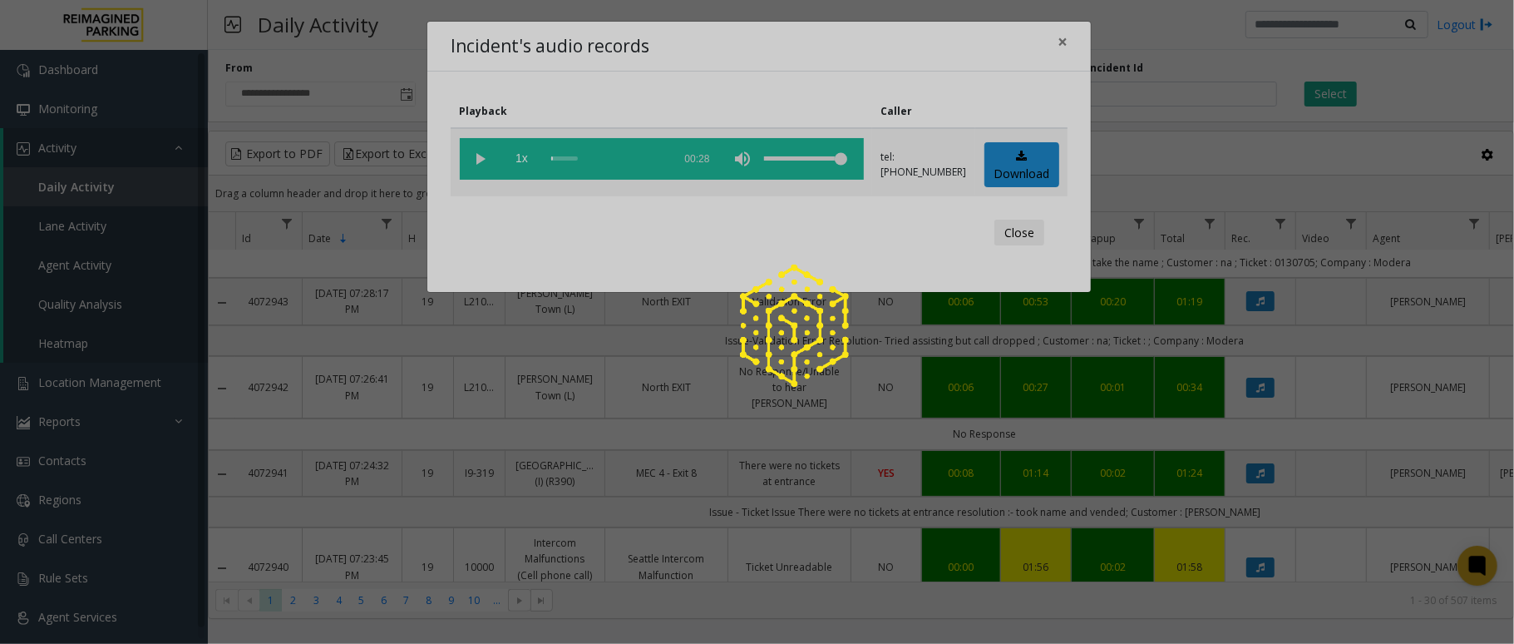
click at [477, 161] on div at bounding box center [757, 322] width 1514 height 644
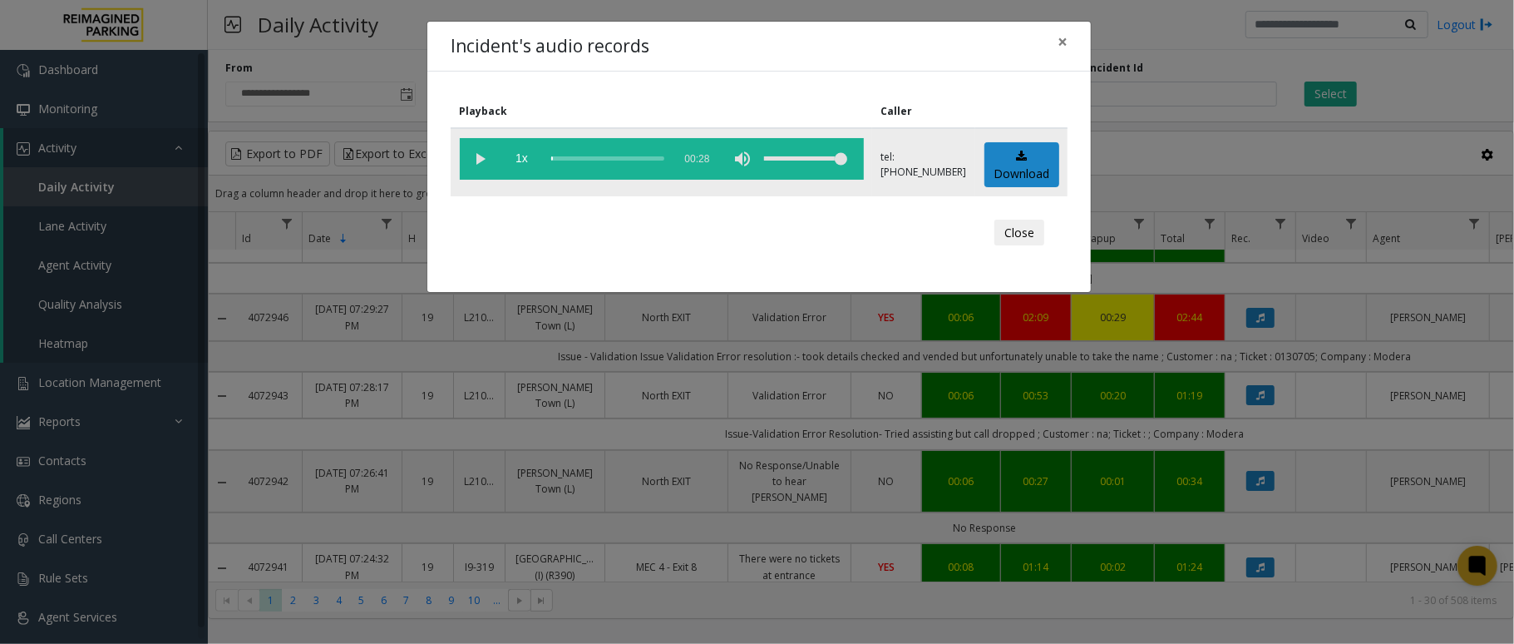
click at [484, 157] on vg-play-pause at bounding box center [481, 159] width 42 height 42
drag, startPoint x: 483, startPoint y: 158, endPoint x: 707, endPoint y: 125, distance: 226.2
click at [481, 158] on vg-play-pause at bounding box center [481, 159] width 42 height 42
click at [1058, 41] on span "×" at bounding box center [1063, 41] width 10 height 23
